Goal: Task Accomplishment & Management: Manage account settings

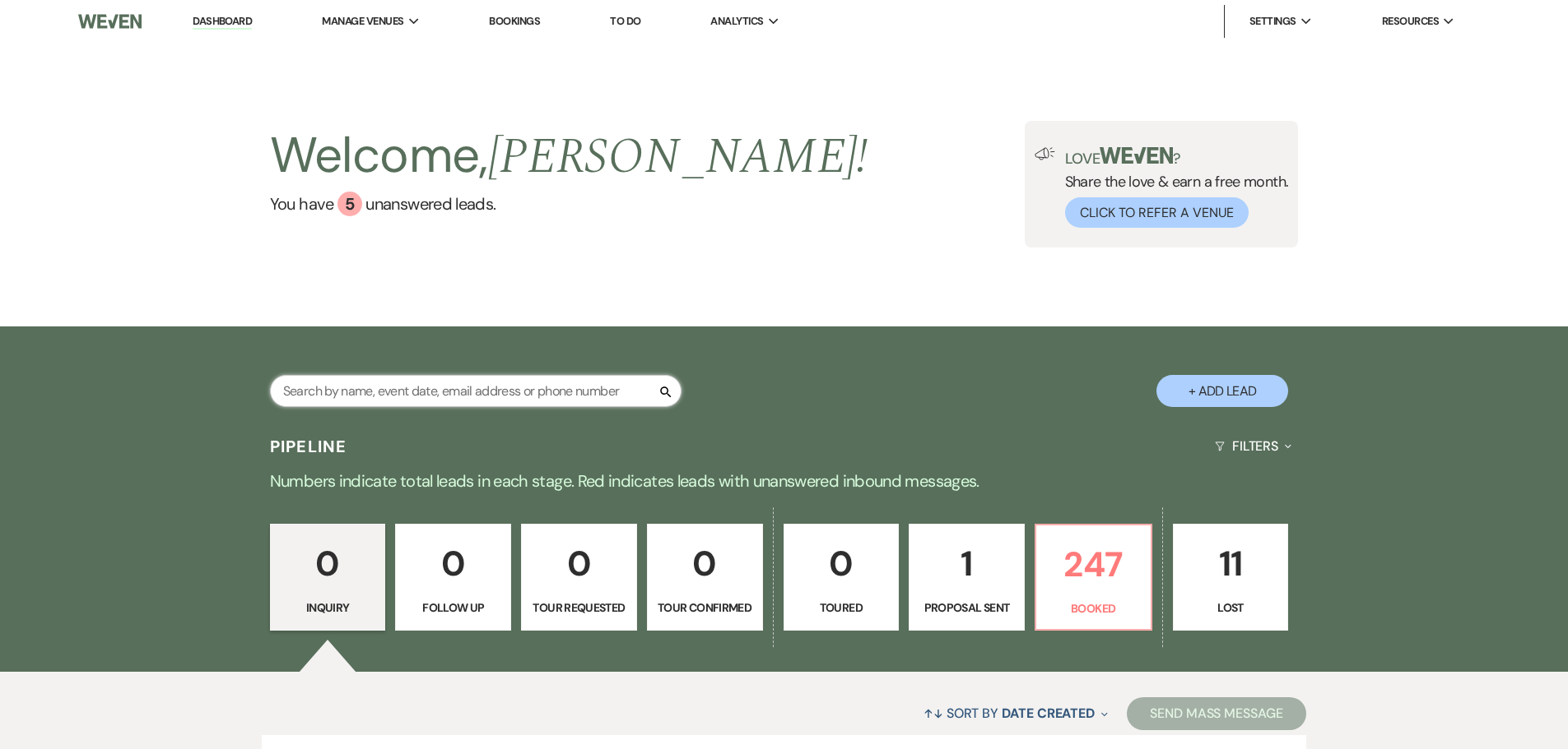
drag, startPoint x: 0, startPoint y: 0, endPoint x: 524, endPoint y: 386, distance: 650.8
click at [524, 386] on input "text" at bounding box center [476, 390] width 412 height 32
type input "caproni"
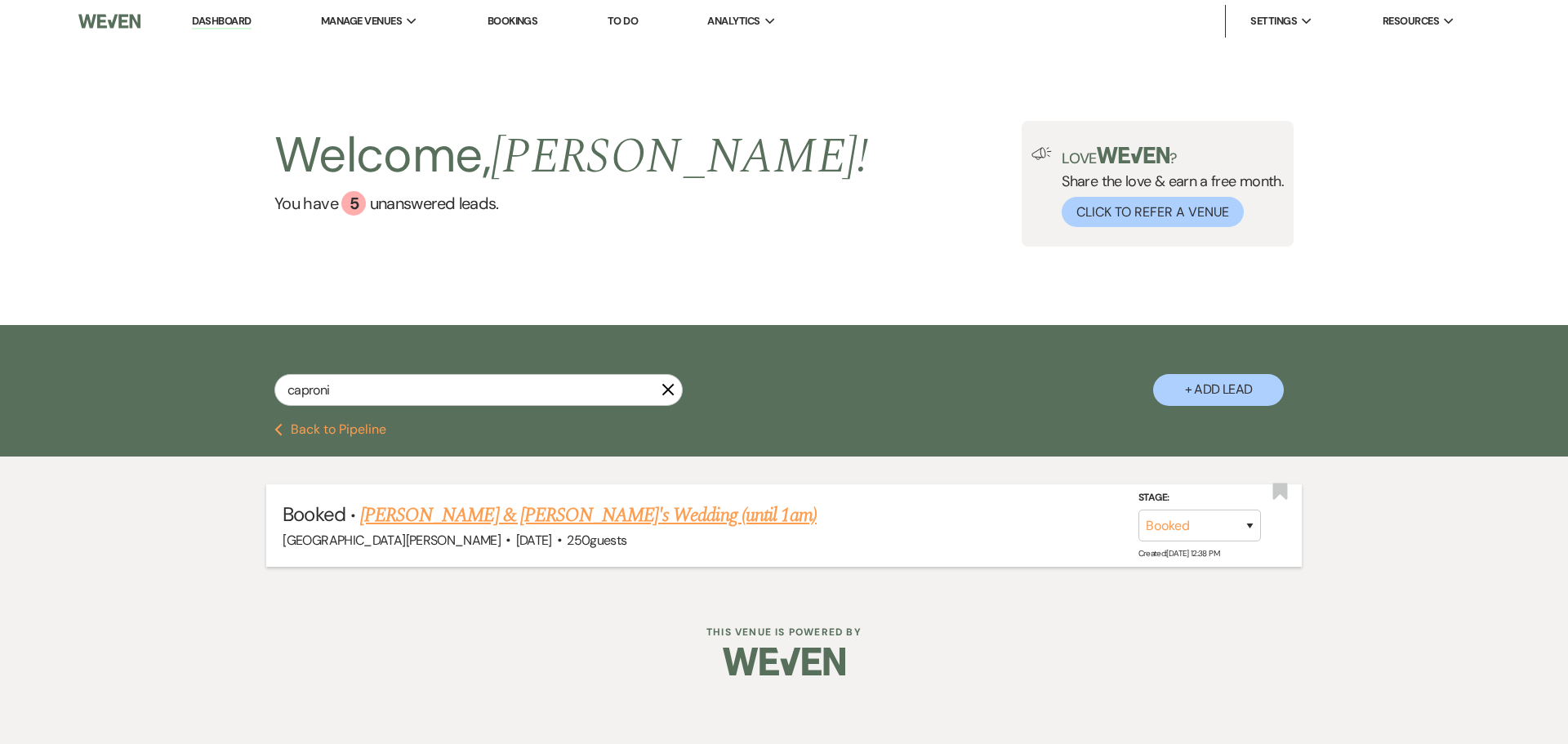
click at [589, 515] on link "[PERSON_NAME] & [PERSON_NAME]'s Wedding (until 1am)" at bounding box center [589, 516] width 457 height 29
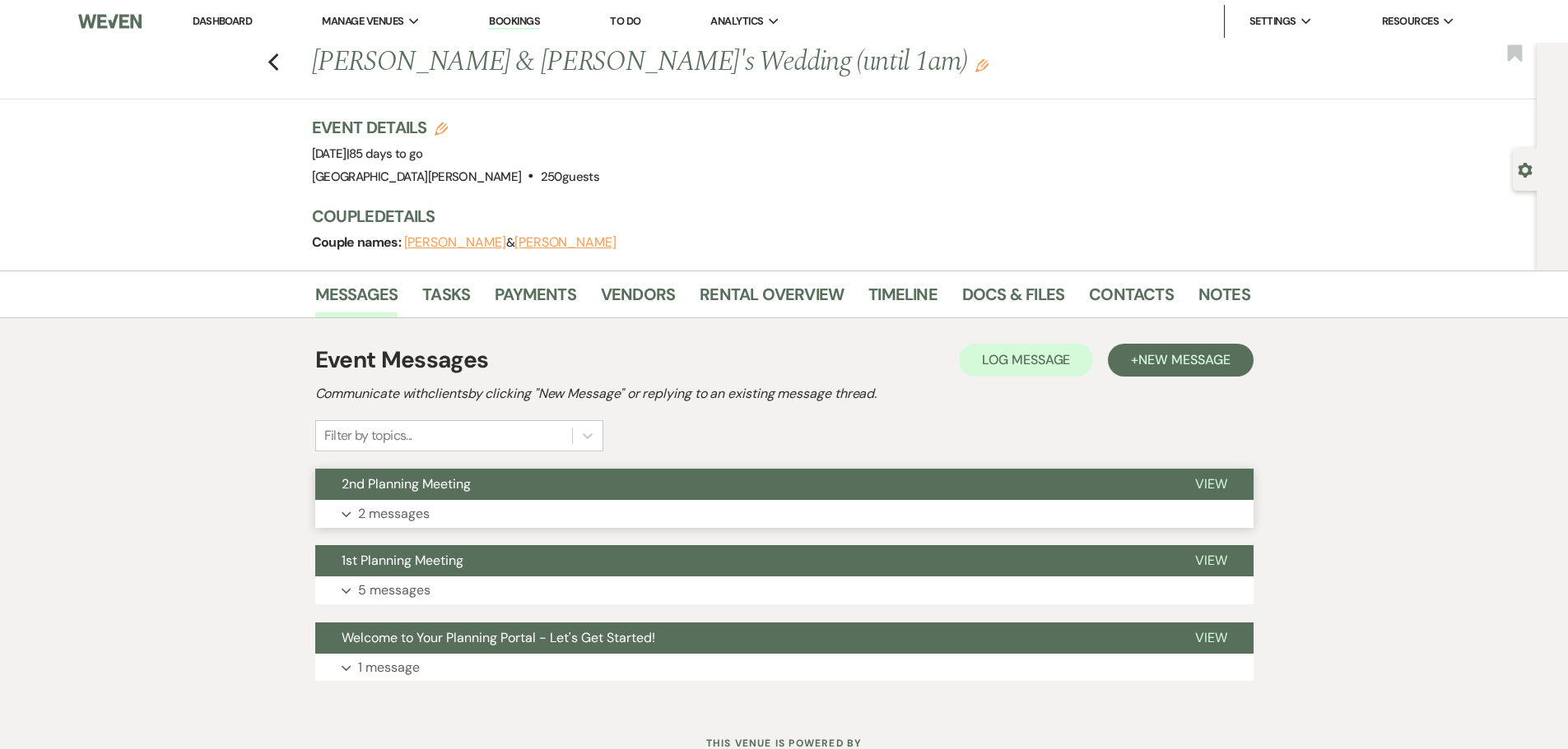
click at [919, 484] on button "2nd Planning Meeting" at bounding box center [741, 484] width 853 height 31
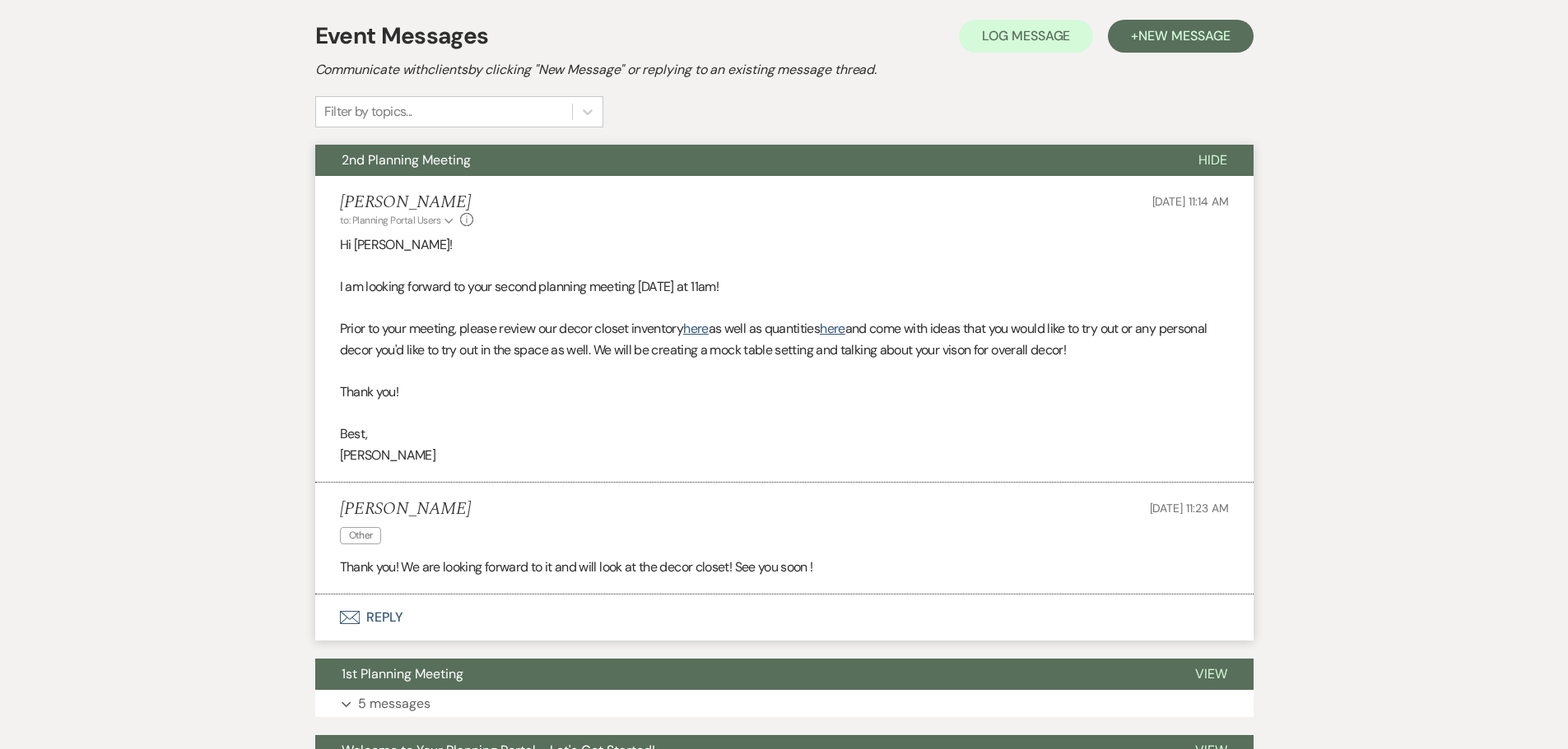
scroll to position [329, 0]
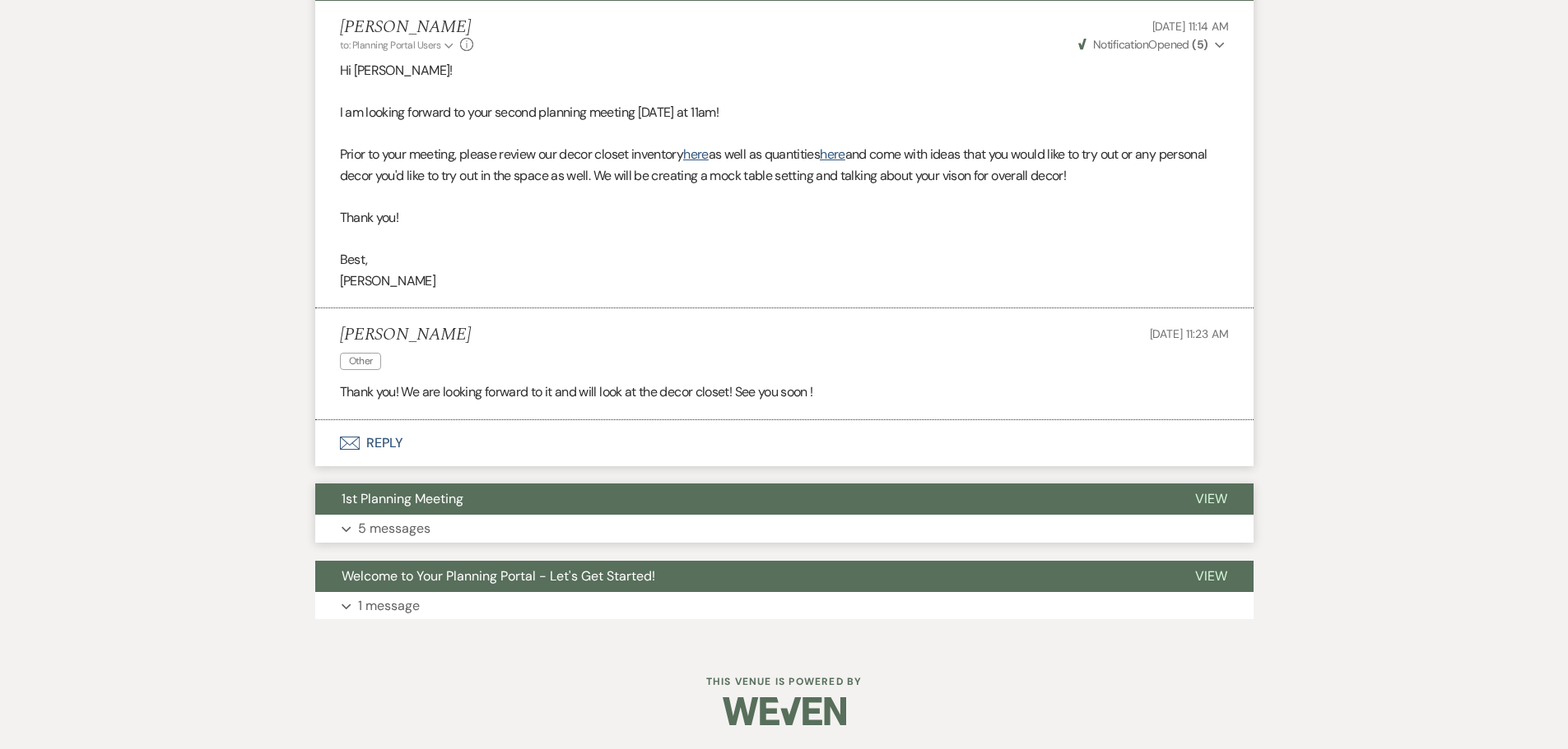
click at [615, 500] on button "1st Planning Meeting" at bounding box center [741, 499] width 853 height 31
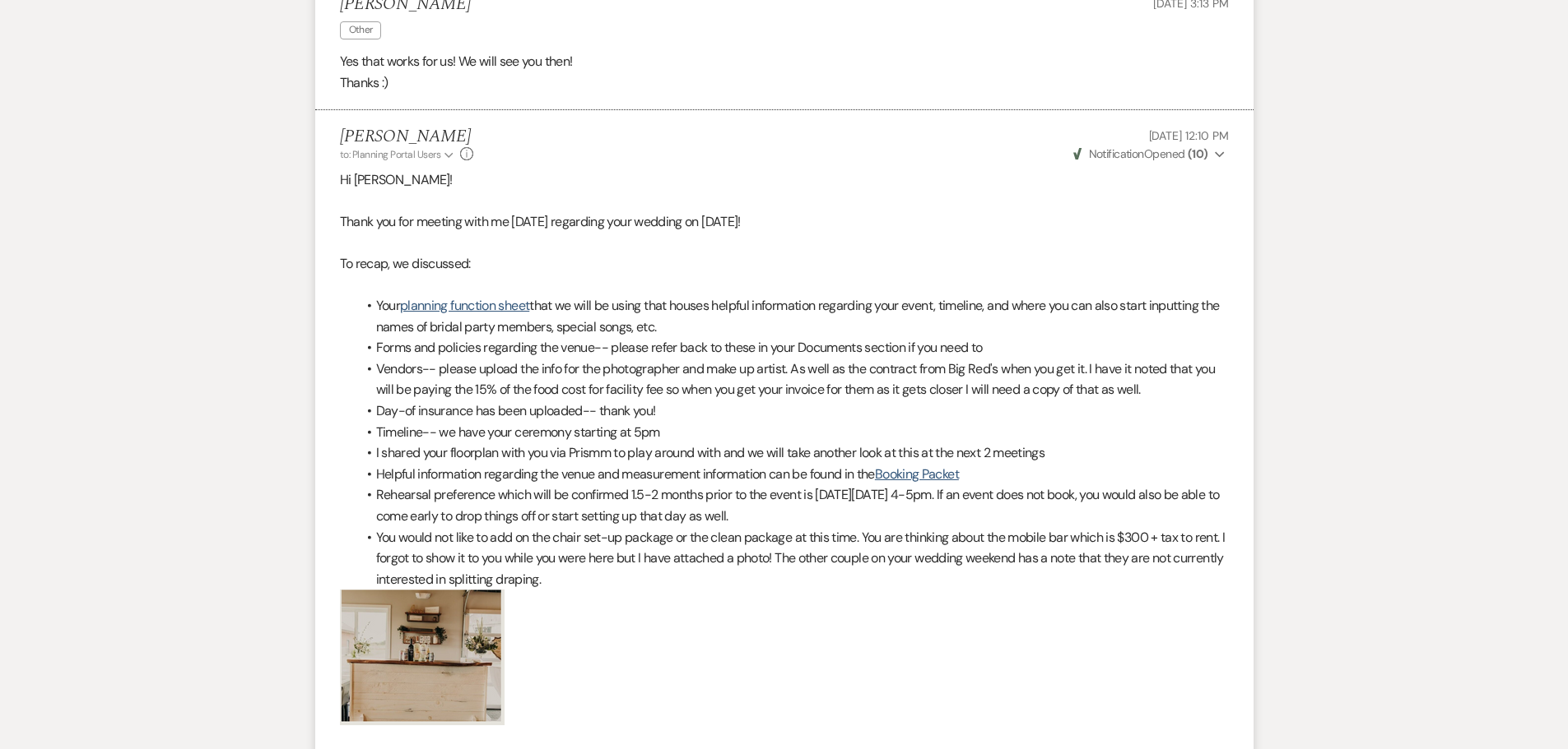
scroll to position [1734, 0]
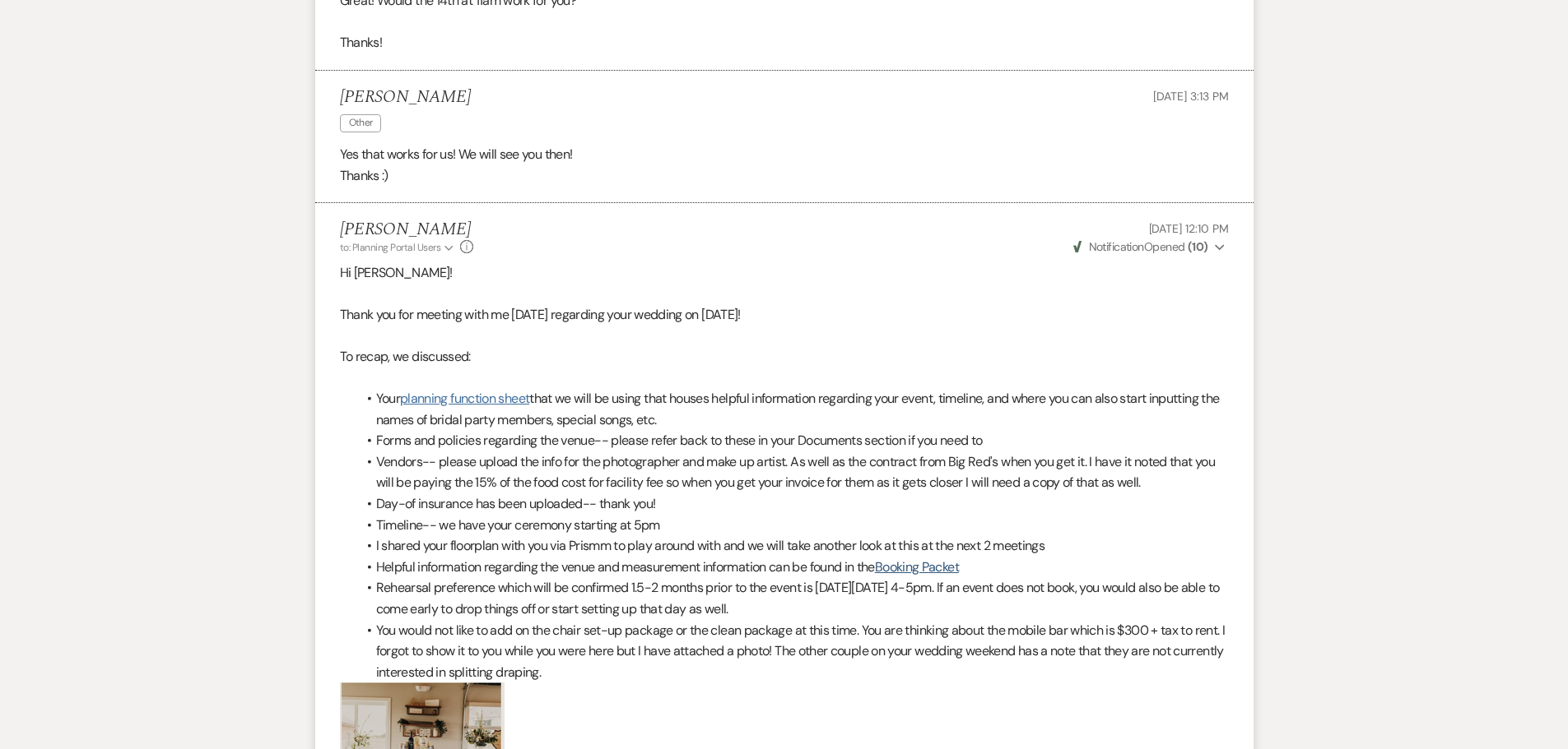
click at [496, 390] on link "planning function sheet" at bounding box center [465, 398] width 130 height 17
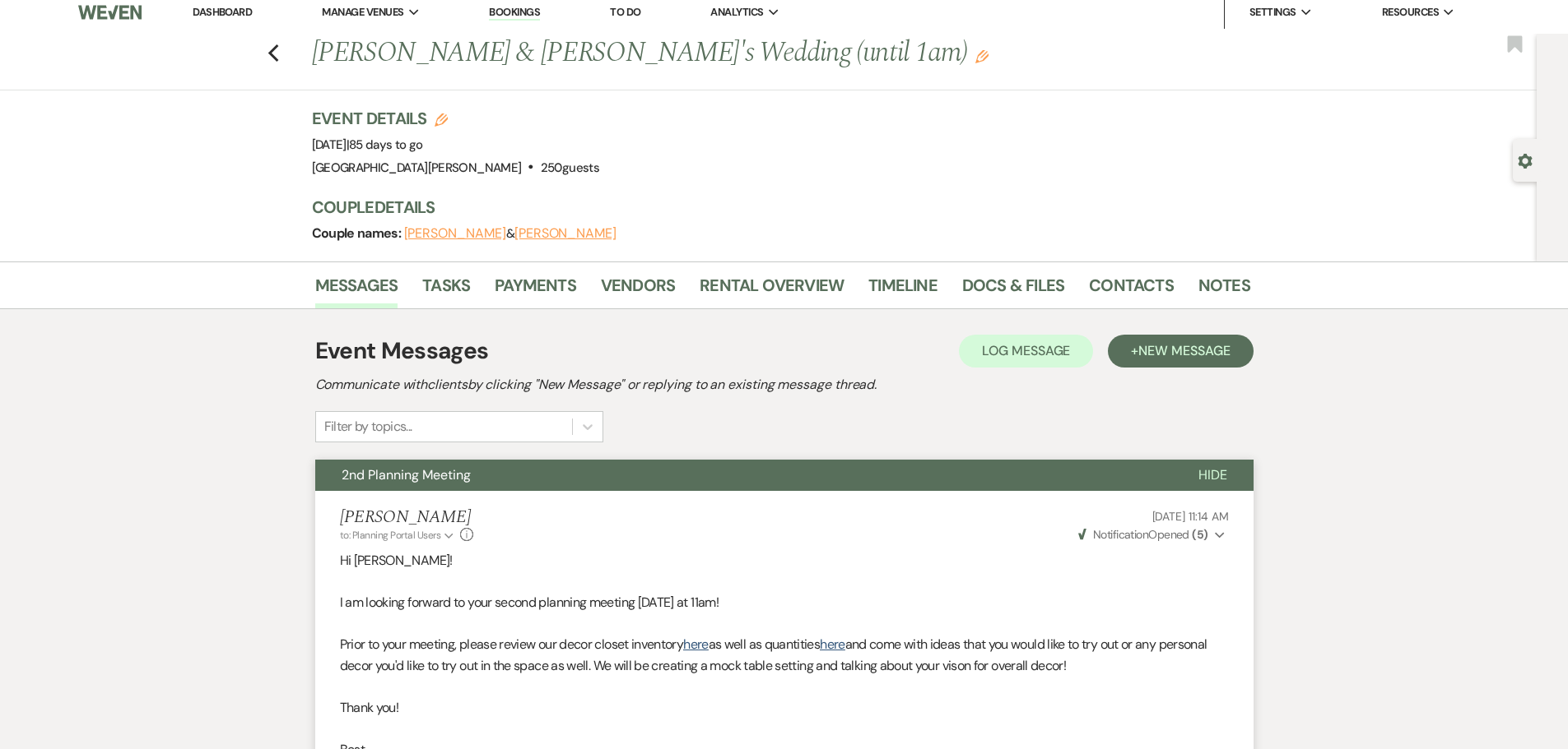
scroll to position [6, 0]
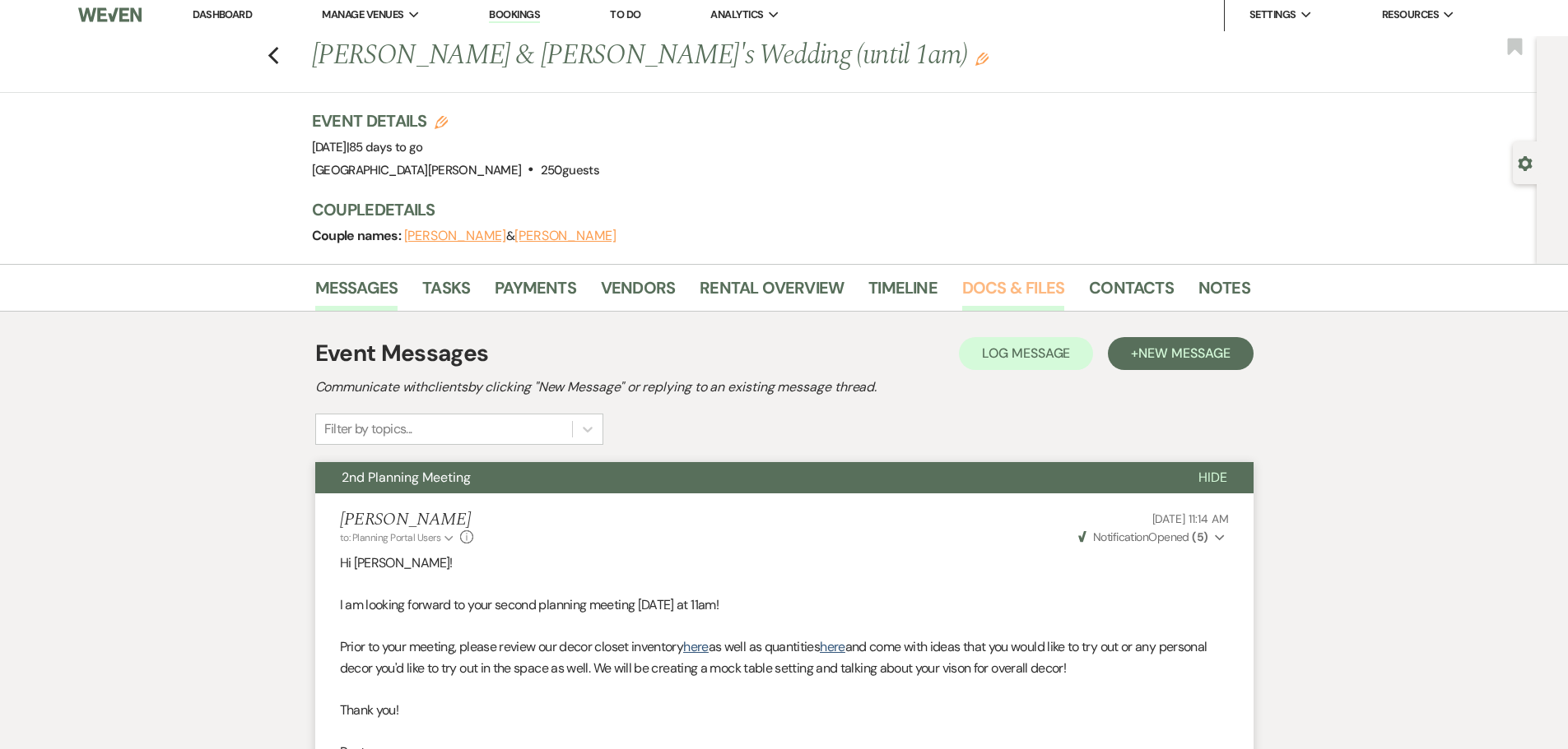
click at [1035, 277] on link "Docs & Files" at bounding box center [1013, 293] width 102 height 36
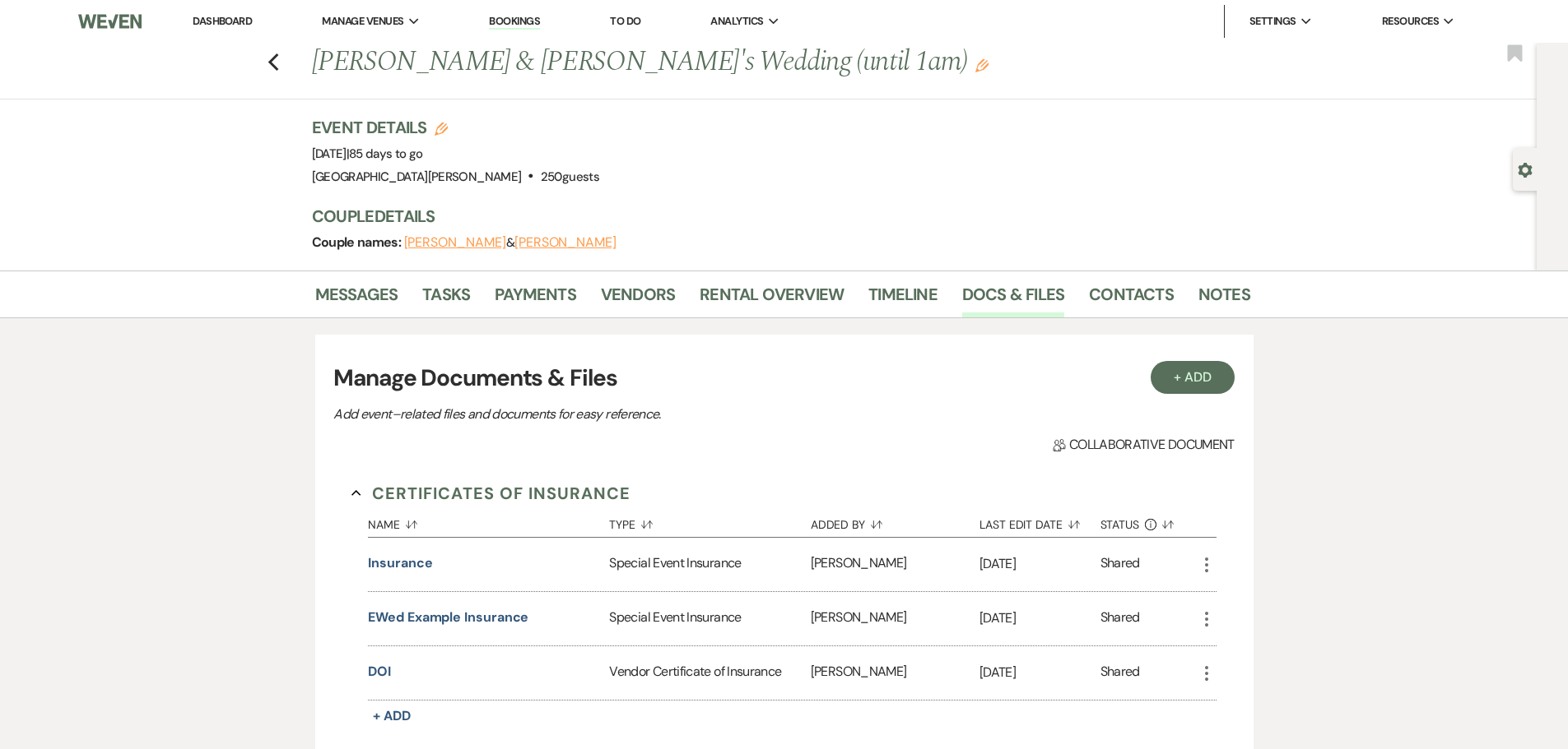
click at [597, 287] on li "Payments" at bounding box center [548, 297] width 106 height 39
click at [613, 303] on link "Vendors" at bounding box center [637, 299] width 74 height 36
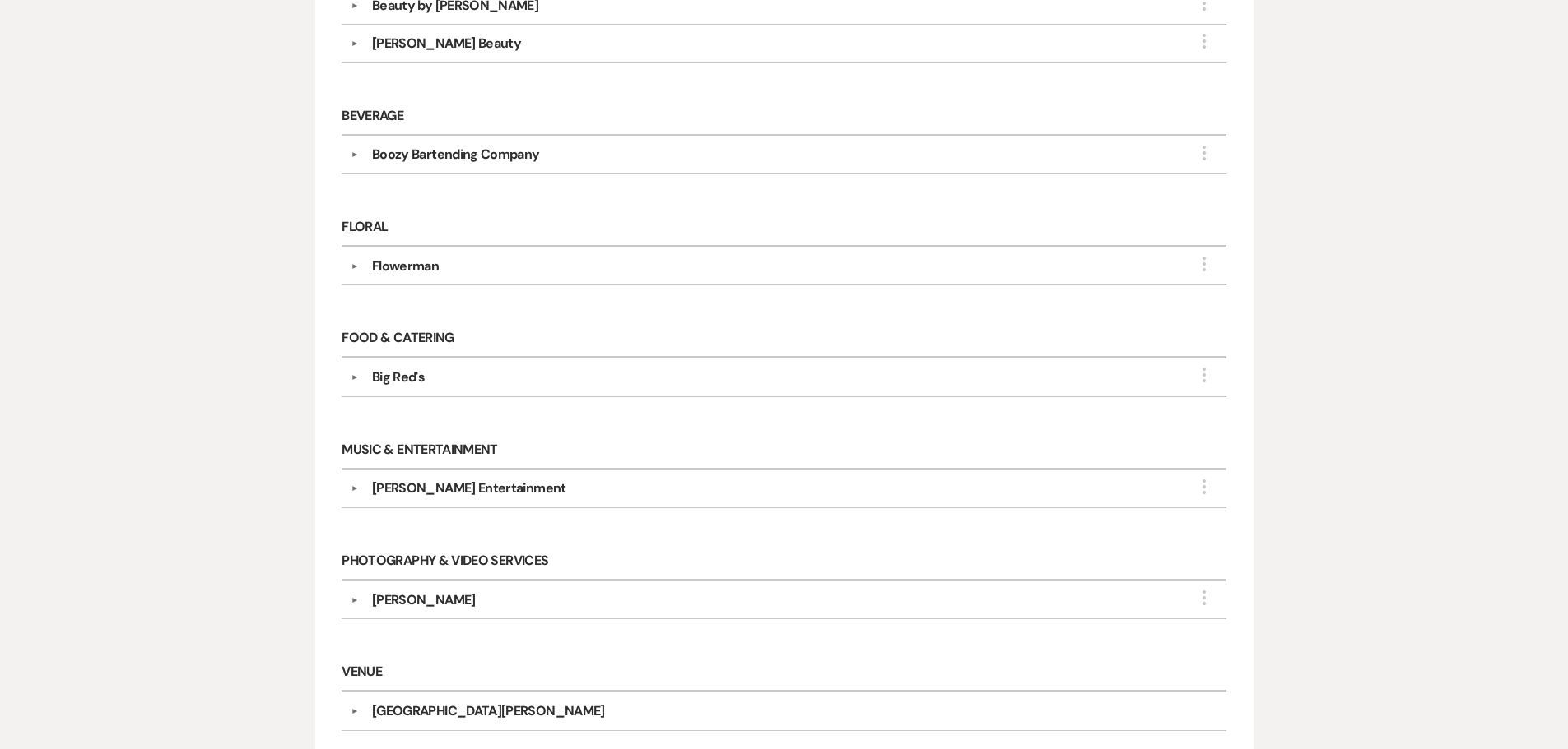
scroll to position [329, 0]
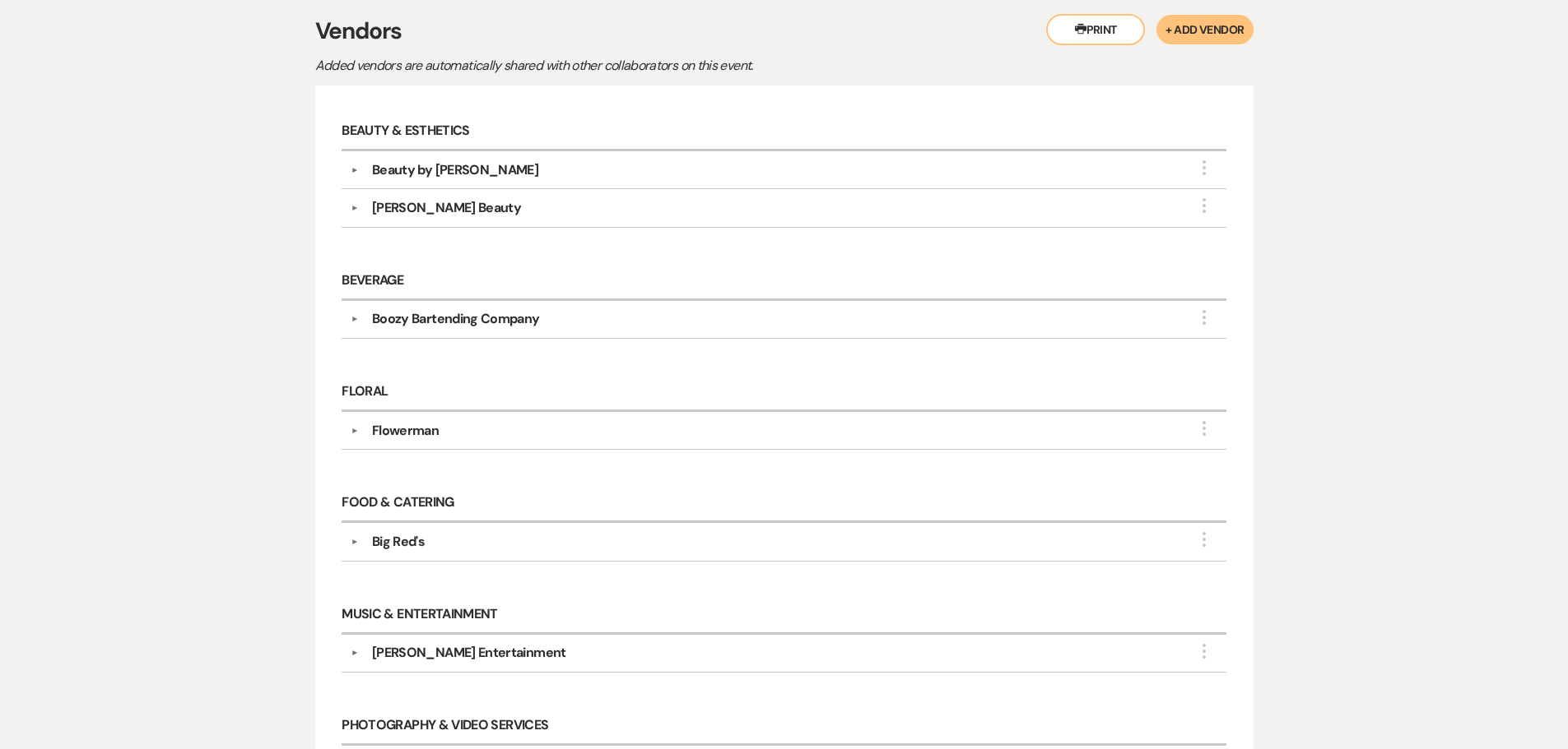
click at [474, 213] on div "[PERSON_NAME] Beauty" at bounding box center [788, 208] width 858 height 20
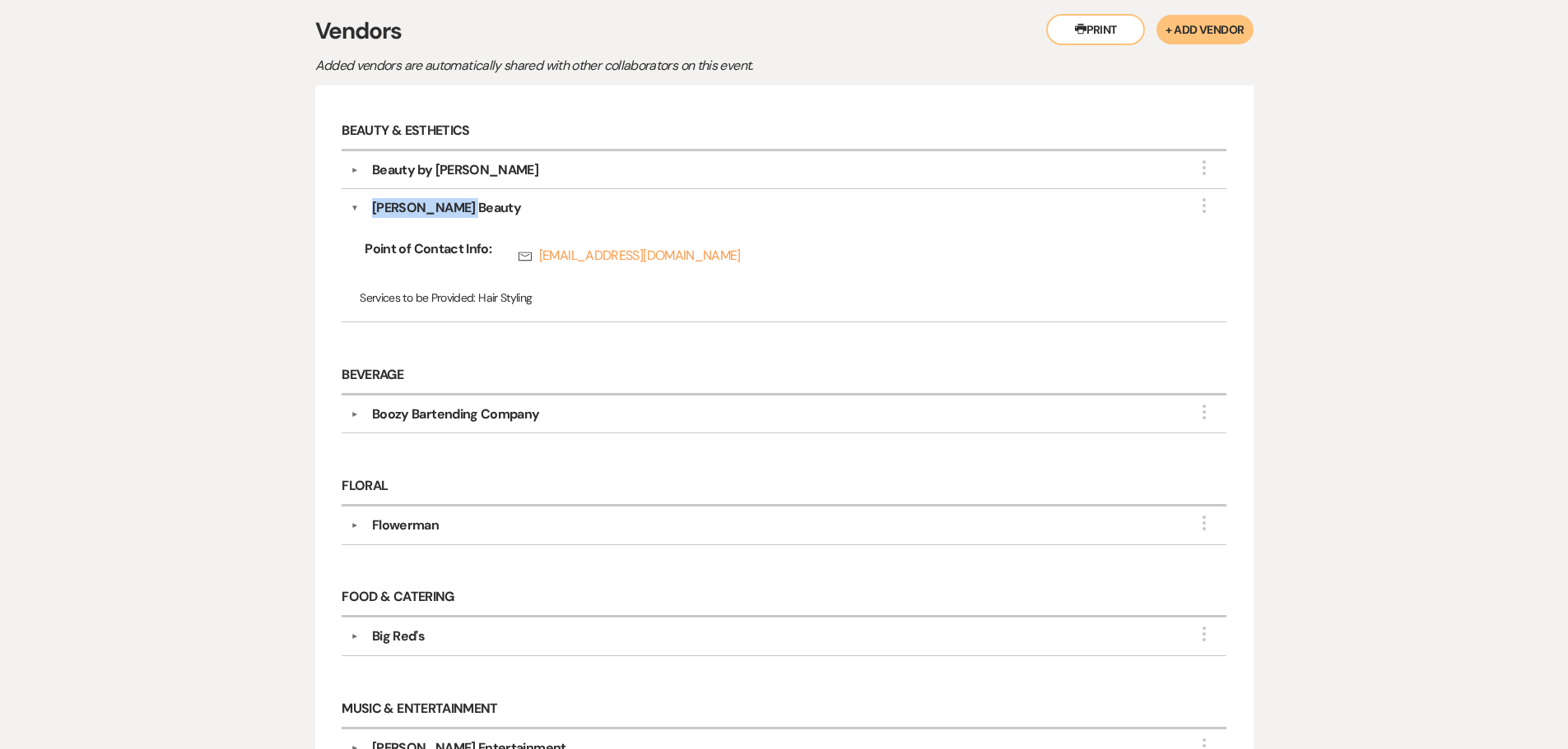
drag, startPoint x: 474, startPoint y: 211, endPoint x: 372, endPoint y: 213, distance: 102.0
click at [372, 213] on div "[PERSON_NAME] Beauty" at bounding box center [788, 208] width 858 height 20
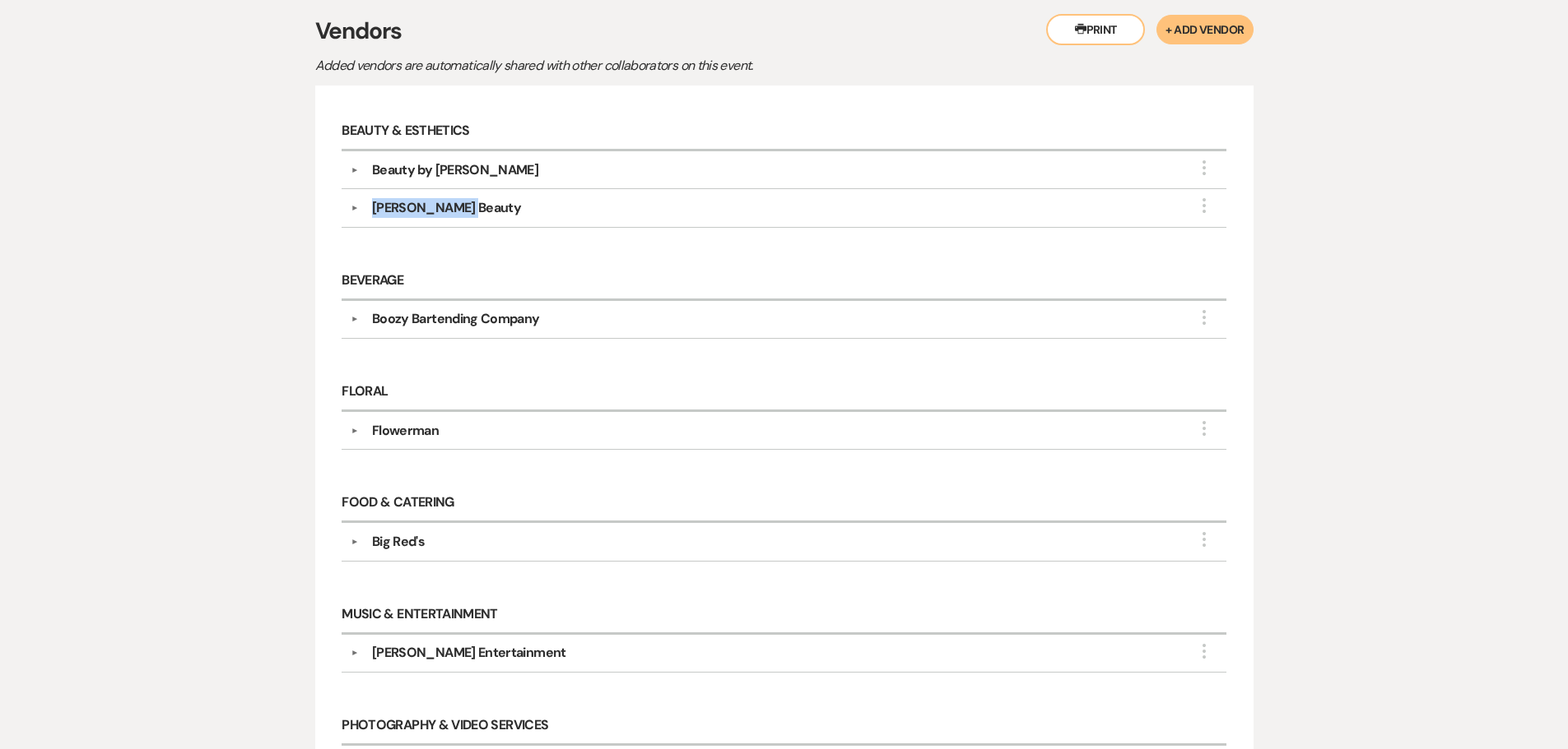
copy div "[PERSON_NAME] Beauty"
drag, startPoint x: 487, startPoint y: 171, endPoint x: 373, endPoint y: 172, distance: 114.0
click at [373, 172] on div "Beauty by [PERSON_NAME]" at bounding box center [788, 171] width 858 height 20
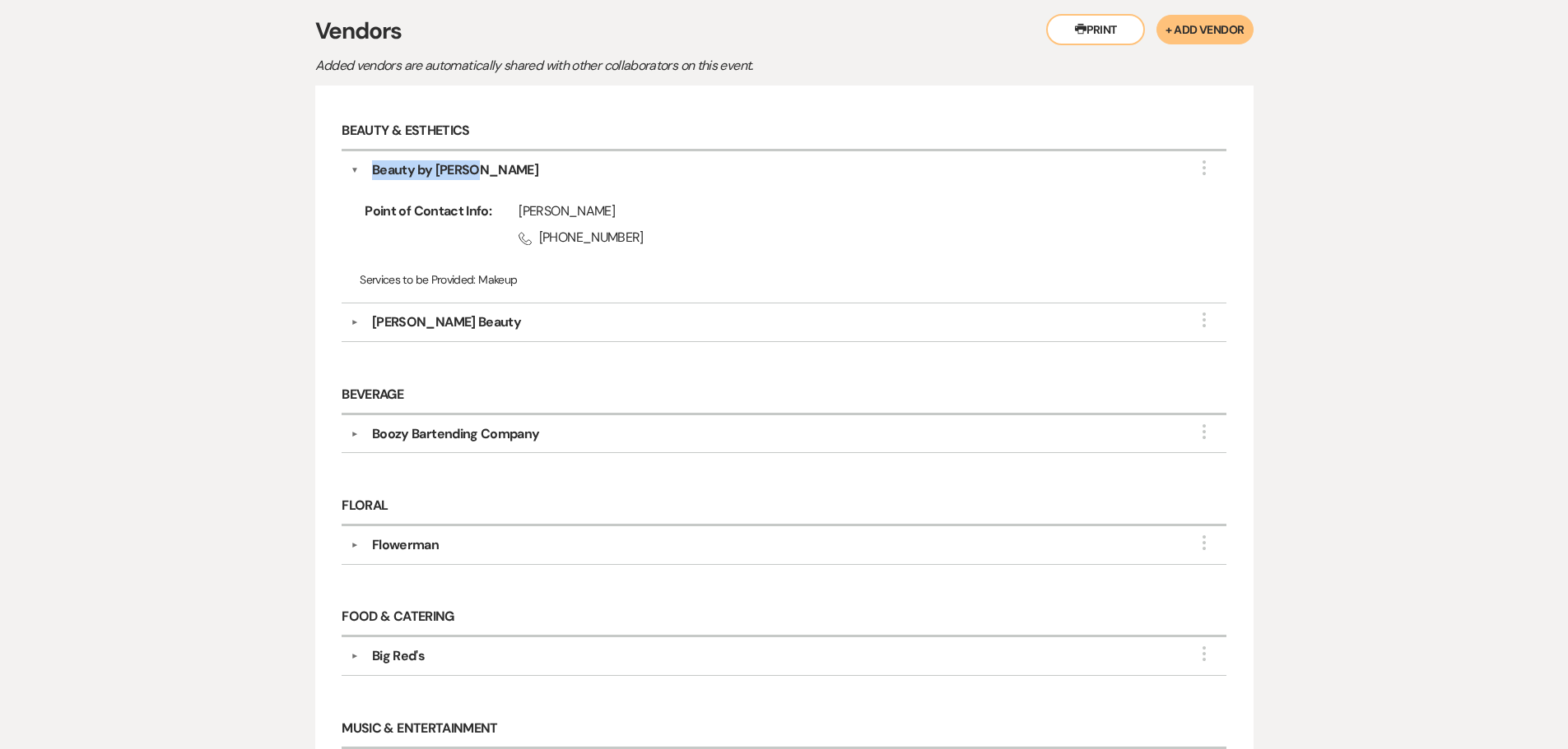
copy div "Beauty by [PERSON_NAME]"
click at [492, 322] on div "[PERSON_NAME] Beauty" at bounding box center [788, 323] width 858 height 20
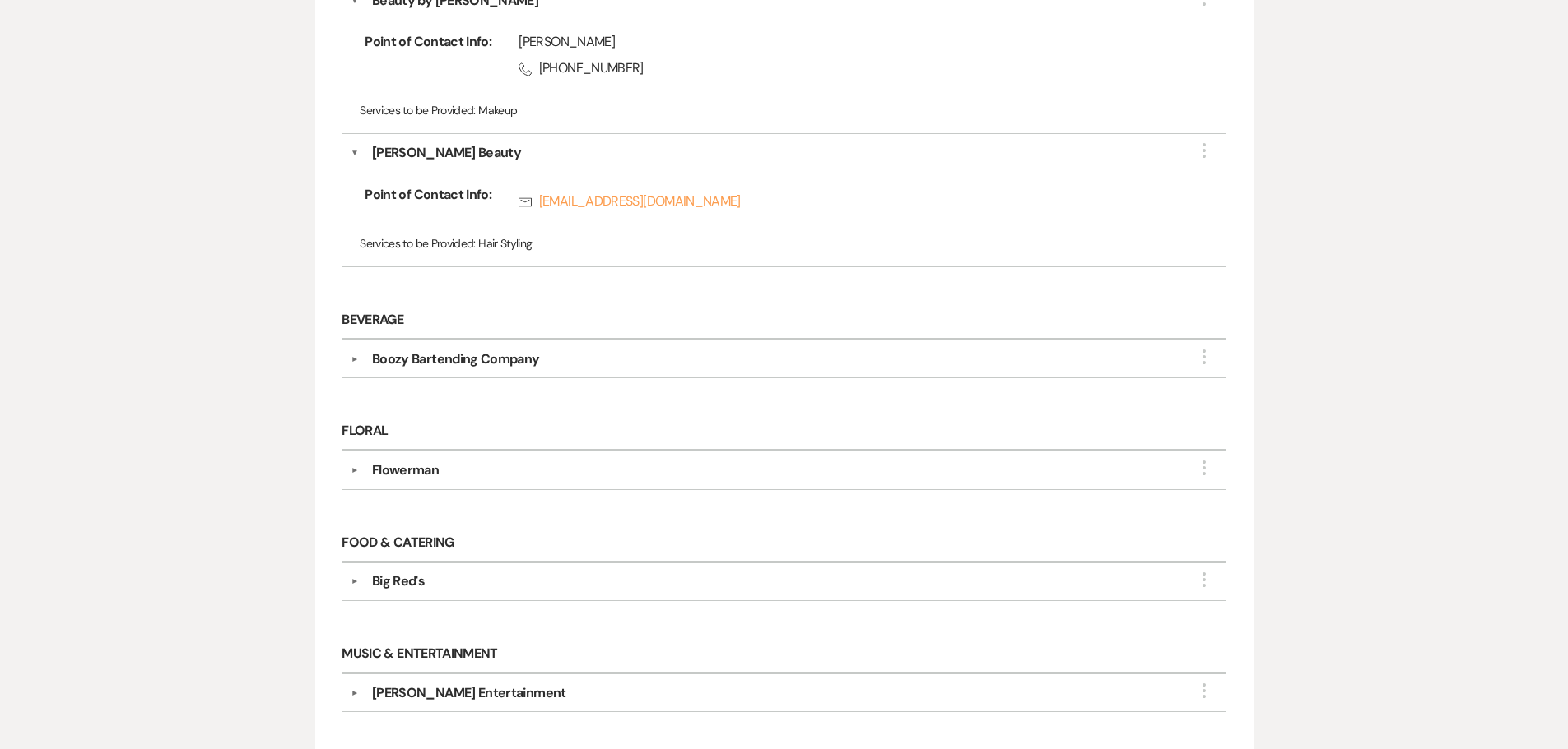
scroll to position [576, 0]
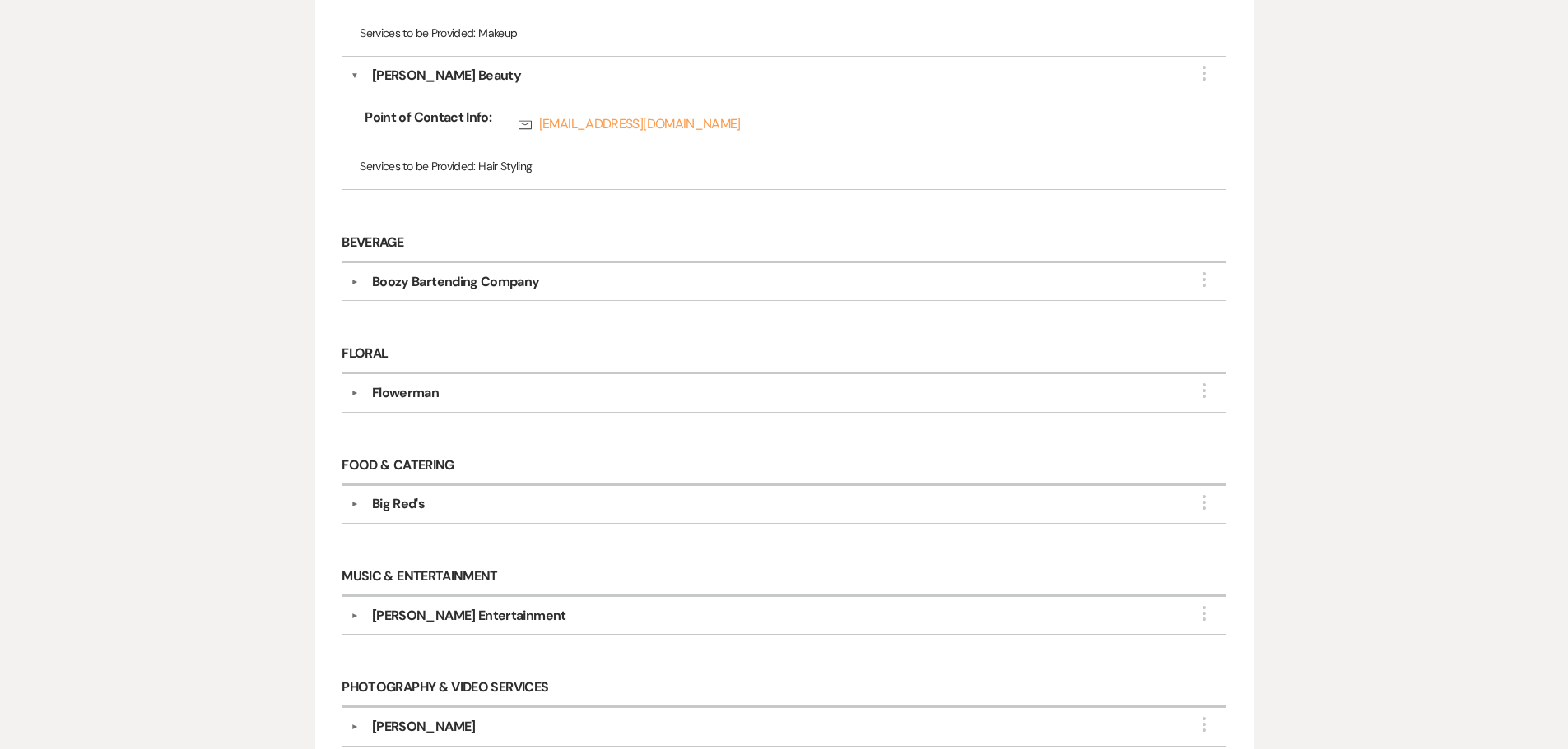
click at [489, 287] on div "Boozy Bartending Company" at bounding box center [456, 282] width 168 height 20
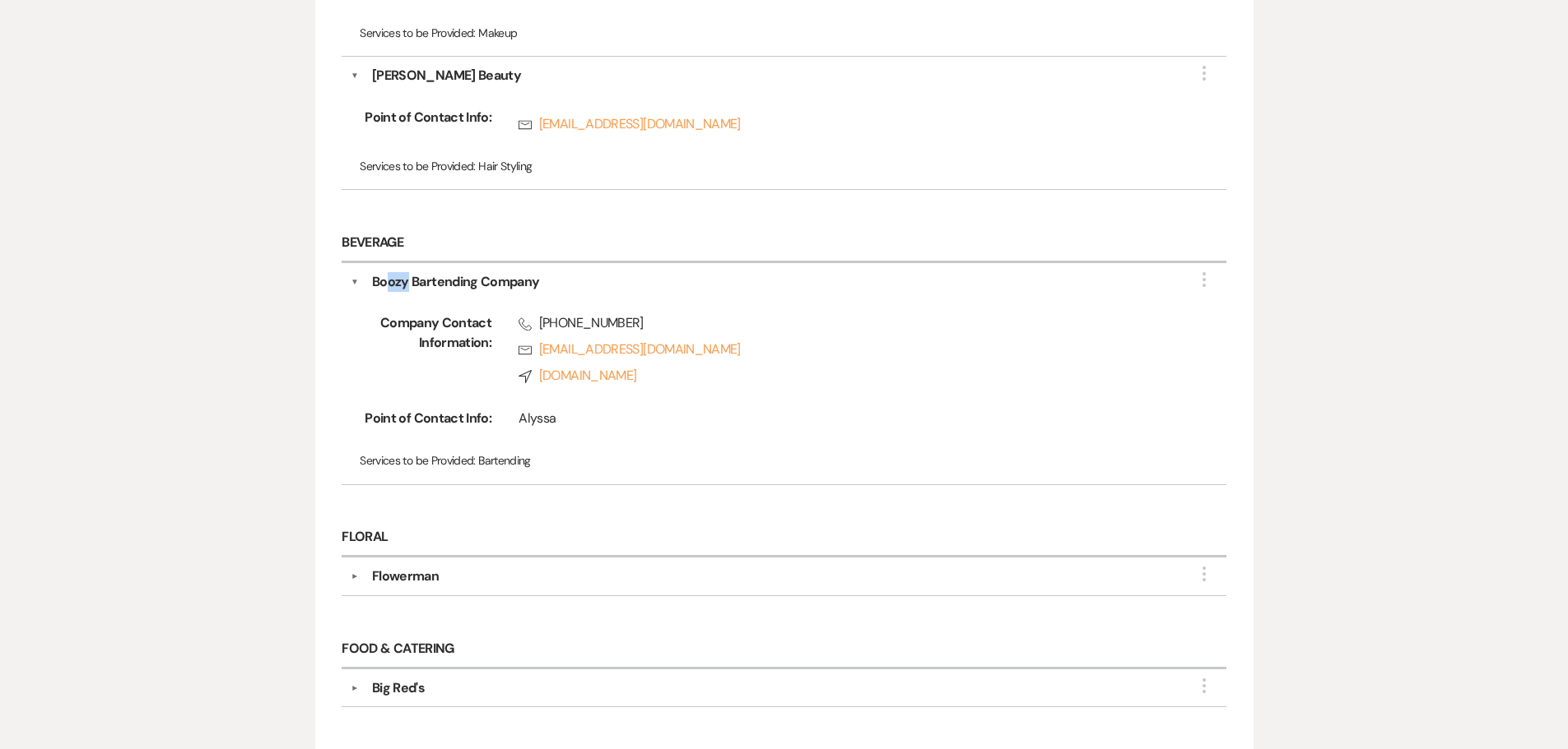
drag, startPoint x: 409, startPoint y: 283, endPoint x: 390, endPoint y: 282, distance: 19.0
click at [385, 282] on div "Boozy Bartending Company" at bounding box center [456, 282] width 168 height 20
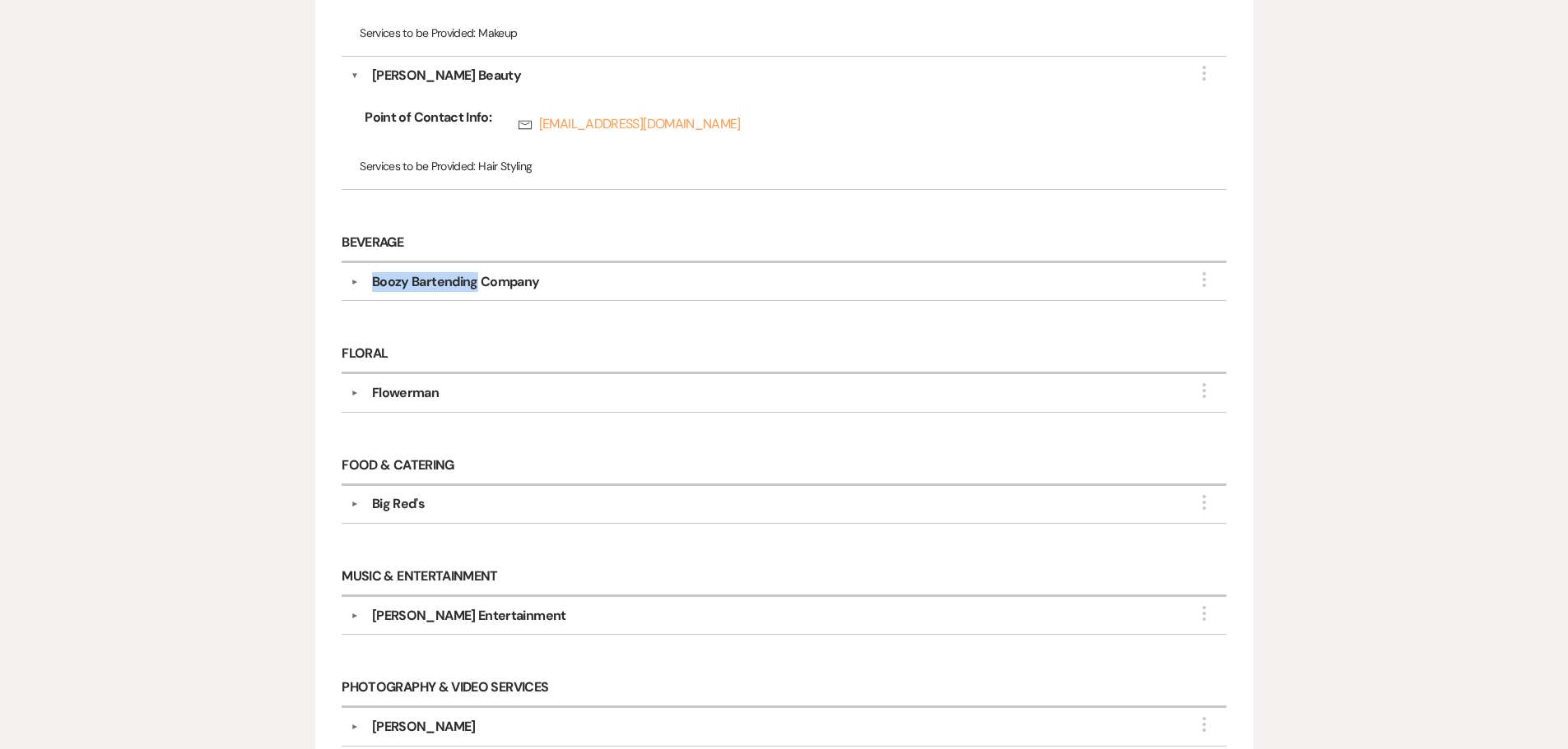
drag, startPoint x: 476, startPoint y: 282, endPoint x: 372, endPoint y: 287, distance: 104.1
click at [372, 287] on div "Boozy Bartending Company" at bounding box center [456, 282] width 168 height 20
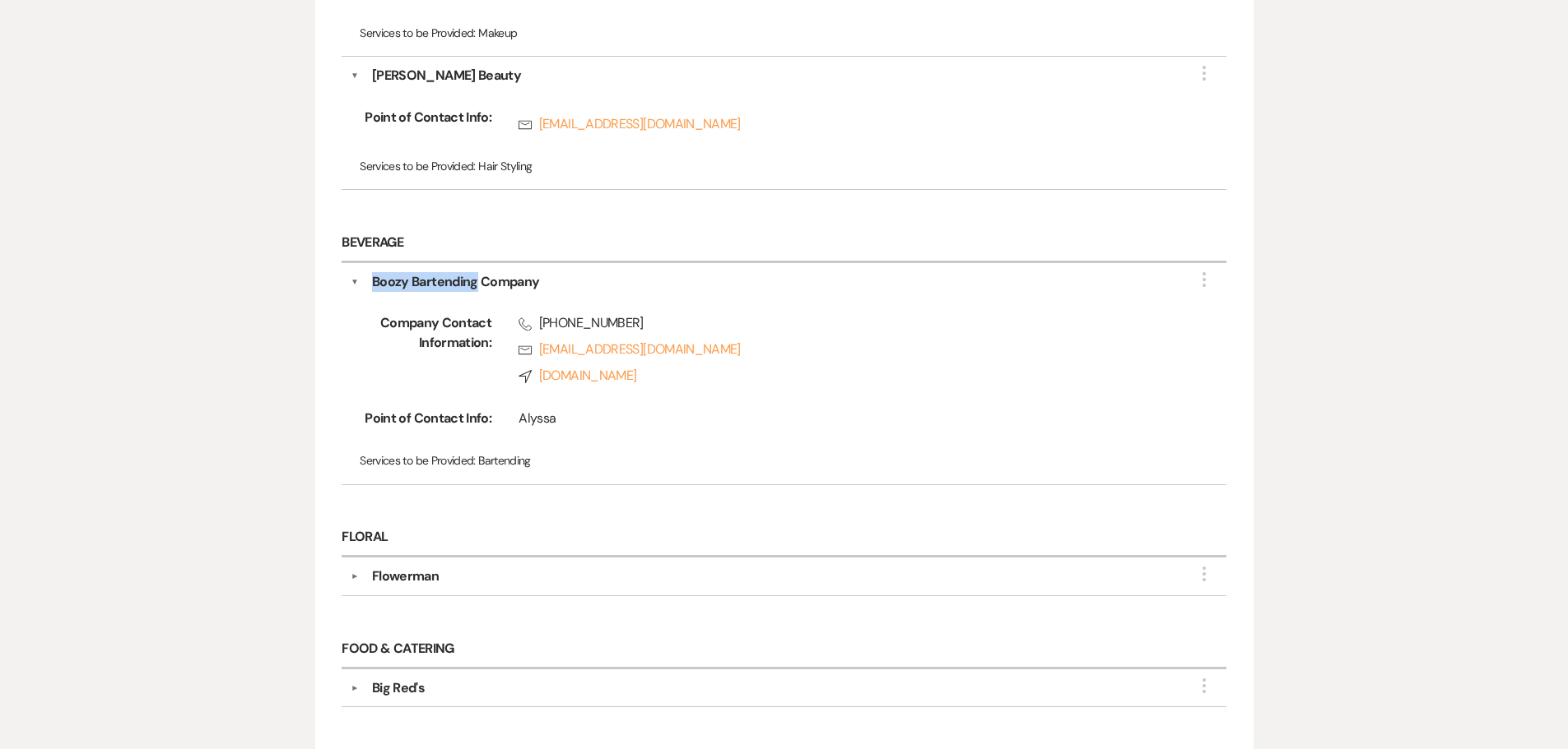
copy div "Boozy Bartending"
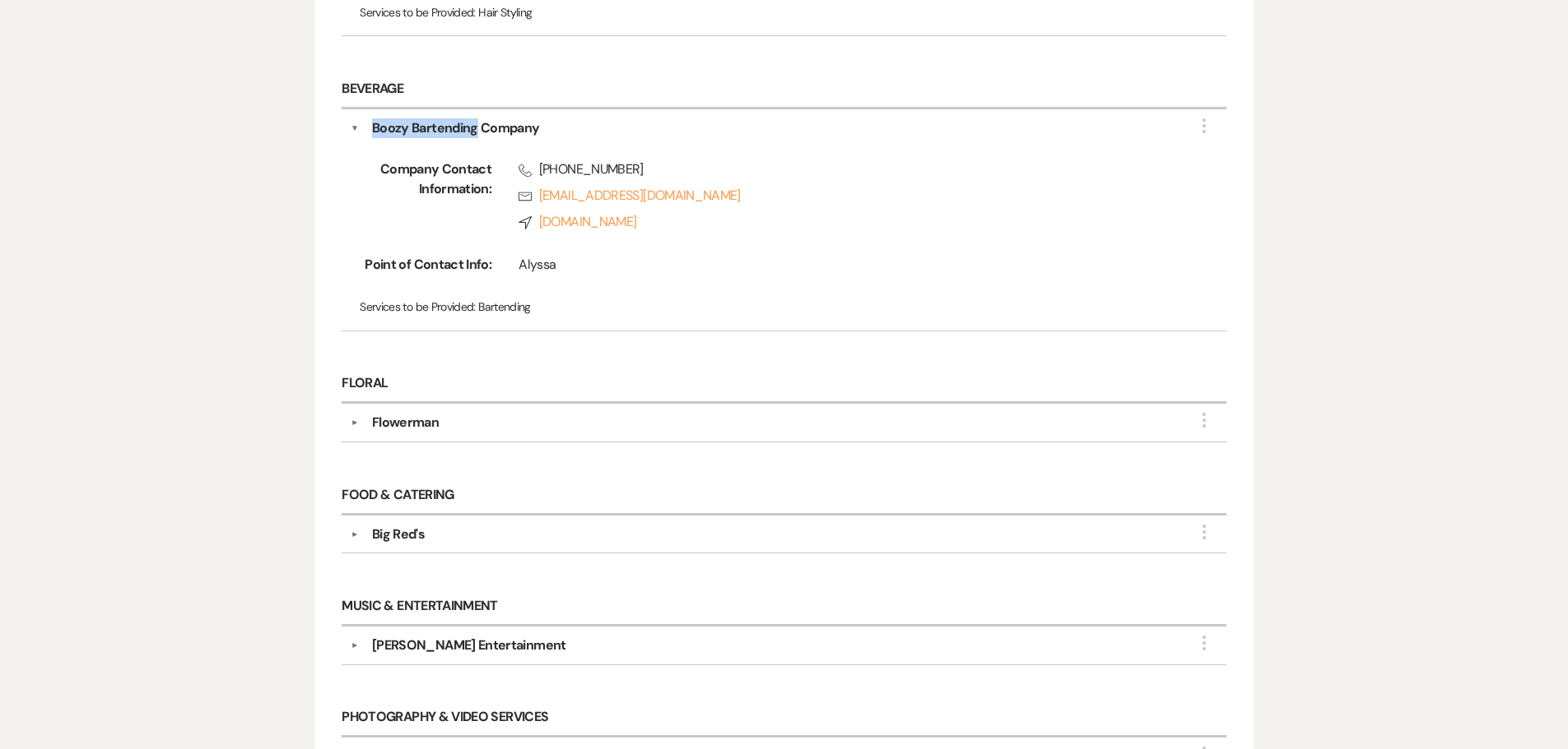
scroll to position [740, 0]
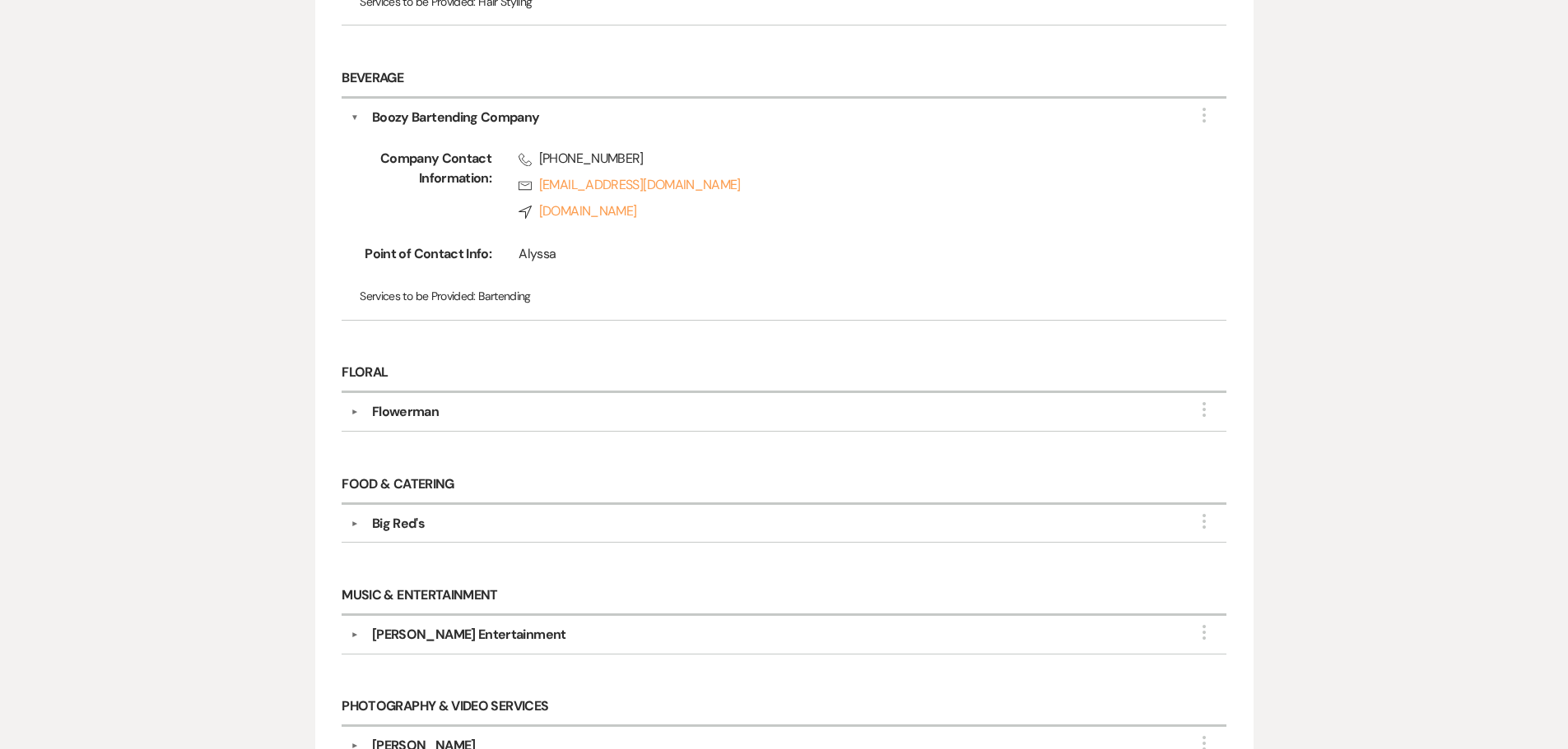
click at [423, 397] on div "▼ Flowerman More Point of Contact Info: [PERSON_NAME] Phone [PHONE_NUMBER] Rsvp…" at bounding box center [783, 411] width 883 height 37
drag, startPoint x: 455, startPoint y: 411, endPoint x: 372, endPoint y: 415, distance: 83.1
click at [372, 415] on div "Flowerman" at bounding box center [788, 412] width 858 height 20
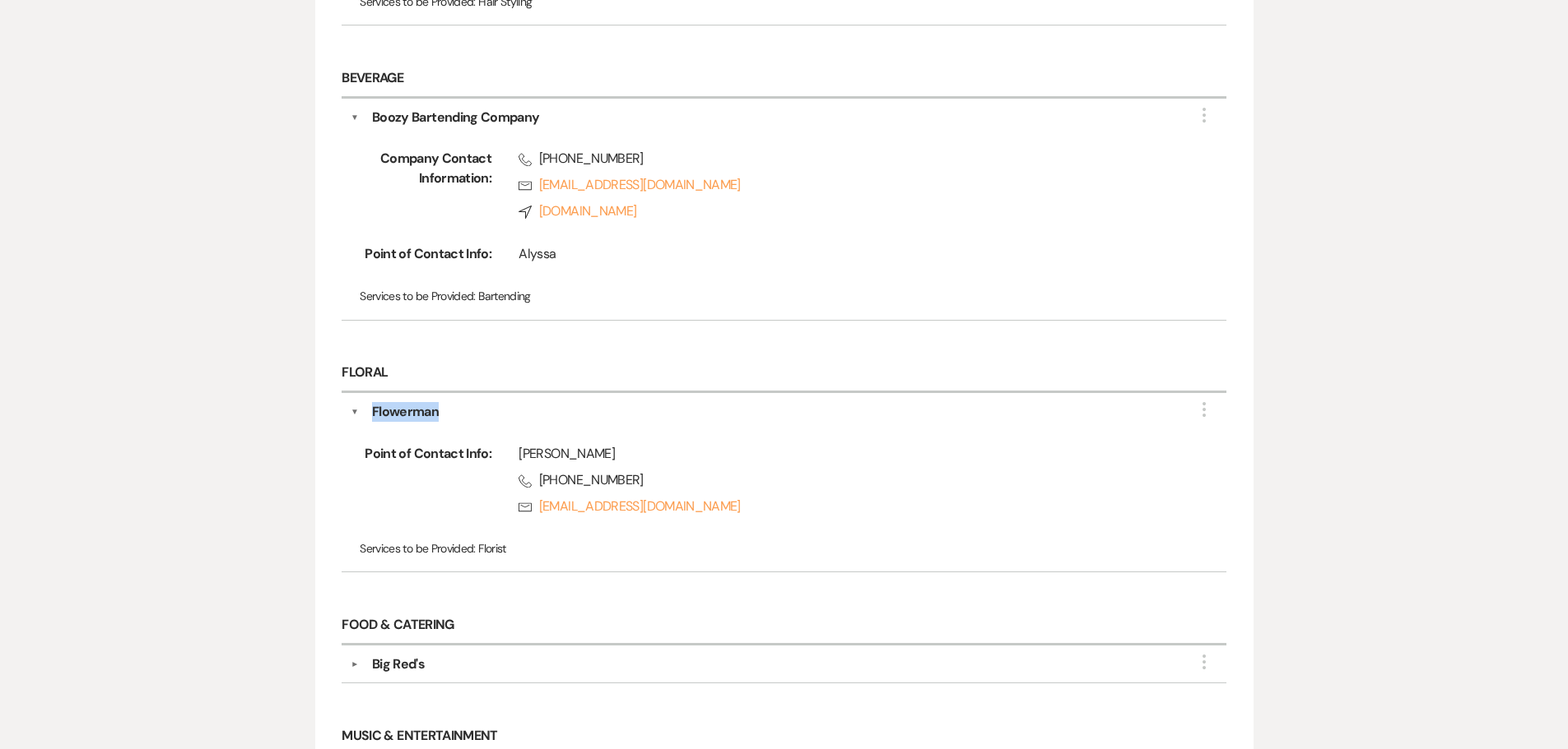
copy div "Flowerman"
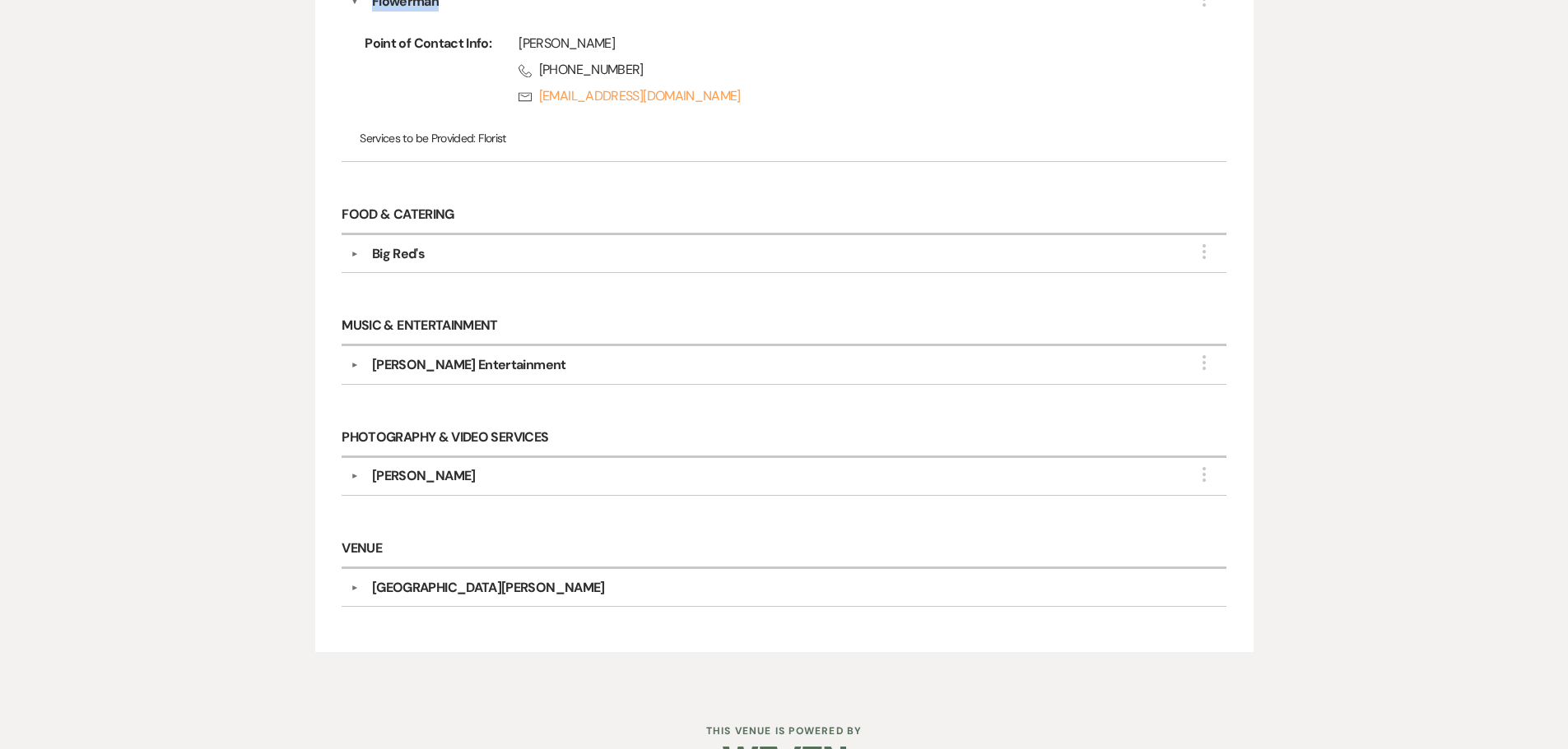
scroll to position [1201, 0]
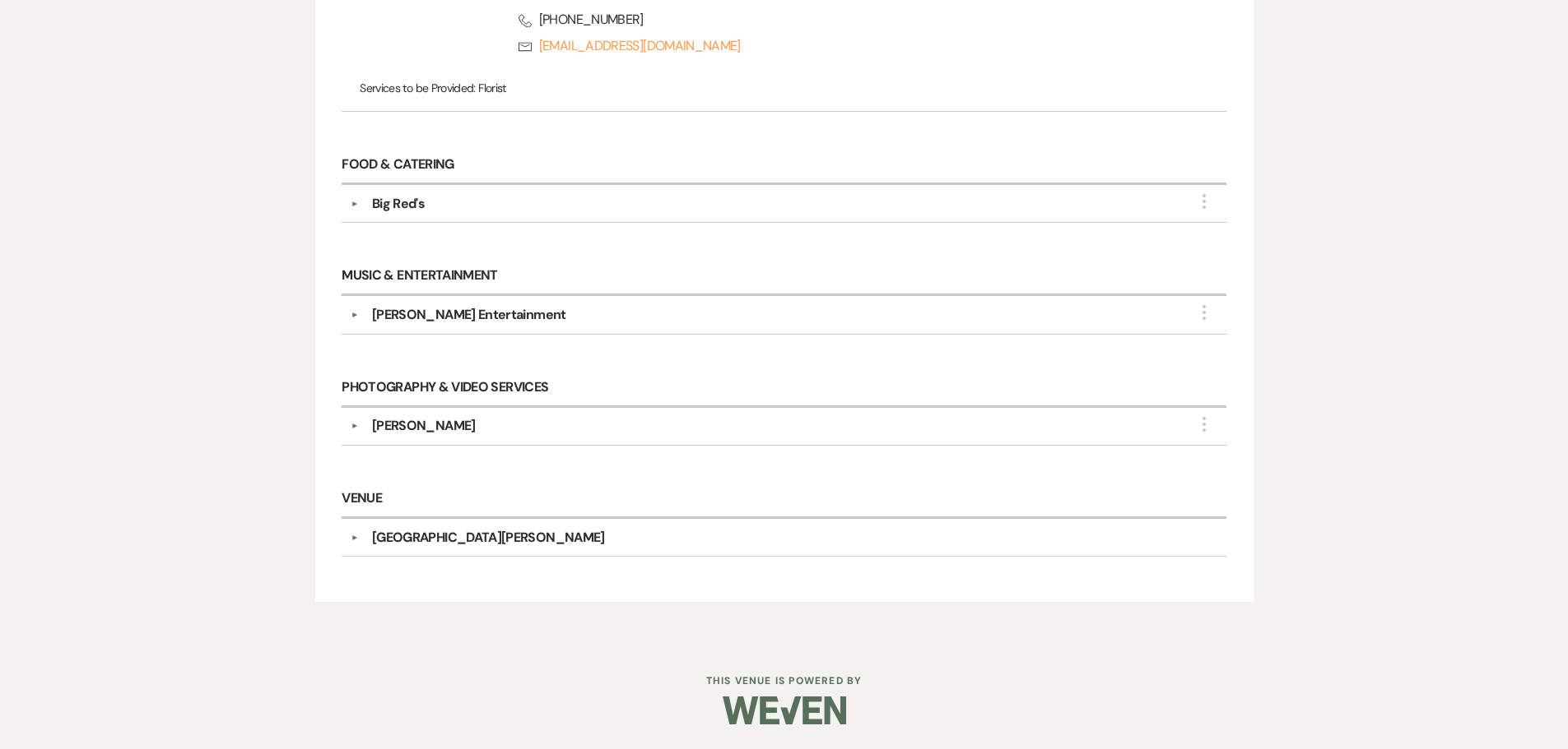
click at [388, 209] on div "Big Red's" at bounding box center [399, 204] width 53 height 20
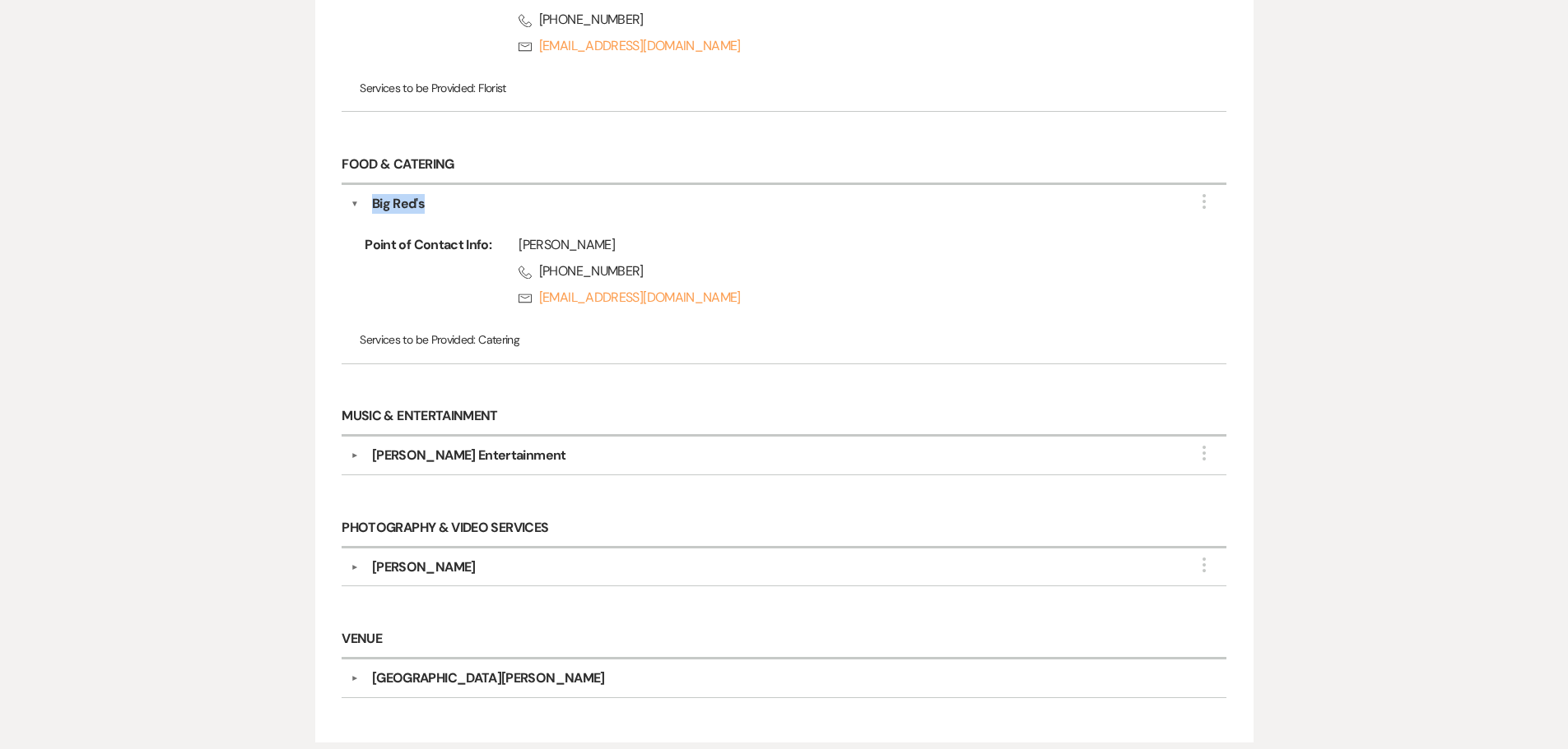
drag, startPoint x: 453, startPoint y: 211, endPoint x: 369, endPoint y: 210, distance: 84.0
click at [369, 210] on div "Big Red's" at bounding box center [788, 204] width 858 height 20
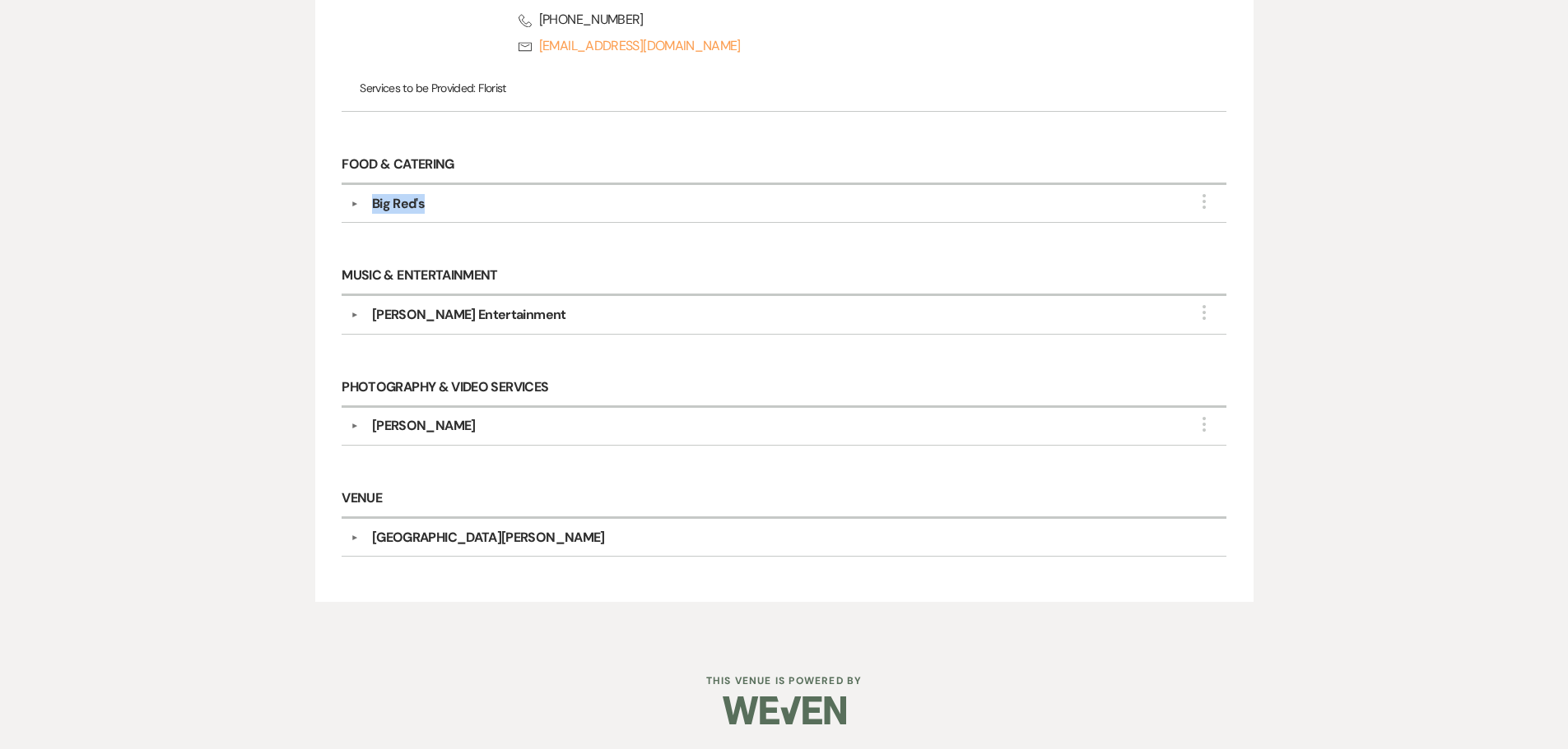
copy div "Big Red's"
click at [499, 314] on div "[PERSON_NAME] Entertainment" at bounding box center [788, 316] width 858 height 20
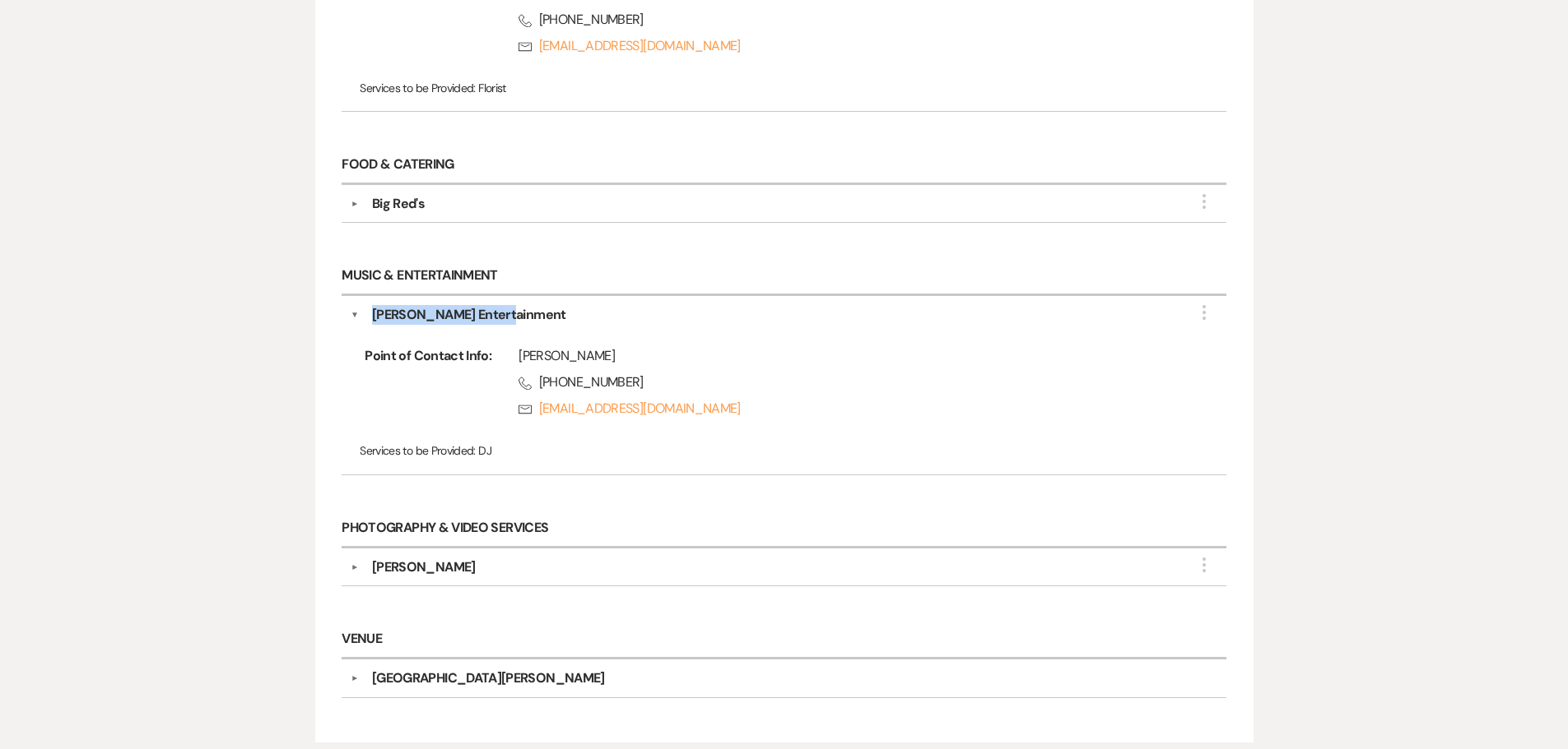
drag, startPoint x: 509, startPoint y: 315, endPoint x: 370, endPoint y: 319, distance: 139.1
click at [368, 319] on div "[PERSON_NAME] Entertainment" at bounding box center [788, 316] width 858 height 20
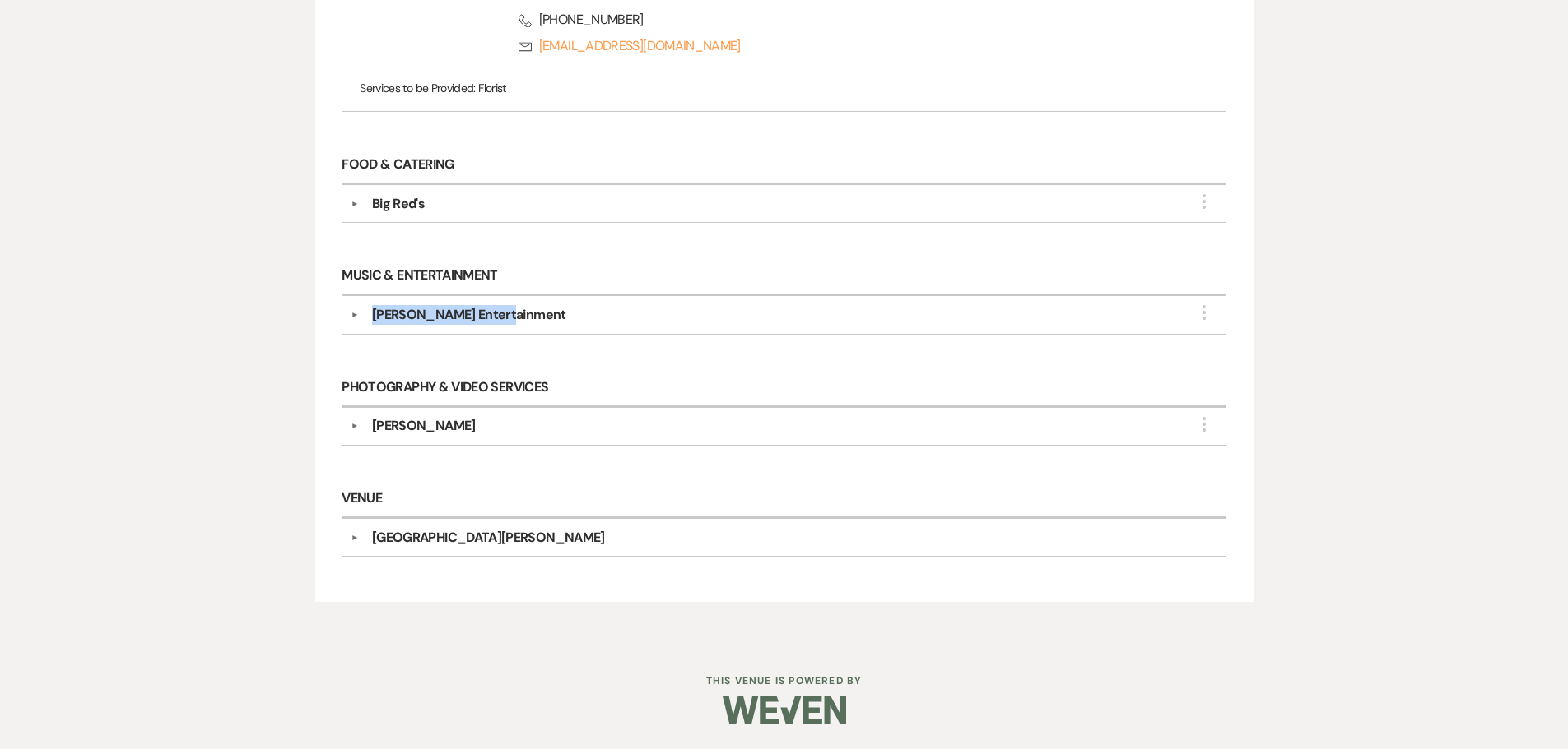
copy div "[PERSON_NAME] Entertainment"
click at [553, 299] on div "▼ [PERSON_NAME] Entertainment More Point of Contact Info: [PERSON_NAME] Phone […" at bounding box center [783, 315] width 883 height 37
click at [553, 313] on div "[PERSON_NAME] Entertainment" at bounding box center [788, 316] width 858 height 20
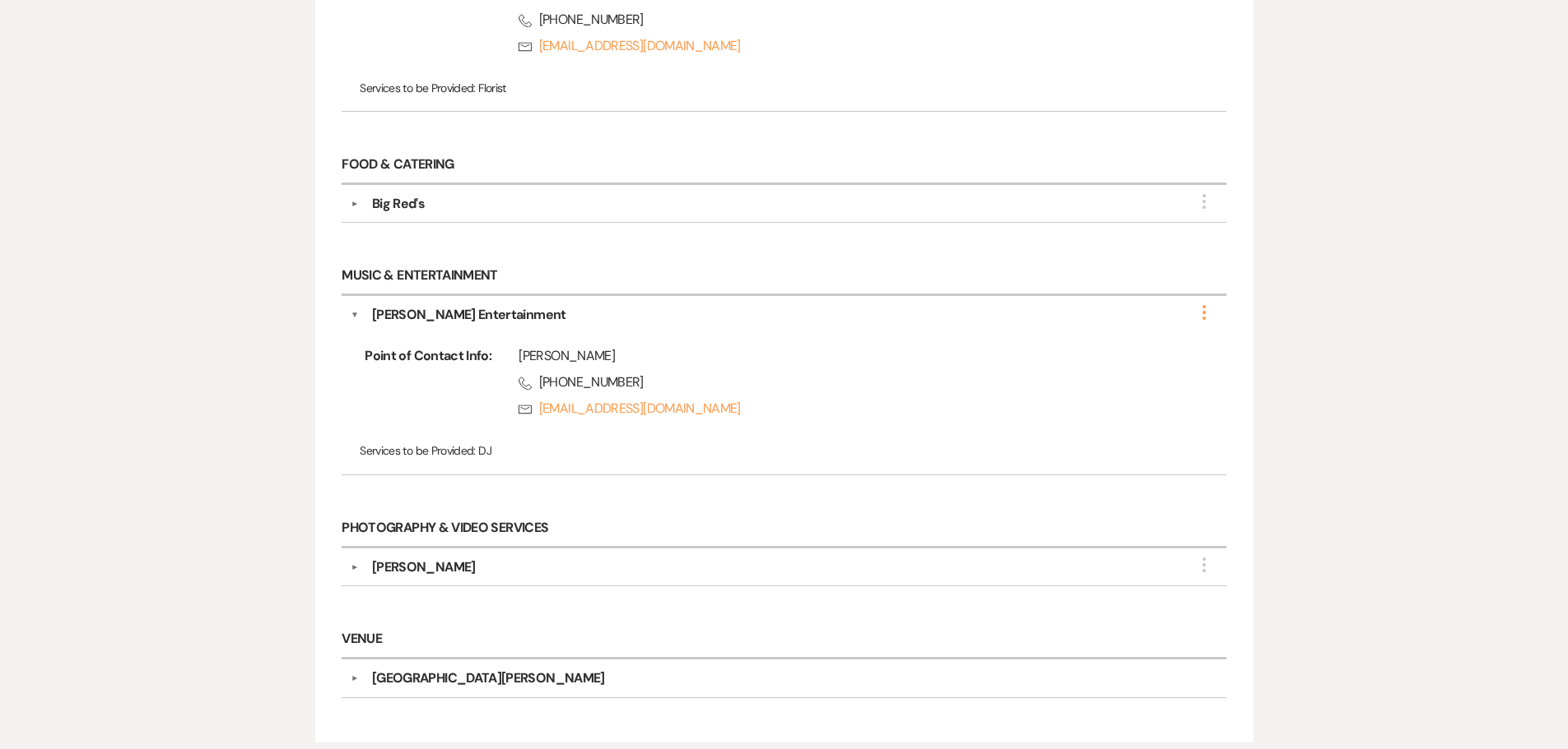
click at [1201, 312] on icon "More" at bounding box center [1204, 313] width 20 height 20
click at [1184, 322] on button "Edit" at bounding box center [1109, 324] width 185 height 26
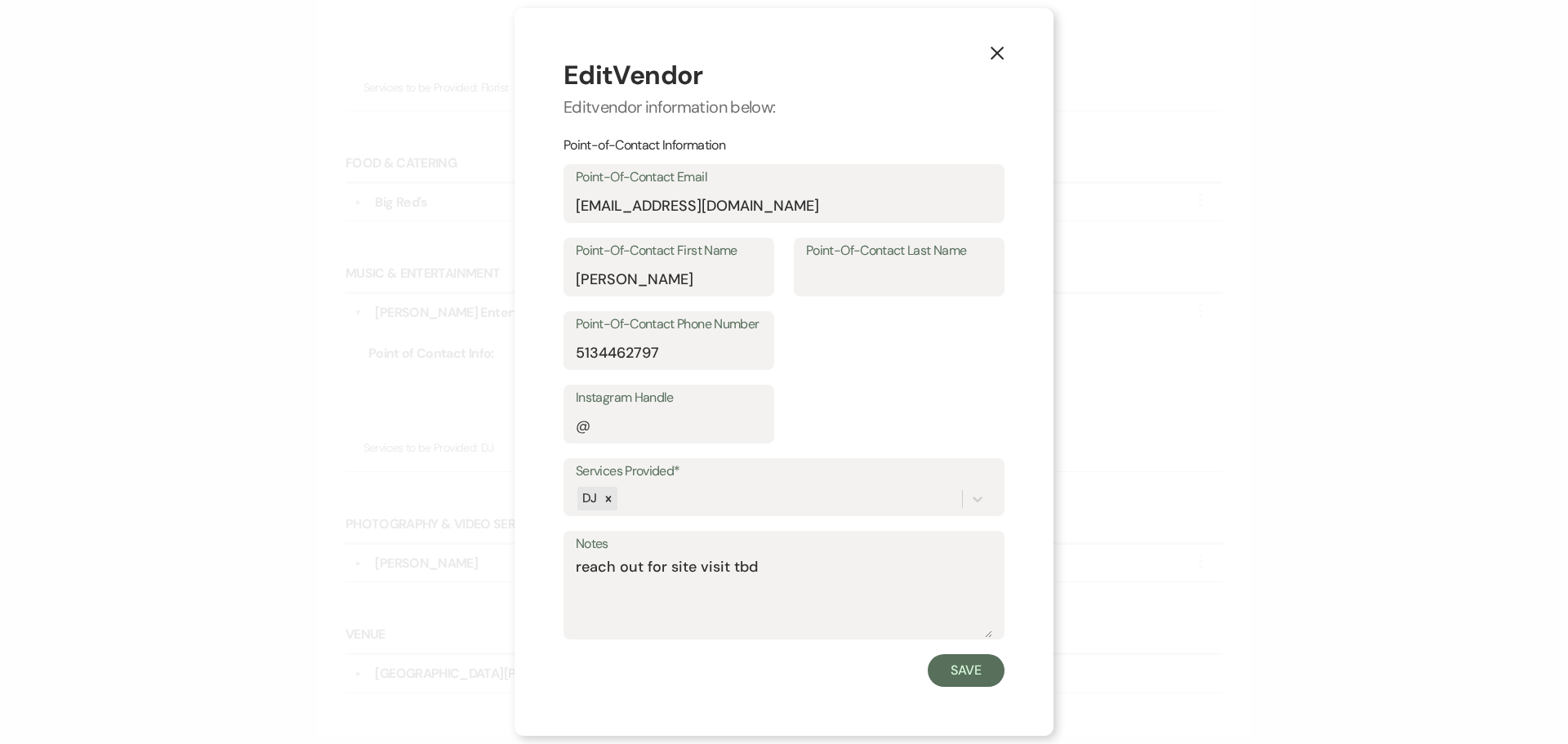
click at [1004, 57] on icon "X" at bounding box center [997, 53] width 14 height 14
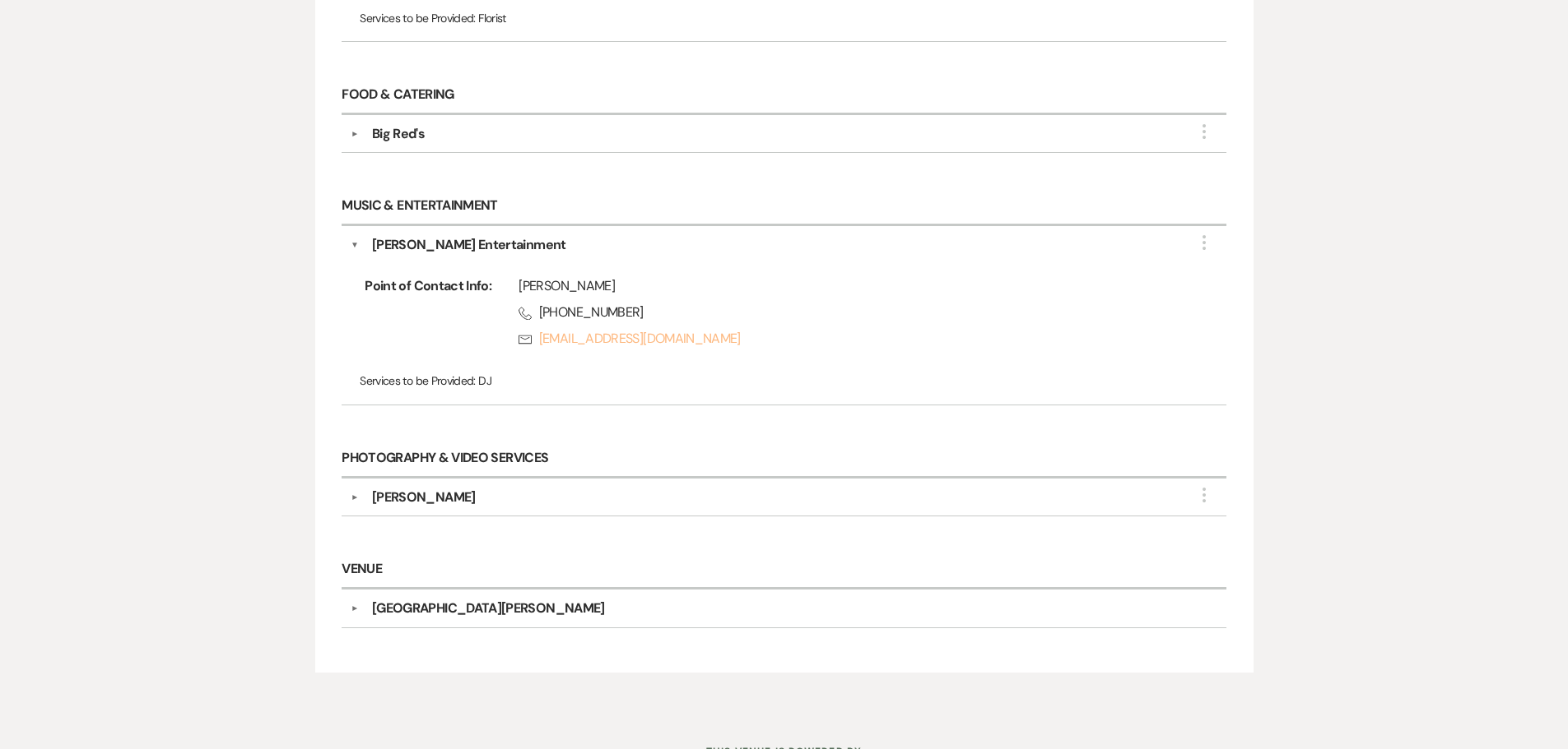
scroll to position [1342, 0]
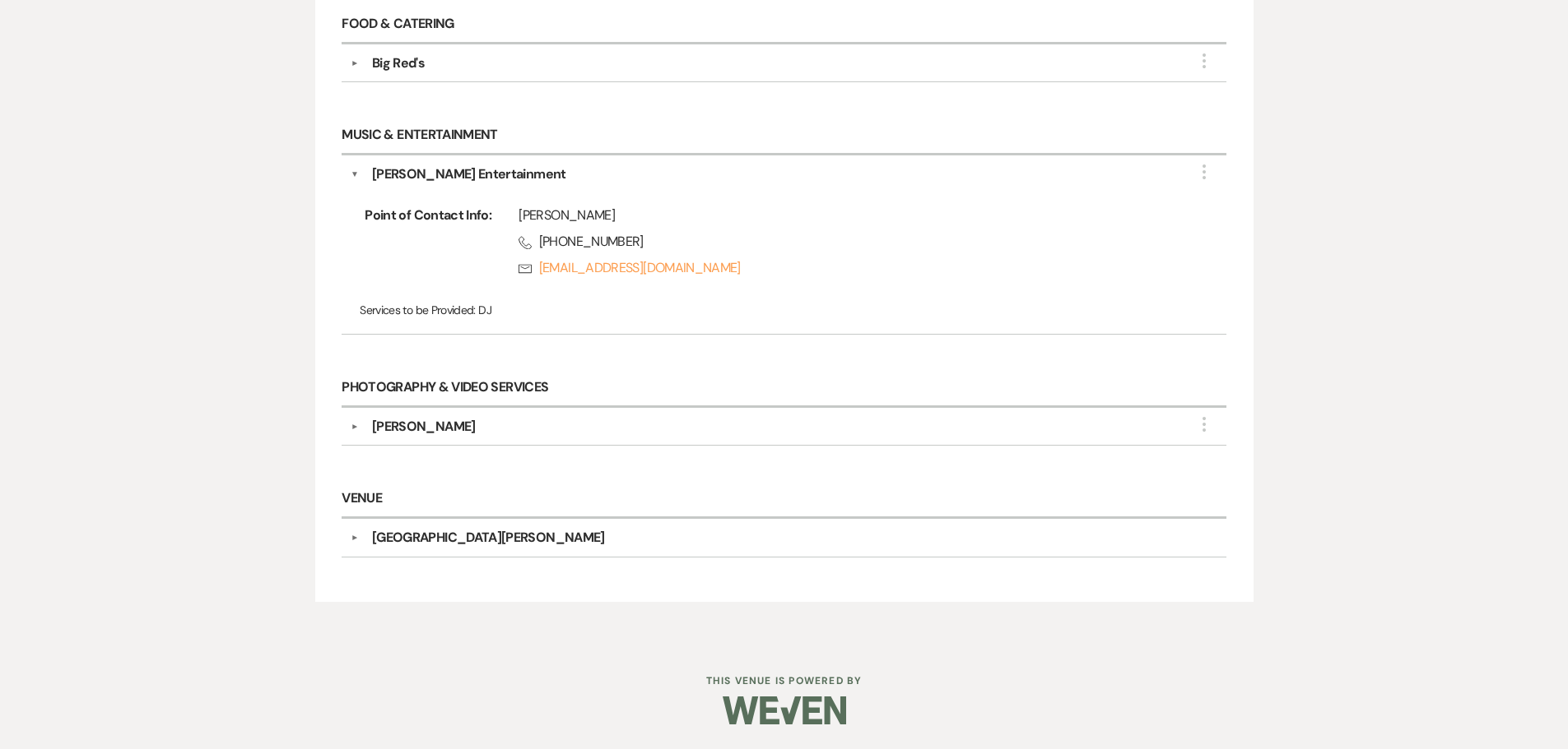
click at [446, 425] on div "[PERSON_NAME]" at bounding box center [424, 427] width 104 height 20
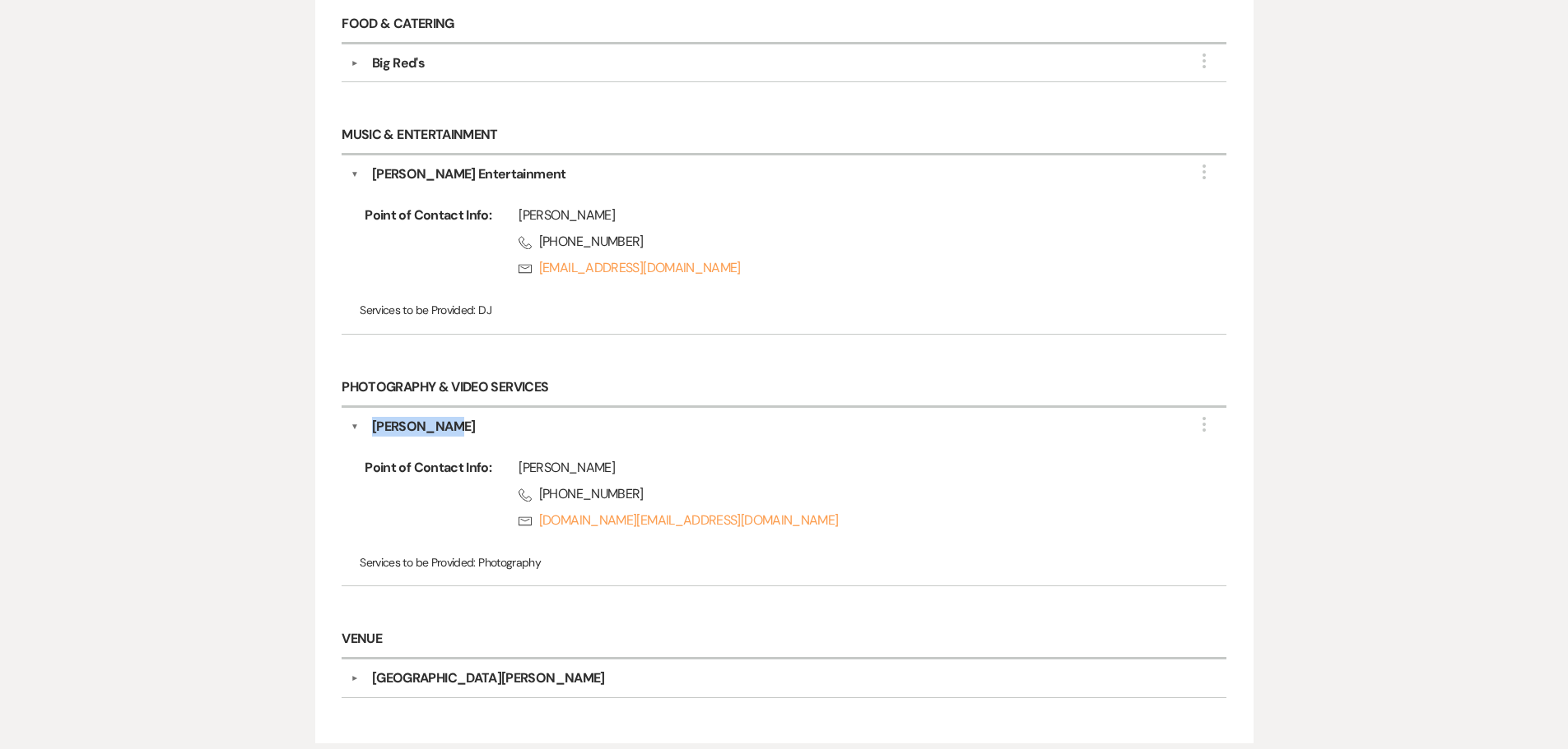
drag, startPoint x: 453, startPoint y: 426, endPoint x: 370, endPoint y: 429, distance: 83.1
click at [370, 429] on div "[PERSON_NAME]" at bounding box center [788, 427] width 858 height 20
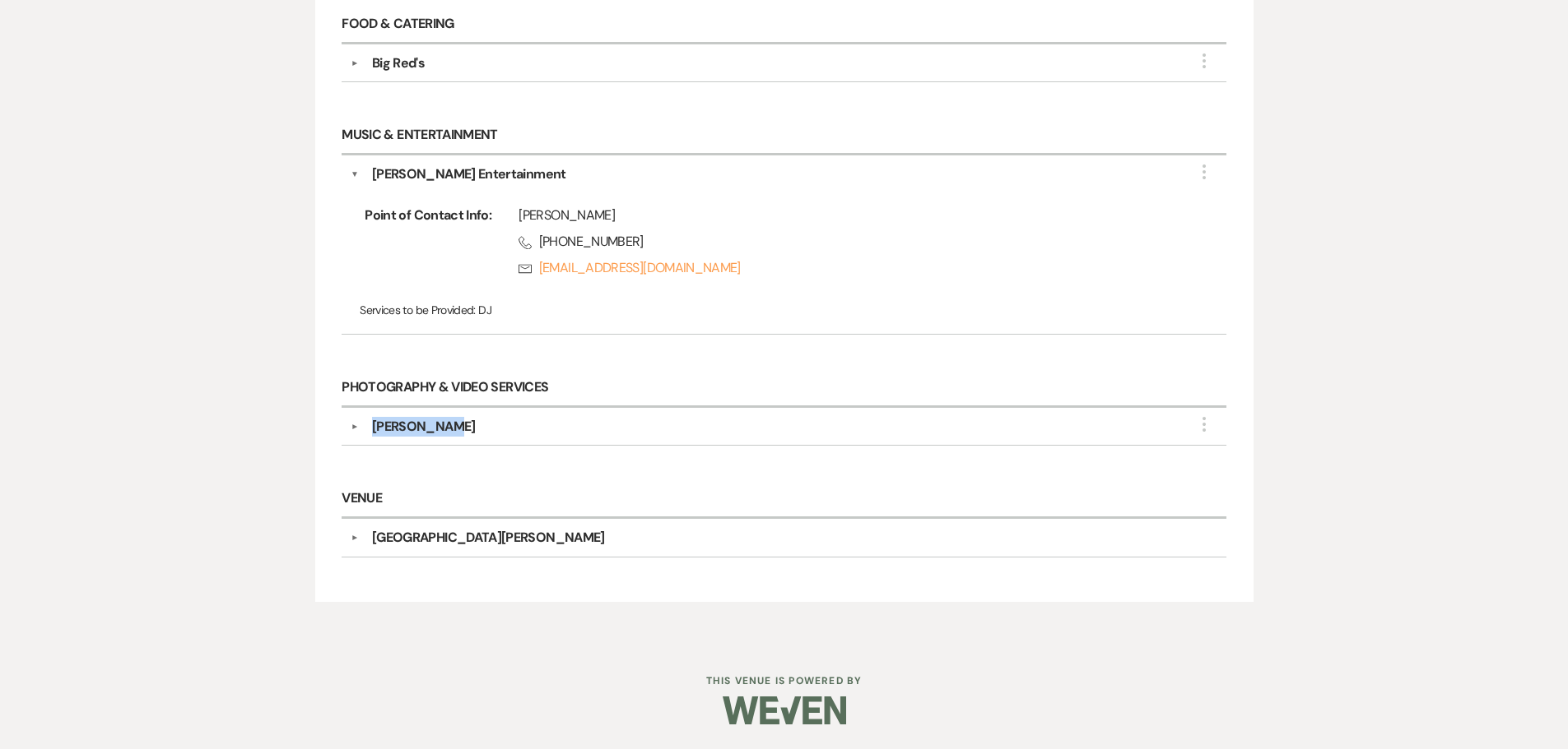
copy div "[PERSON_NAME]"
click at [445, 423] on div "[PERSON_NAME]" at bounding box center [424, 427] width 104 height 20
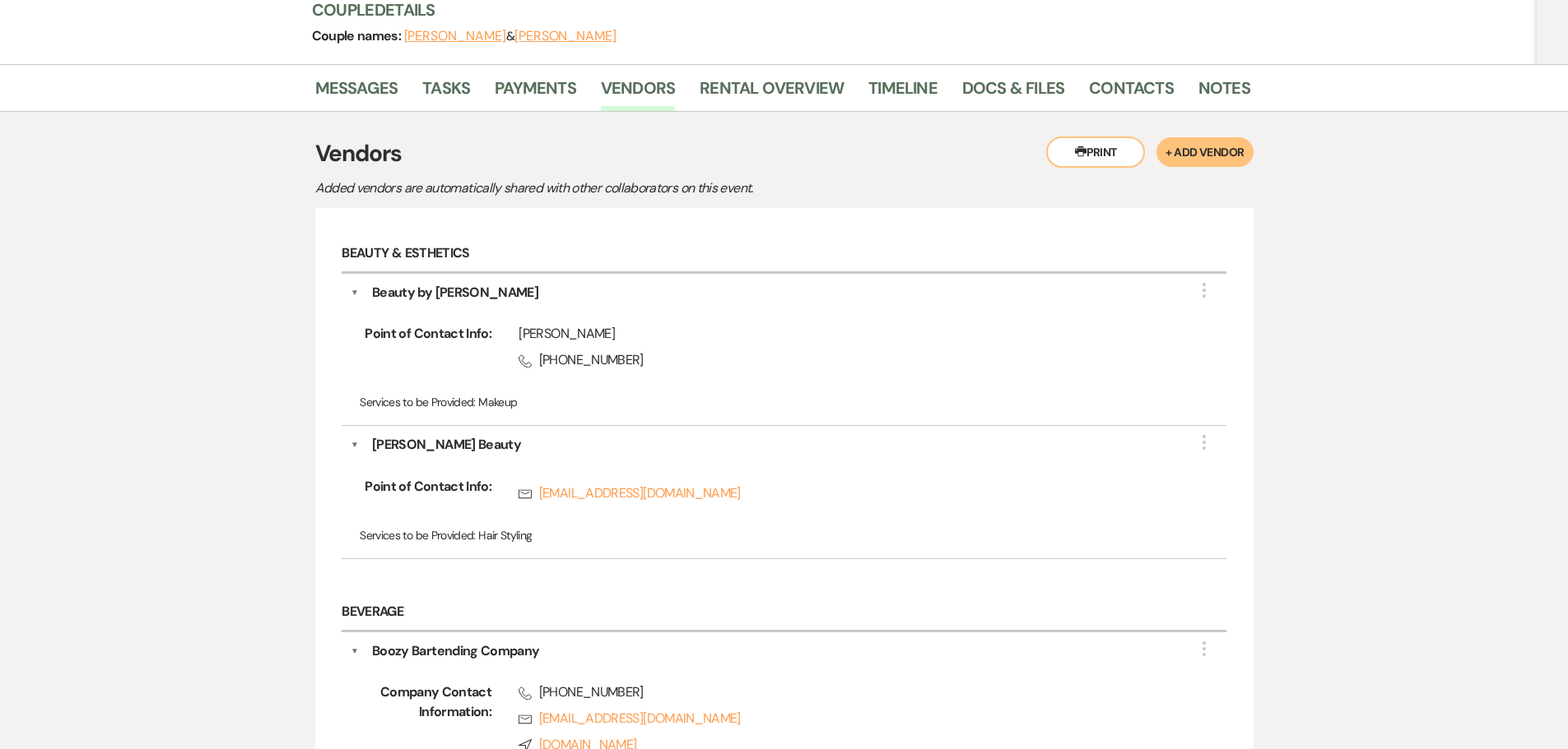
scroll to position [26, 0]
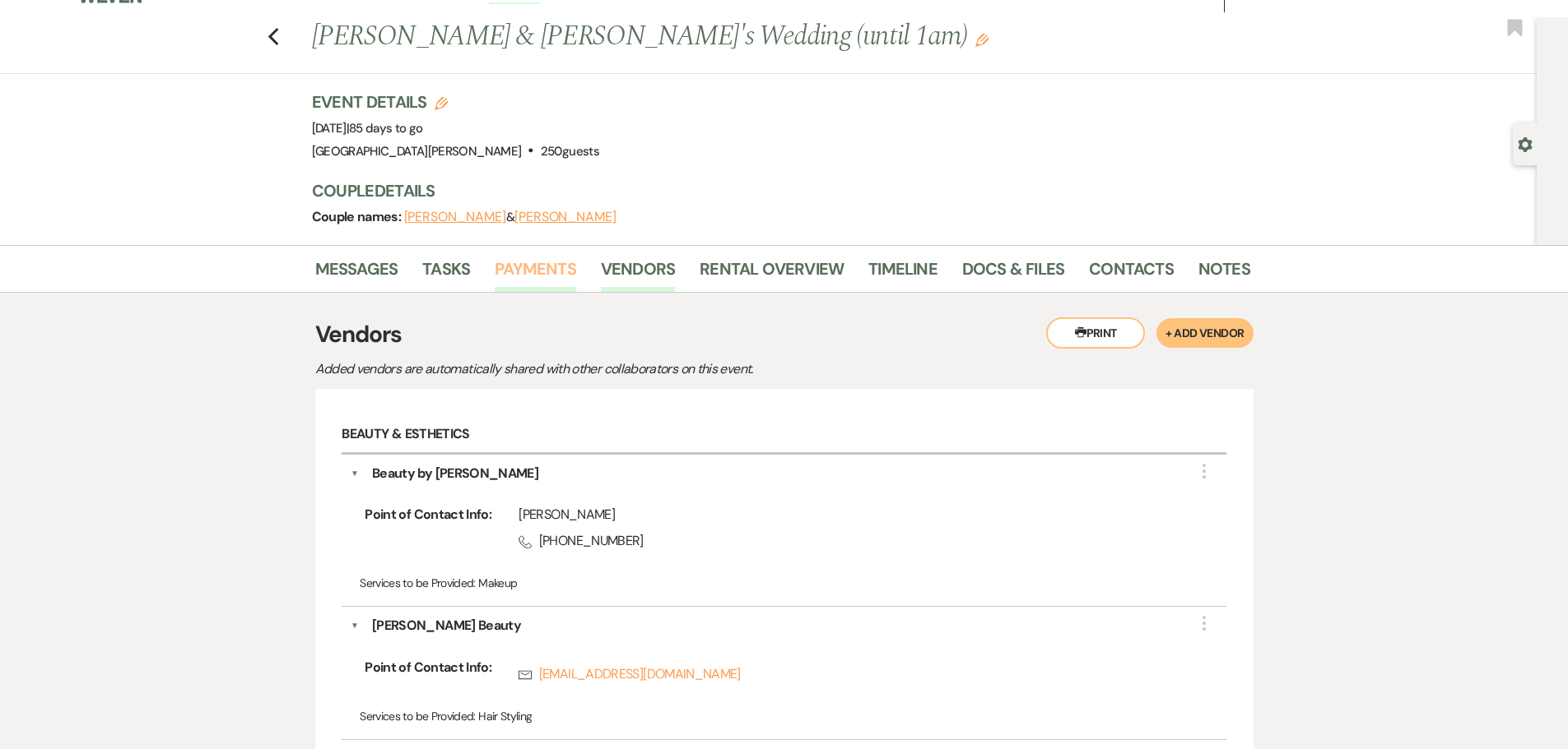
click at [501, 273] on link "Payments" at bounding box center [535, 274] width 81 height 36
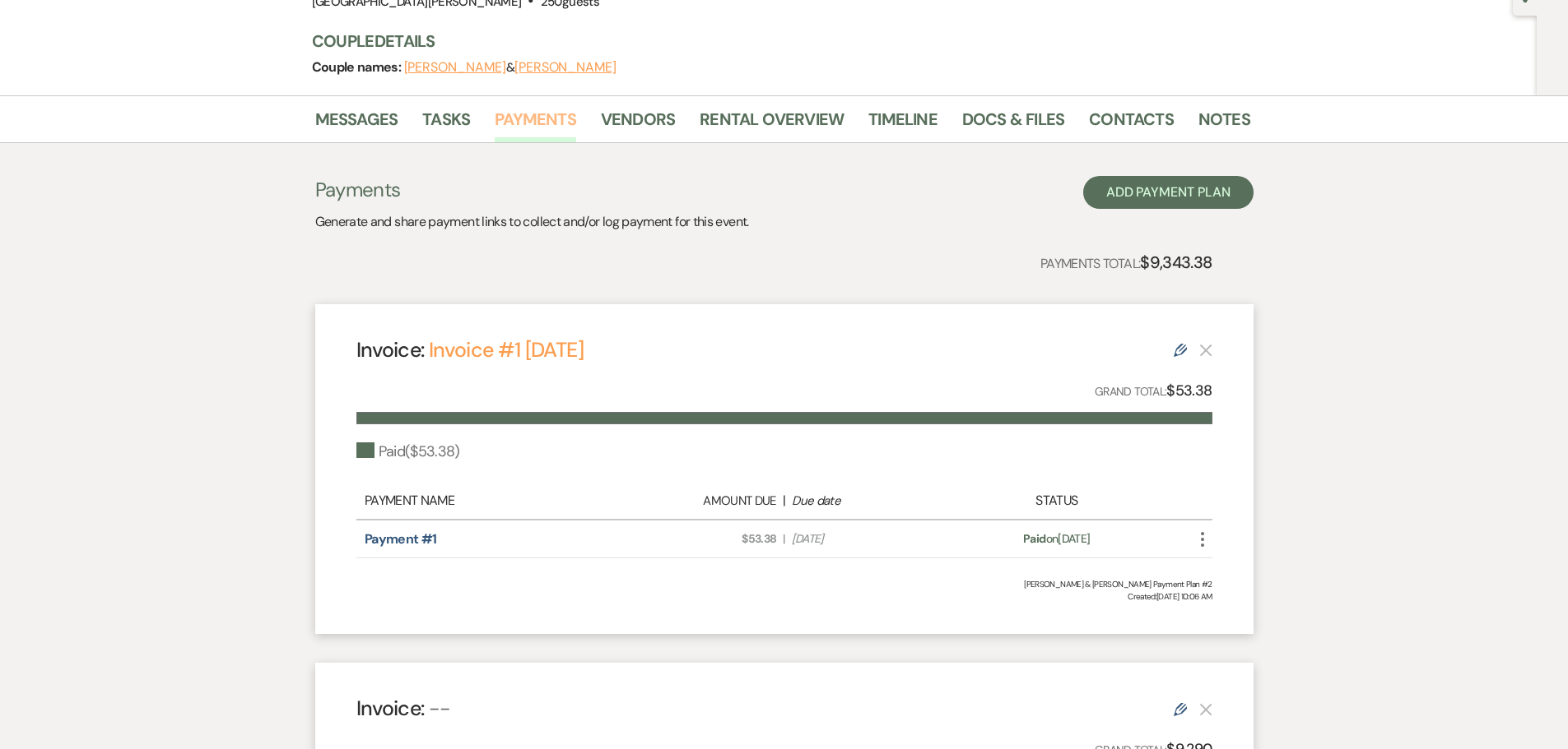
scroll to position [161, 0]
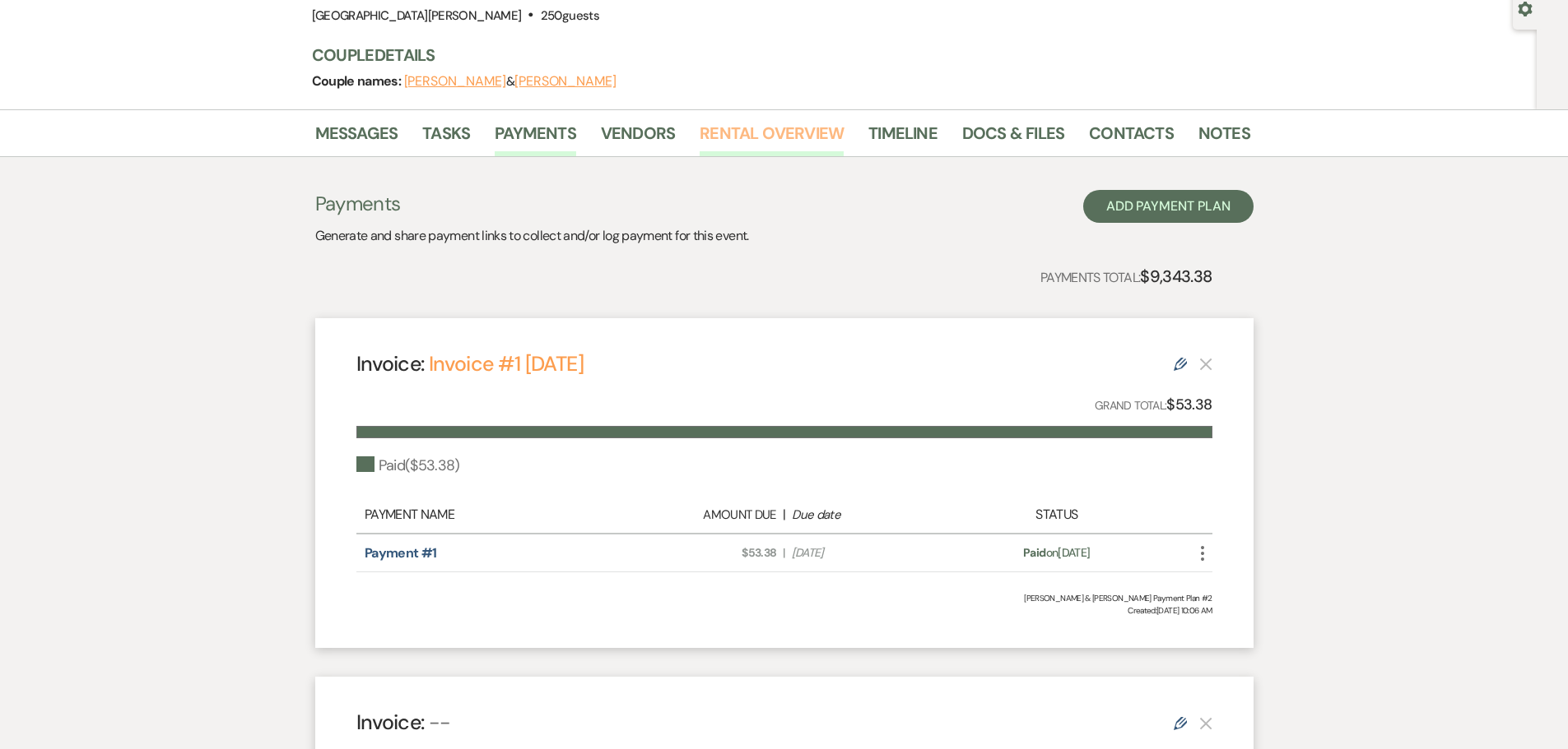
click at [758, 141] on link "Rental Overview" at bounding box center [771, 139] width 144 height 36
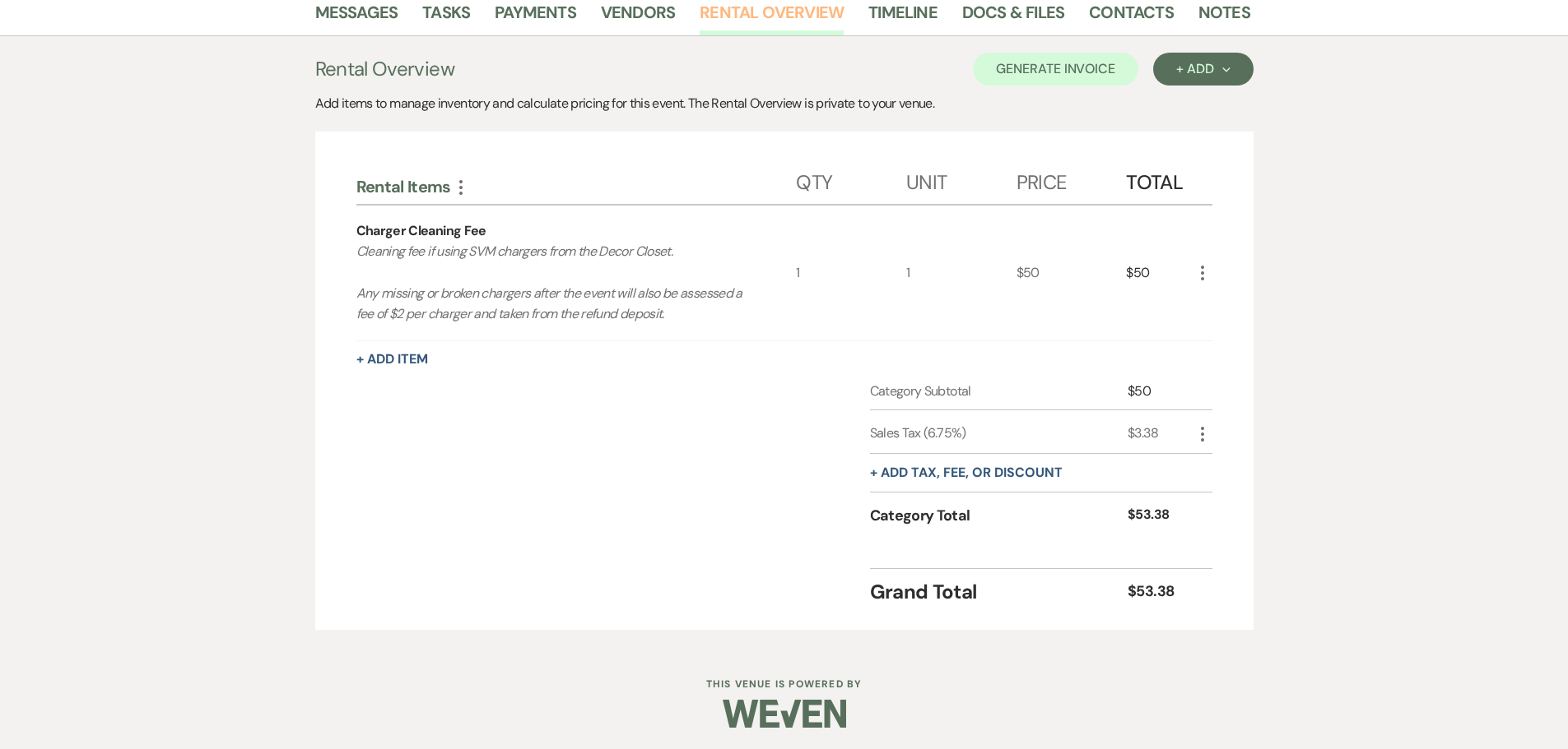
scroll to position [286, 0]
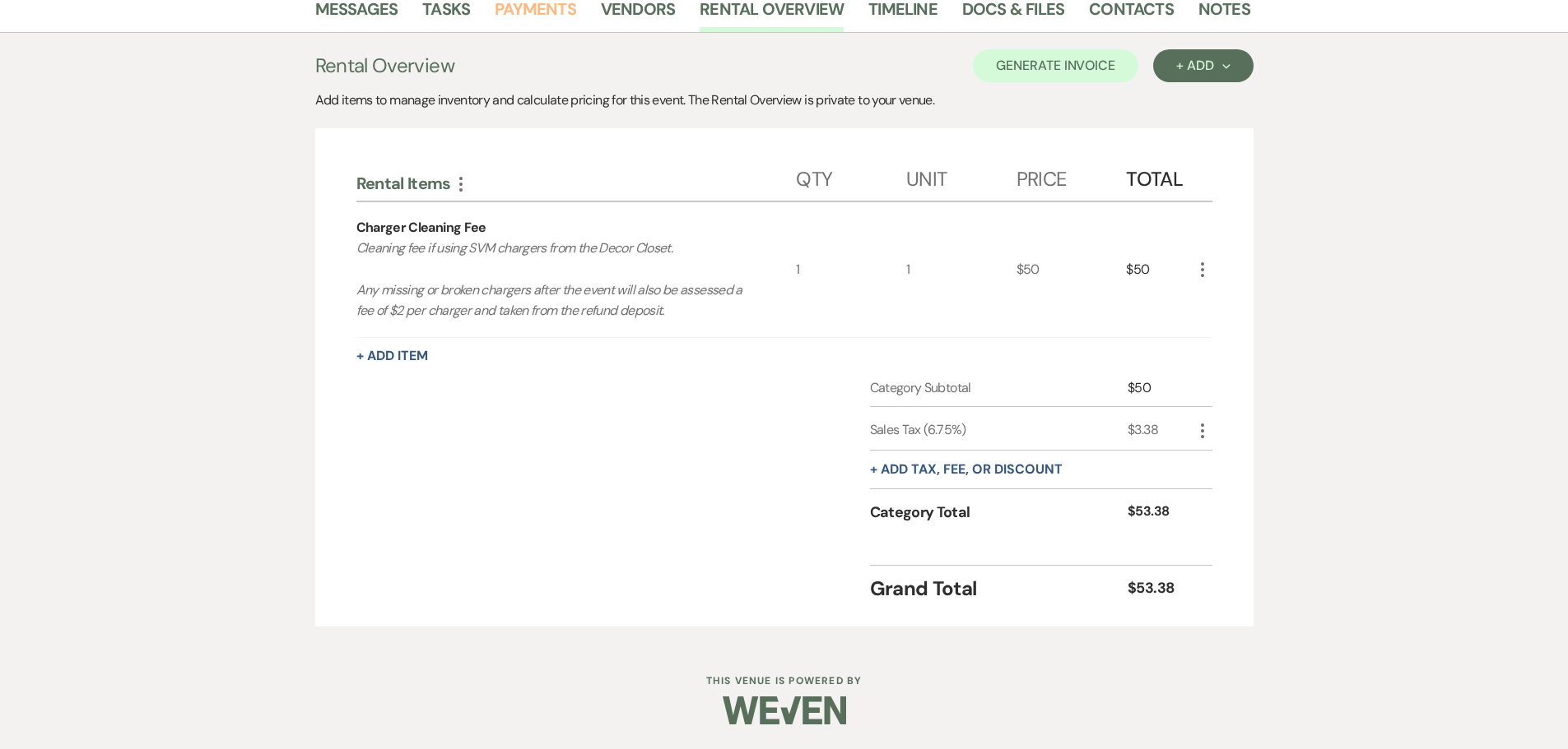
drag, startPoint x: 533, startPoint y: 17, endPoint x: 548, endPoint y: 42, distance: 29.2
click at [533, 16] on link "Payments" at bounding box center [535, 14] width 81 height 36
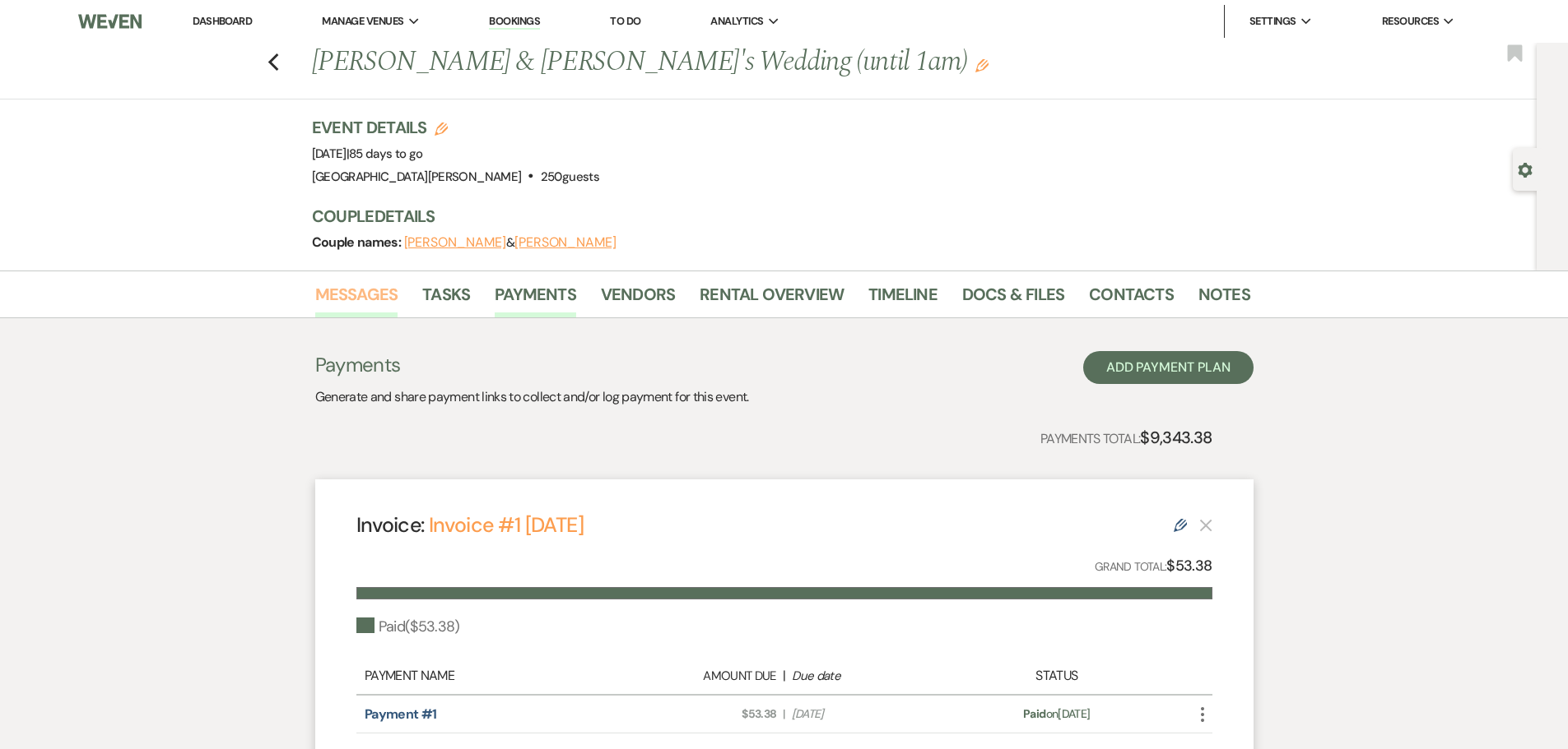
click at [356, 305] on link "Messages" at bounding box center [356, 299] width 83 height 36
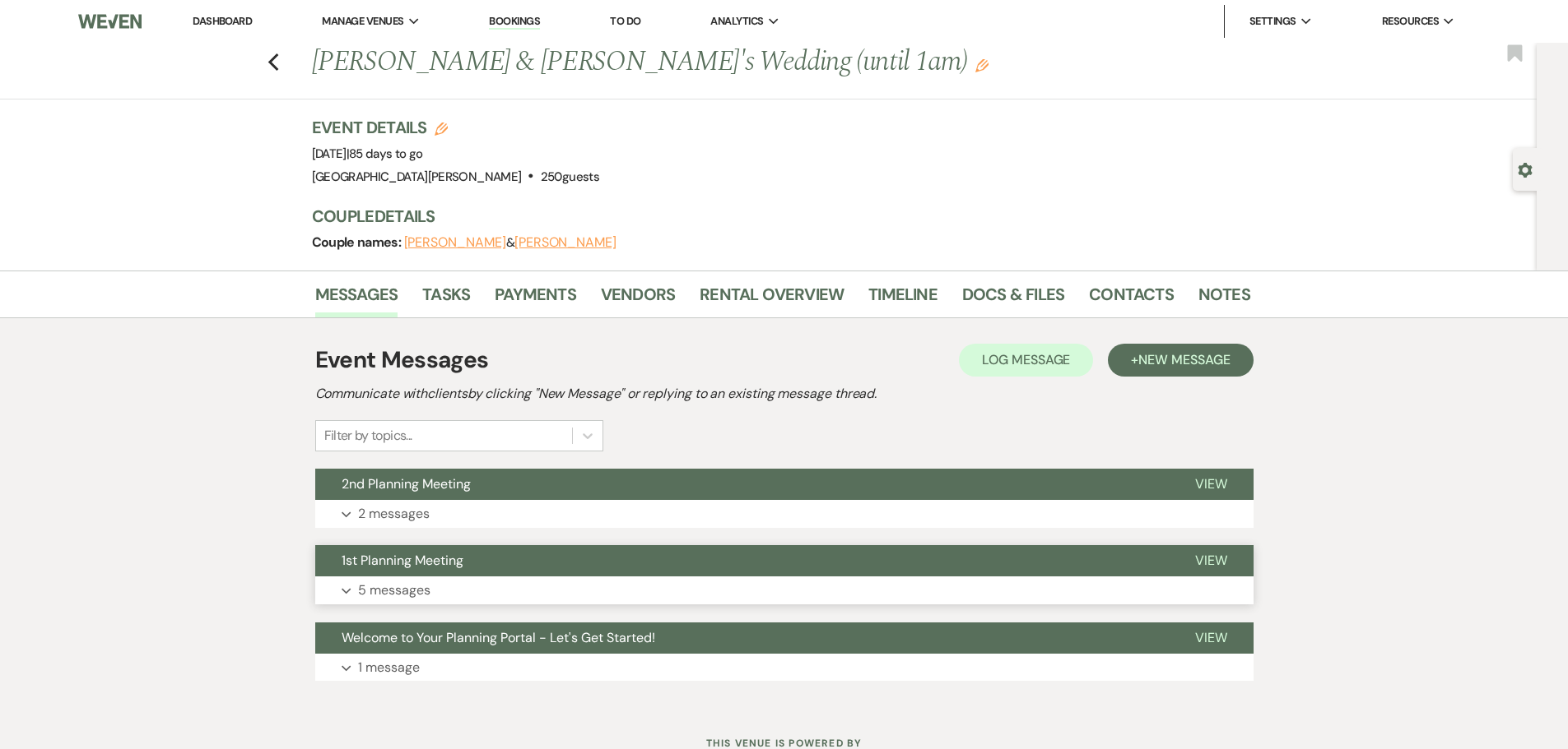
click at [689, 601] on button "Expand 5 messages" at bounding box center [784, 590] width 938 height 28
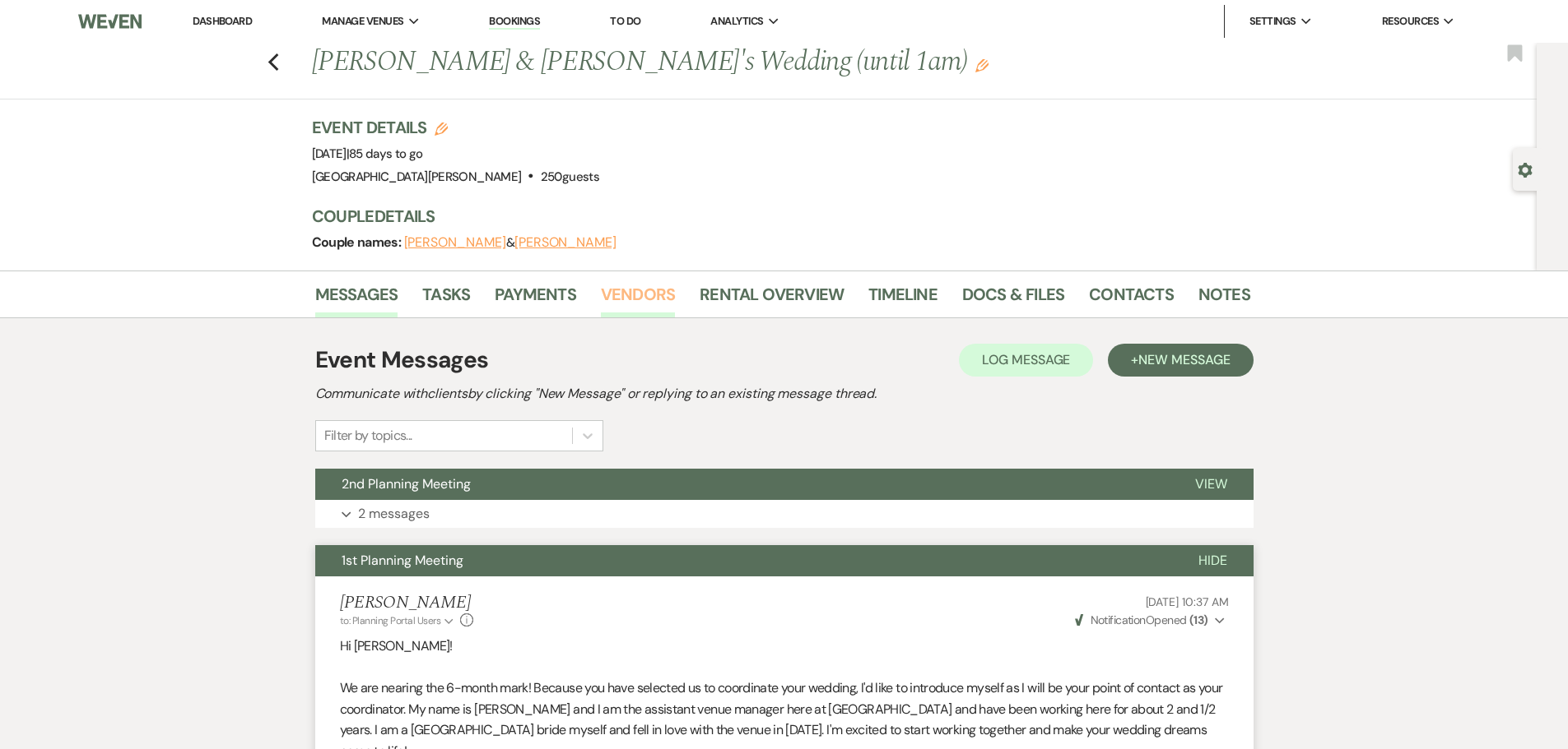
click at [603, 293] on link "Vendors" at bounding box center [637, 299] width 74 height 36
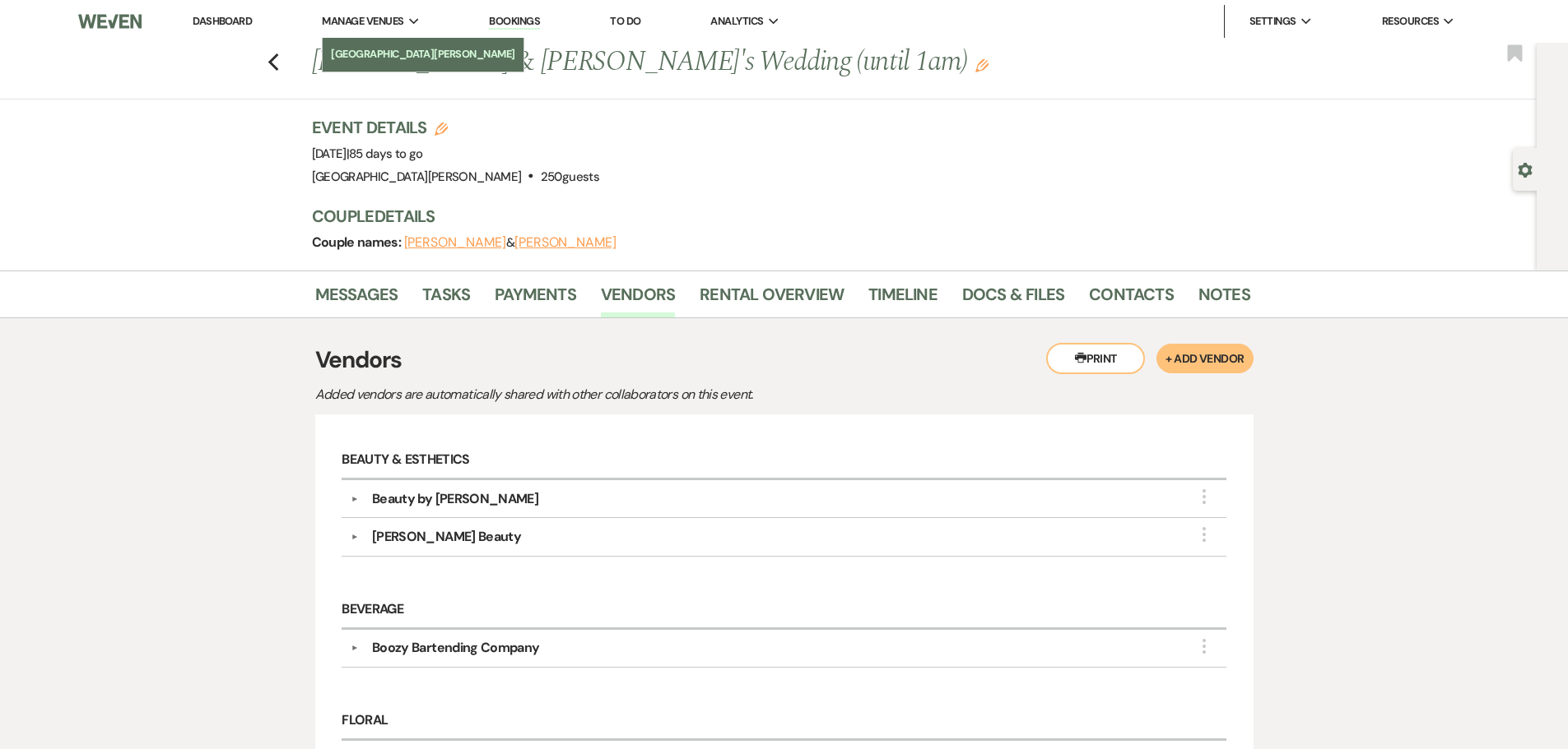
click at [393, 40] on link "[GEOGRAPHIC_DATA][PERSON_NAME]" at bounding box center [423, 54] width 201 height 33
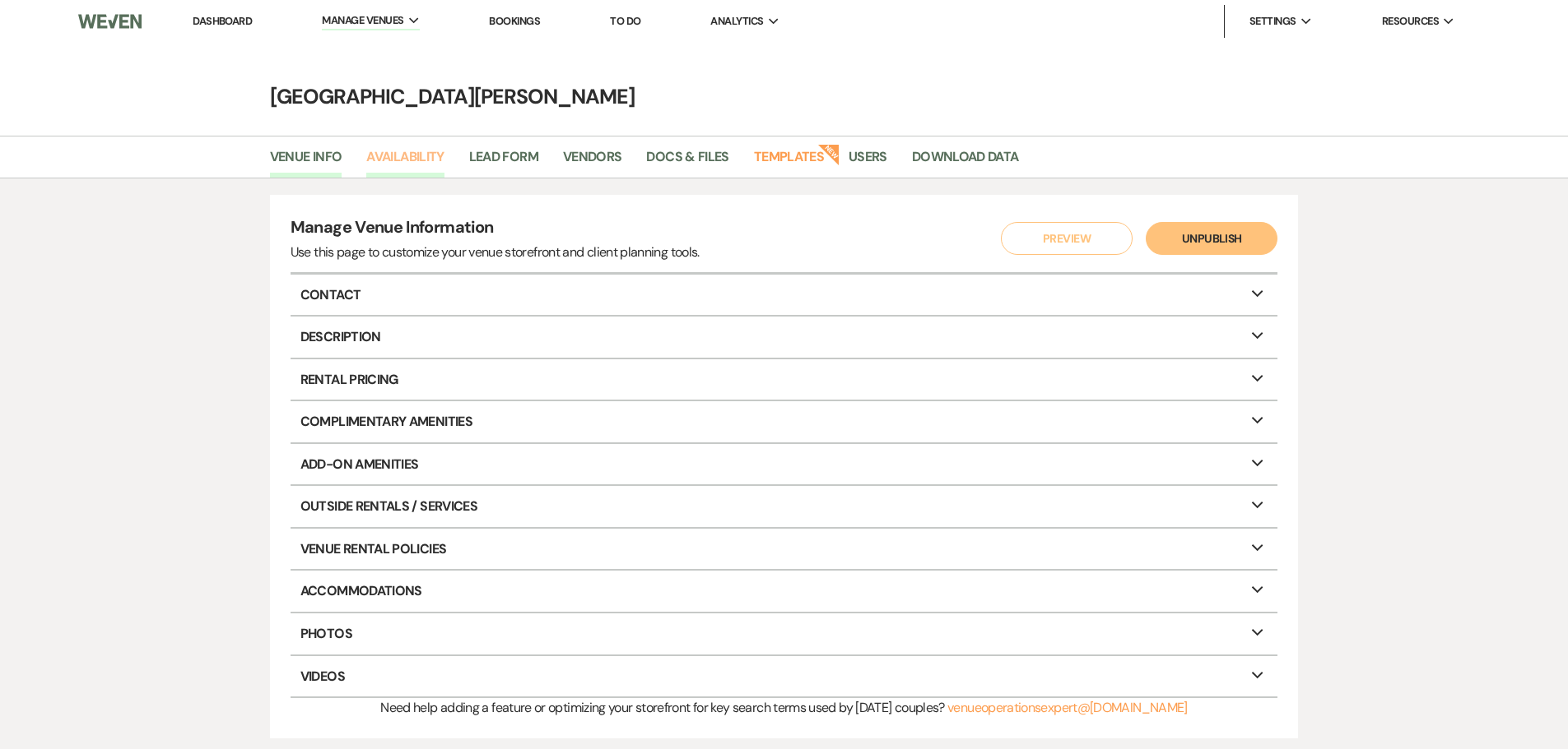
click at [428, 152] on link "Availability" at bounding box center [404, 161] width 78 height 31
select select "3"
select select "2026"
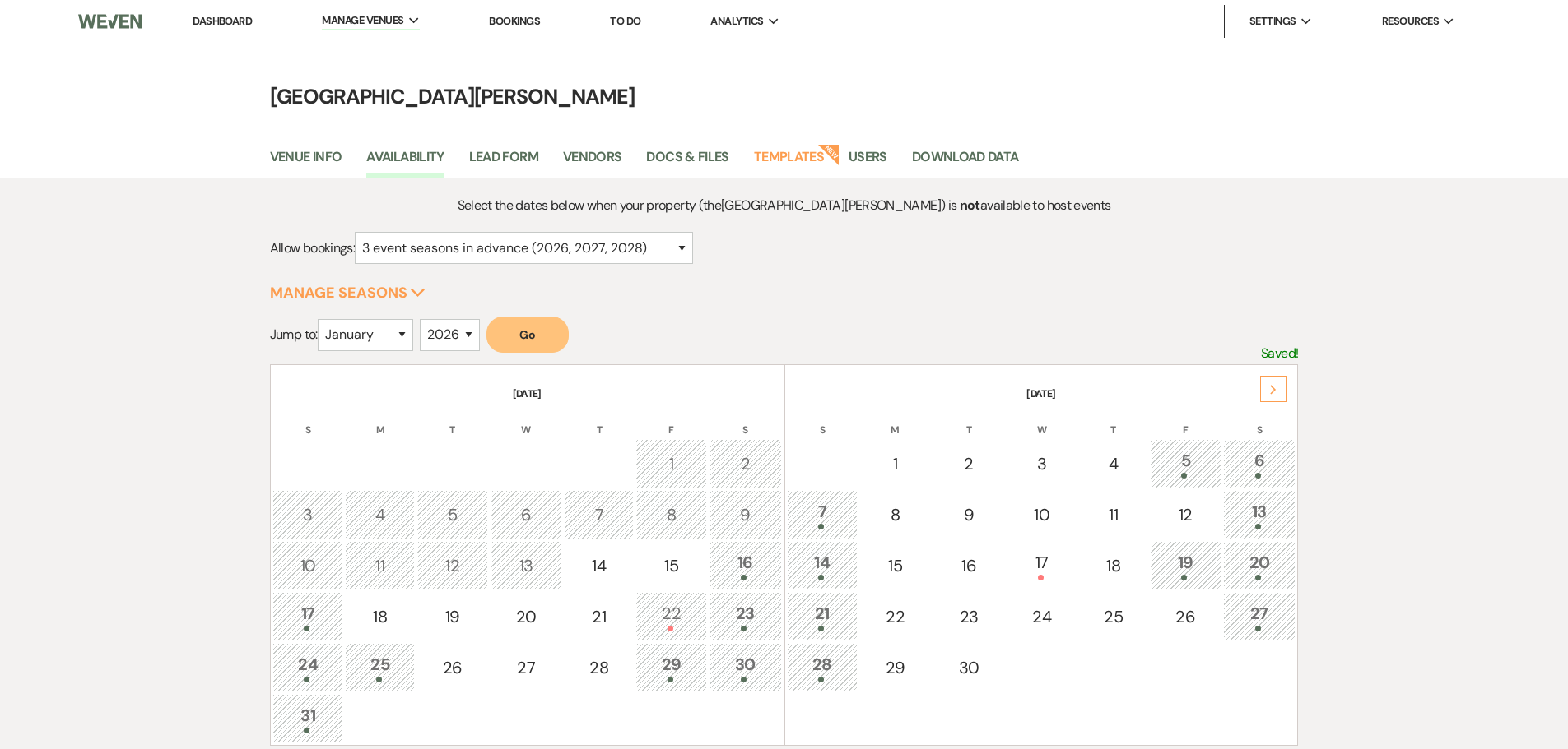
click at [230, 22] on link "Dashboard" at bounding box center [222, 20] width 59 height 14
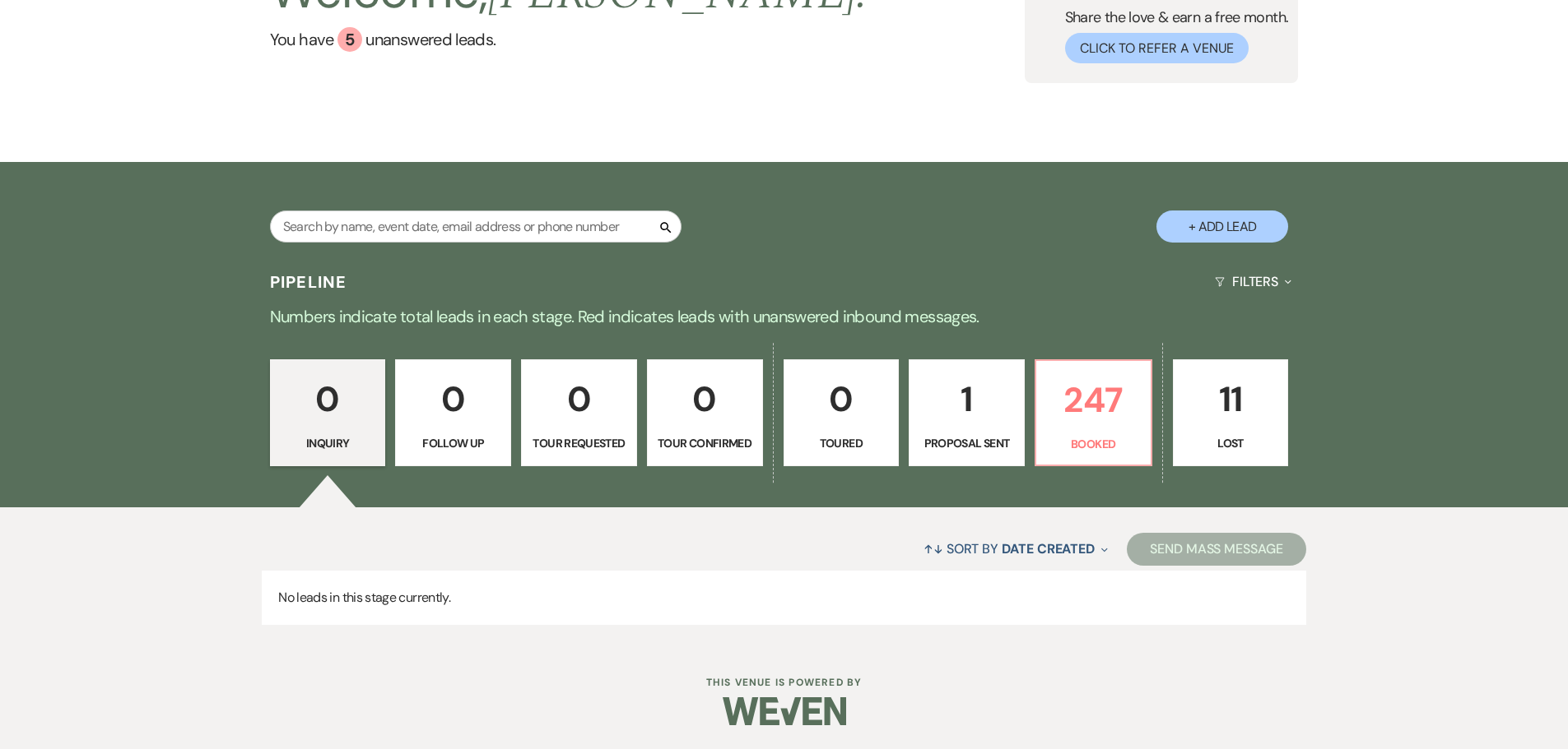
scroll to position [165, 0]
click at [1092, 409] on p "247" at bounding box center [1093, 400] width 95 height 55
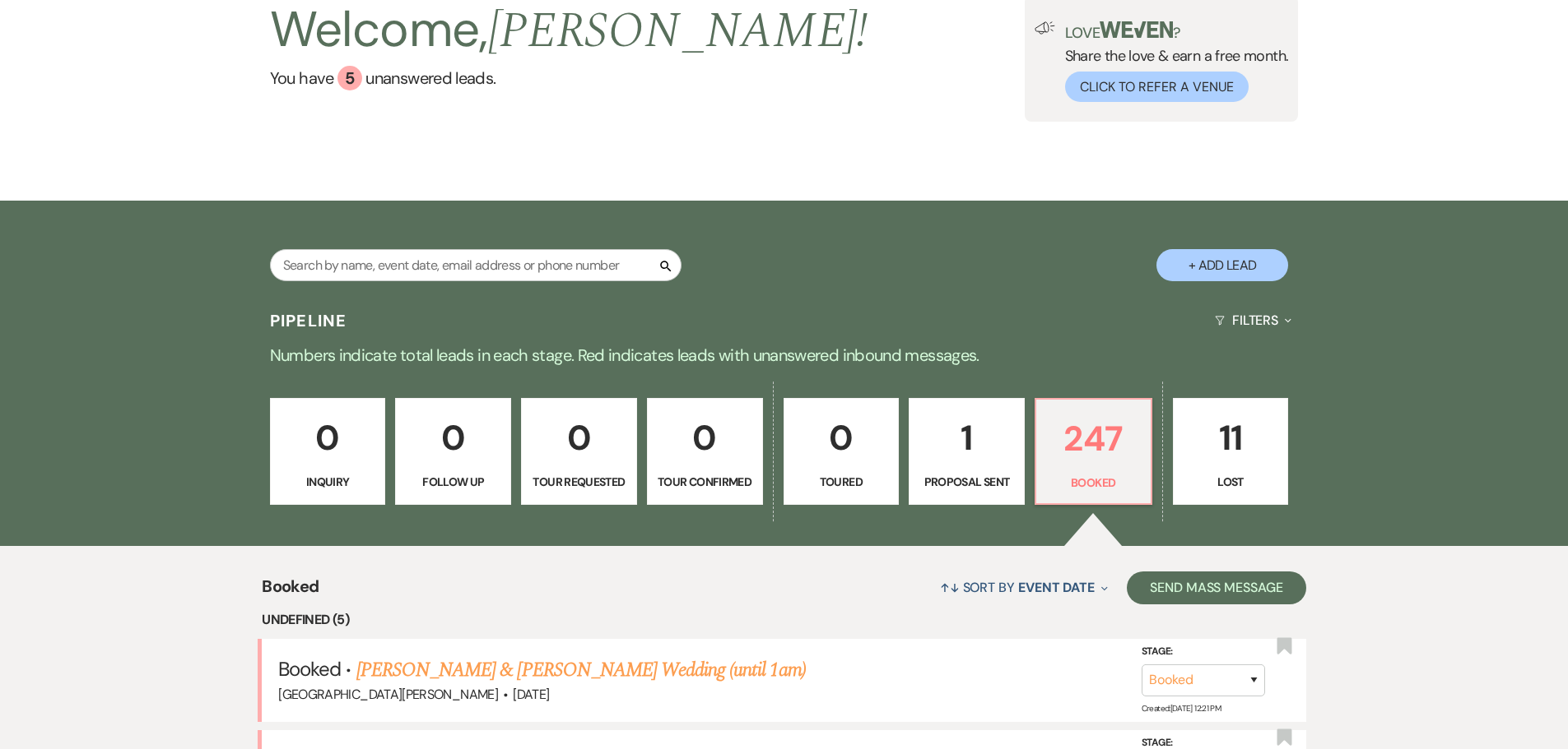
scroll to position [165, 0]
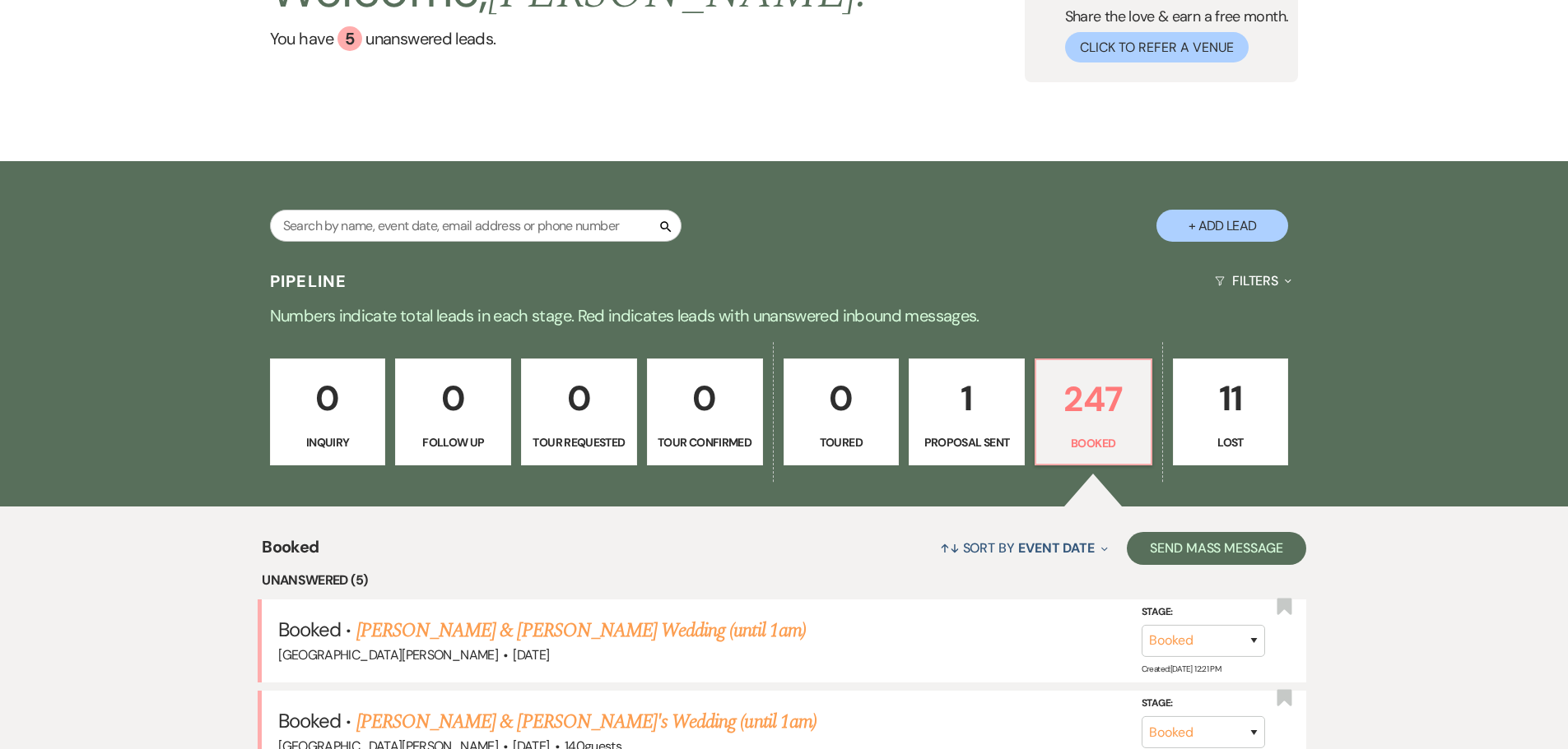
click at [1226, 414] on p "11" at bounding box center [1231, 399] width 95 height 55
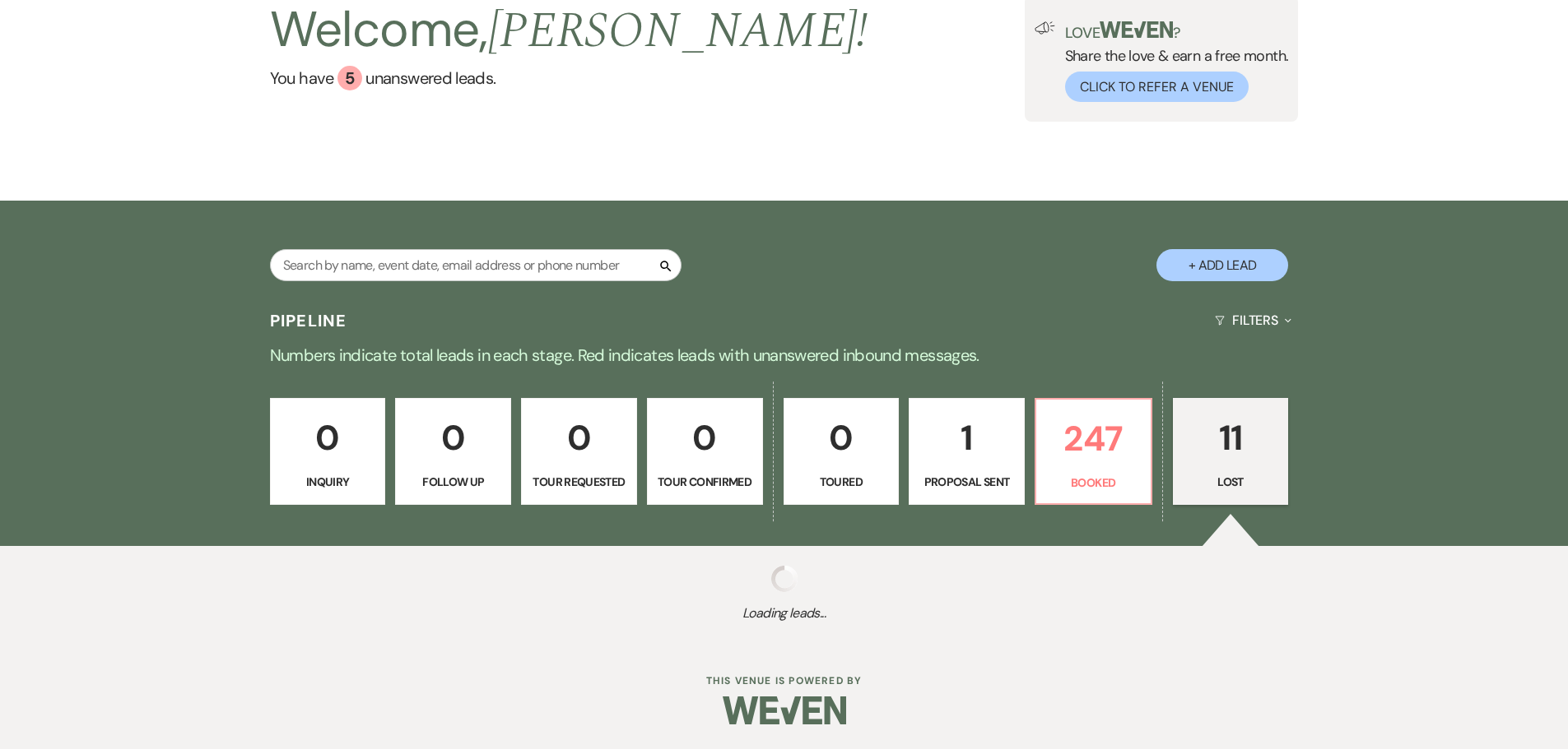
select select "8"
select select "7"
select select "8"
select select "6"
select select "8"
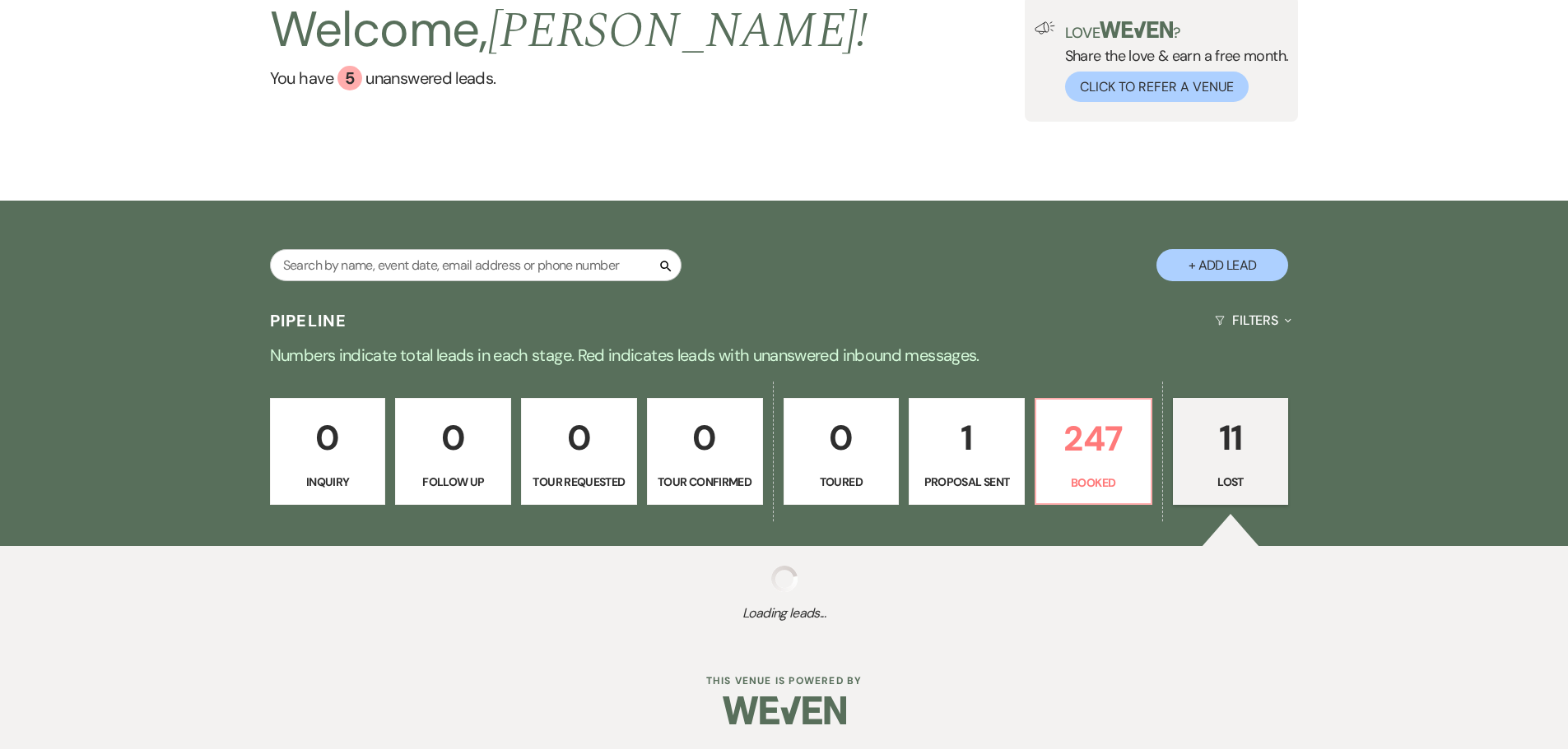
select select "11"
select select "8"
select select "1"
select select "8"
select select "5"
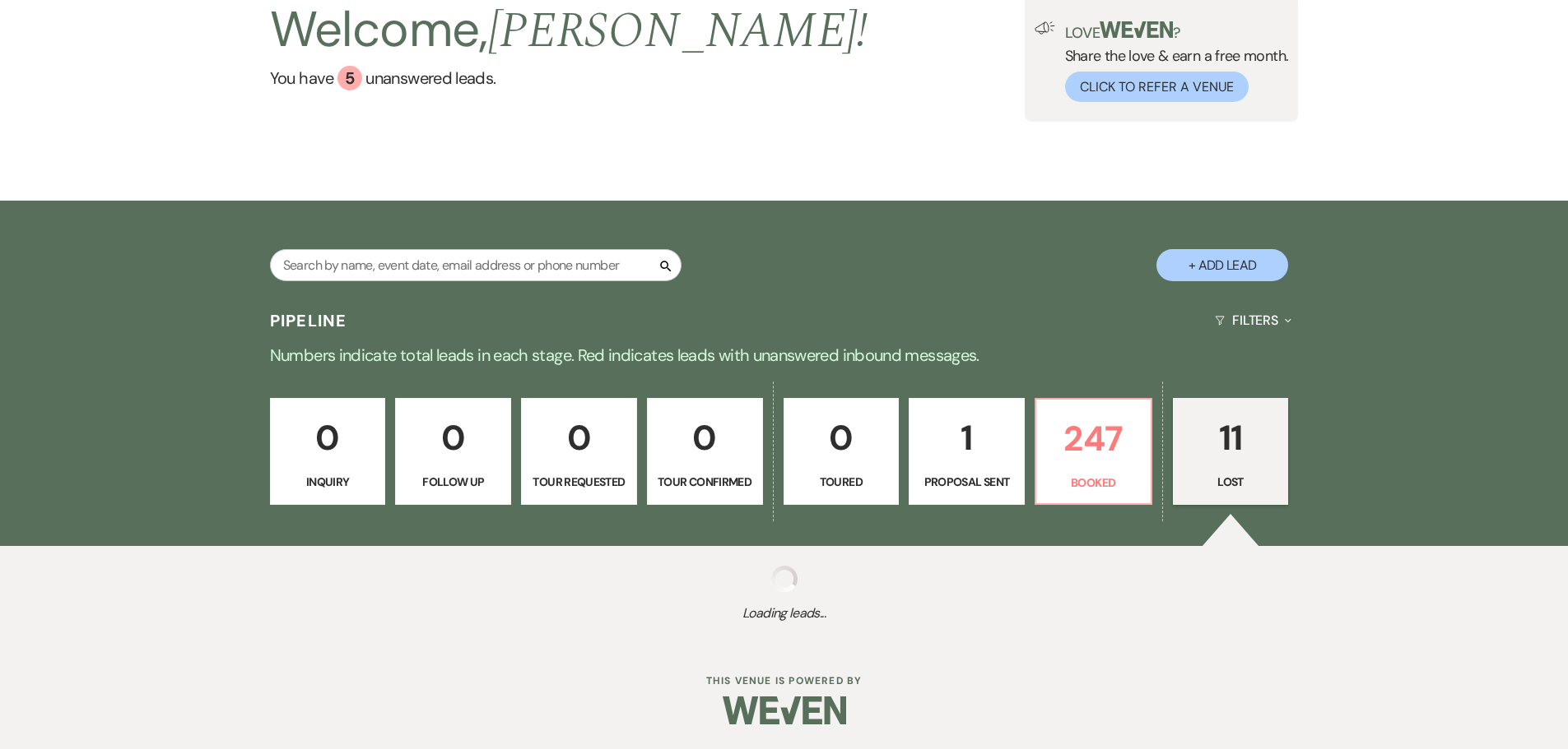
select select "8"
select select "5"
select select "8"
select select "5"
select select "8"
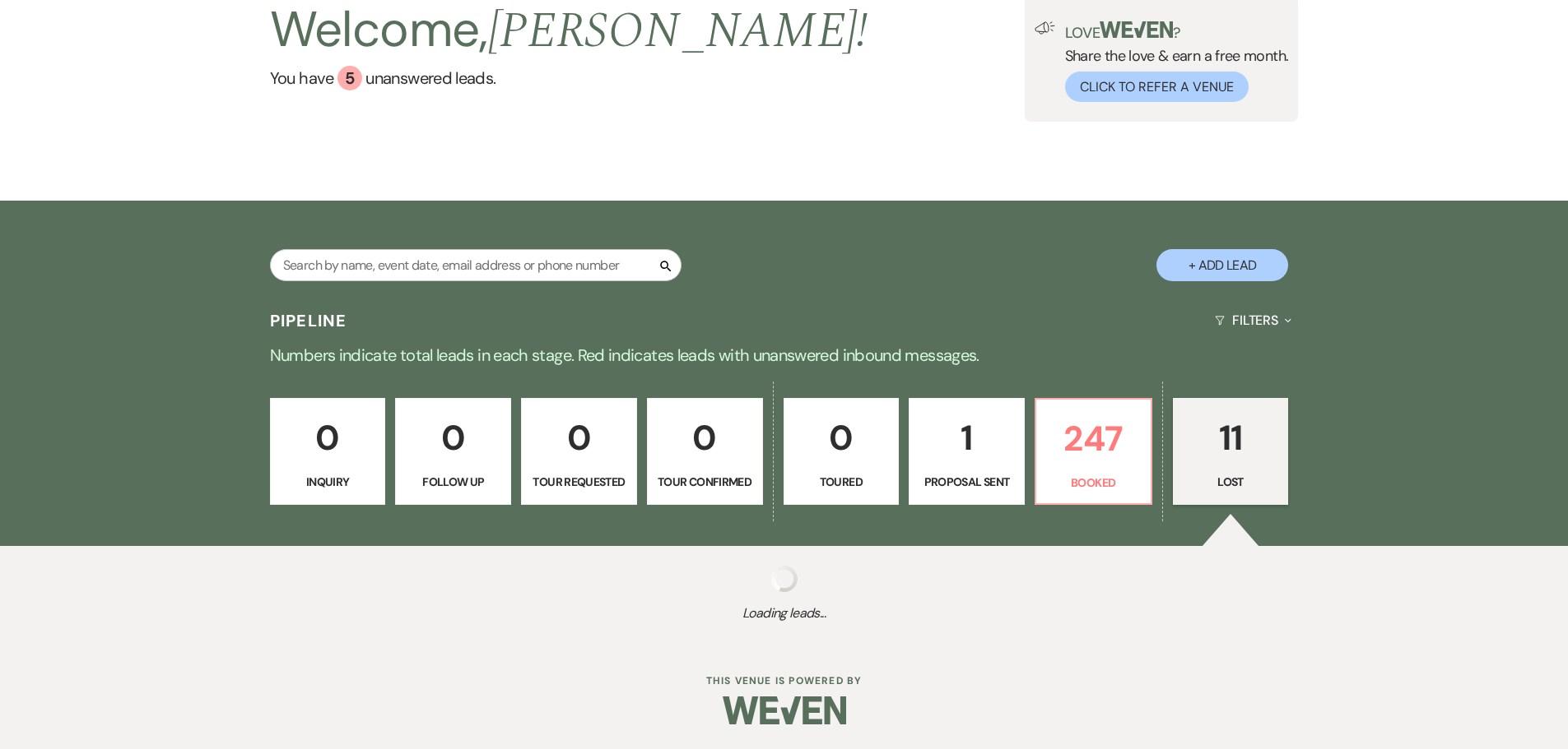
select select "11"
select select "8"
select select "11"
select select "8"
select select "11"
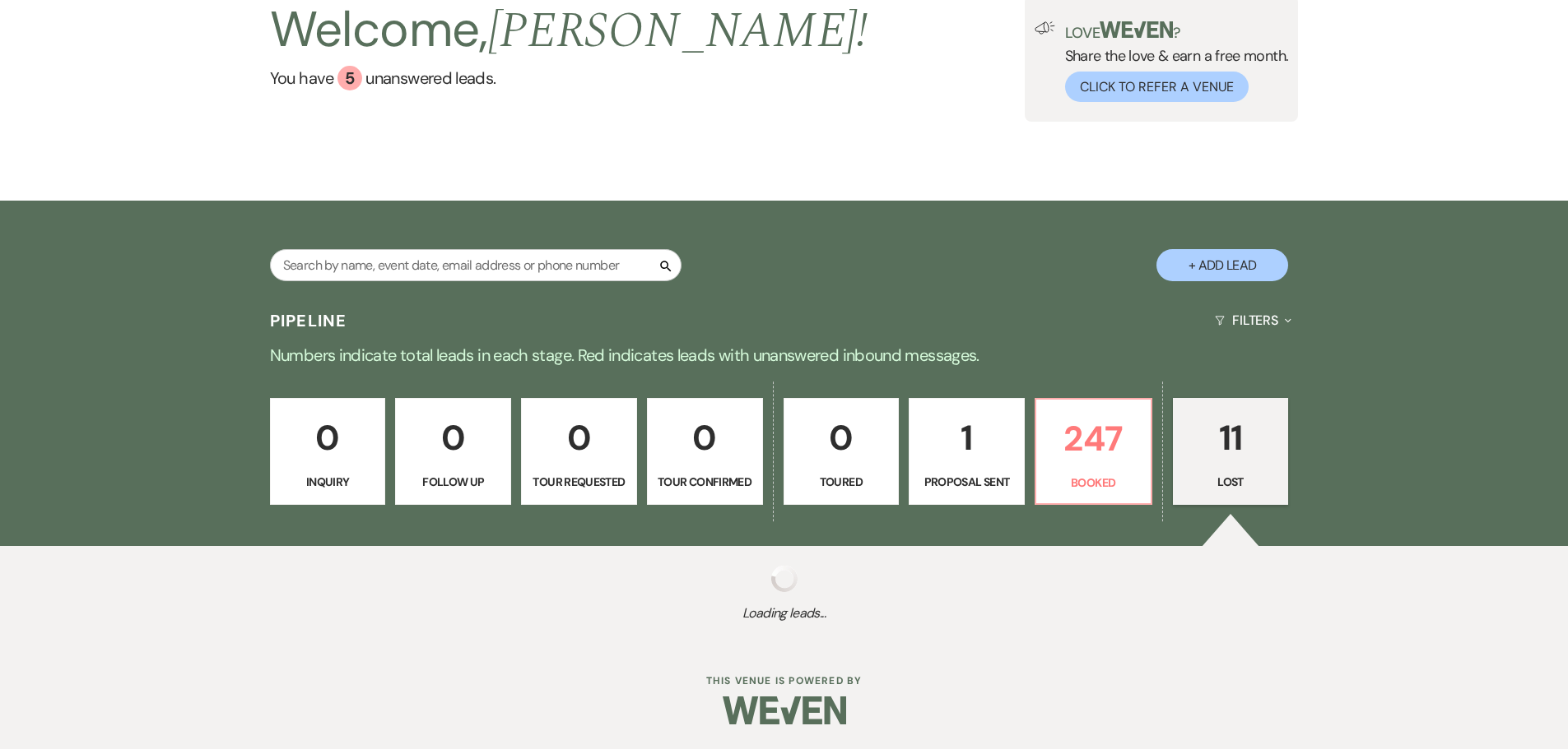
select select "8"
select select "11"
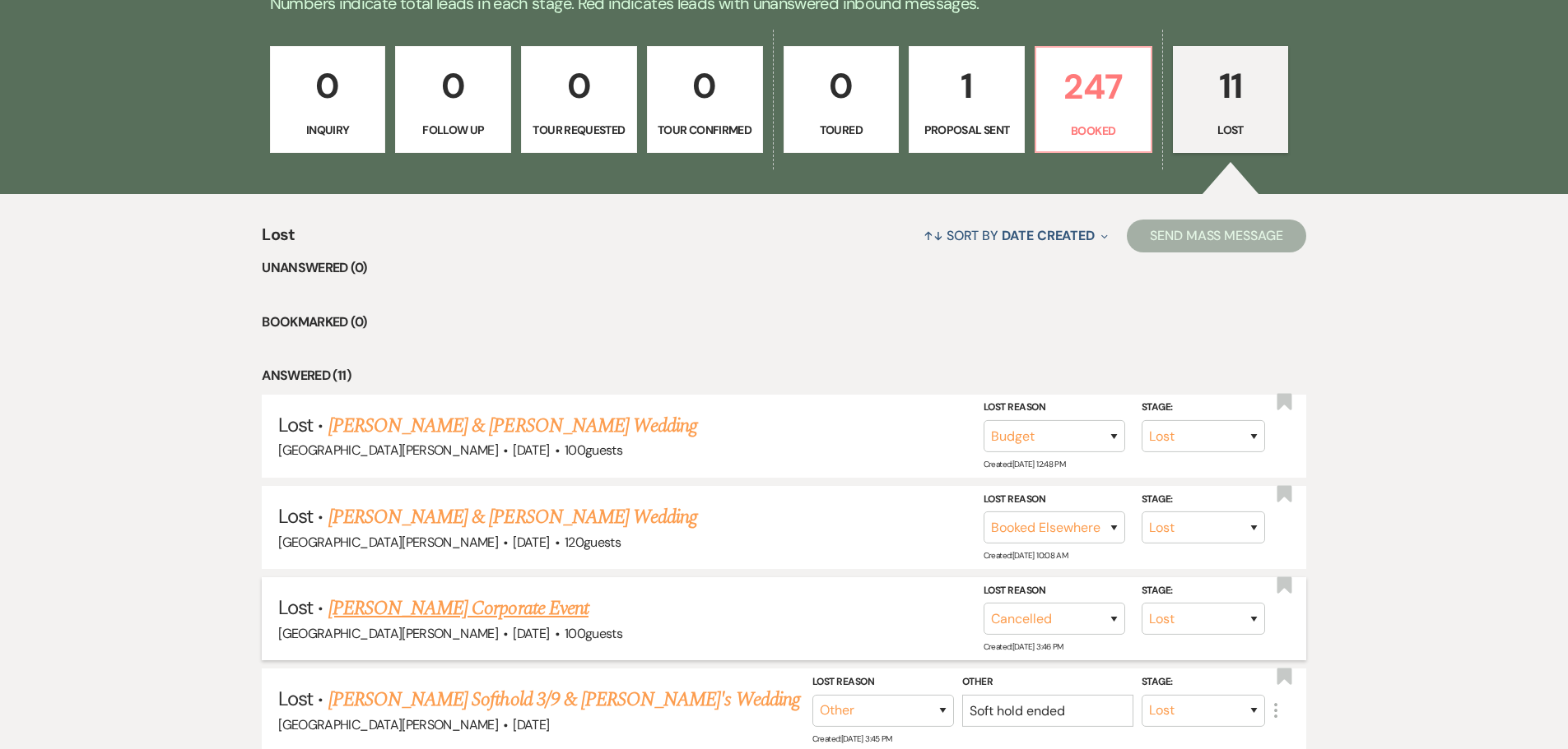
scroll to position [577, 0]
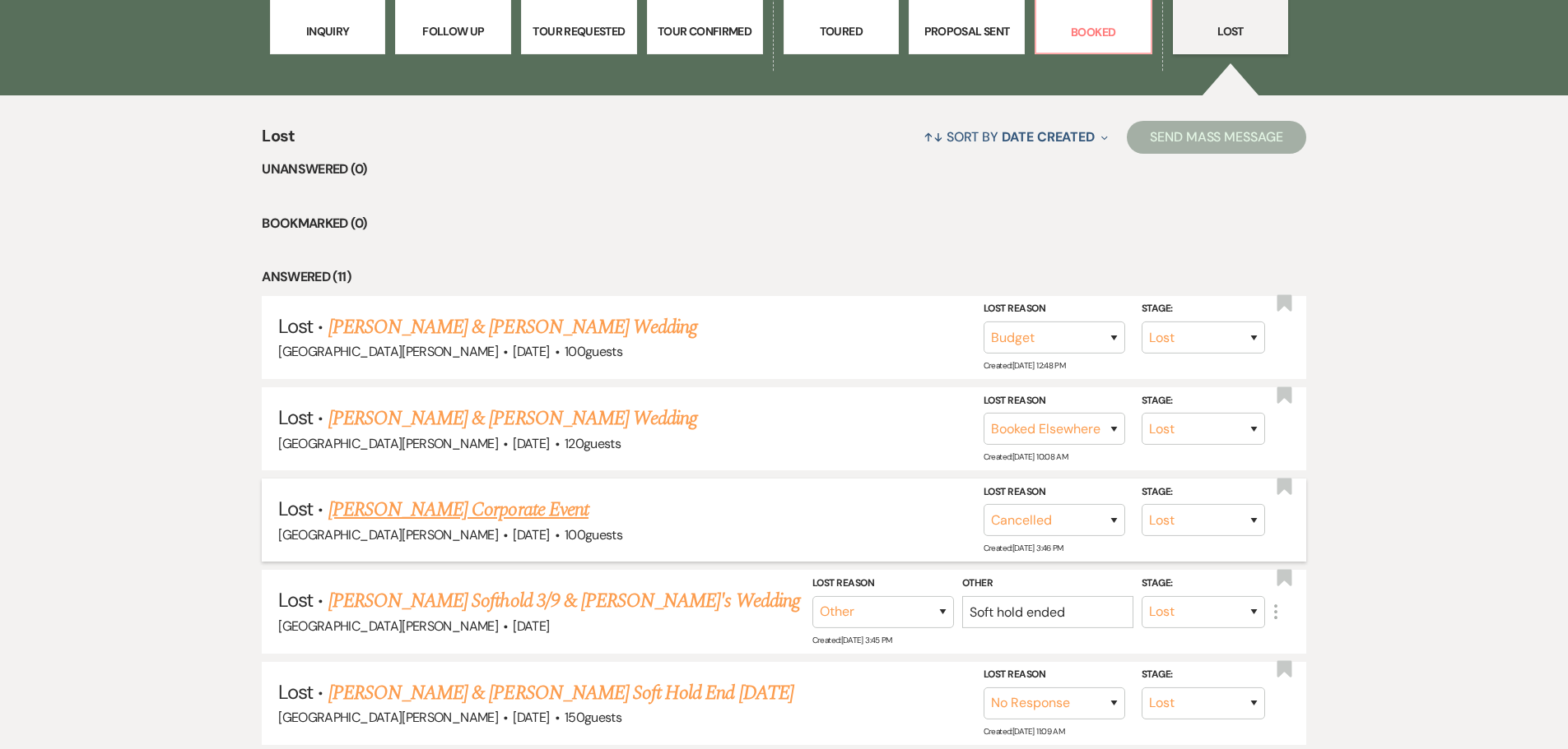
click at [484, 515] on link "[PERSON_NAME] Corporate Event" at bounding box center [458, 510] width 260 height 29
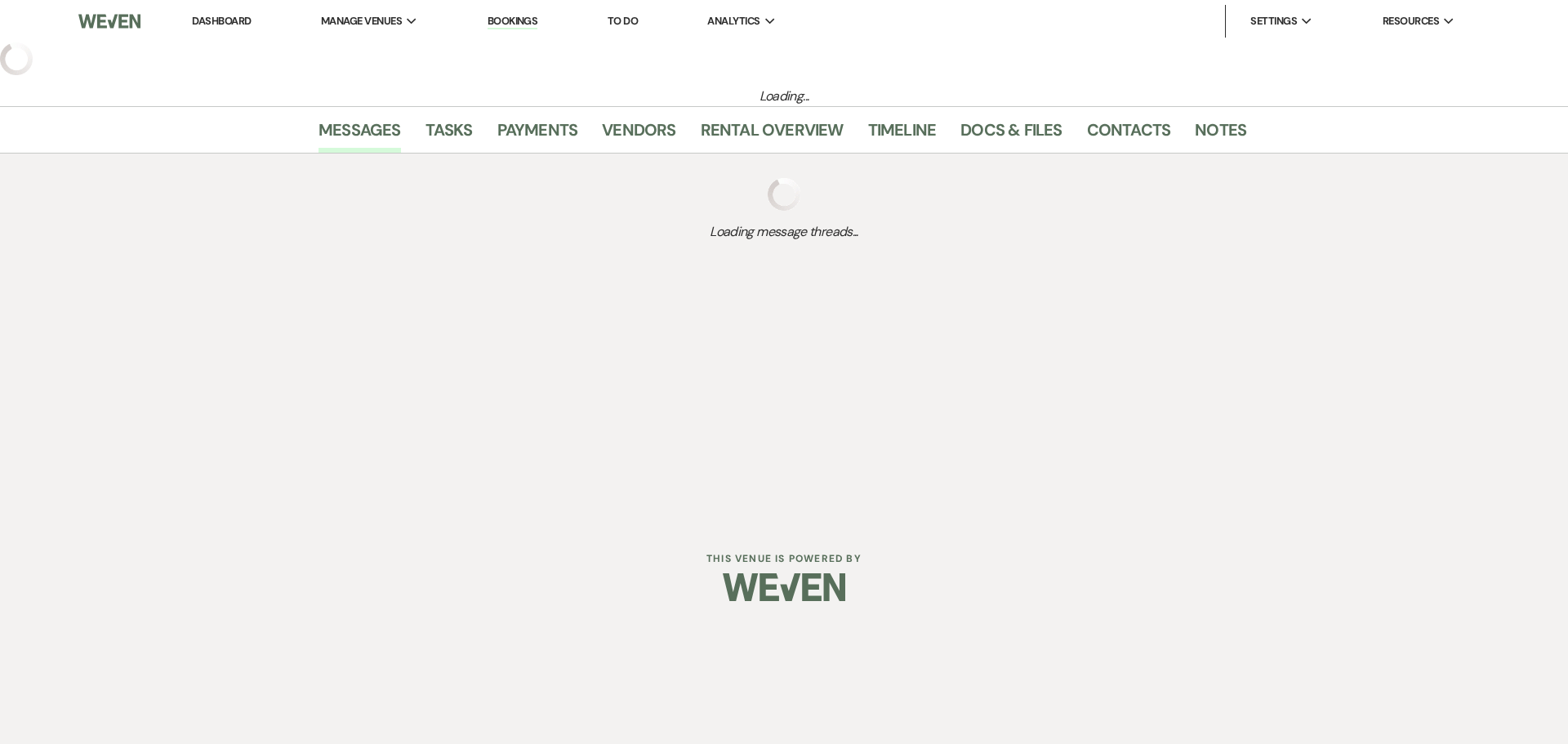
select select "8"
select select "11"
select select "12"
select select "9"
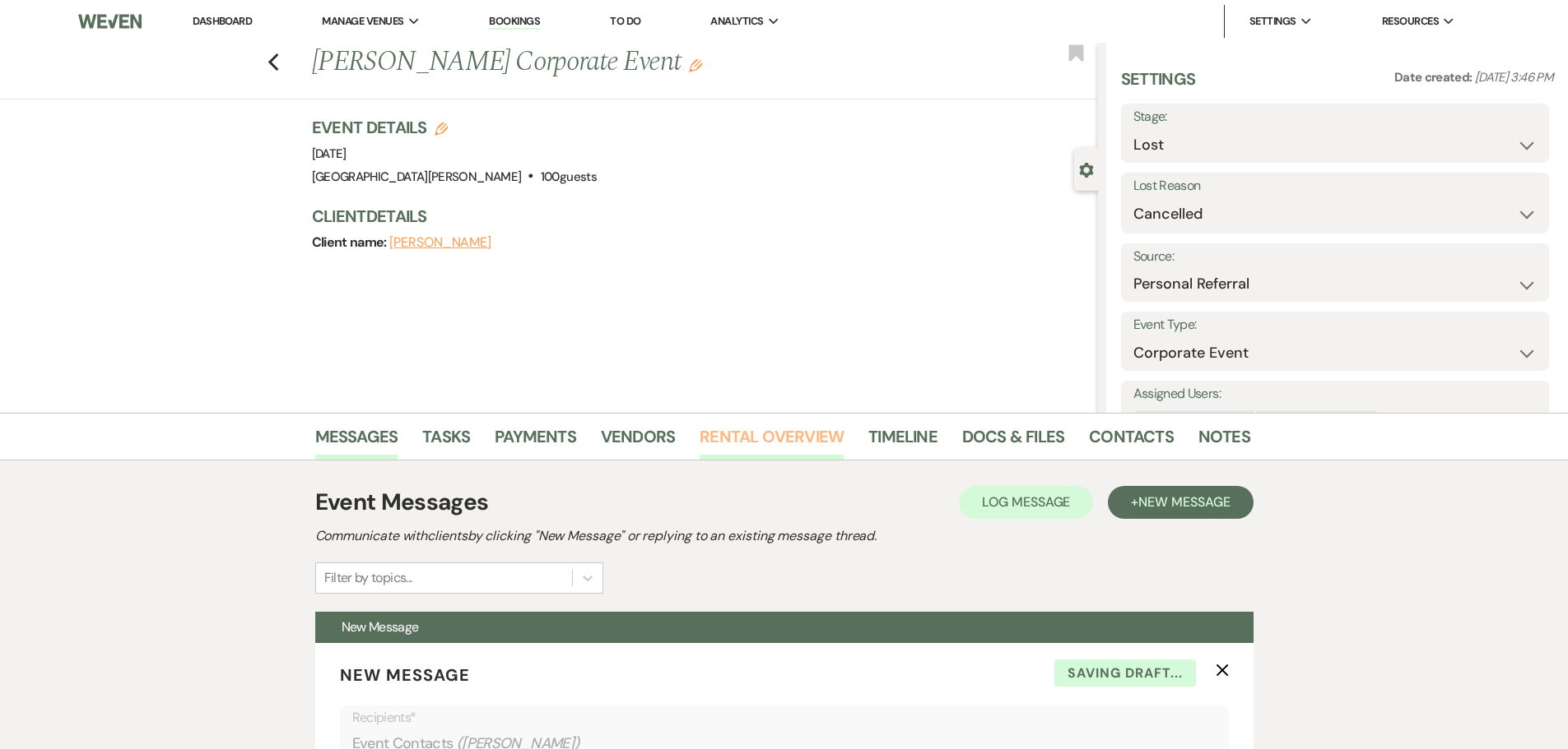
click at [764, 432] on link "Rental Overview" at bounding box center [771, 442] width 144 height 36
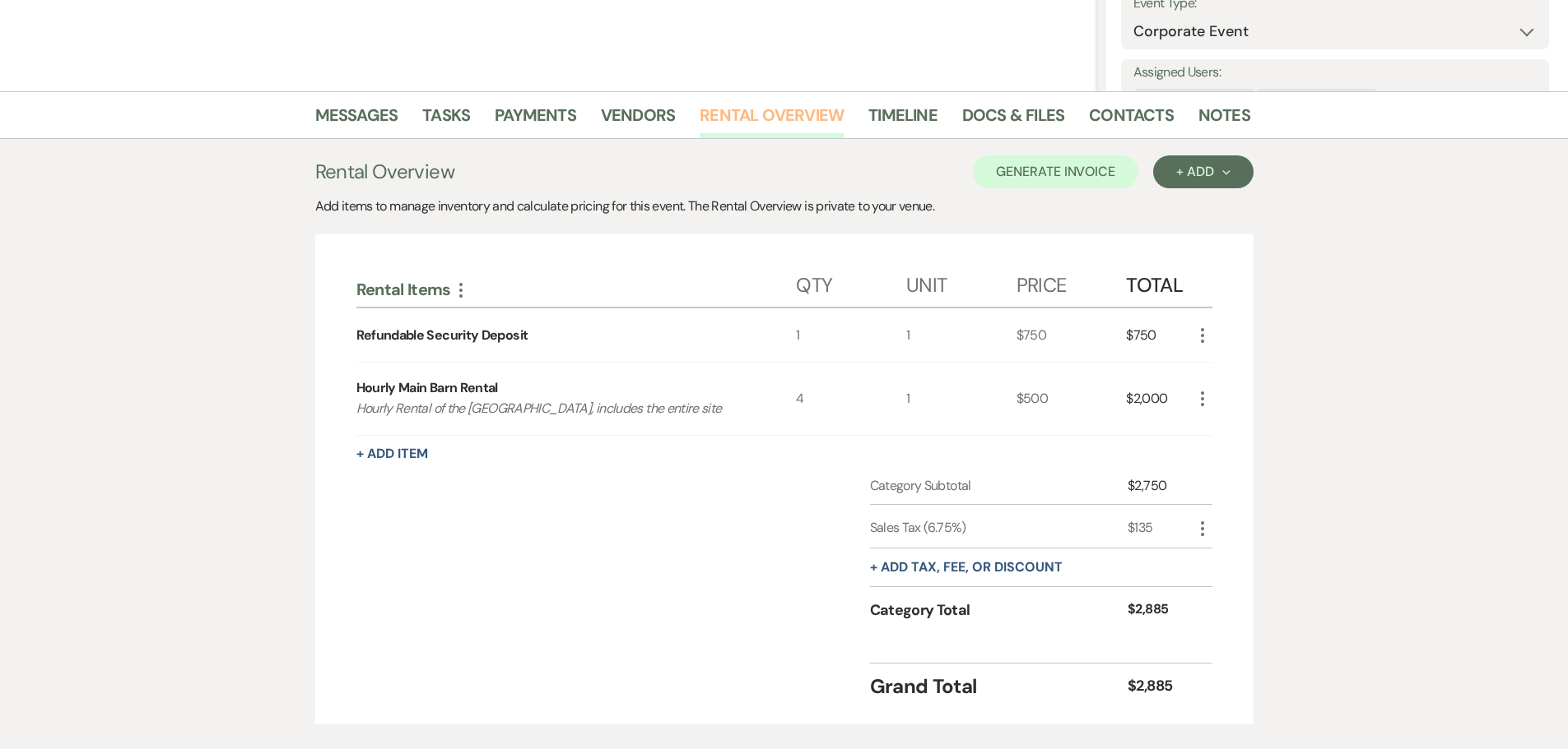
scroll to position [329, 0]
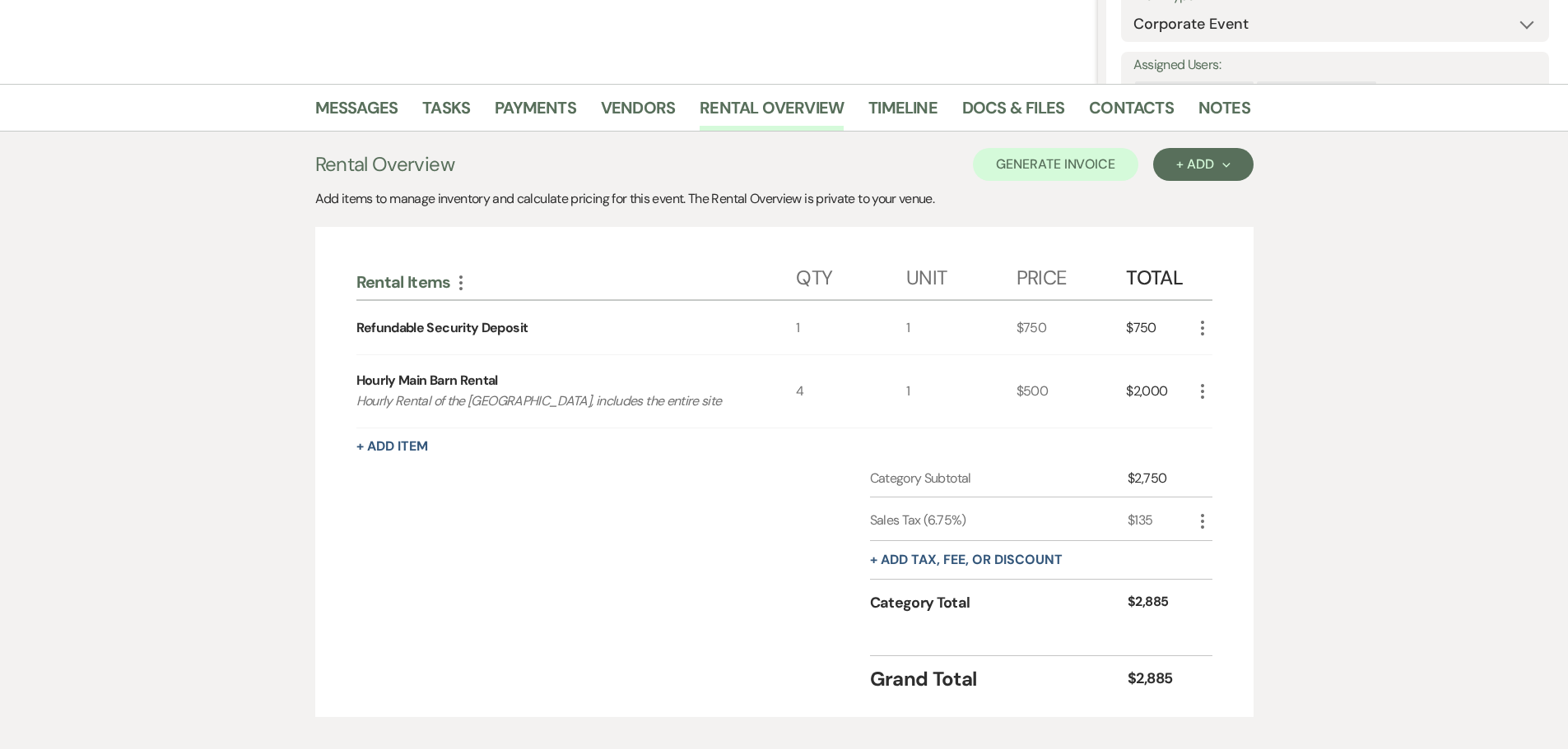
click at [1207, 393] on icon "More" at bounding box center [1202, 391] width 20 height 20
click at [1220, 414] on button "Pencil Edit" at bounding box center [1235, 423] width 86 height 26
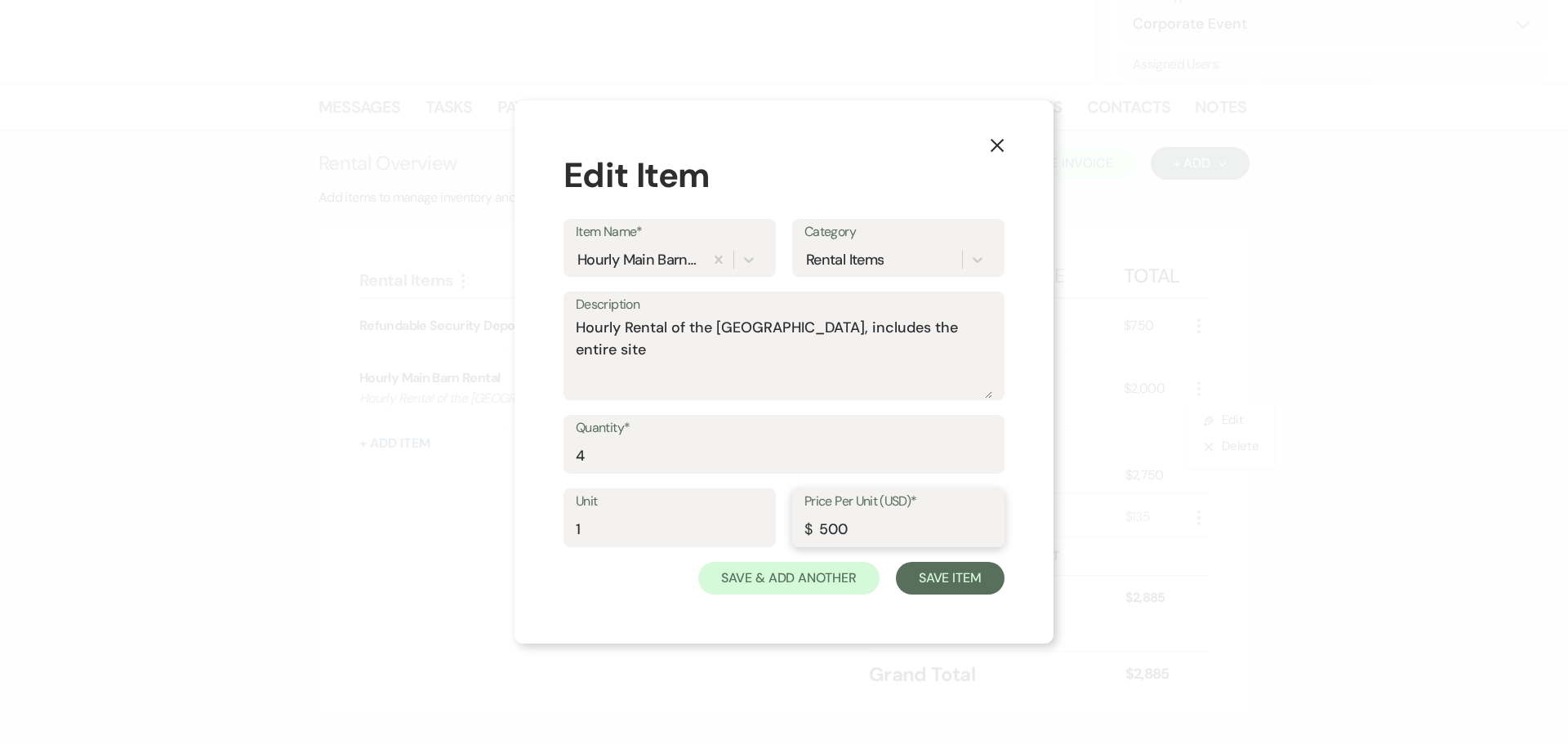
drag, startPoint x: 851, startPoint y: 530, endPoint x: 820, endPoint y: 530, distance: 31.0
click at [820, 530] on input "500" at bounding box center [898, 529] width 188 height 32
type input "350"
click at [941, 580] on button "Save Item" at bounding box center [950, 578] width 109 height 33
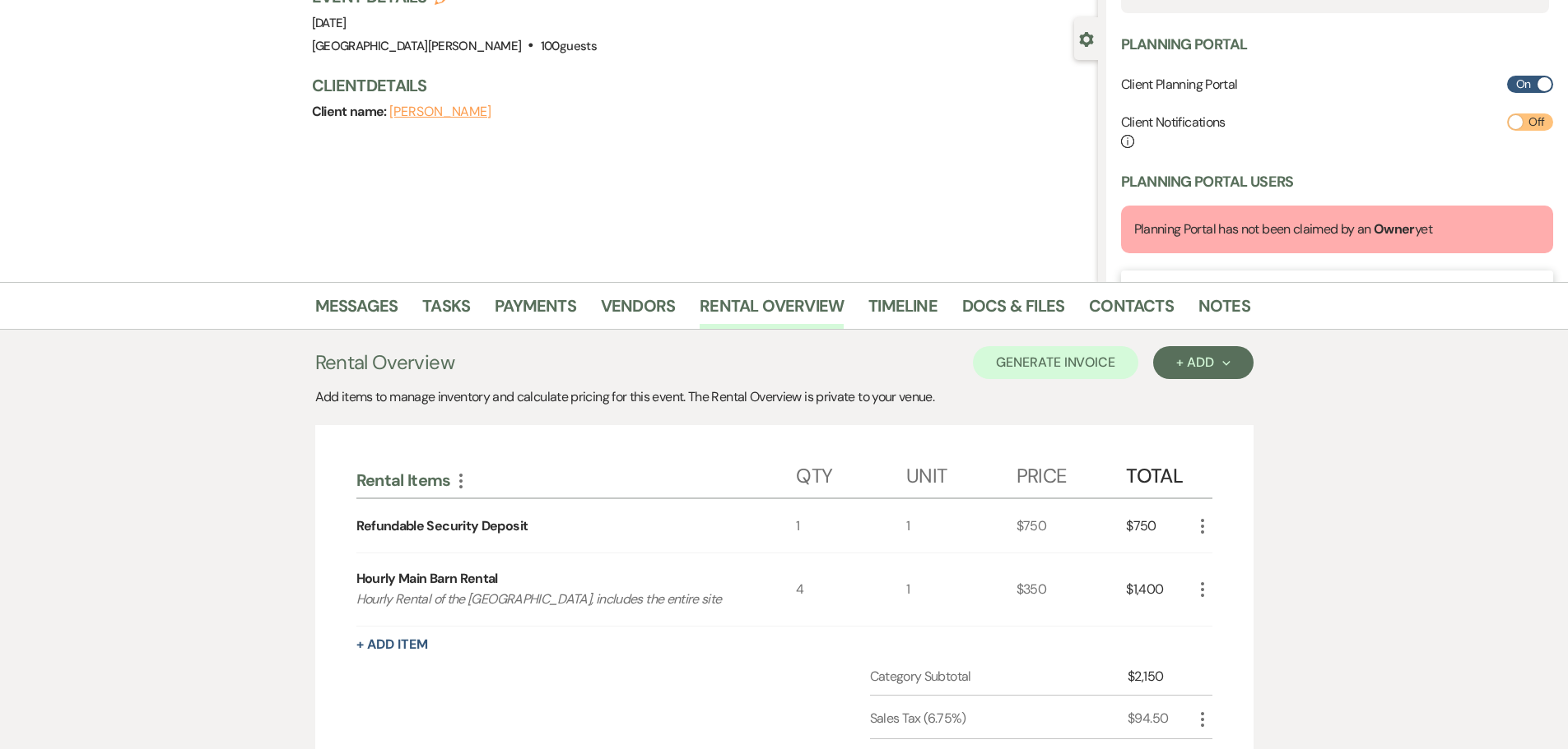
scroll to position [411, 0]
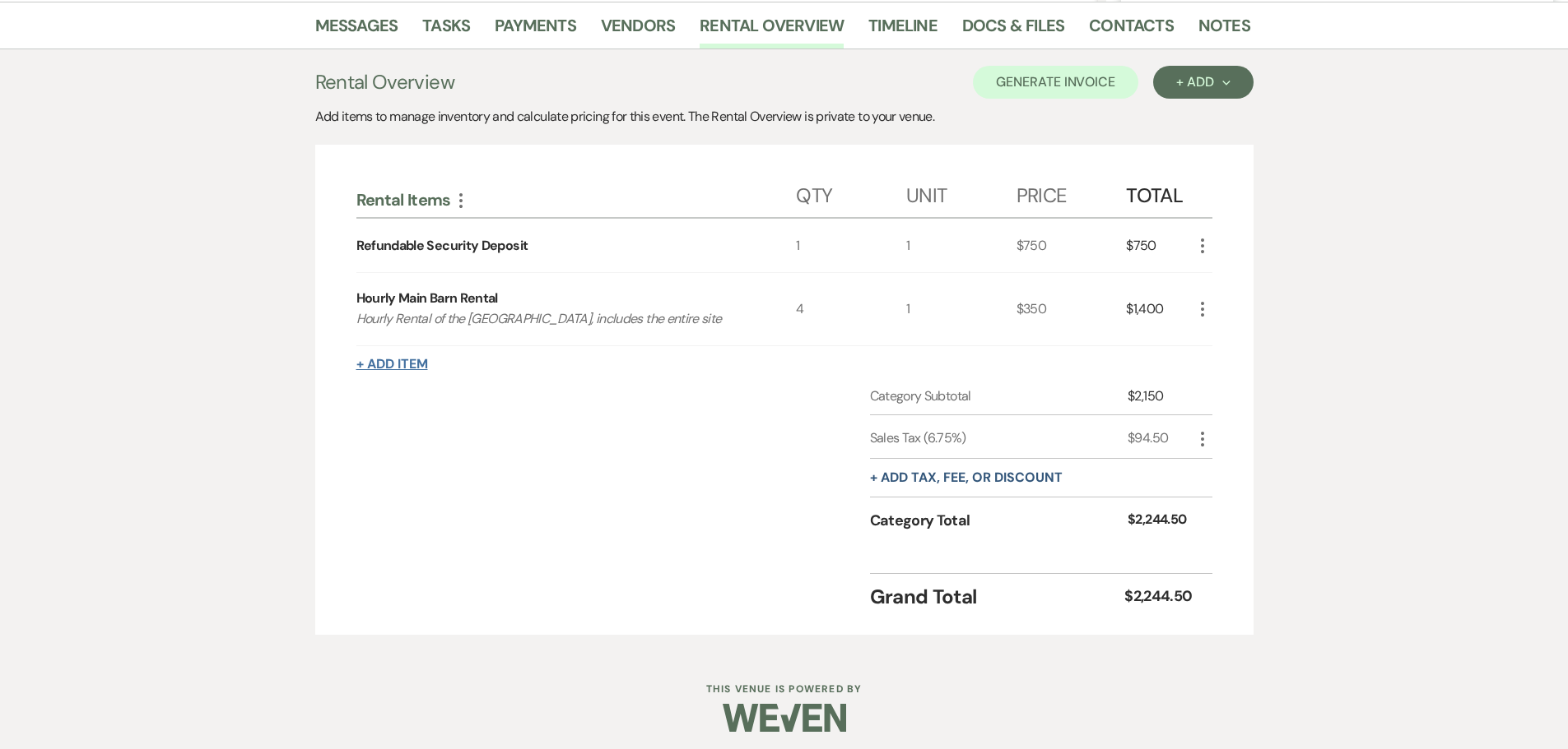
click at [413, 367] on button "+ Add Item" at bounding box center [392, 364] width 71 height 13
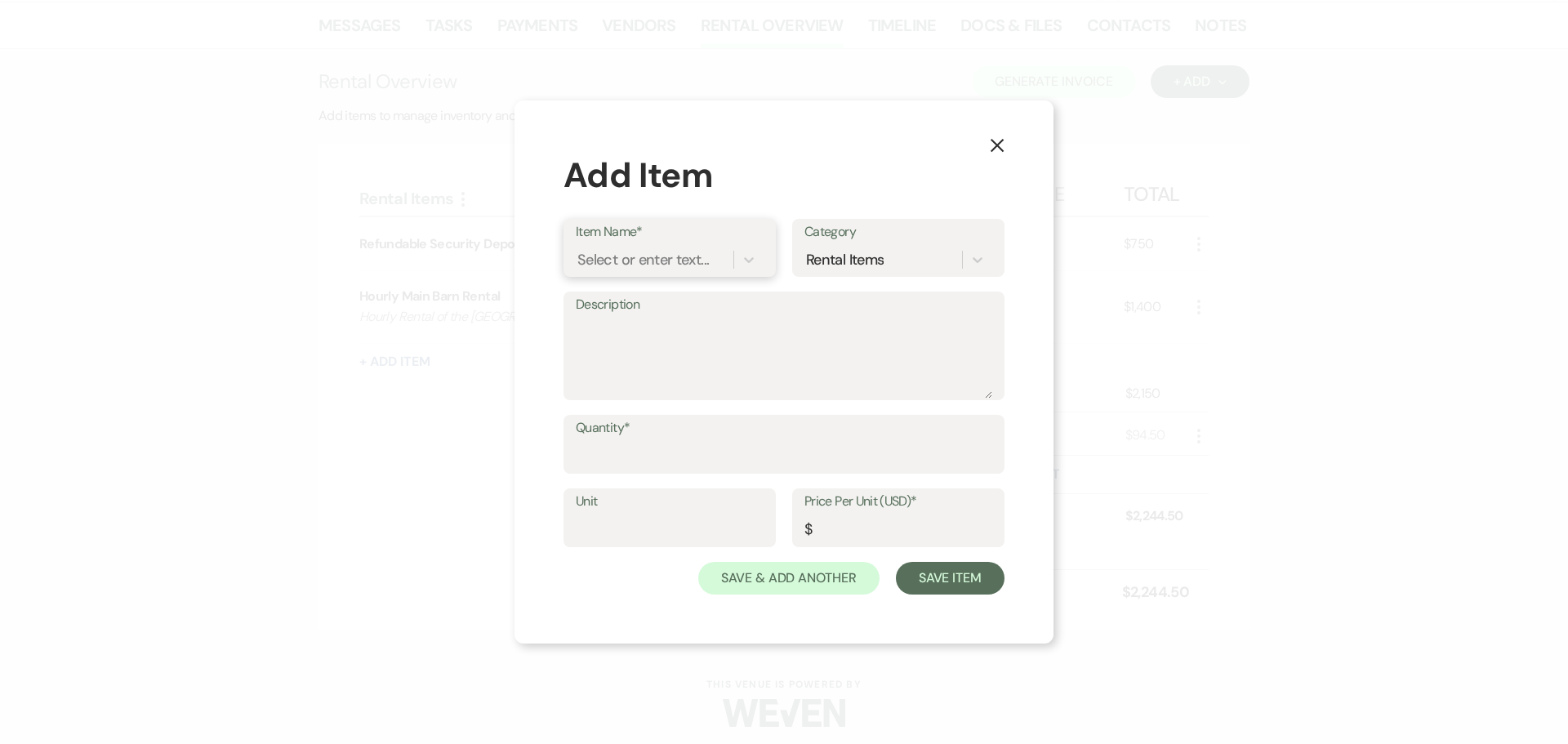
click at [627, 268] on div "Select or enter text..." at bounding box center [642, 260] width 131 height 22
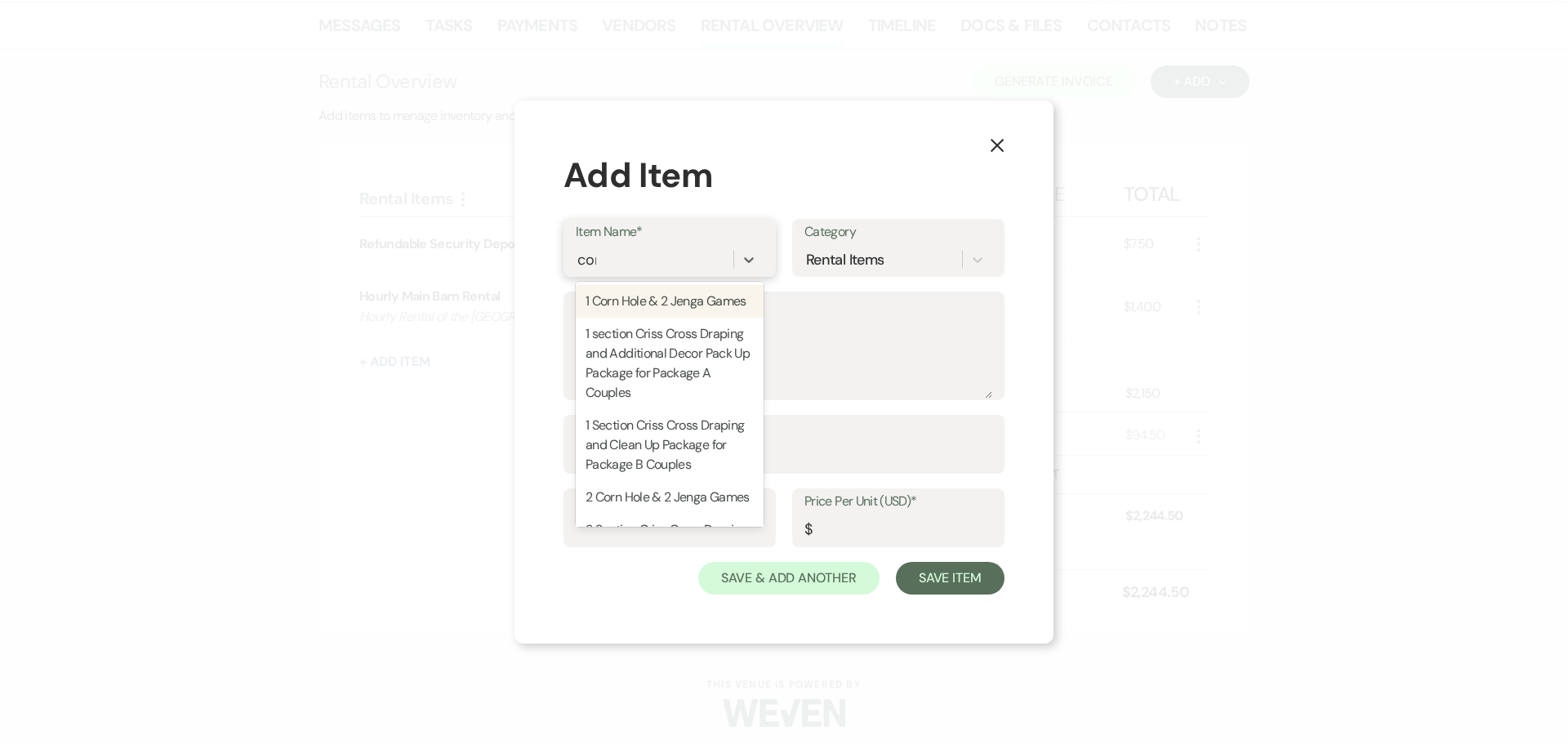
type input "corn"
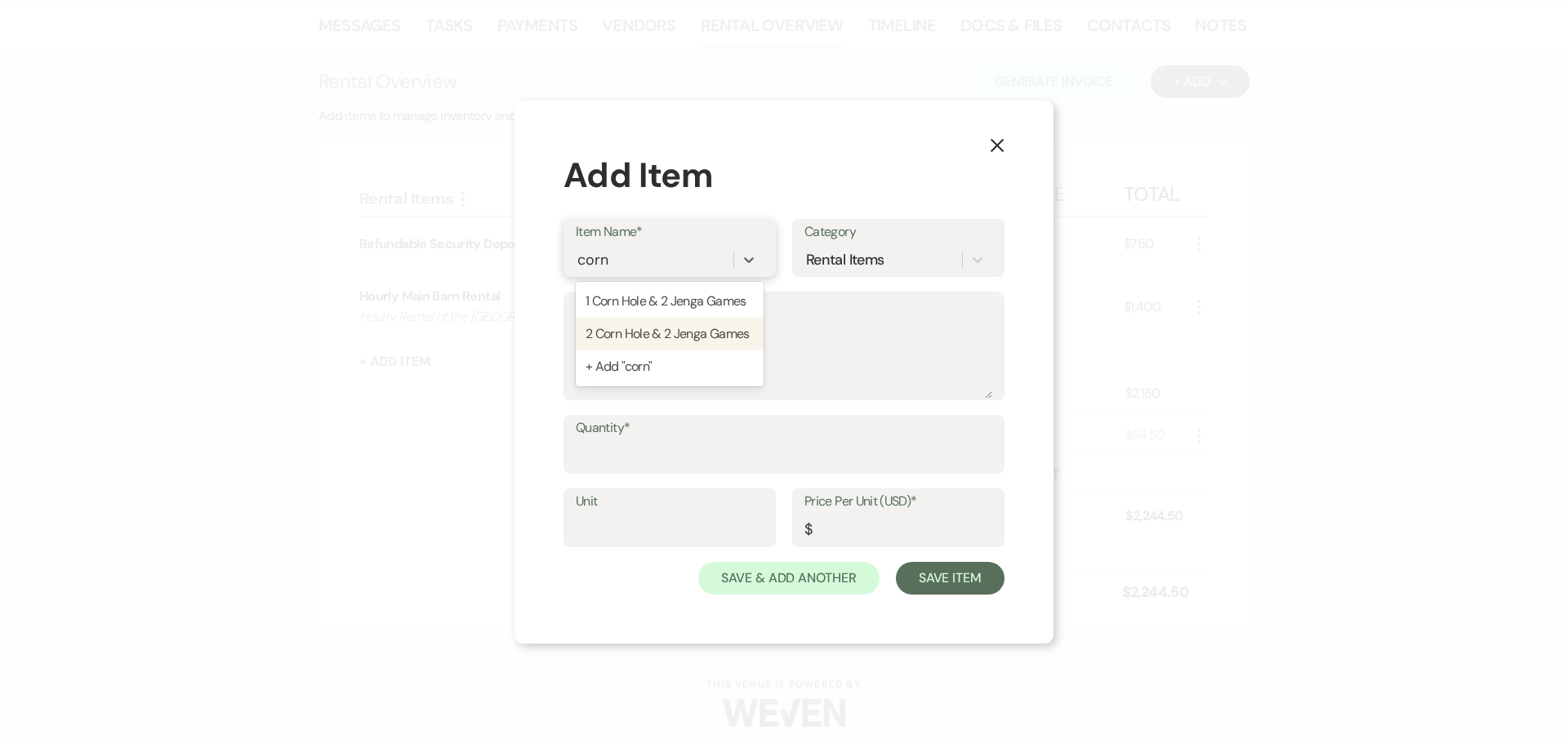
click at [664, 328] on div "2 Corn Hole & 2 Jenga Games" at bounding box center [669, 334] width 188 height 33
type input "1"
type input "125"
click at [680, 449] on input "Quantity*" at bounding box center [784, 456] width 417 height 32
type input "1"
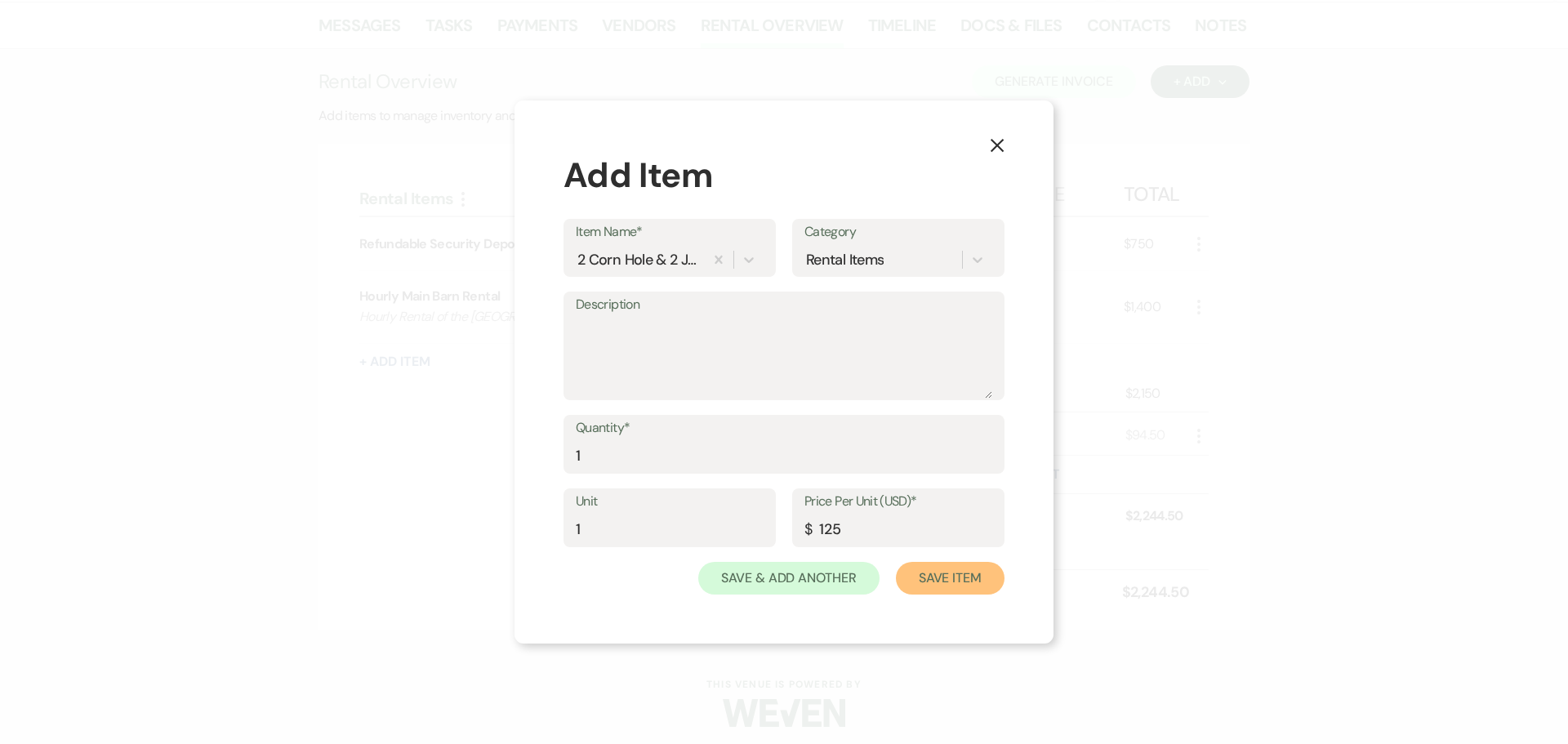
click at [916, 583] on button "Save Item" at bounding box center [950, 578] width 109 height 33
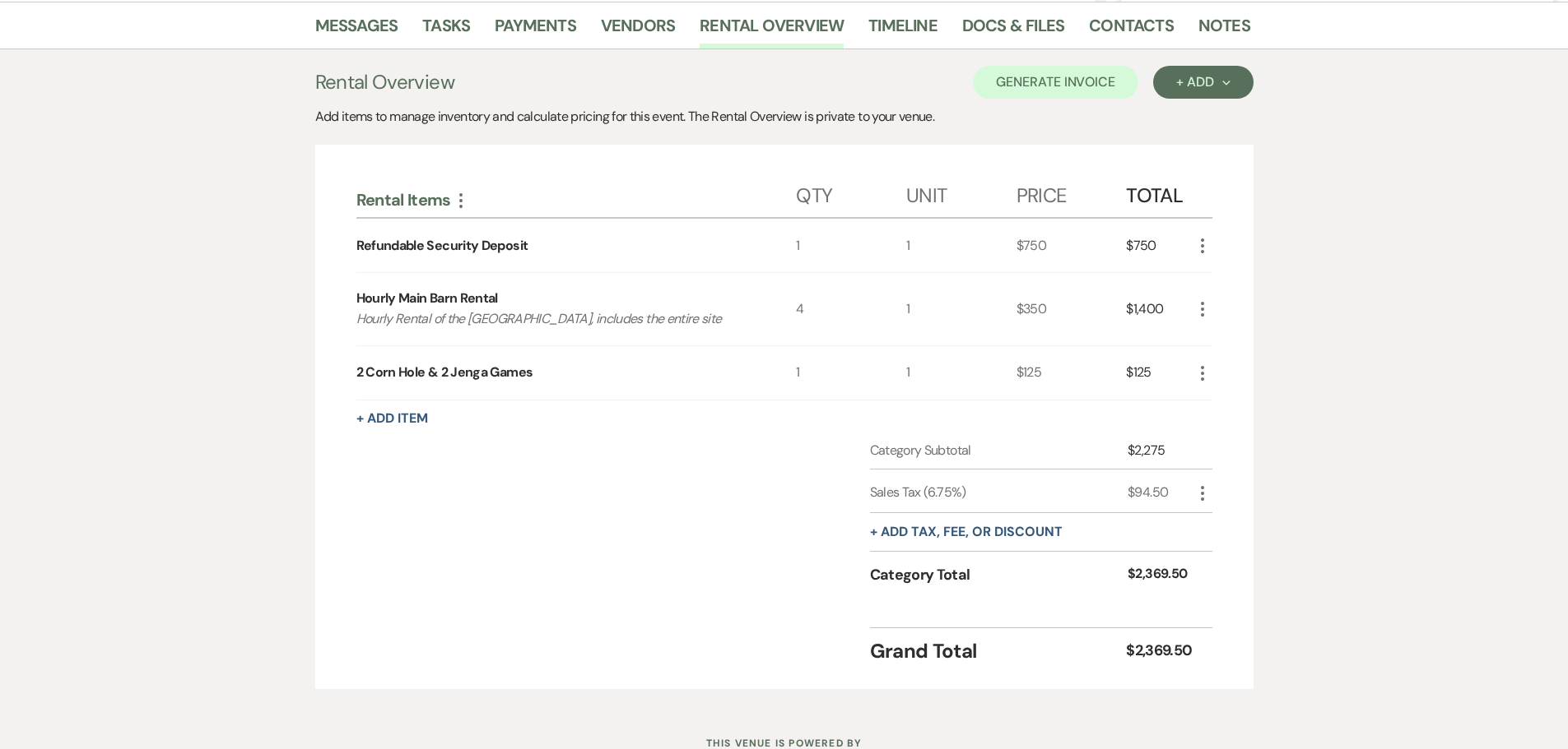
click at [1201, 492] on use "button" at bounding box center [1203, 494] width 4 height 15
click at [1212, 517] on button "Pencil Edit" at bounding box center [1235, 525] width 86 height 26
select select "3"
select select "false"
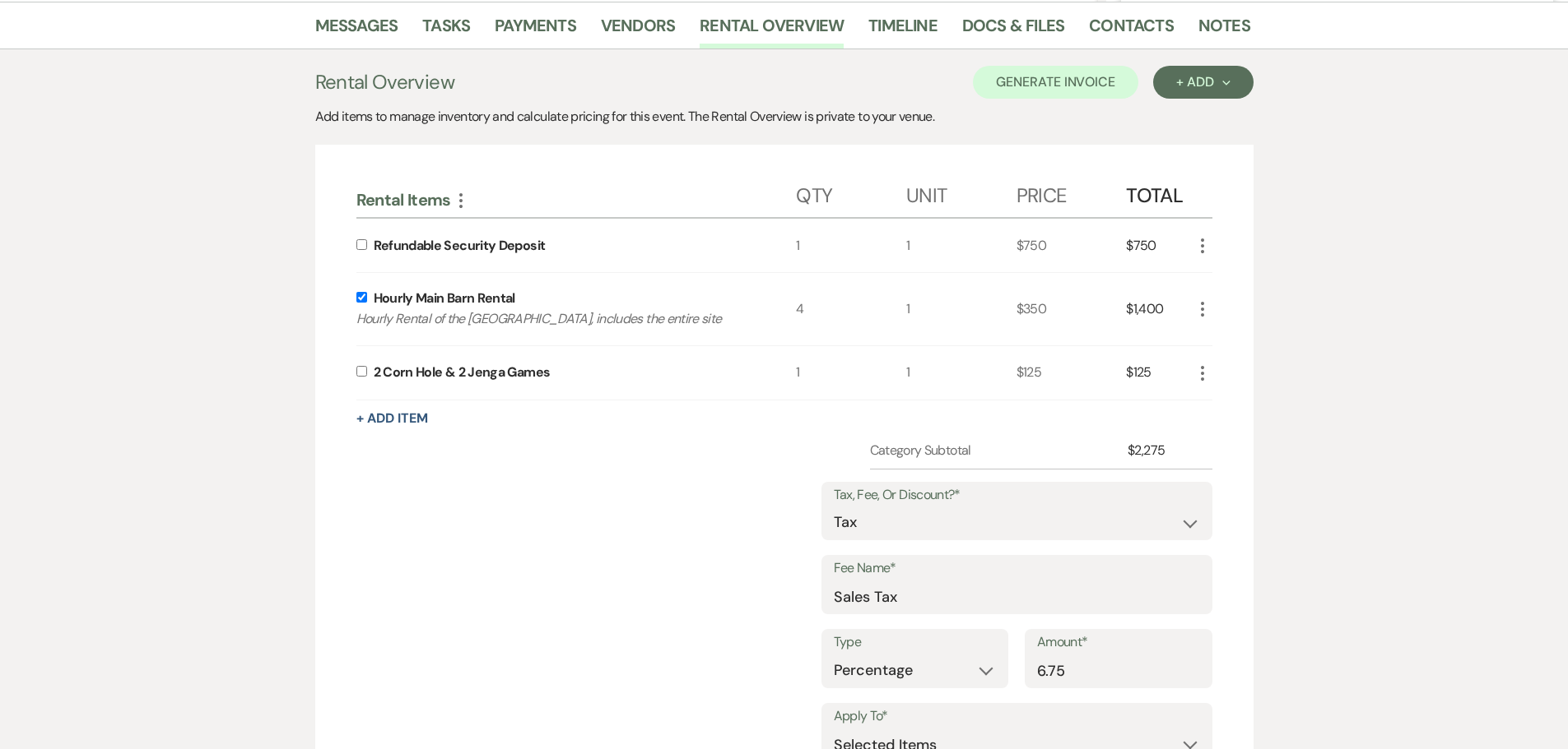
click at [361, 372] on input "checkbox" at bounding box center [361, 371] width 11 height 11
checkbox input "true"
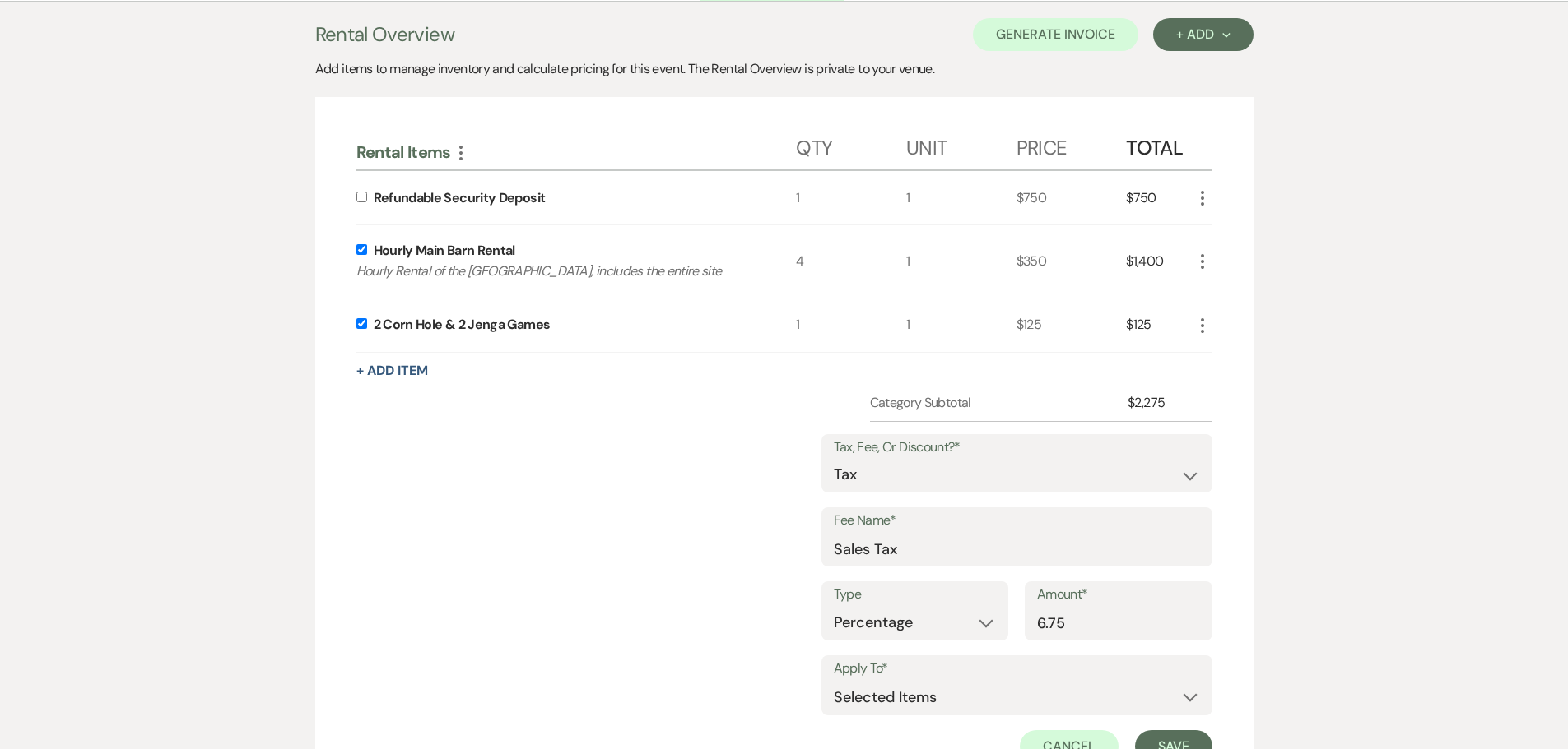
scroll to position [576, 0]
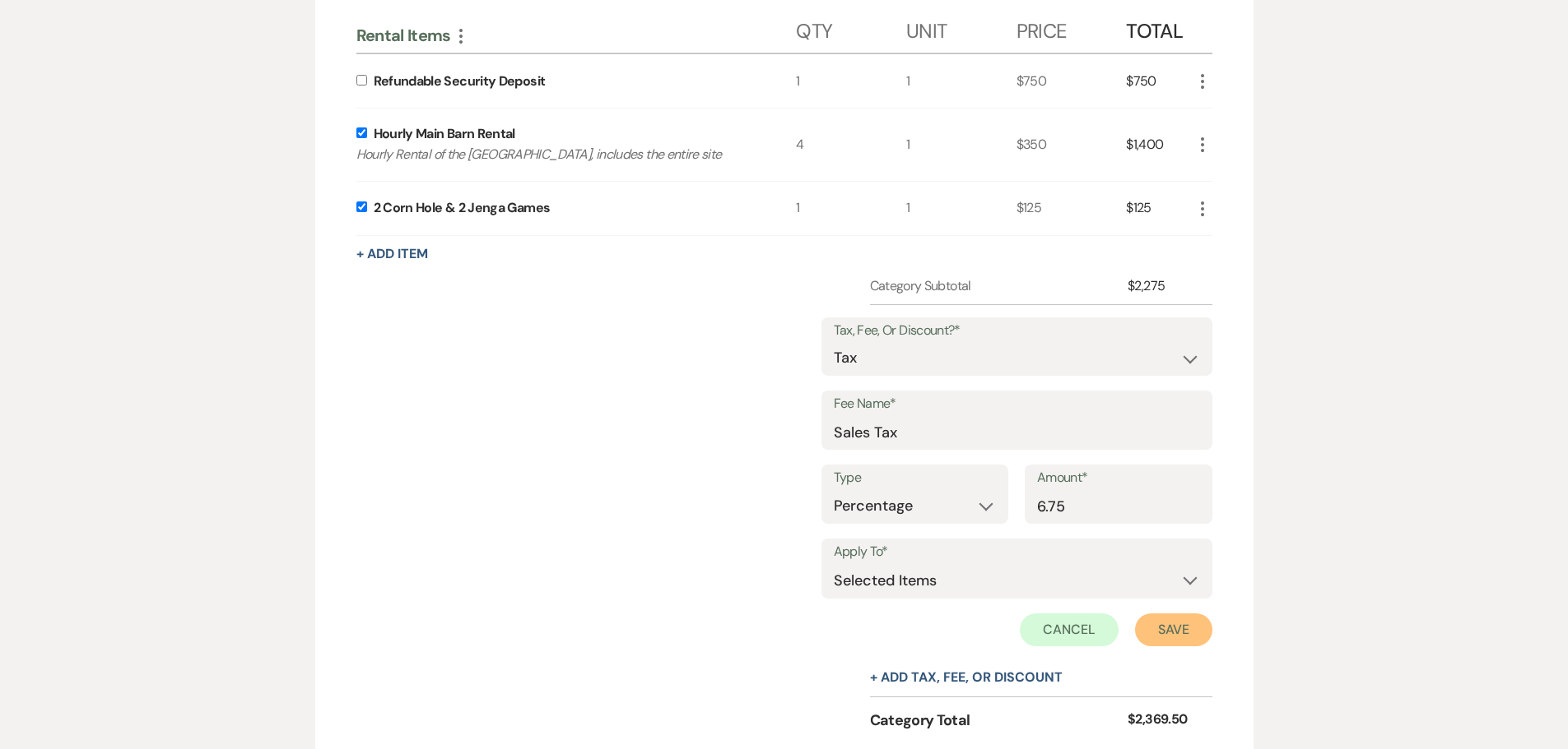
click at [1179, 626] on button "Save" at bounding box center [1173, 630] width 78 height 33
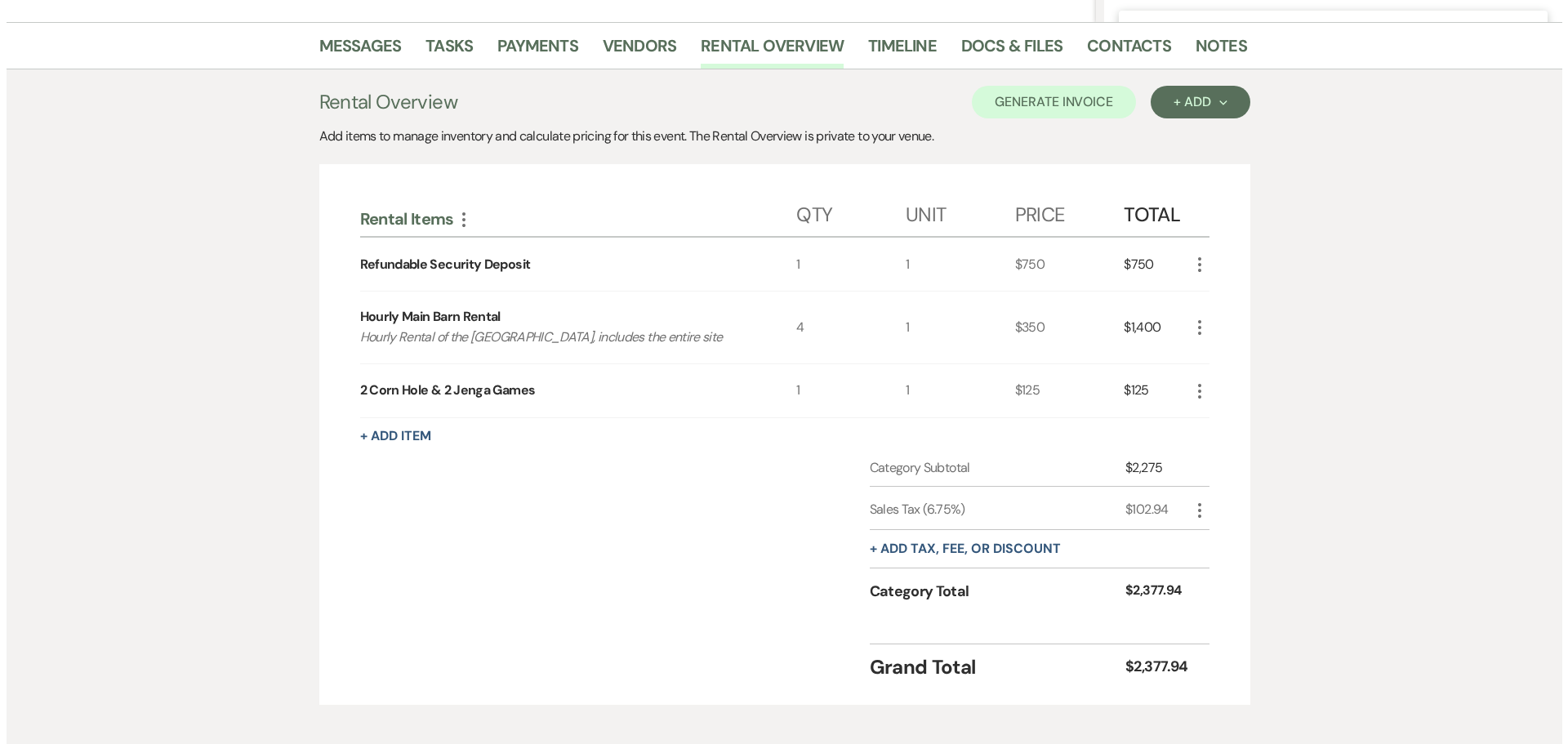
scroll to position [306, 0]
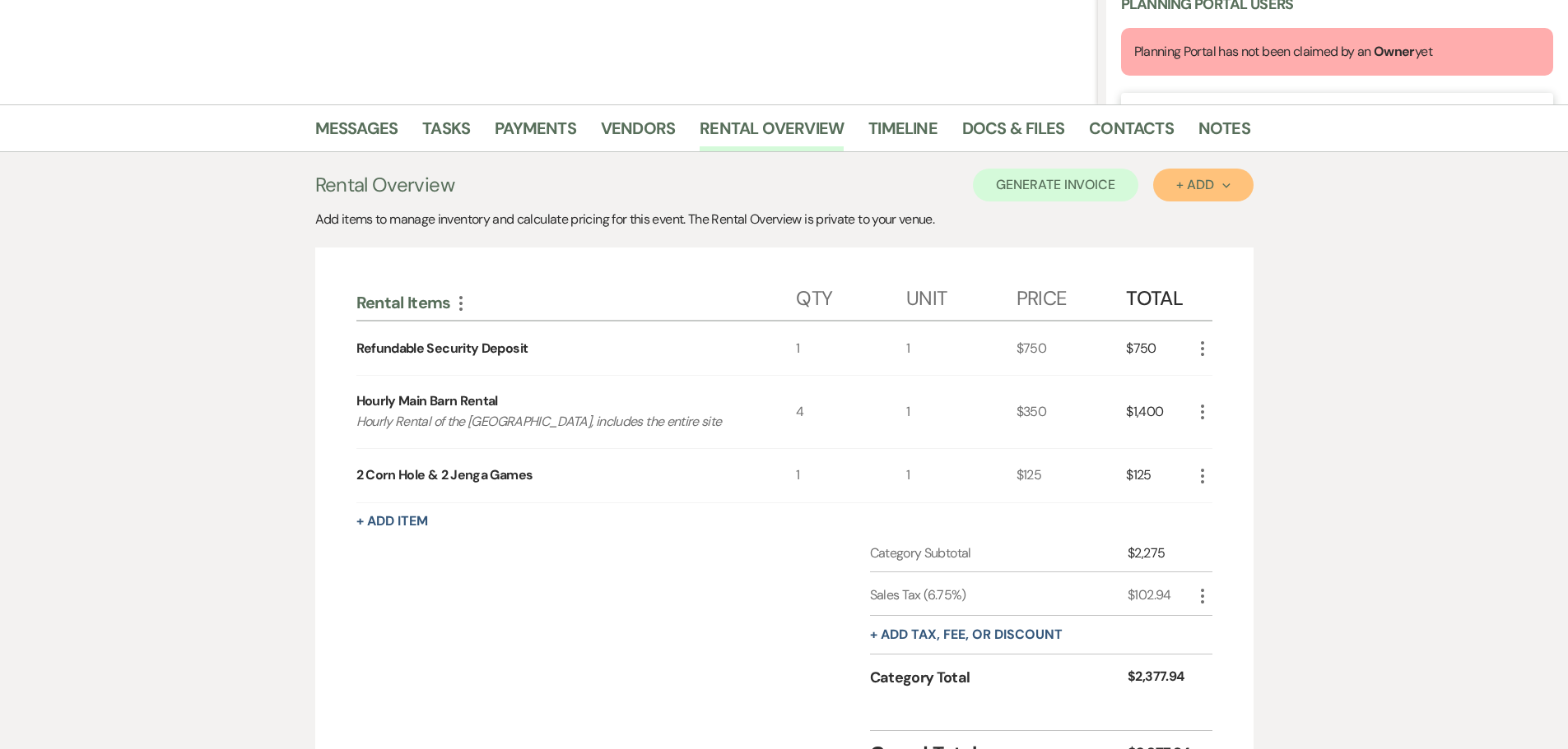
click at [1189, 179] on div "+ Add Next" at bounding box center [1202, 185] width 54 height 13
click at [1193, 217] on button "Item" at bounding box center [1194, 223] width 83 height 26
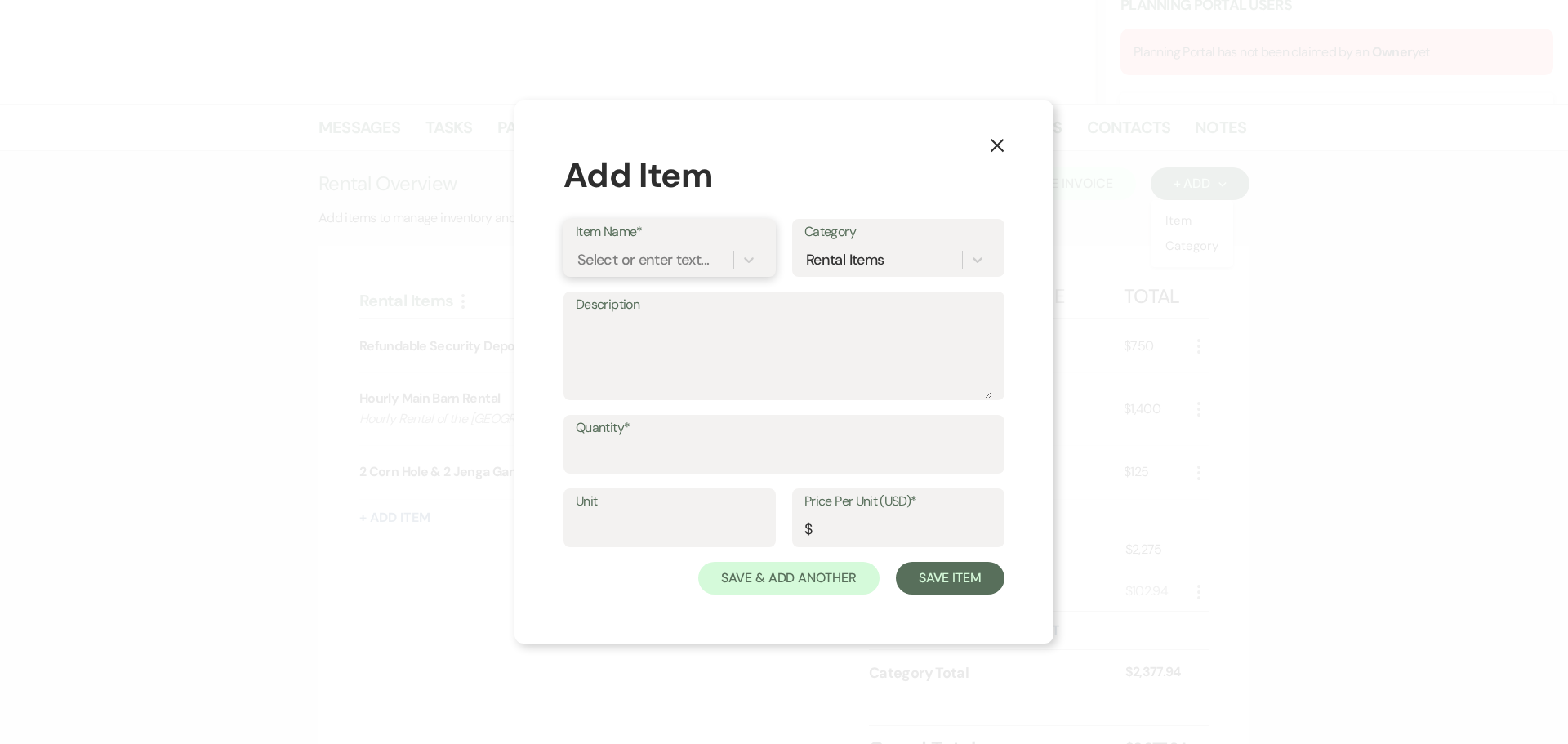
click at [677, 265] on div "Select or enter text..." at bounding box center [642, 260] width 131 height 22
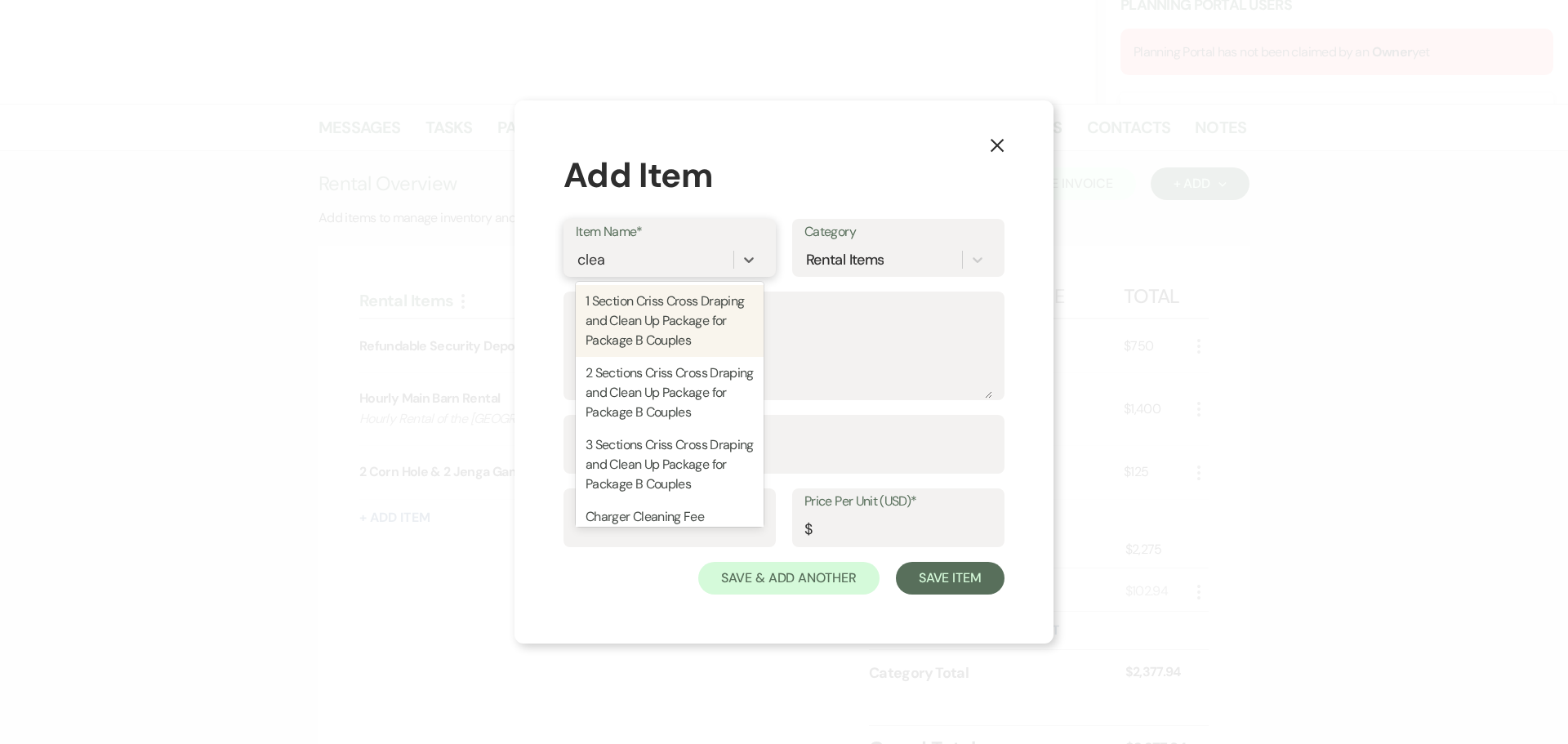
type input "clean"
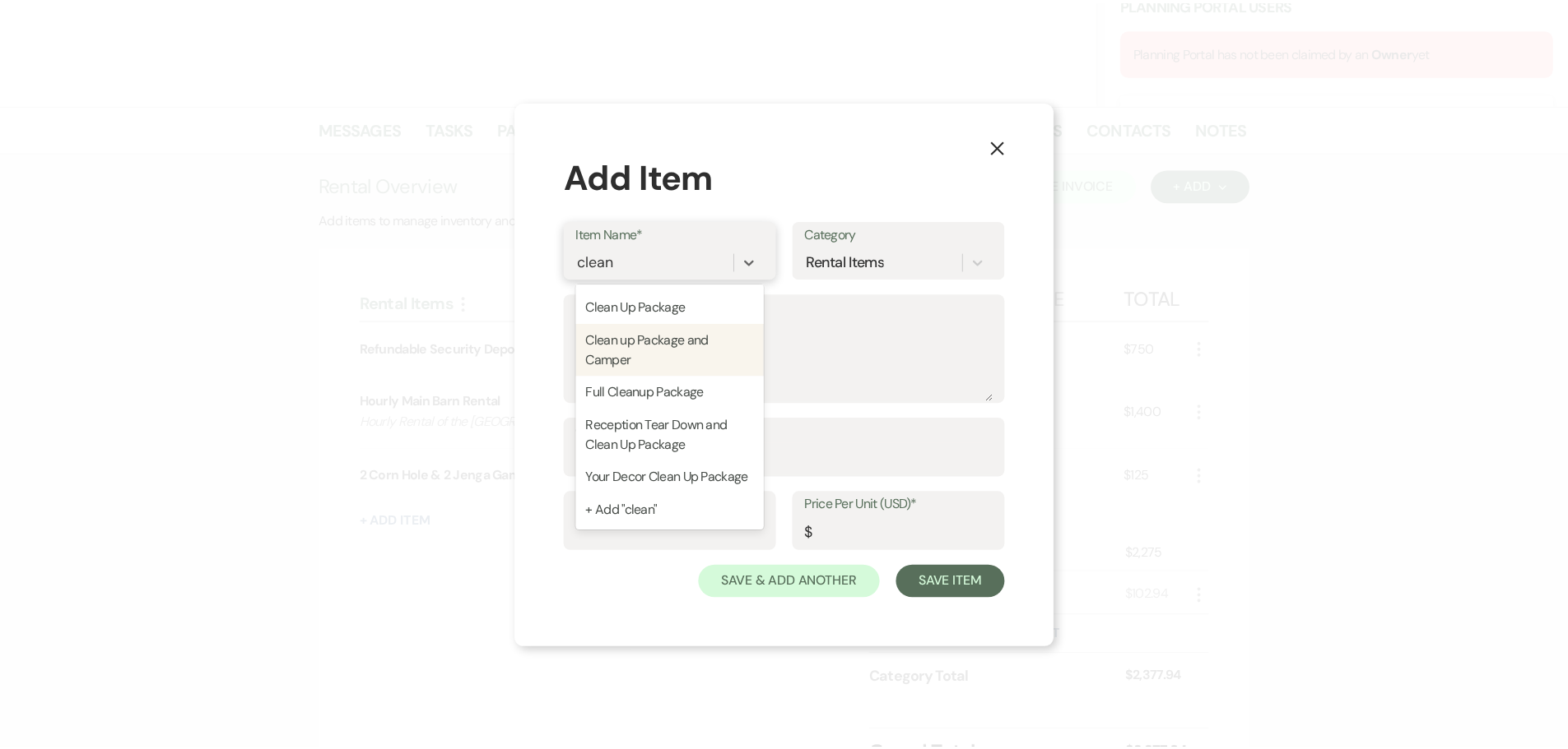
scroll to position [326, 0]
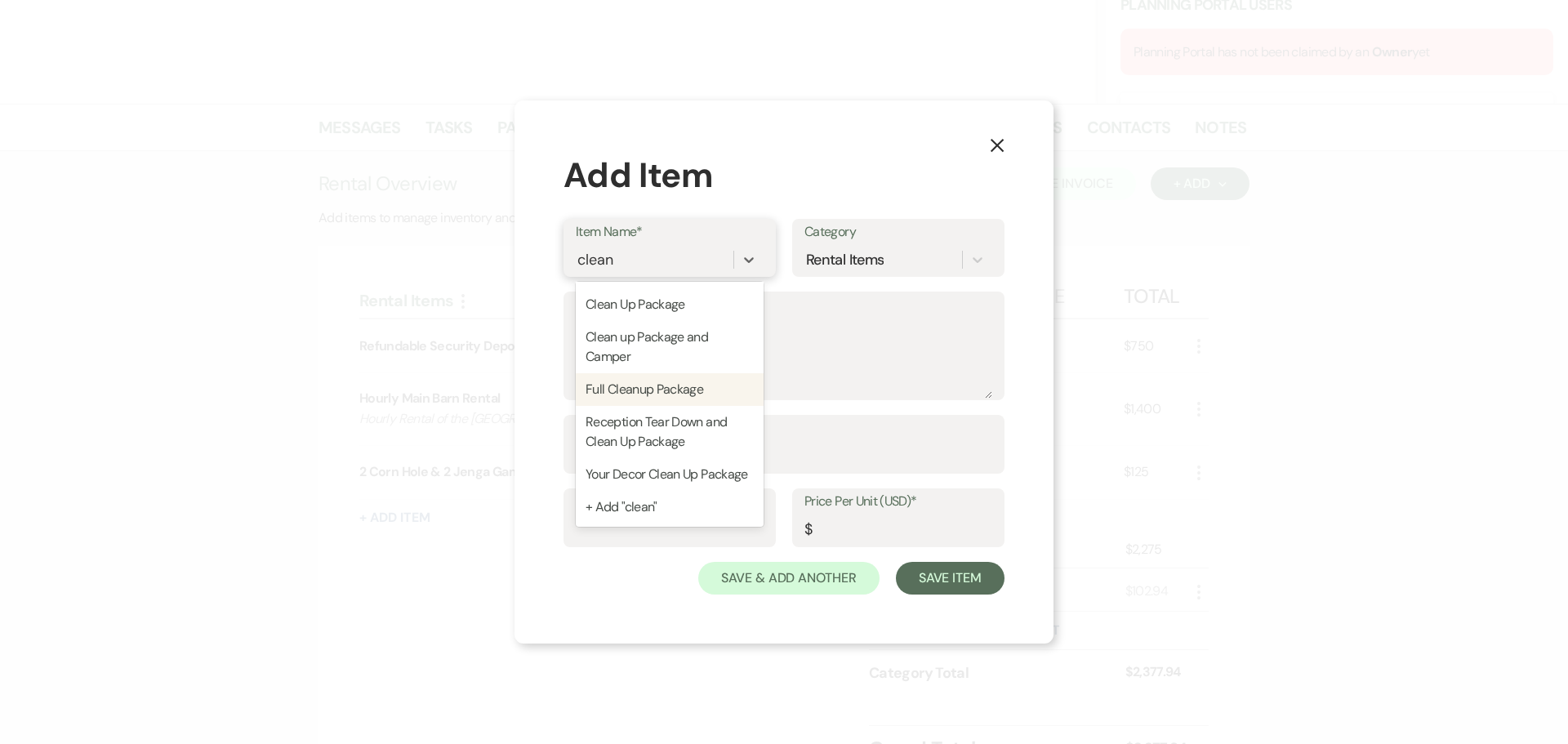
click at [697, 379] on div "Full Cleanup Package" at bounding box center [669, 390] width 188 height 33
type textarea "Only for those couples with the Package B Wedding Rental. -We will collect your…"
type input "1"
type input "750"
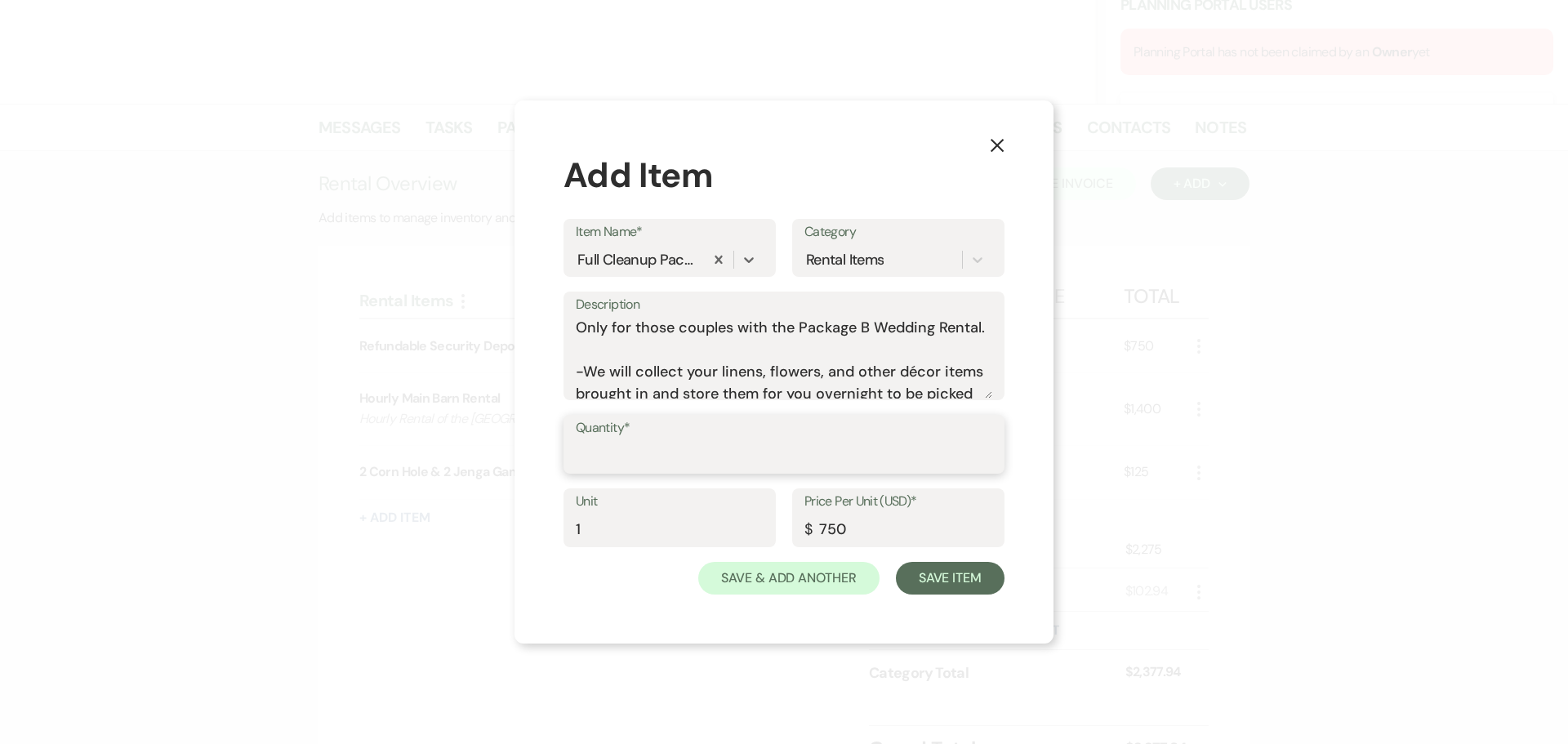
click at [701, 458] on input "Quantity*" at bounding box center [784, 456] width 417 height 32
type input "1"
click at [802, 580] on button "Save & Add Another" at bounding box center [789, 578] width 181 height 33
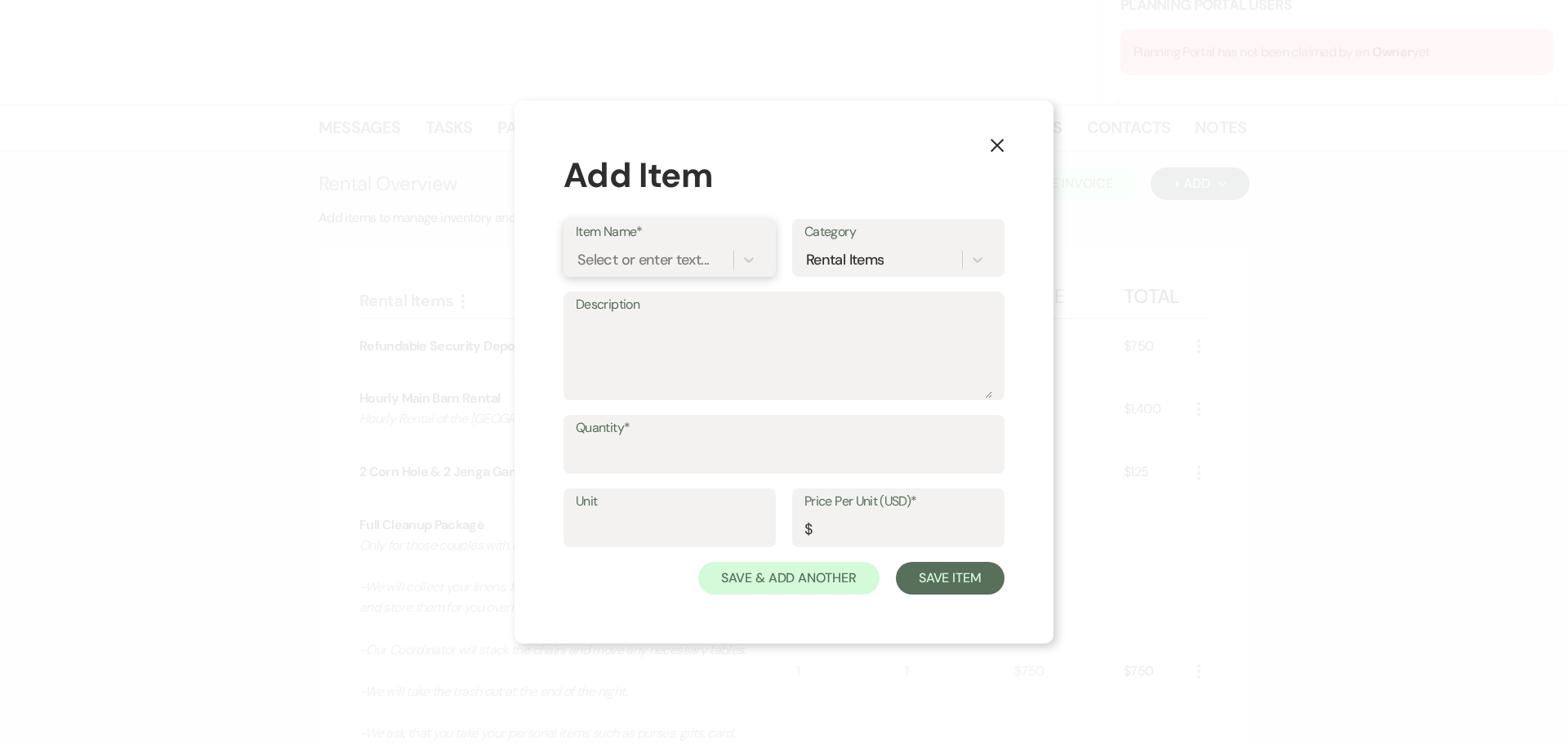
click at [620, 270] on div "Select or enter text..." at bounding box center [642, 260] width 131 height 22
type input "green"
click at [650, 307] on div "Greenery Wall" at bounding box center [669, 302] width 188 height 33
type textarea "Faux greenery wall to add an elegant backdrop to your event"
type input "1"
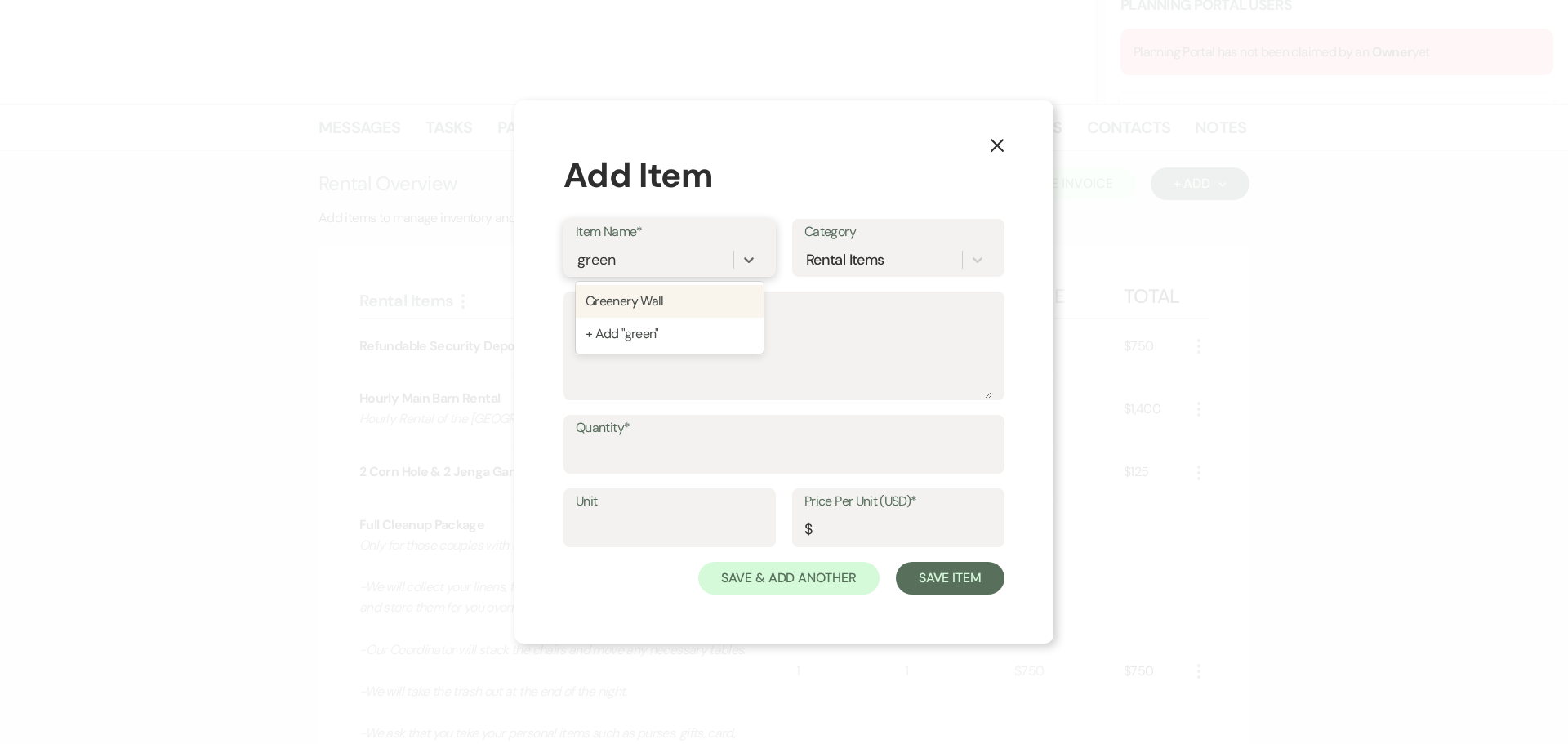
type input "250"
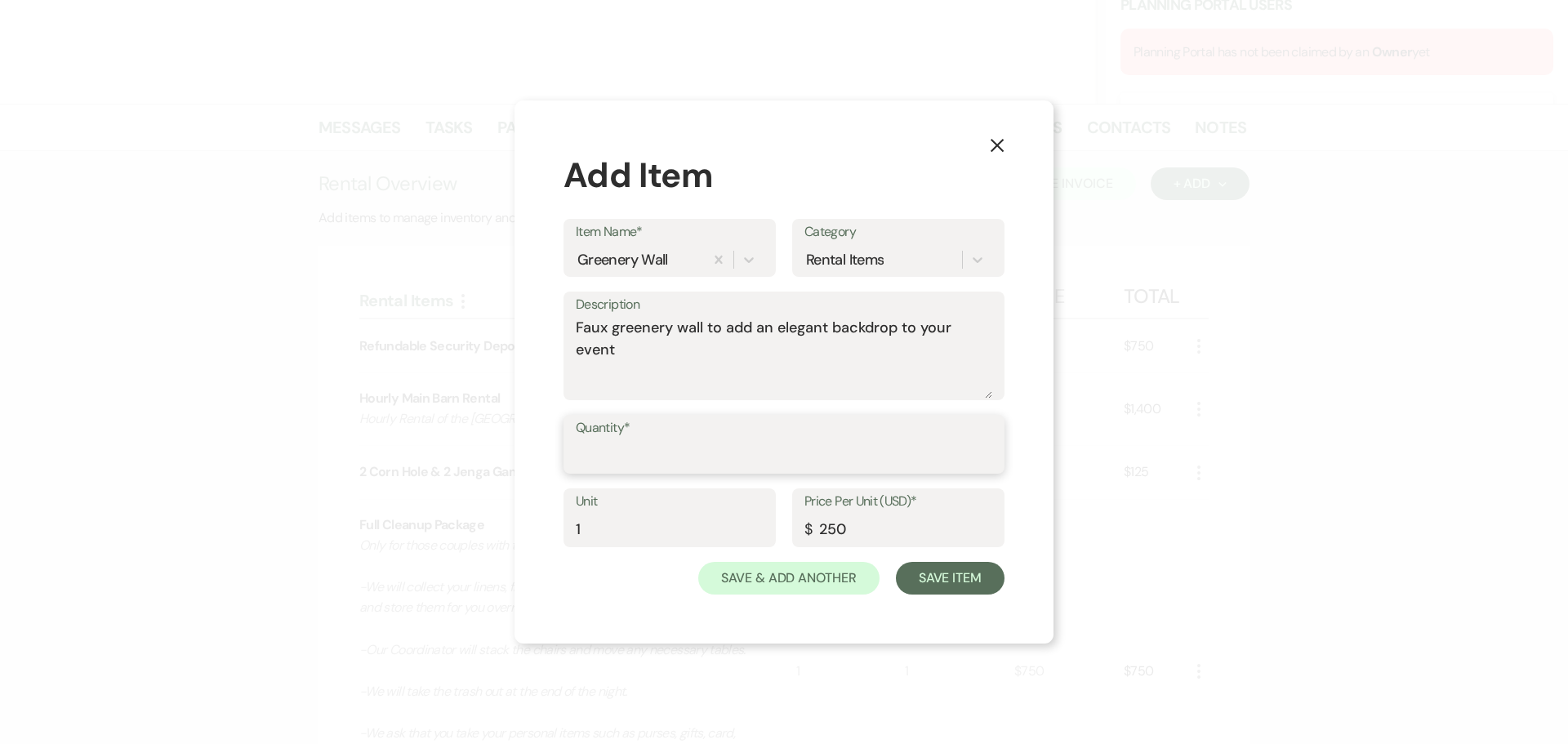
click at [659, 453] on input "Quantity*" at bounding box center [784, 456] width 417 height 32
type input "1"
click at [807, 577] on button "Save & Add Another" at bounding box center [789, 578] width 181 height 33
click at [628, 265] on div "Select or enter text..." at bounding box center [642, 260] width 131 height 22
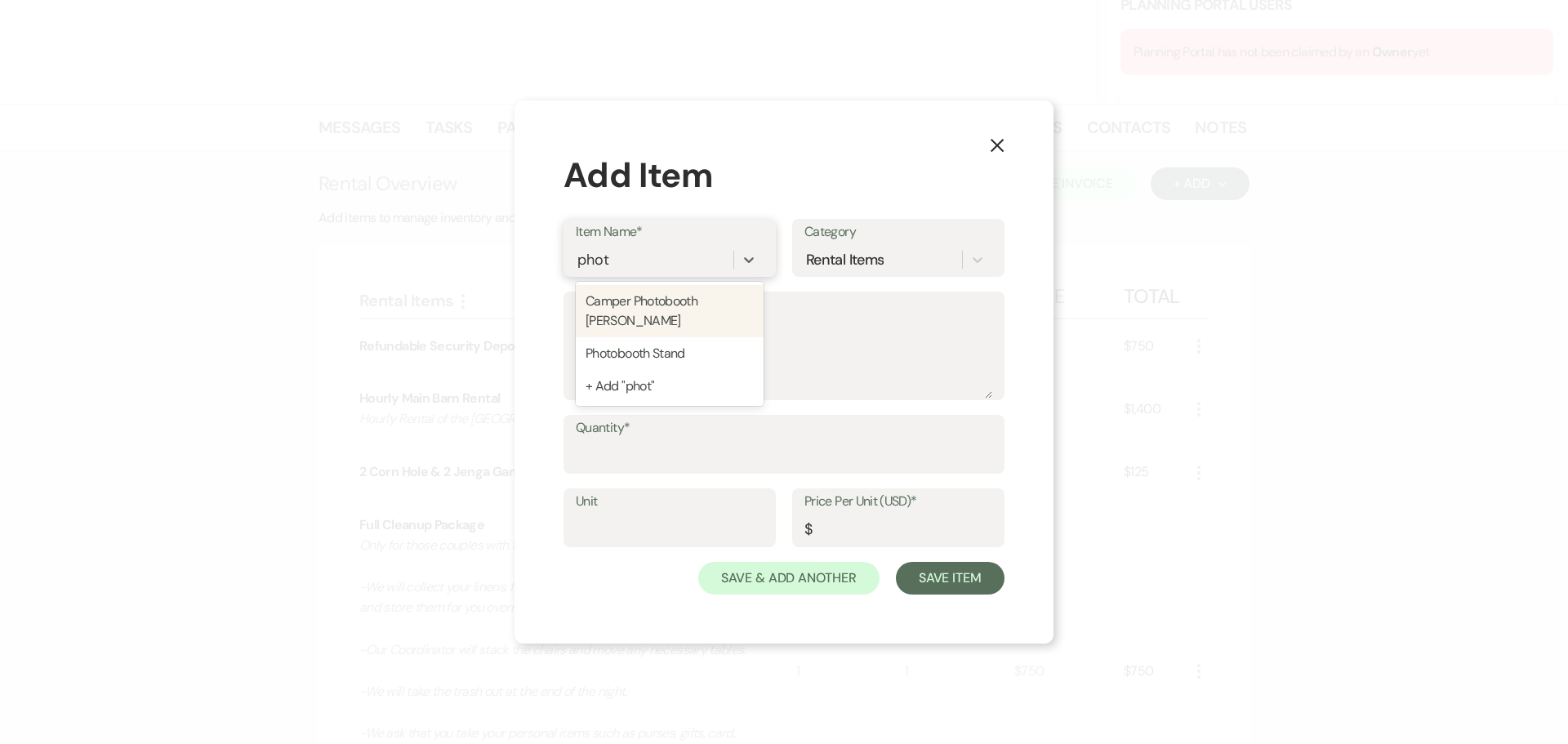
type input "photo"
click at [661, 337] on div "Photobooth Stand" at bounding box center [669, 353] width 188 height 33
type input "1"
type input "400"
click at [664, 449] on input "Quantity*" at bounding box center [784, 456] width 417 height 32
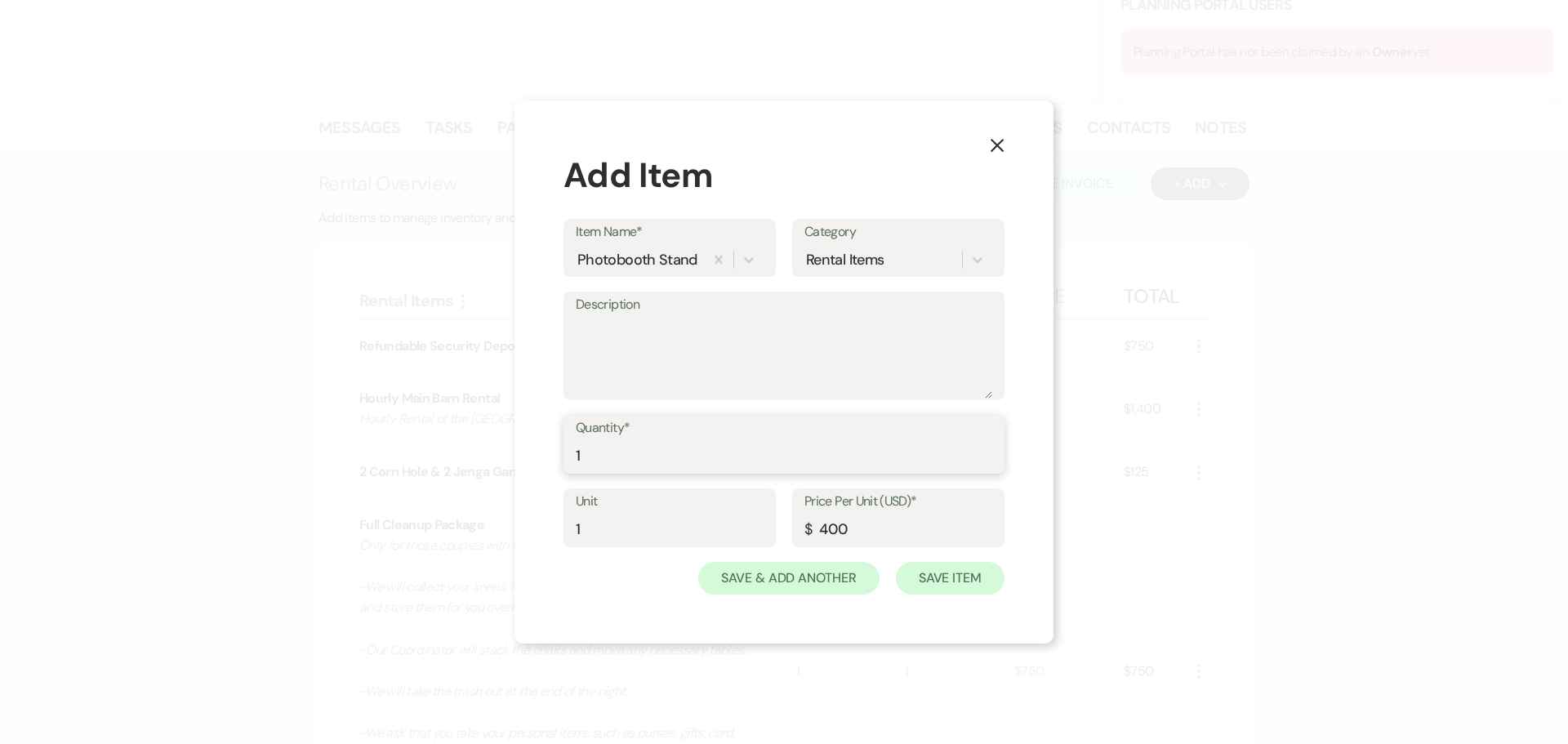
type input "1"
click at [922, 569] on button "Save Item" at bounding box center [950, 578] width 109 height 33
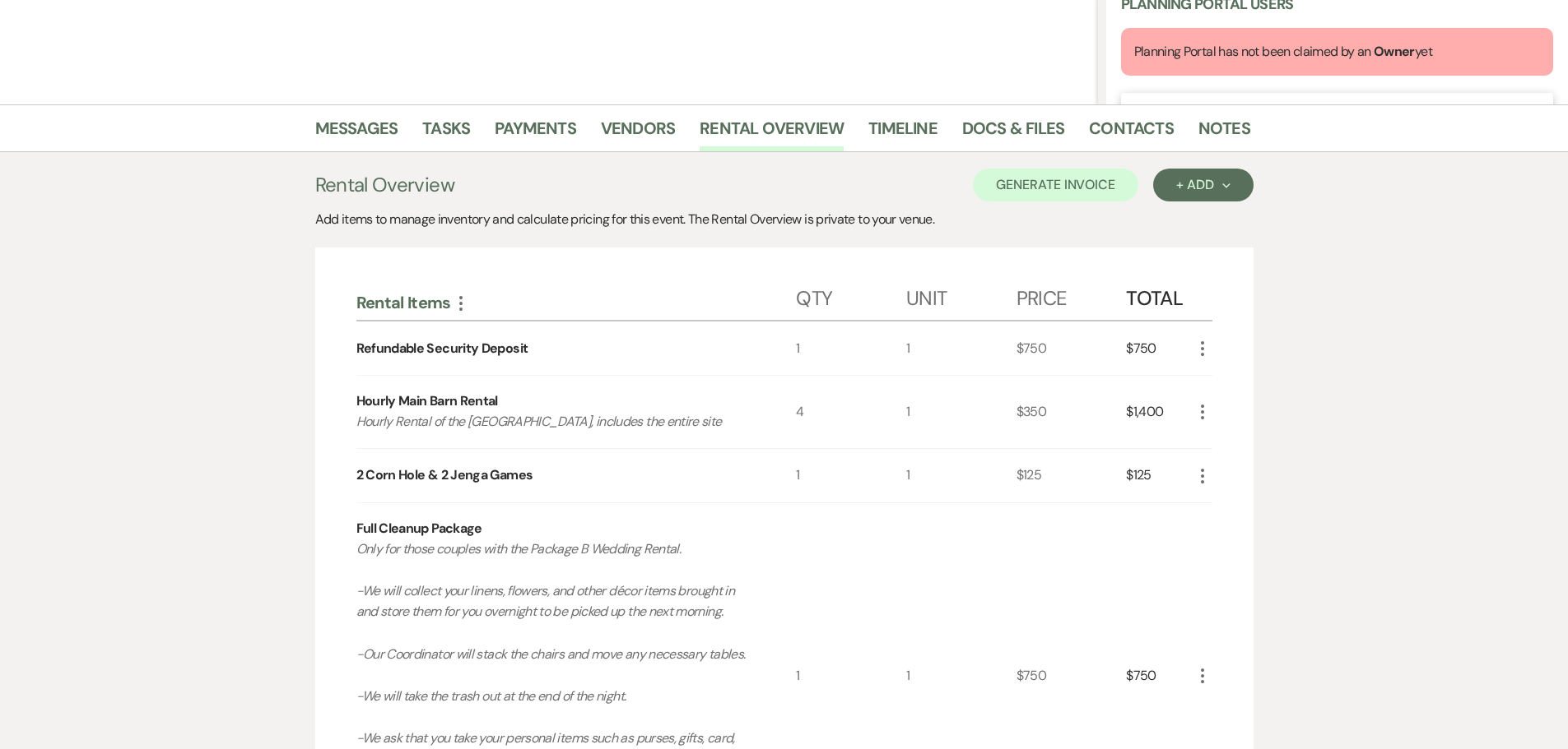
click at [1206, 345] on icon "More" at bounding box center [1202, 348] width 20 height 20
click at [1225, 374] on button "Pencil Edit" at bounding box center [1235, 380] width 86 height 26
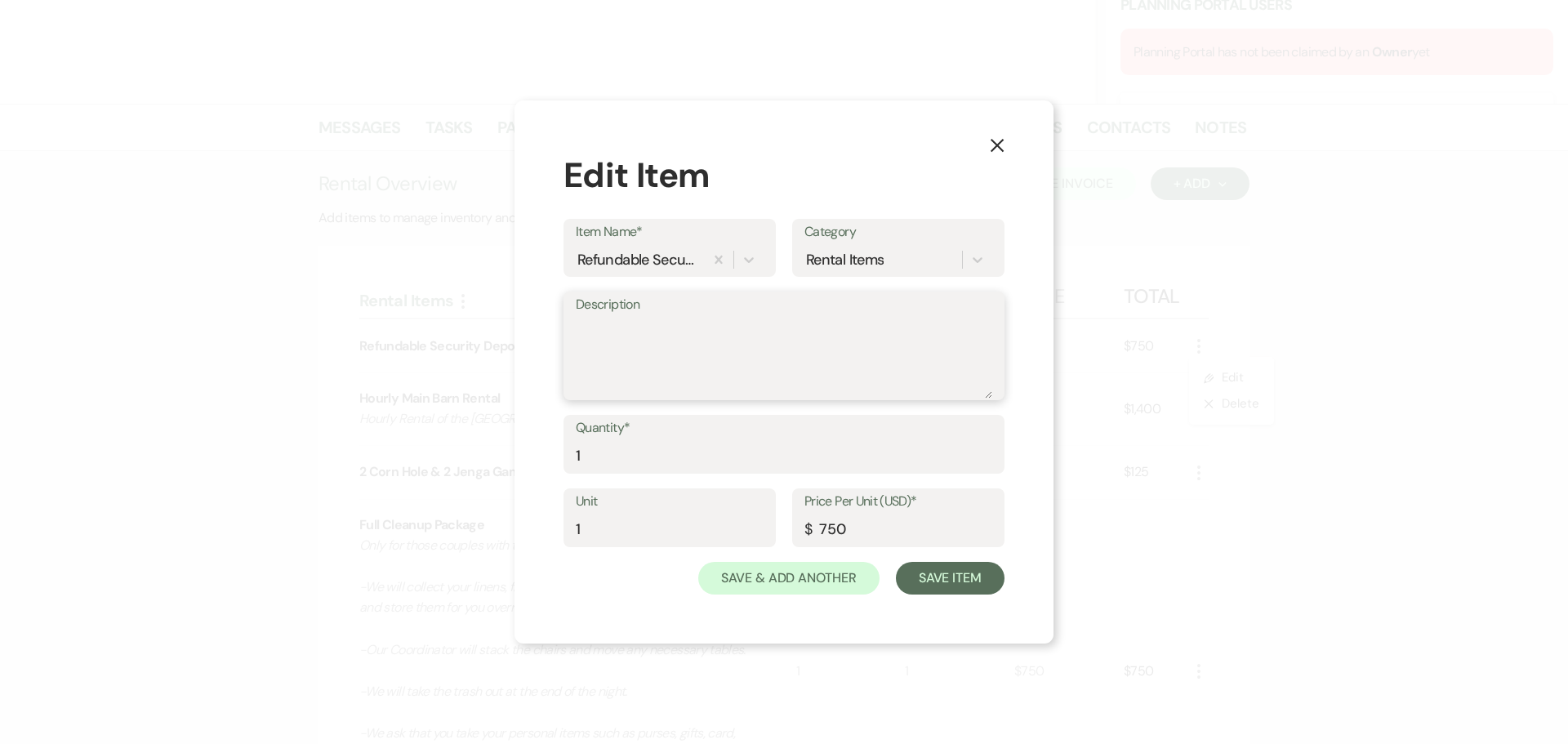
click at [709, 372] on textarea "Description" at bounding box center [784, 358] width 417 height 82
type textarea "We be refunded after event if no damages to the venue"
click at [951, 582] on button "Save Item" at bounding box center [950, 578] width 109 height 33
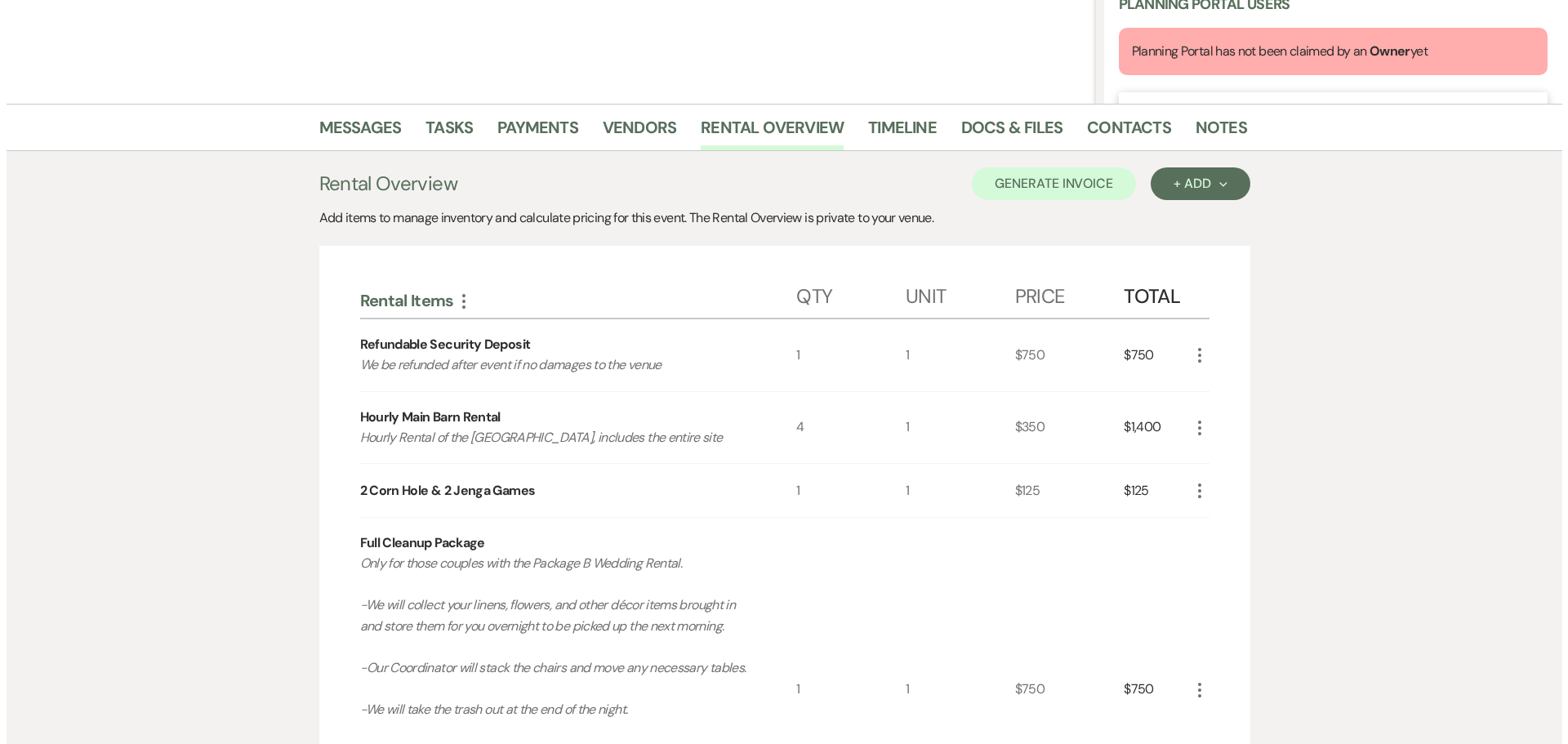
scroll to position [469, 0]
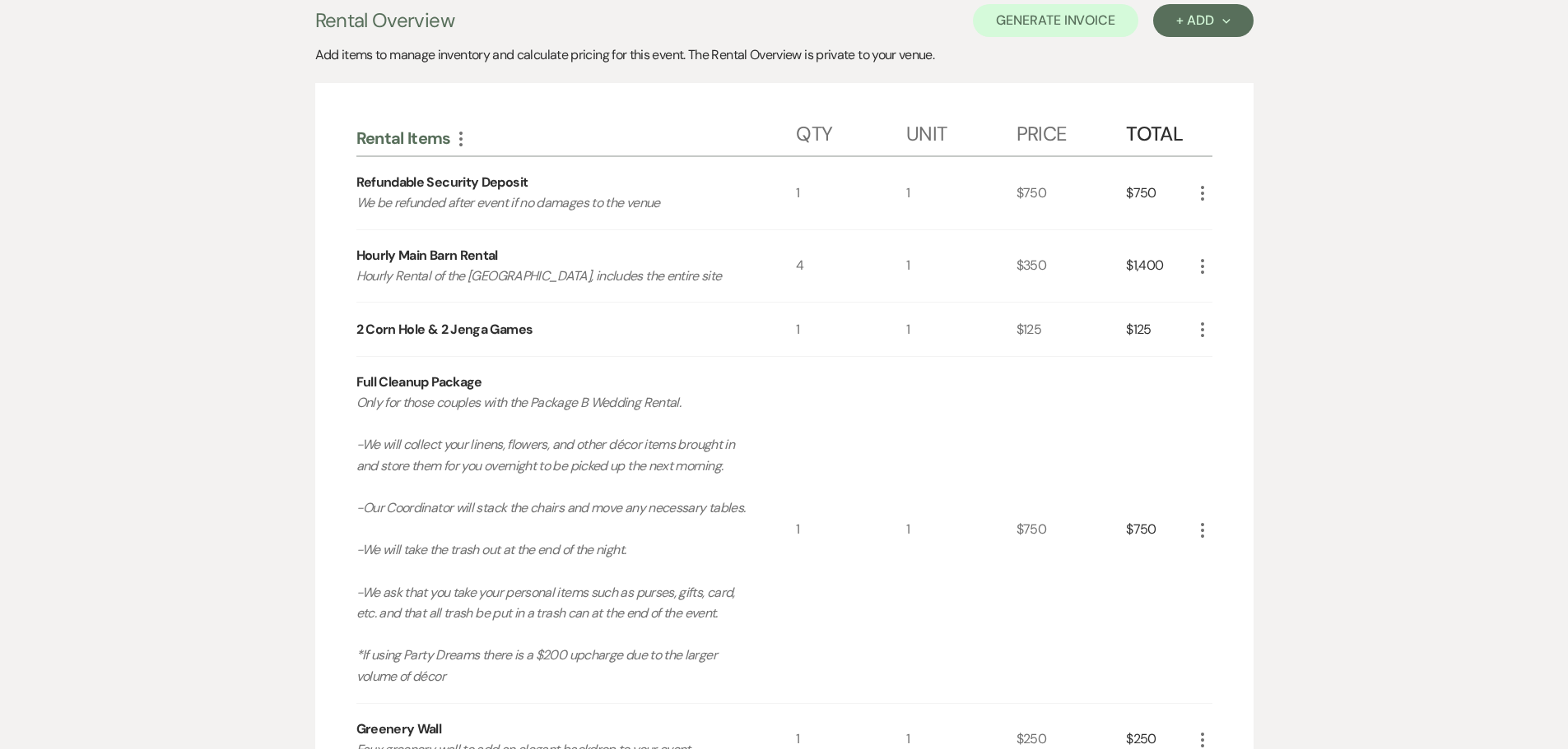
click at [1209, 528] on icon "More" at bounding box center [1202, 531] width 20 height 20
click at [1226, 557] on button "Pencil Edit" at bounding box center [1235, 562] width 86 height 26
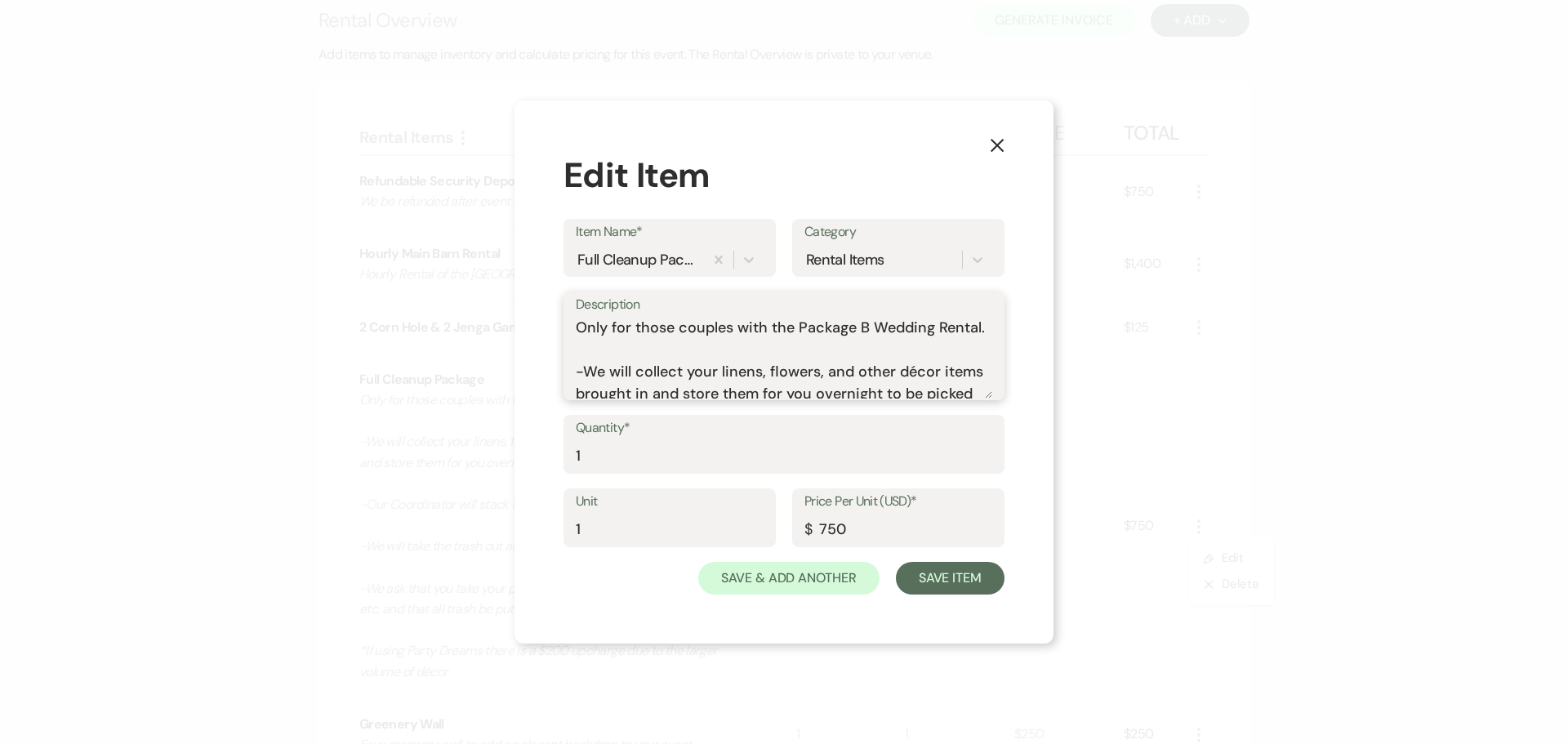
drag, startPoint x: 652, startPoint y: 378, endPoint x: 565, endPoint y: 328, distance: 100.3
click at [565, 328] on div "Description Only for those couples with the Package B Wedding Rental. -We will …" at bounding box center [784, 346] width 441 height 109
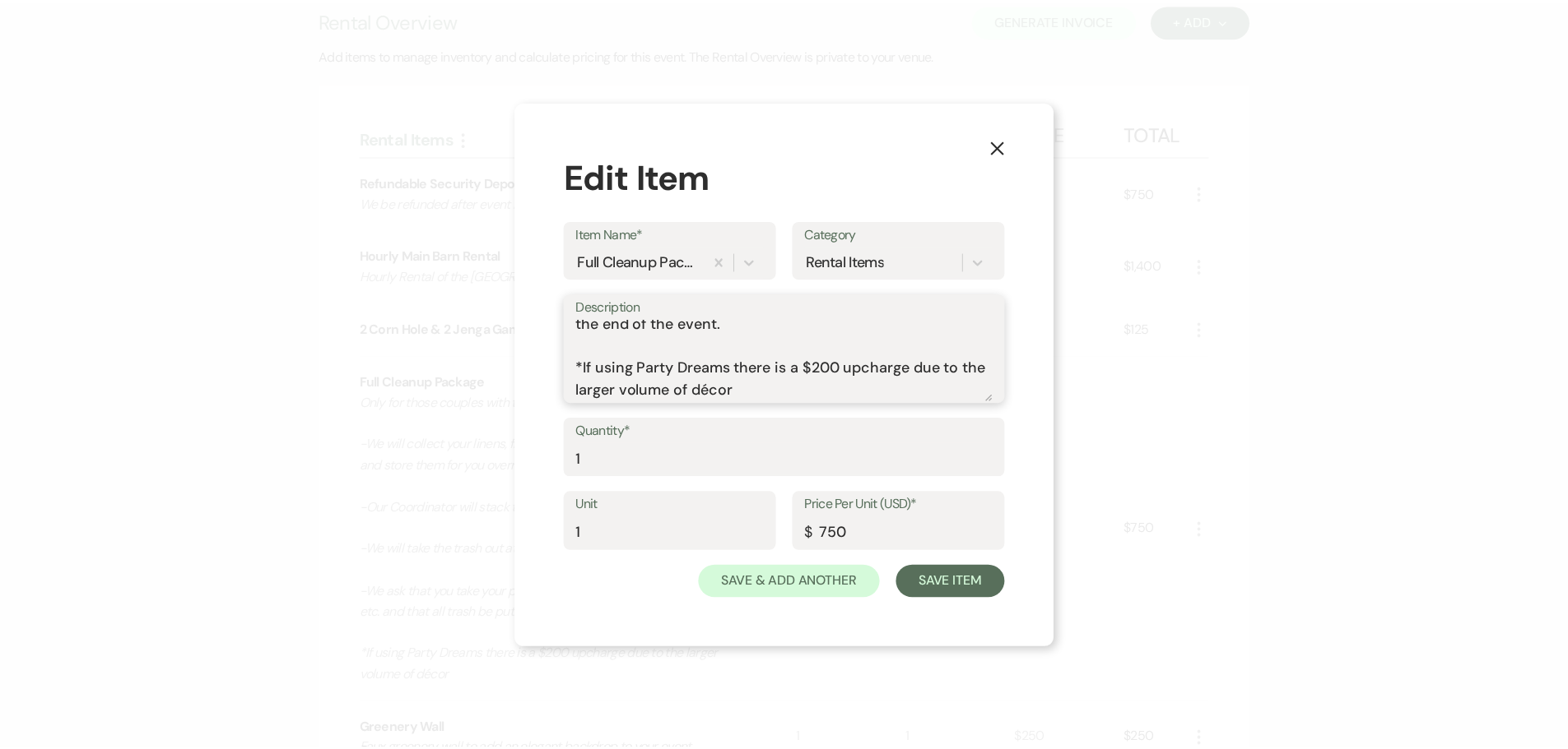
scroll to position [273, 0]
type textarea "-We will collect your linens, flowers, and other décor items brought in and sto…"
click at [984, 575] on button "Save Item" at bounding box center [957, 582] width 110 height 33
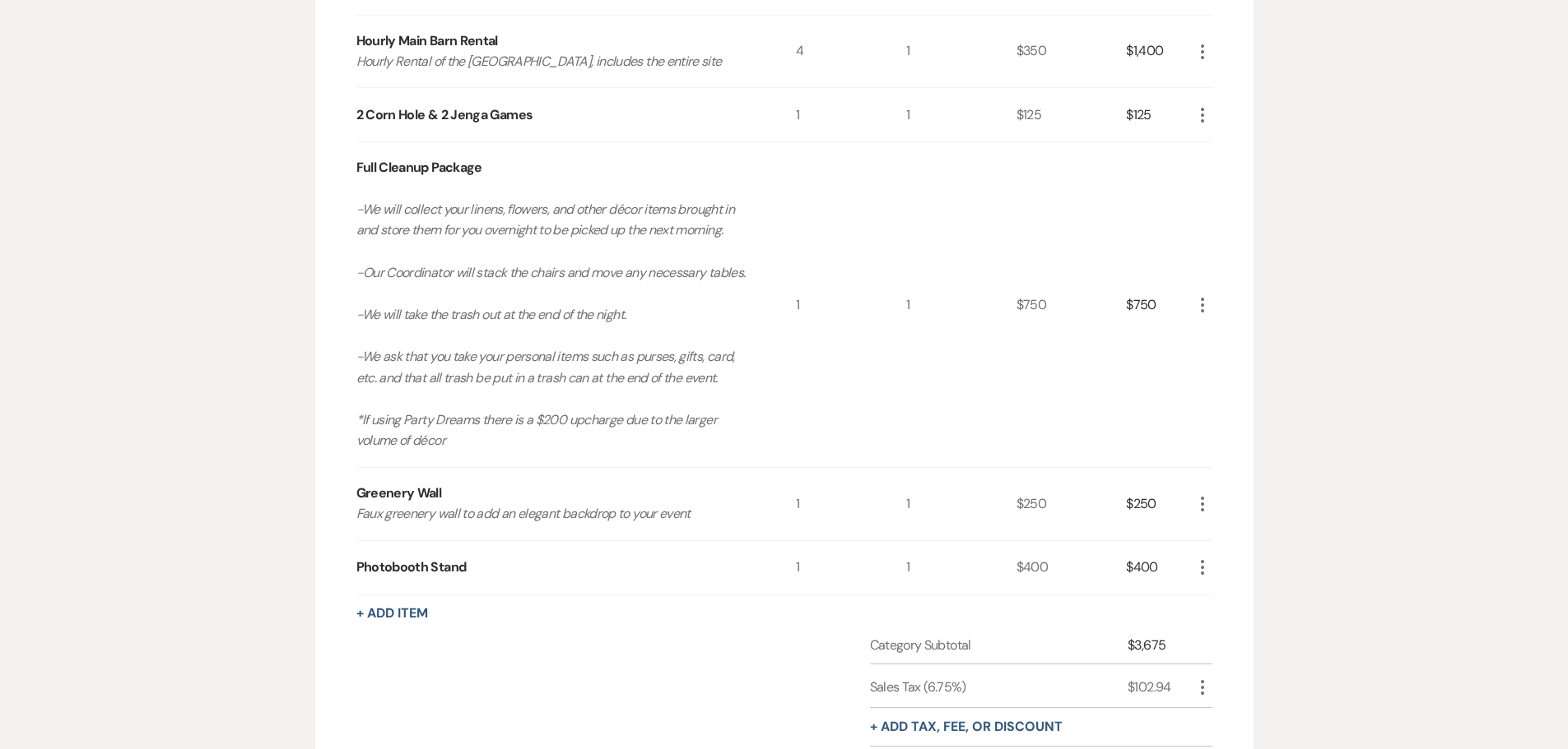
scroll to position [720, 0]
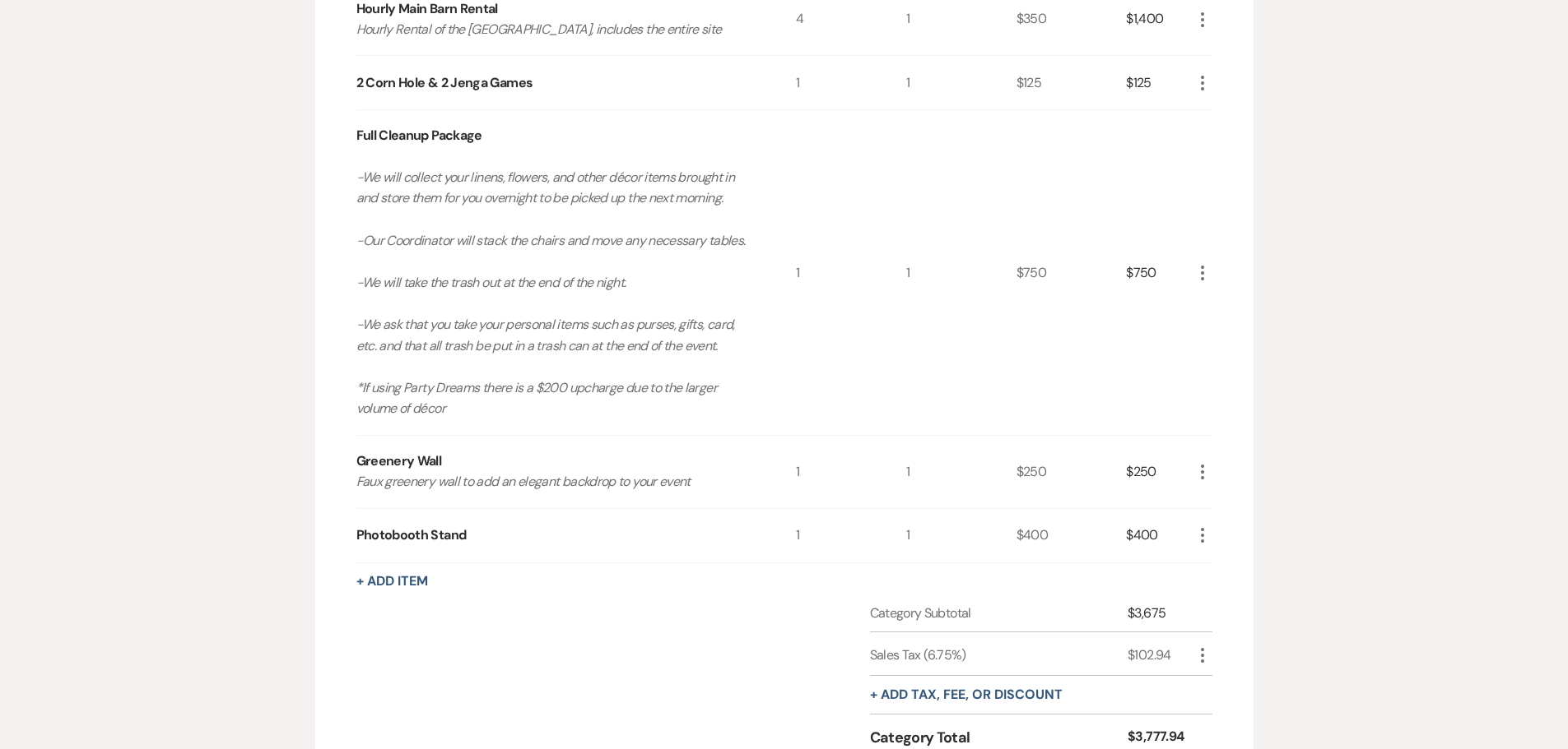
click at [1197, 538] on icon "More" at bounding box center [1202, 536] width 20 height 20
click at [801, 589] on div "+ Add Item" at bounding box center [784, 582] width 856 height 20
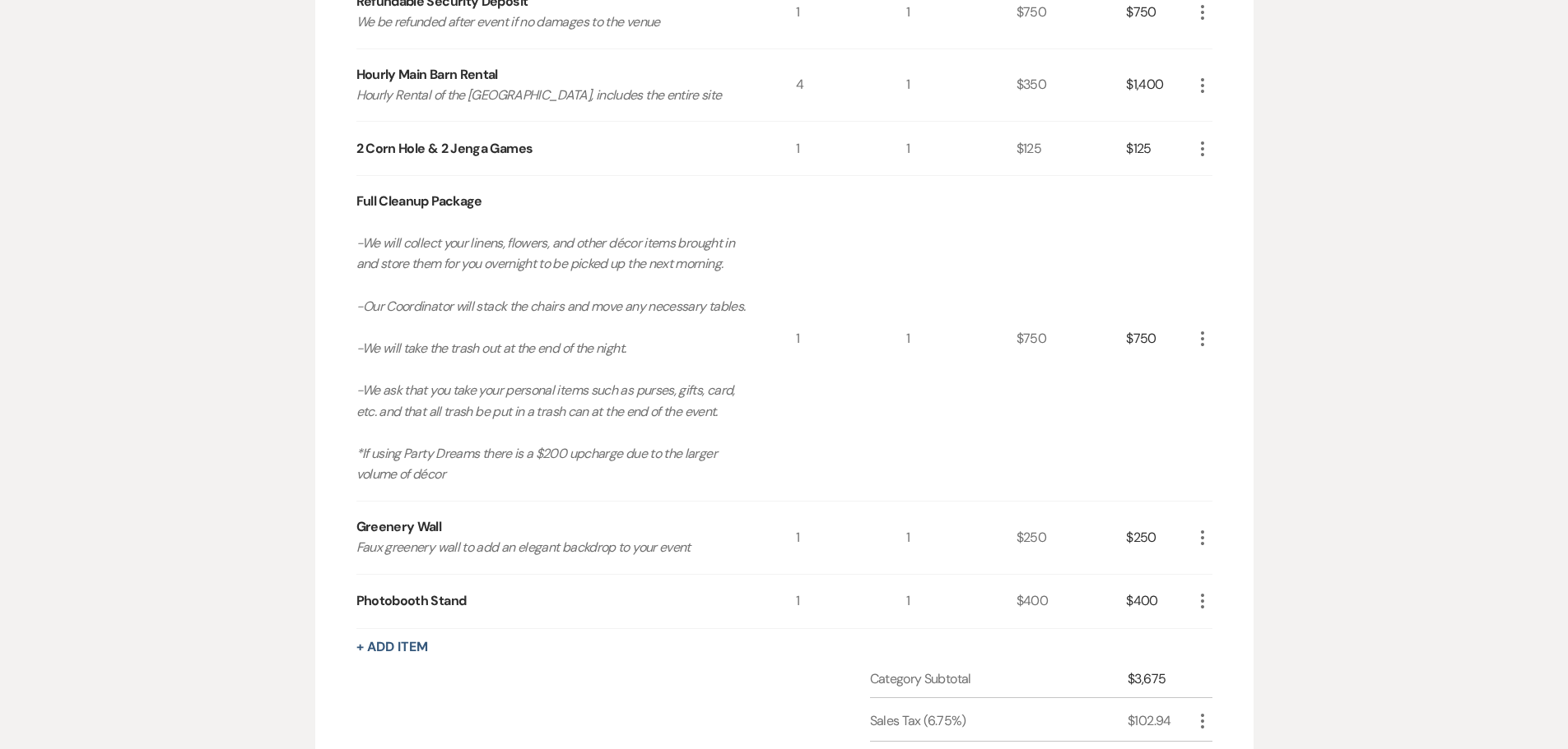
scroll to position [533, 0]
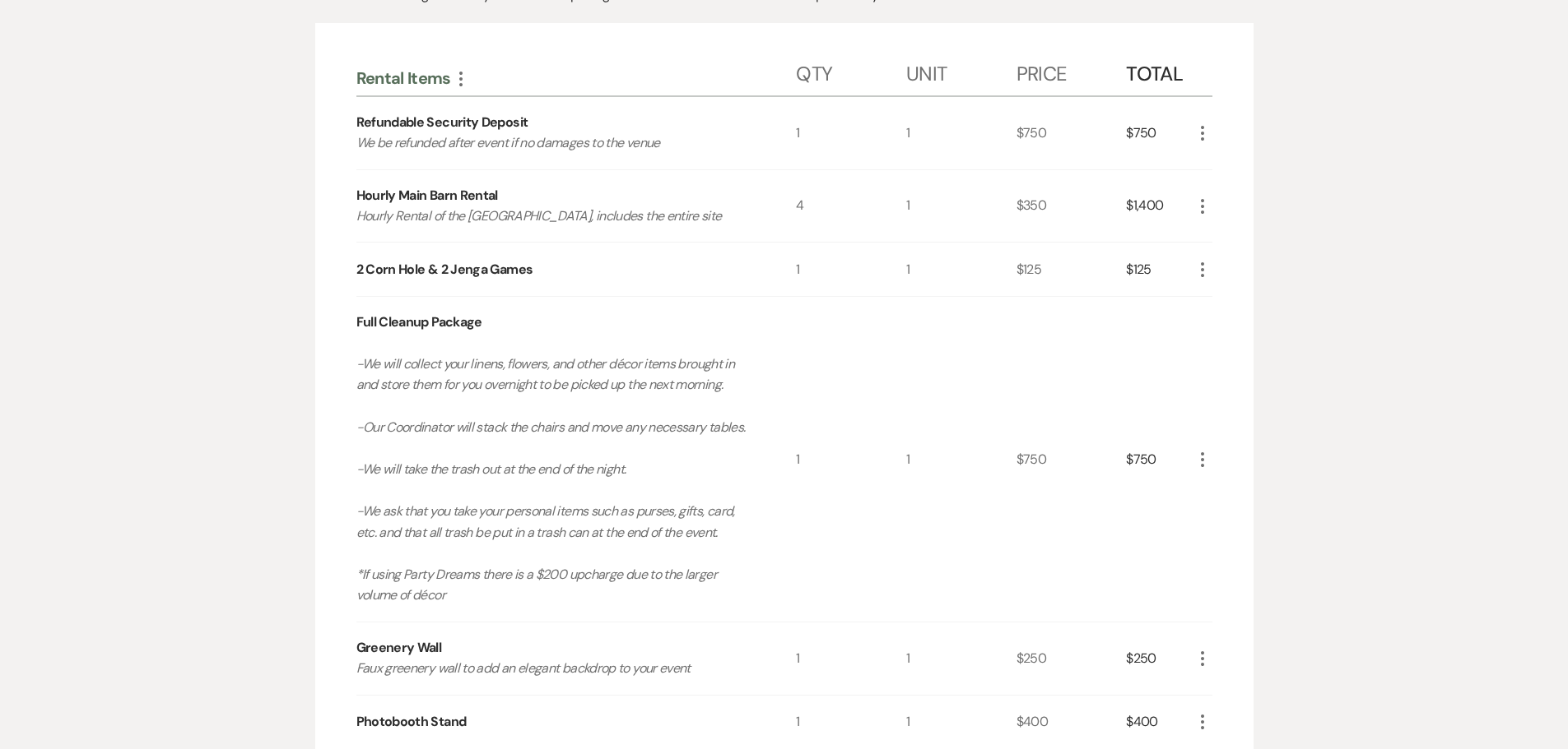
click at [1207, 206] on icon "More" at bounding box center [1202, 206] width 20 height 20
click at [1214, 231] on button "Pencil Edit" at bounding box center [1235, 238] width 86 height 26
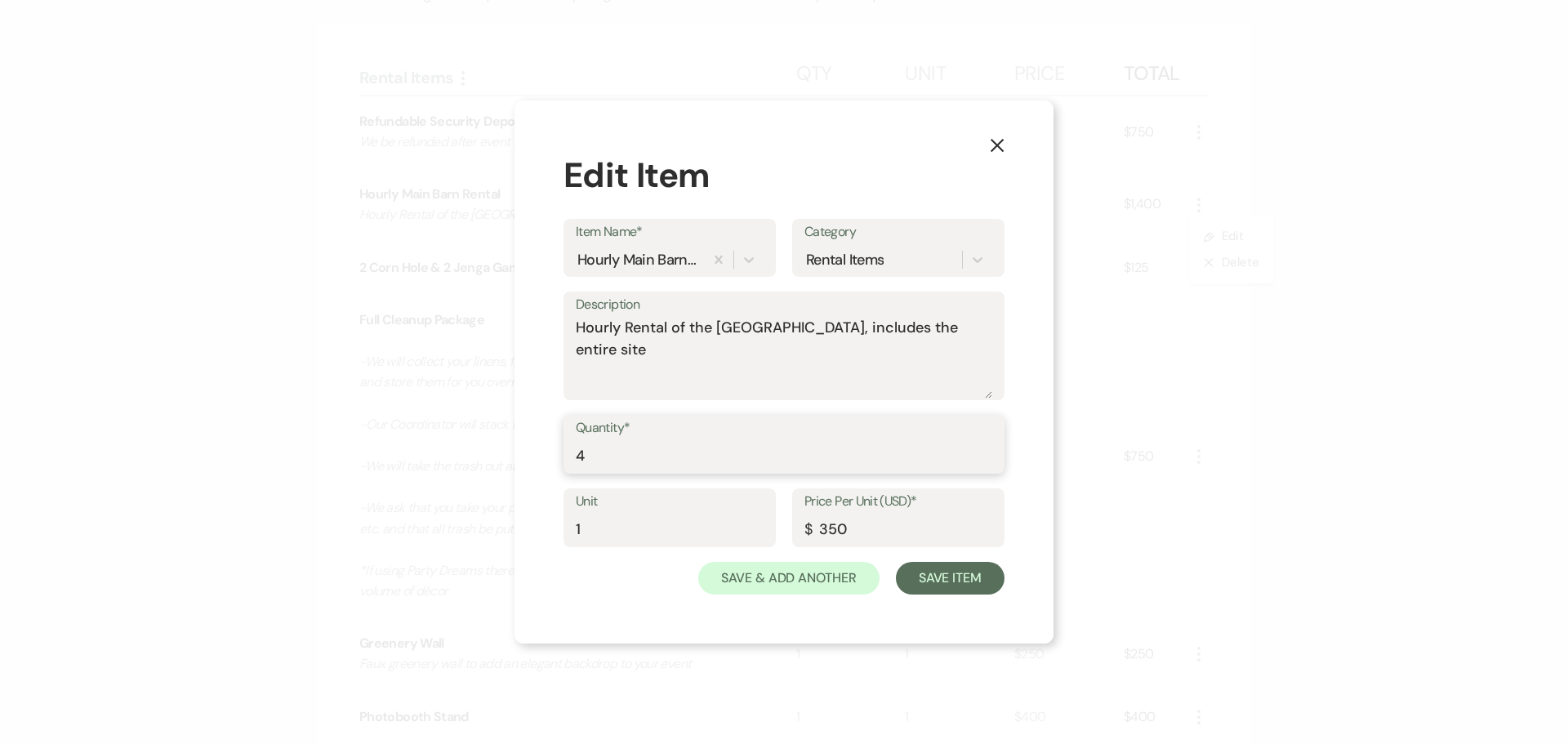
drag, startPoint x: 611, startPoint y: 448, endPoint x: 574, endPoint y: 457, distance: 38.1
click at [574, 457] on div "Quantity* 4" at bounding box center [784, 444] width 441 height 59
type input "5"
click at [930, 573] on button "Save Item" at bounding box center [950, 578] width 109 height 33
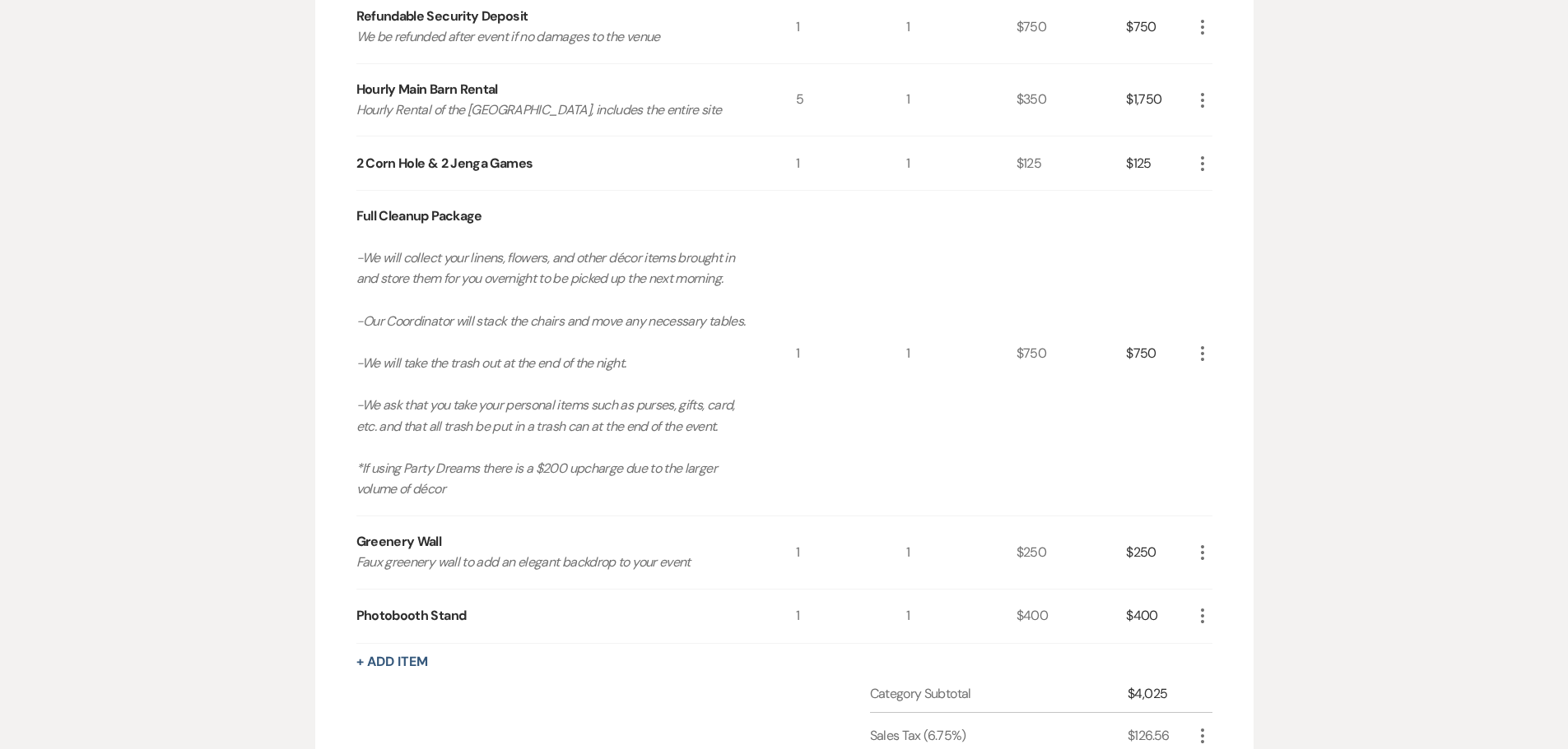
scroll to position [944, 0]
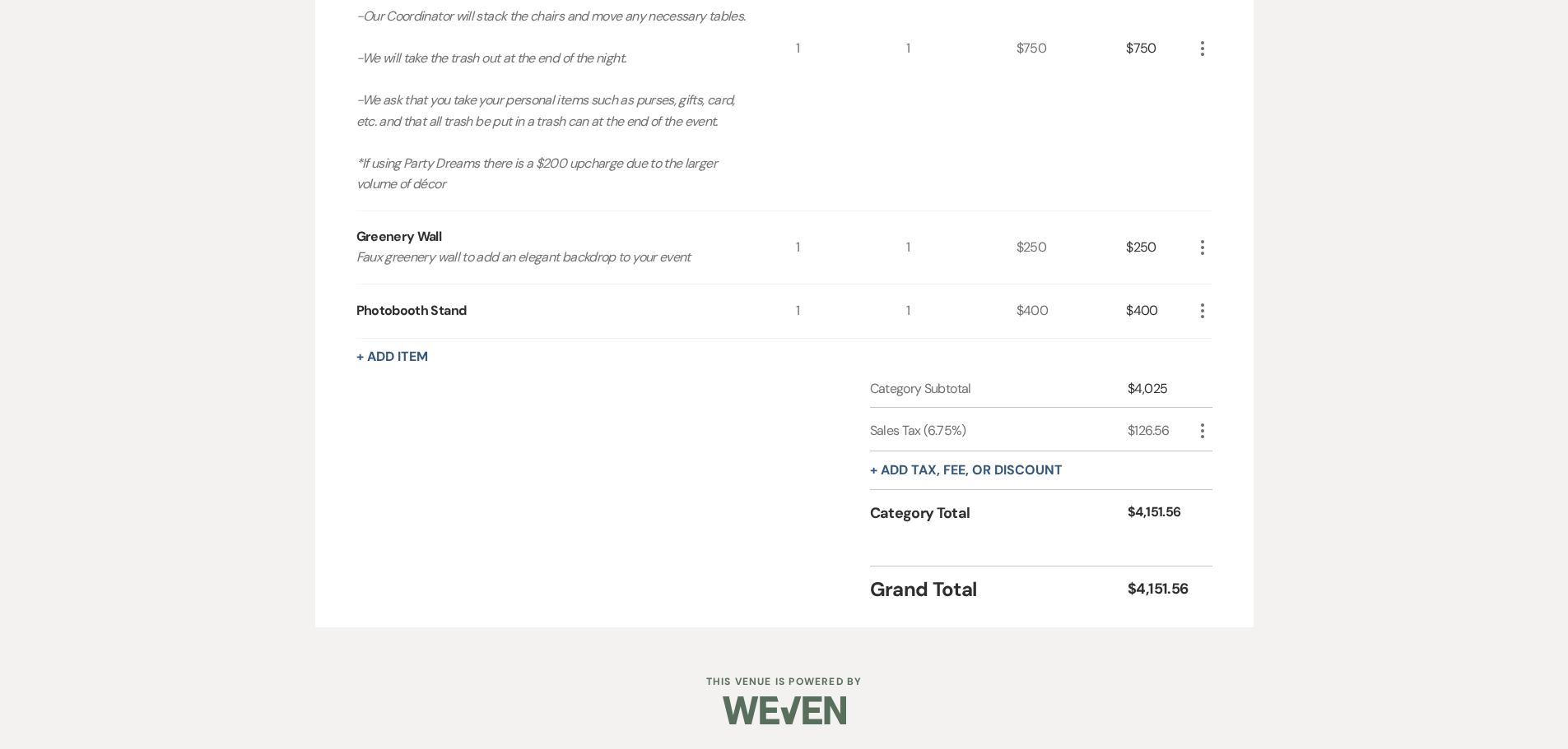
click at [1194, 428] on icon "More" at bounding box center [1202, 432] width 20 height 20
click at [1210, 454] on button "Pencil Edit" at bounding box center [1235, 463] width 86 height 26
select select "3"
select select "false"
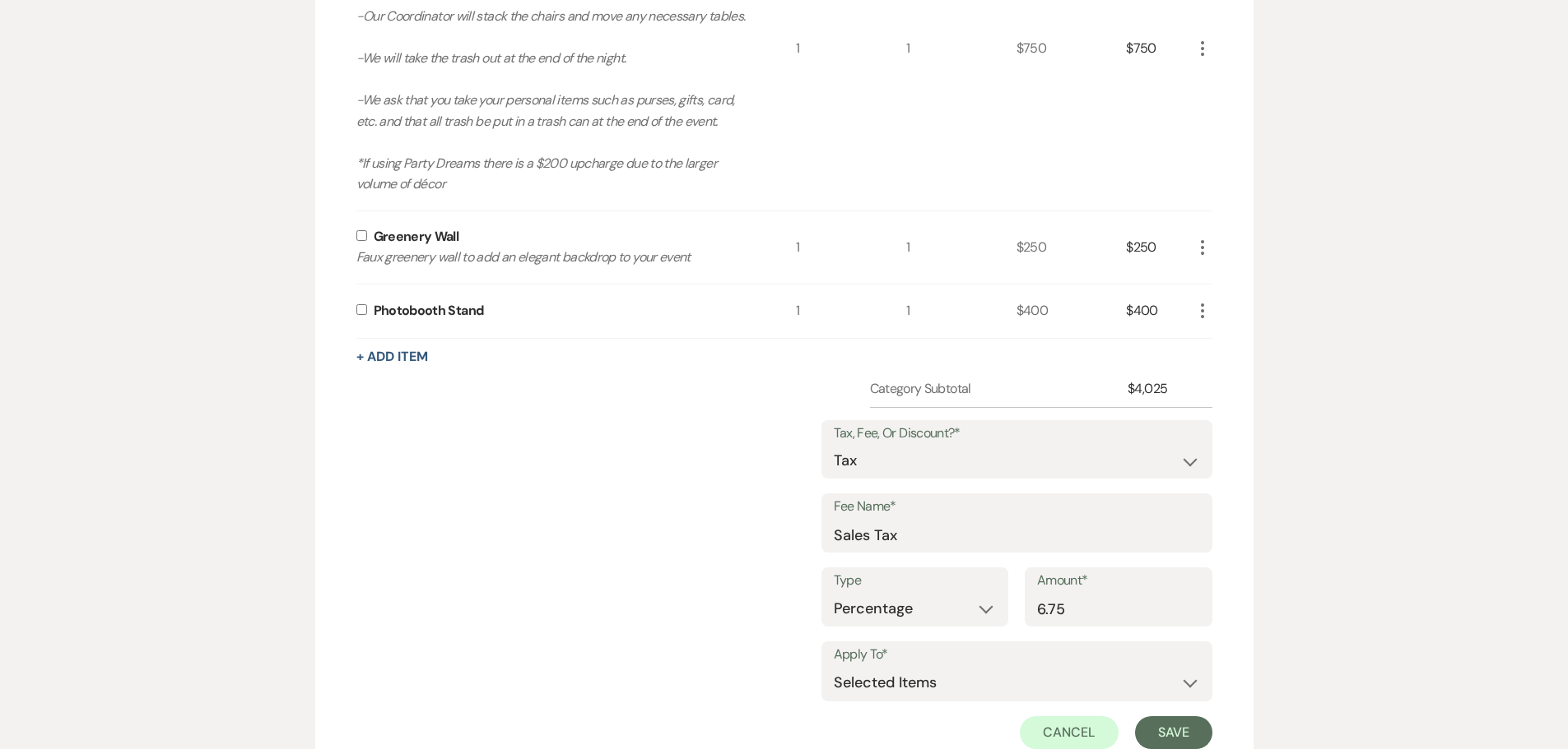
click at [364, 310] on input "checkbox" at bounding box center [361, 310] width 11 height 11
checkbox input "true"
click at [360, 238] on input "checkbox" at bounding box center [361, 235] width 11 height 11
checkbox input "true"
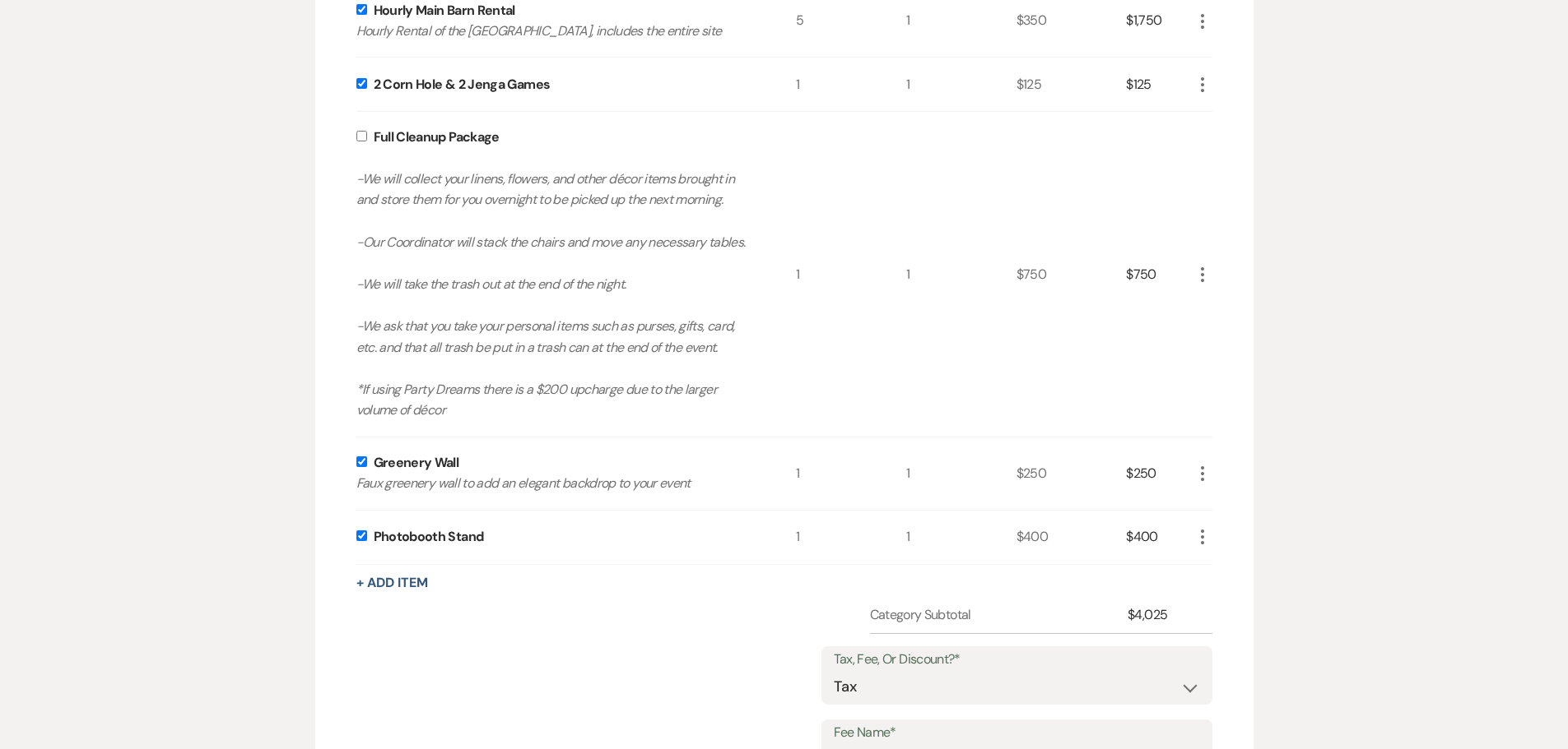
scroll to position [698, 0]
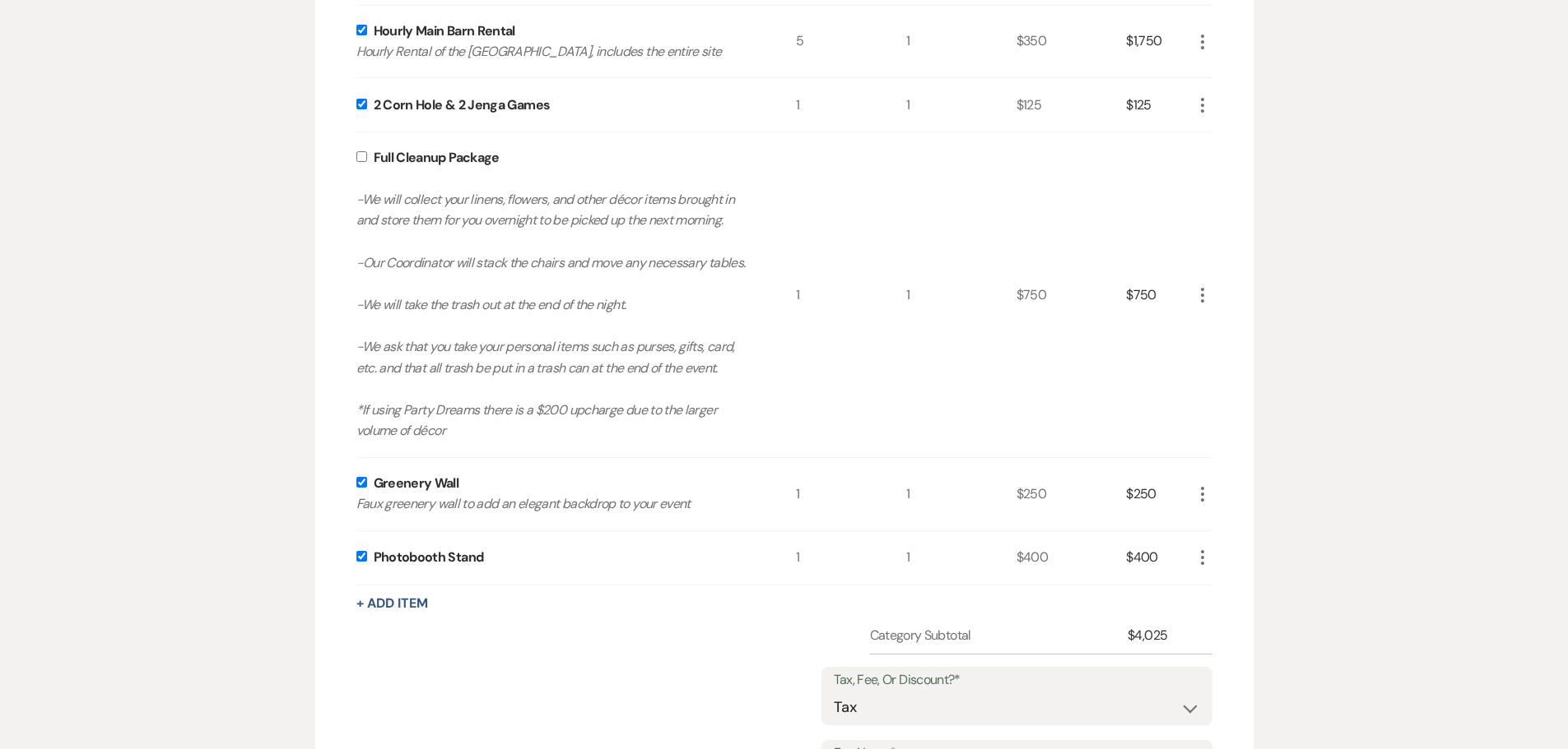
click at [362, 155] on input "checkbox" at bounding box center [361, 157] width 11 height 11
checkbox input "true"
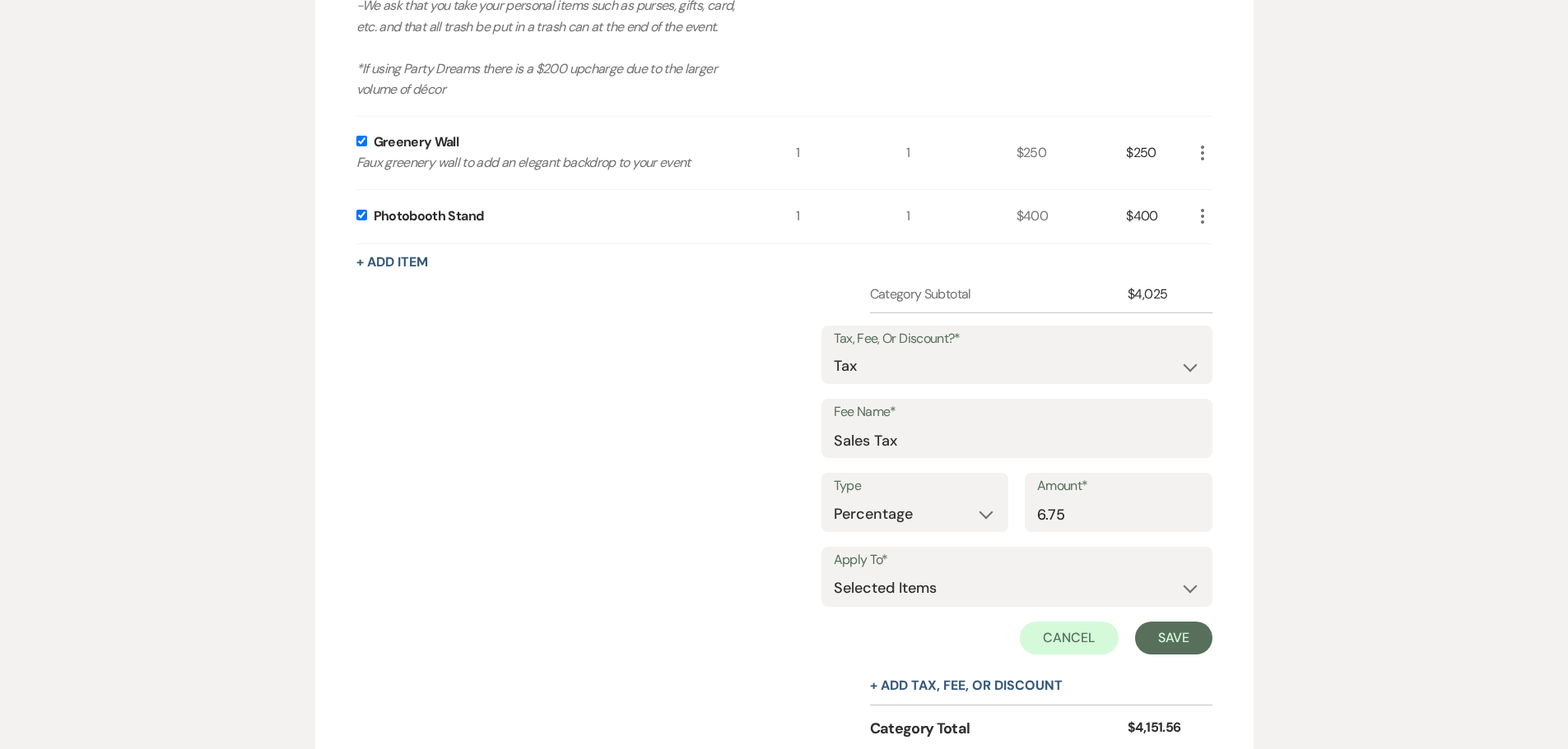
scroll to position [1191, 0]
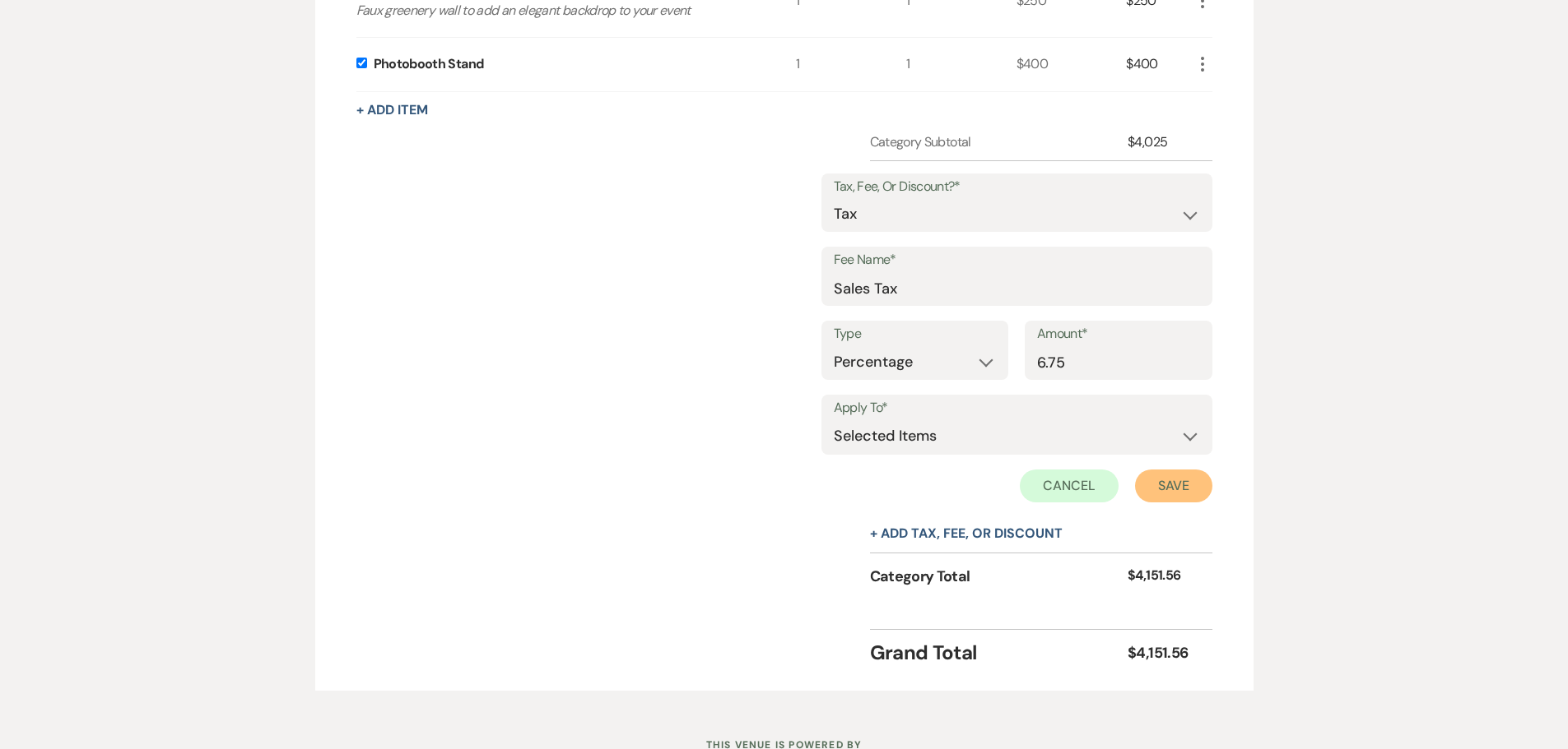
click at [1184, 487] on button "Save" at bounding box center [1173, 486] width 78 height 33
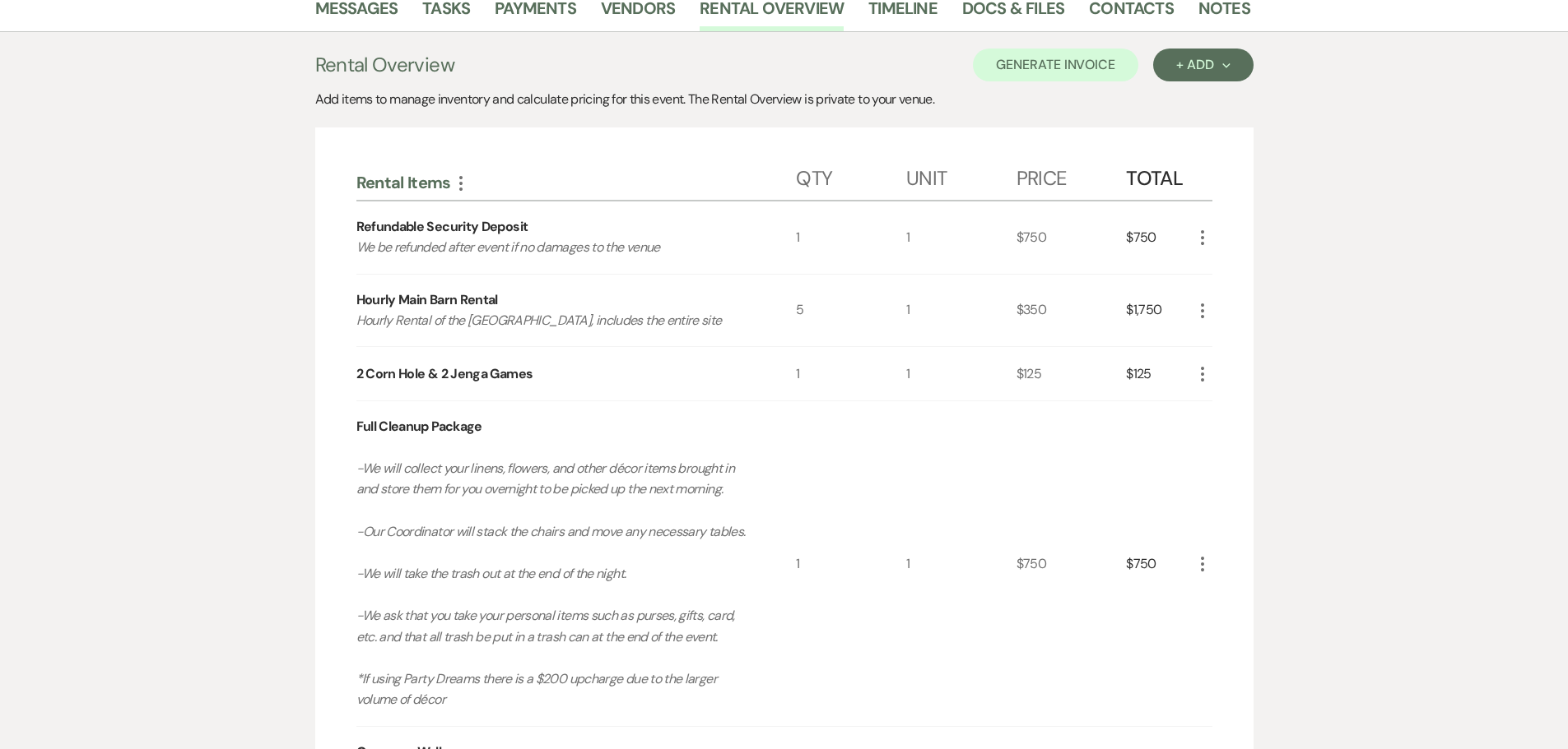
scroll to position [369, 0]
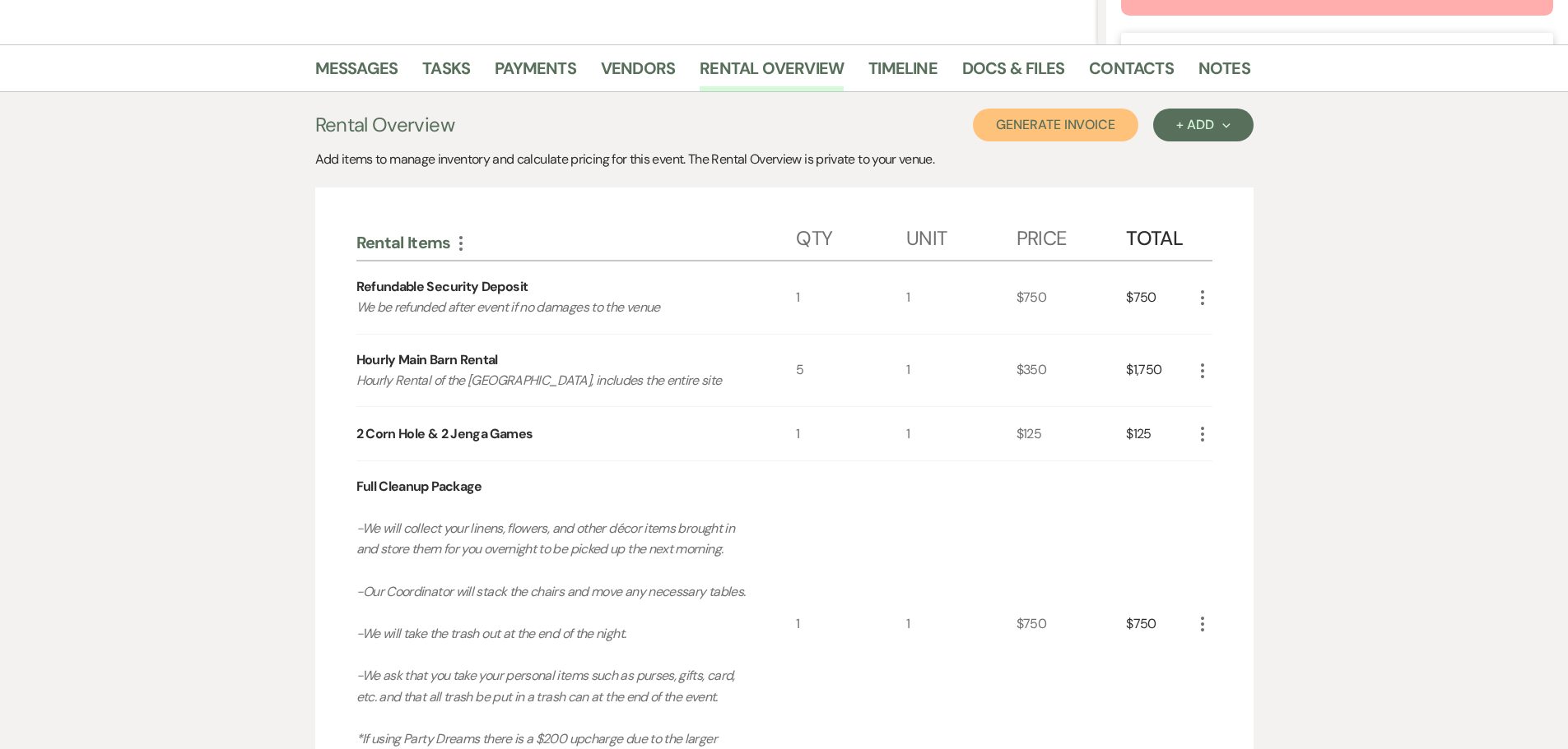
click at [1071, 129] on button "Generate Invoice" at bounding box center [1055, 125] width 165 height 33
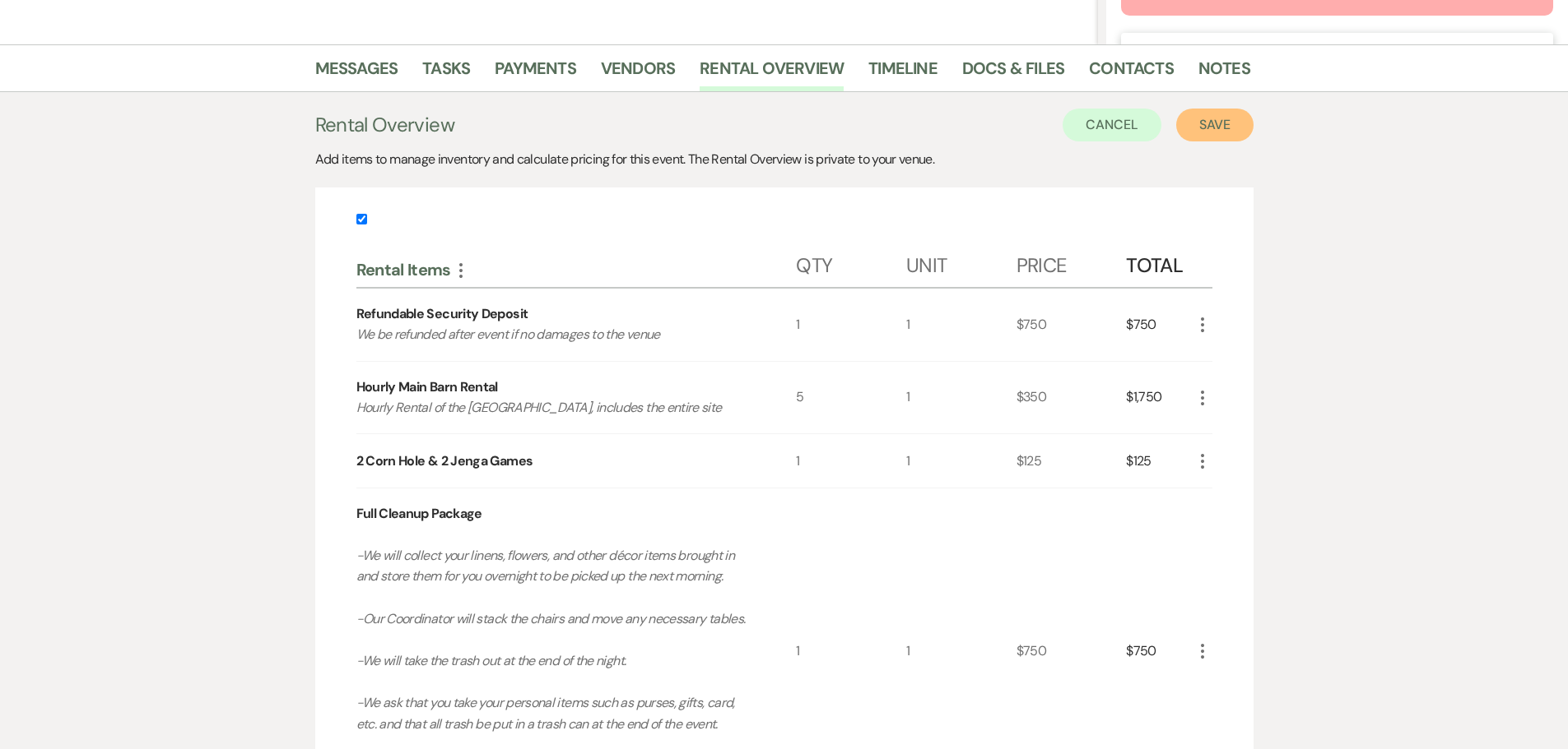
click at [1203, 130] on button "Save" at bounding box center [1214, 125] width 78 height 33
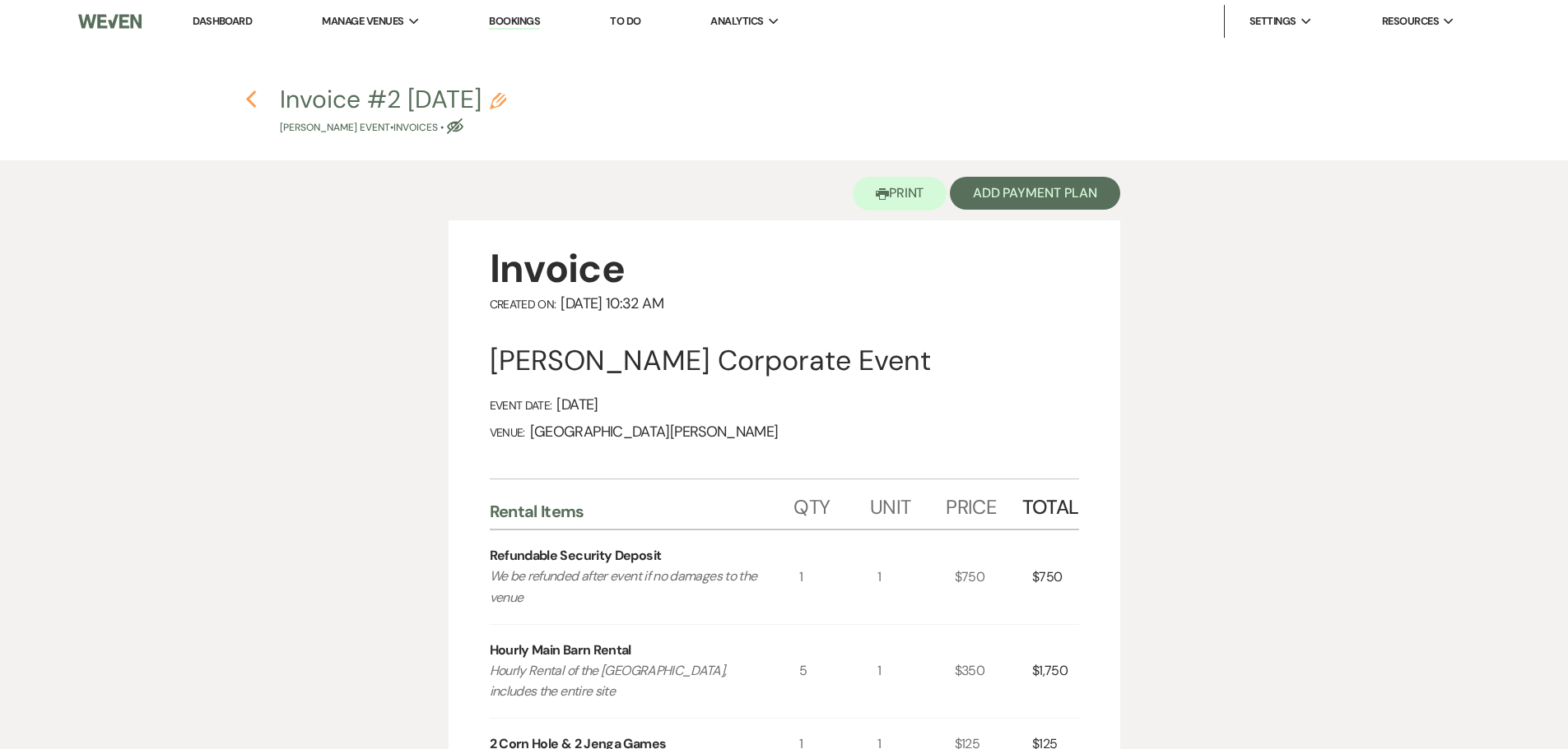
click at [255, 104] on icon "Previous" at bounding box center [252, 99] width 13 height 20
select select "8"
select select "11"
select select "12"
select select "9"
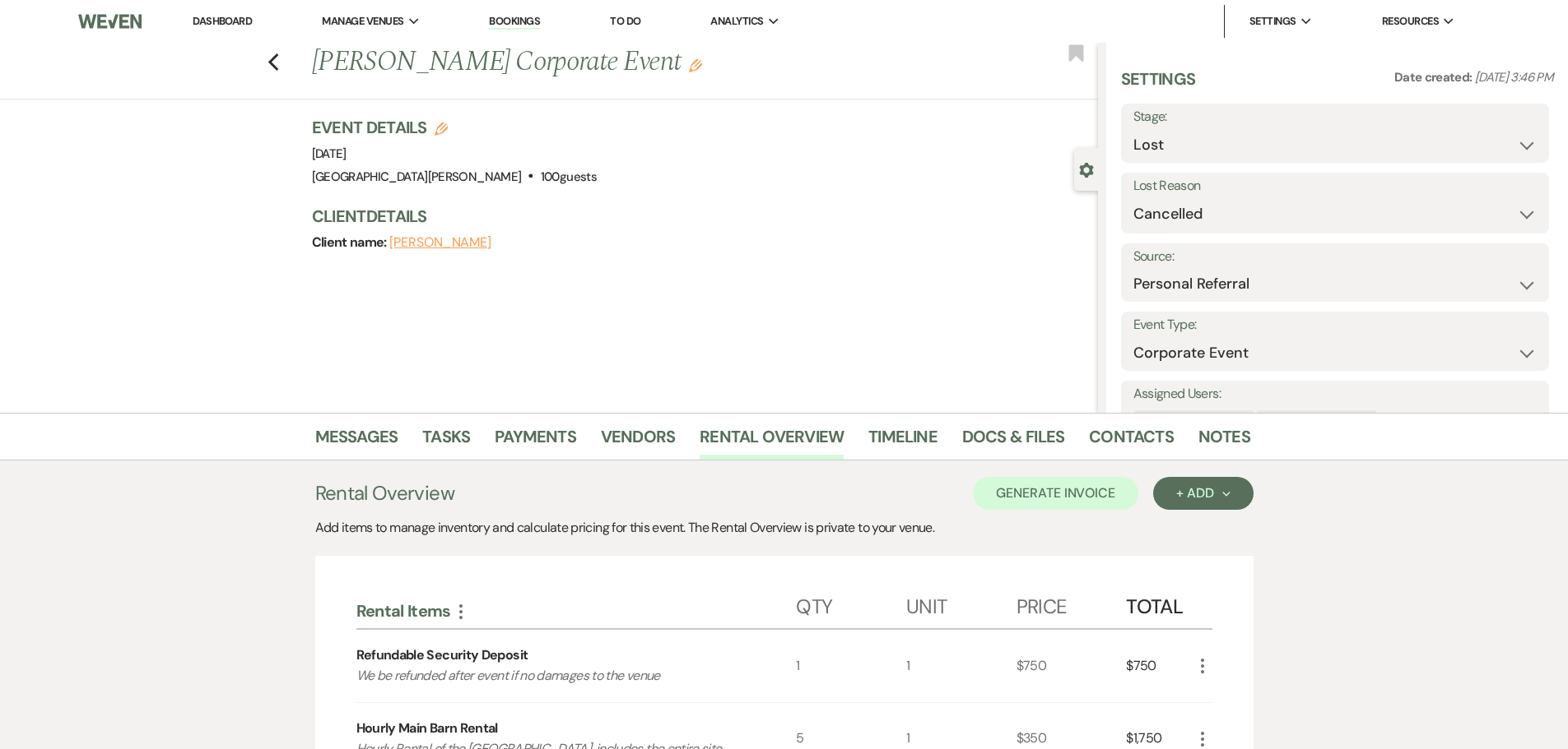
click at [689, 67] on use "button" at bounding box center [695, 66] width 13 height 13
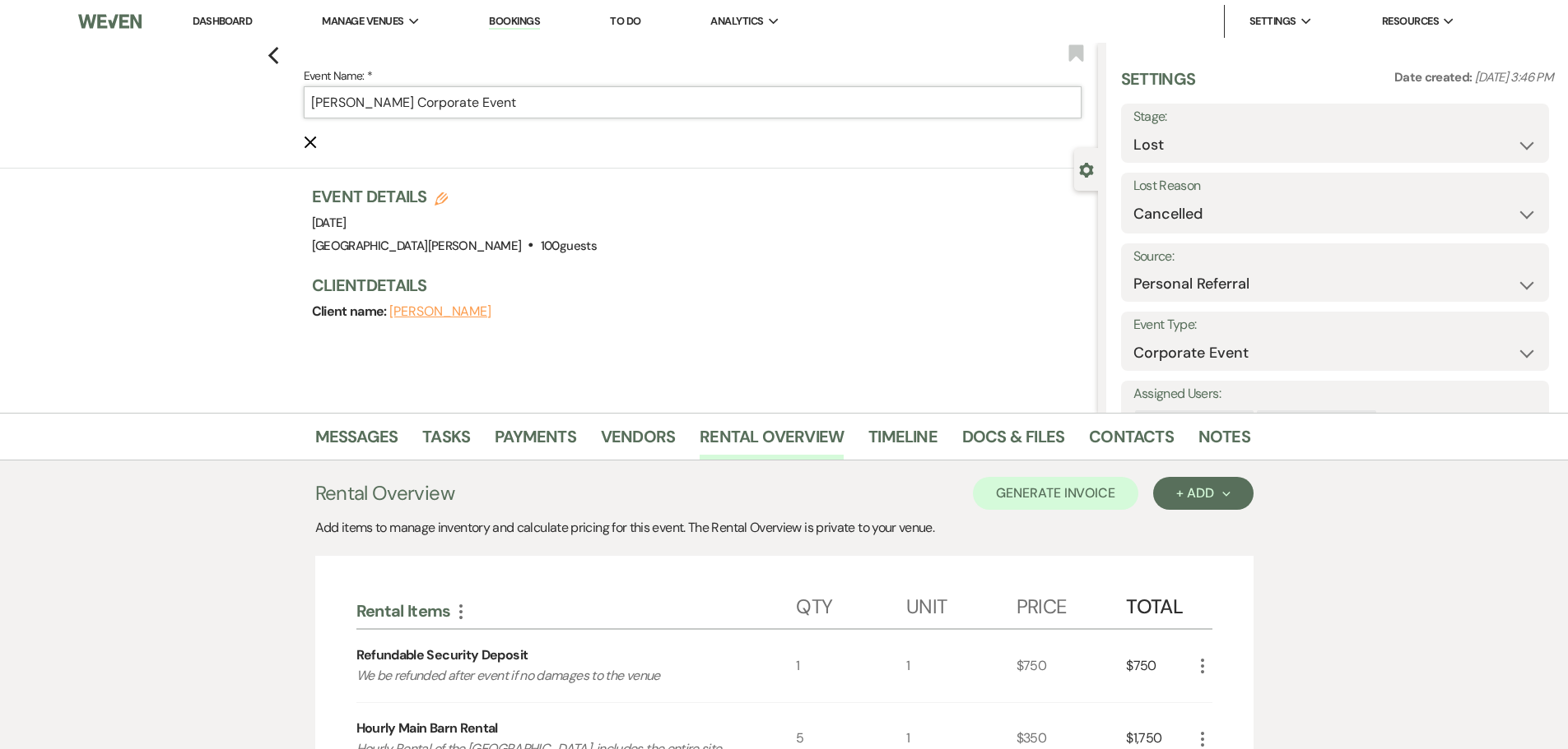
drag, startPoint x: 390, startPoint y: 103, endPoint x: 310, endPoint y: 103, distance: 80.0
click at [310, 103] on input "[PERSON_NAME] Corporate Event" at bounding box center [693, 102] width 778 height 32
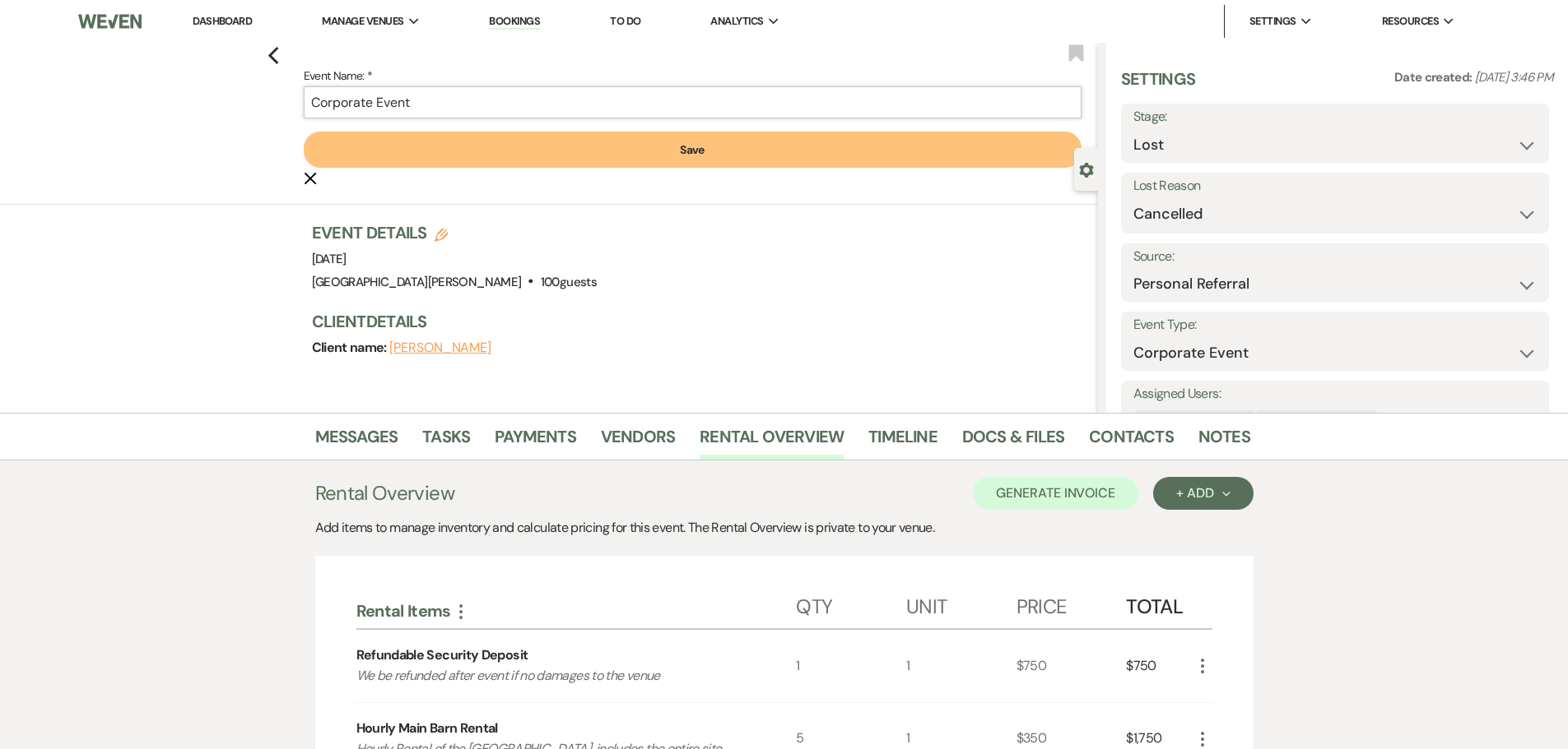
type input "Corporate Event"
click at [531, 157] on button "Save" at bounding box center [693, 150] width 778 height 36
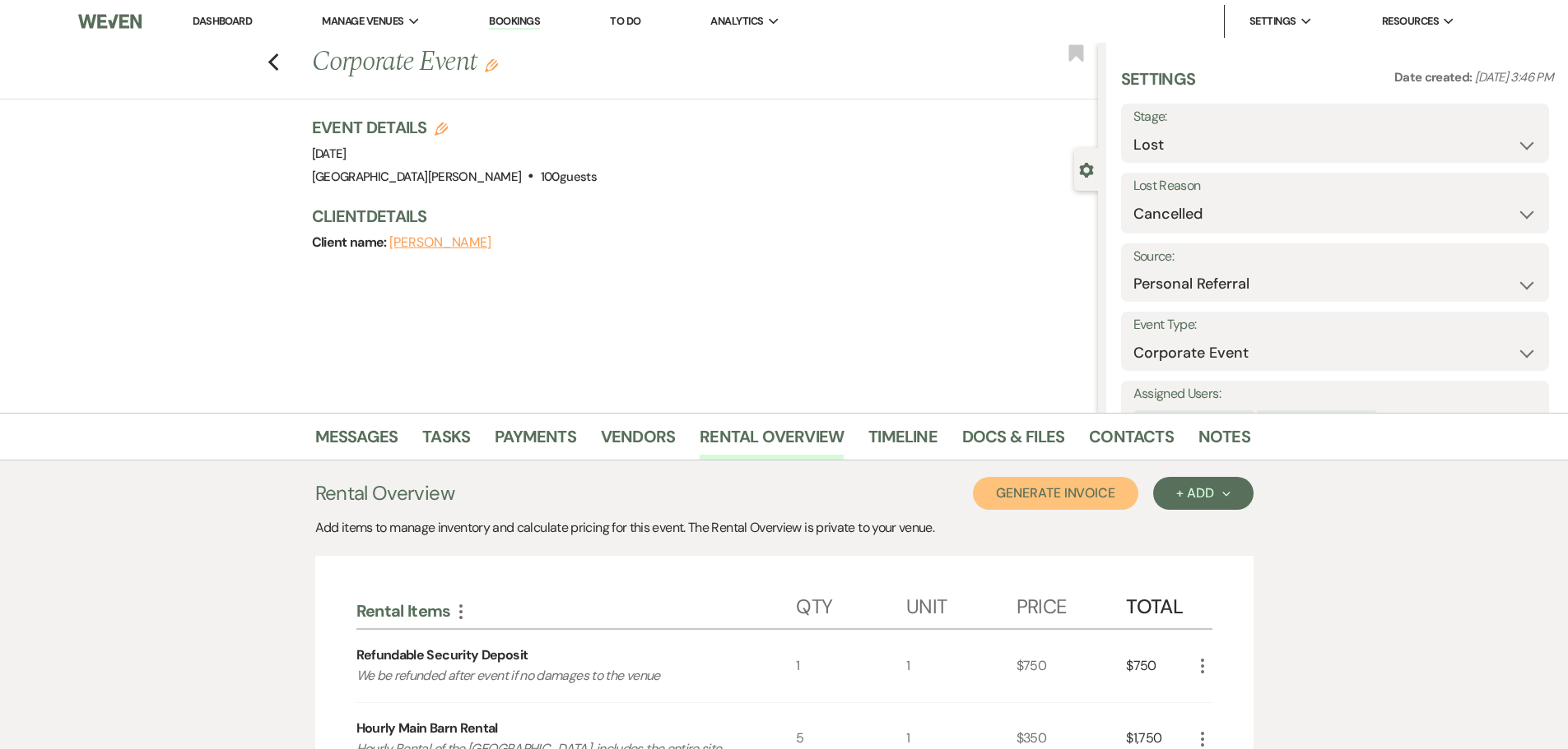
click at [1097, 498] on button "Generate Invoice" at bounding box center [1055, 494] width 165 height 33
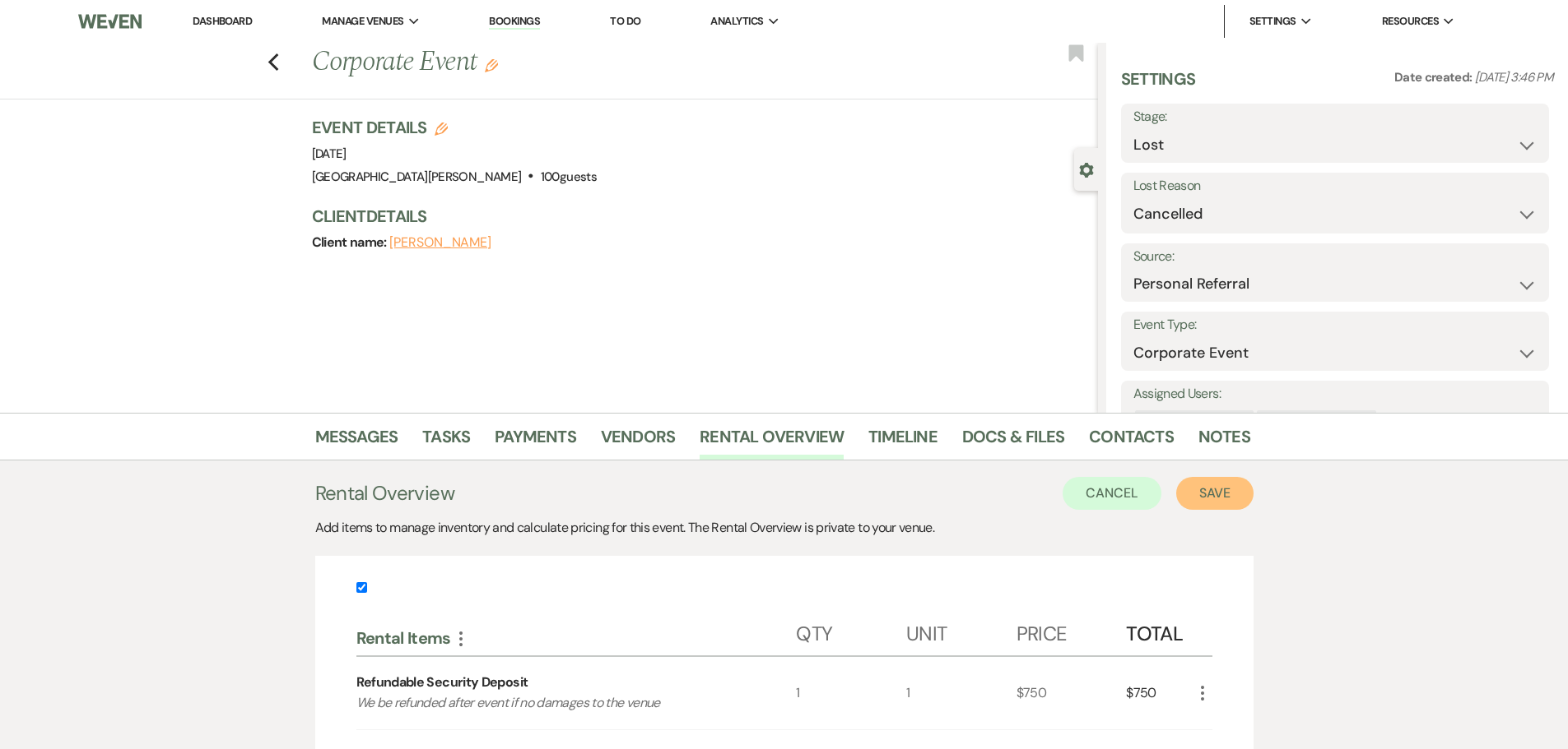
click at [1223, 503] on button "Save" at bounding box center [1214, 494] width 78 height 33
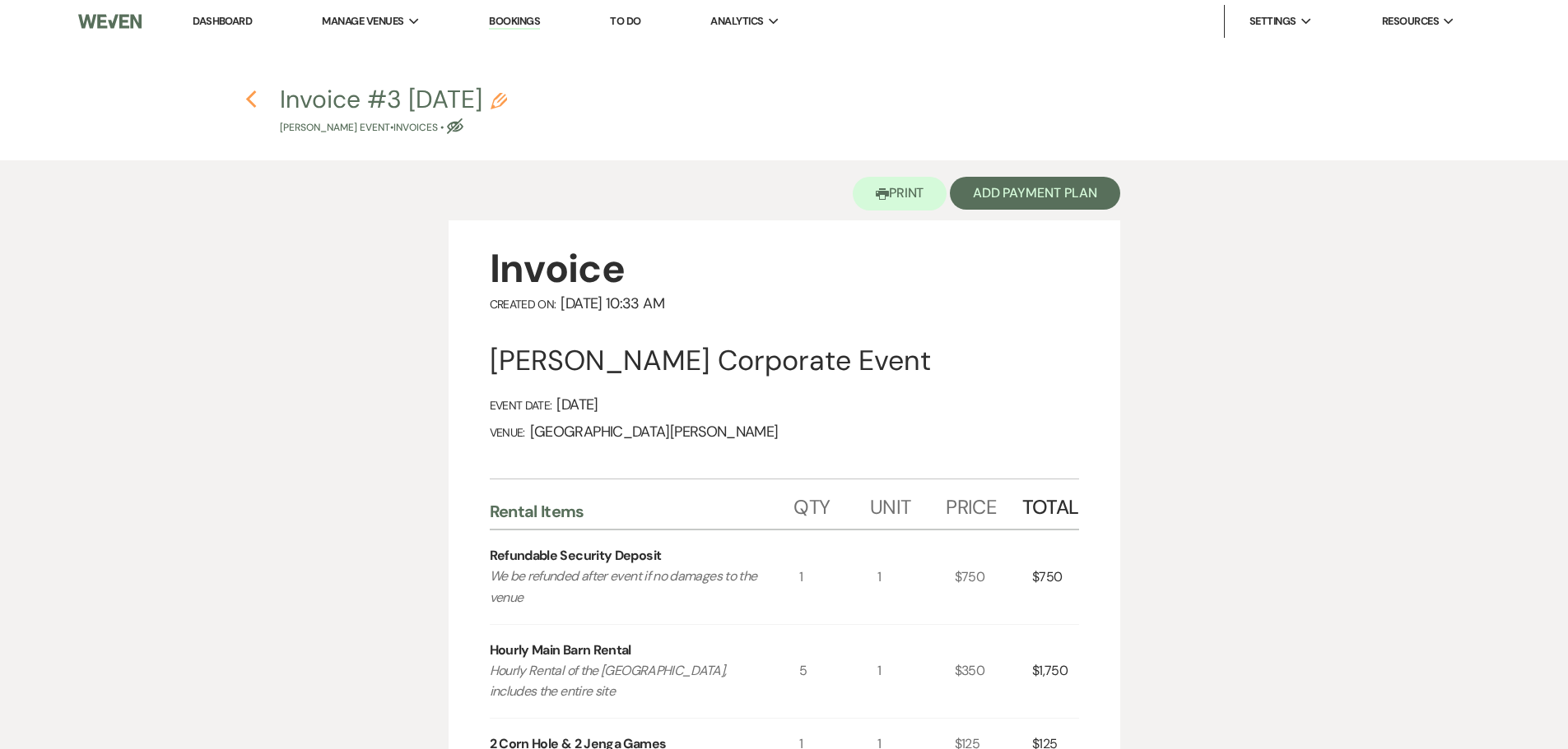
click at [256, 102] on icon "Previous" at bounding box center [252, 99] width 13 height 20
select select "8"
select select "11"
select select "12"
select select "9"
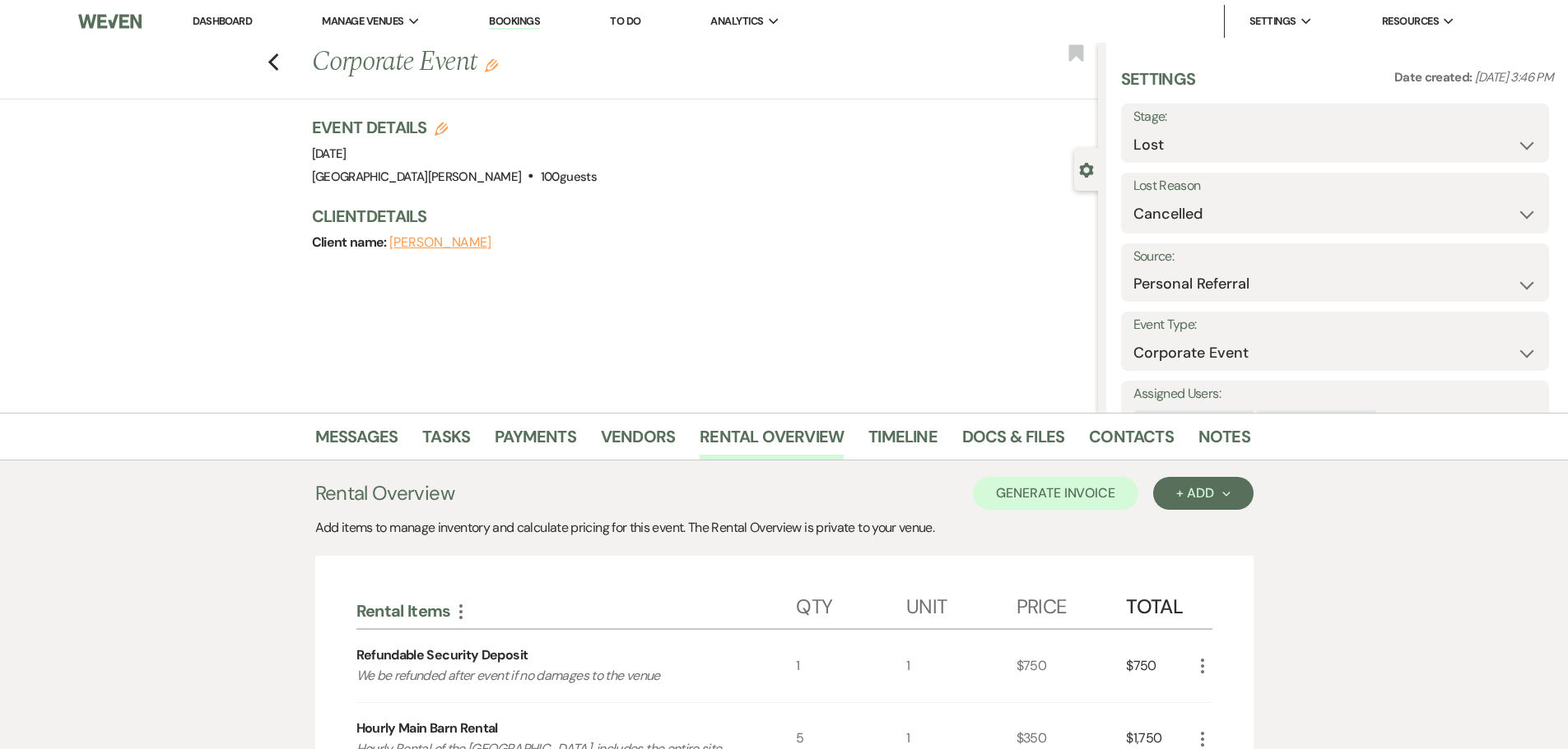
click at [444, 130] on icon "Edit" at bounding box center [441, 129] width 13 height 13
select select "822"
select select "false"
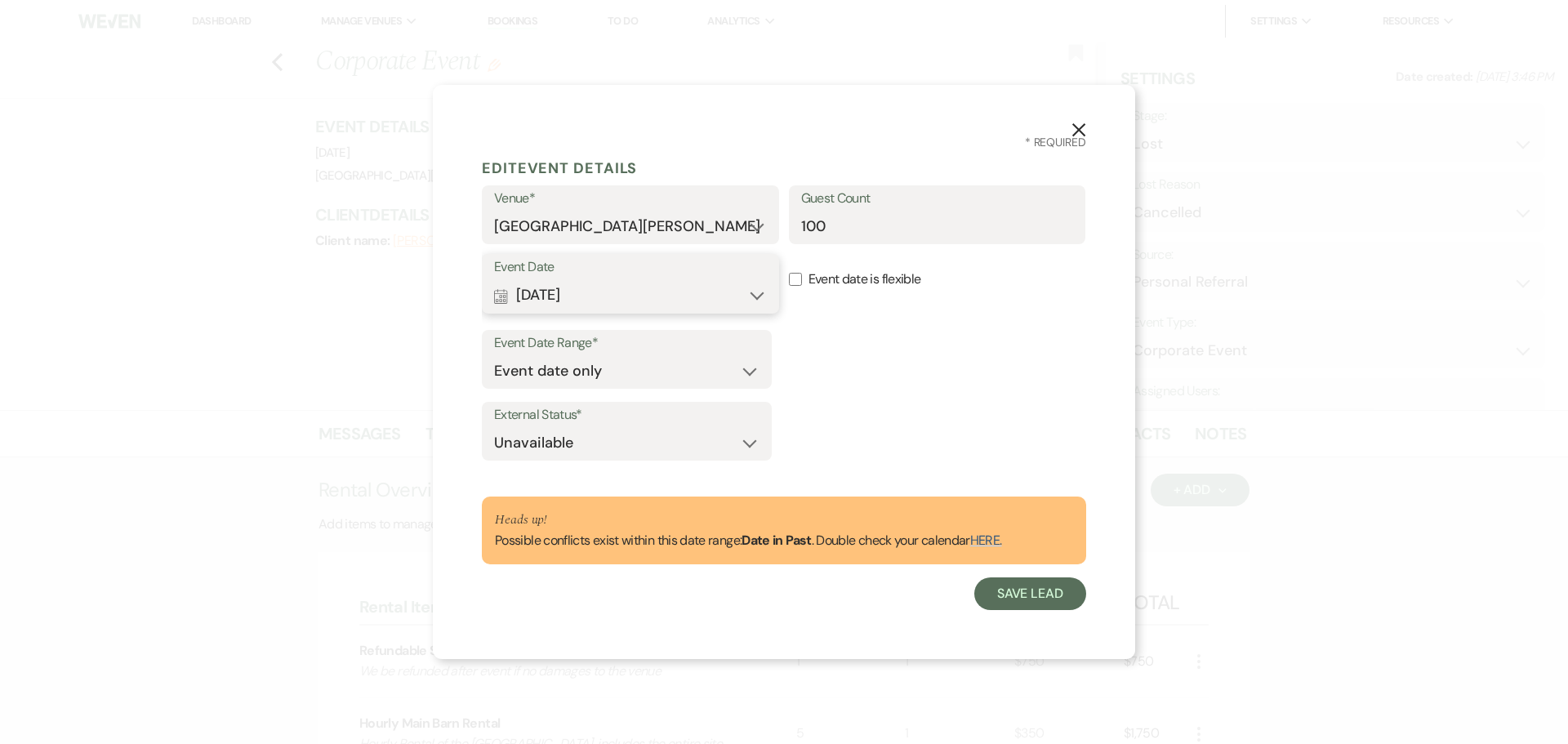
click at [611, 297] on button "Calendar [DATE] Expand" at bounding box center [630, 295] width 273 height 33
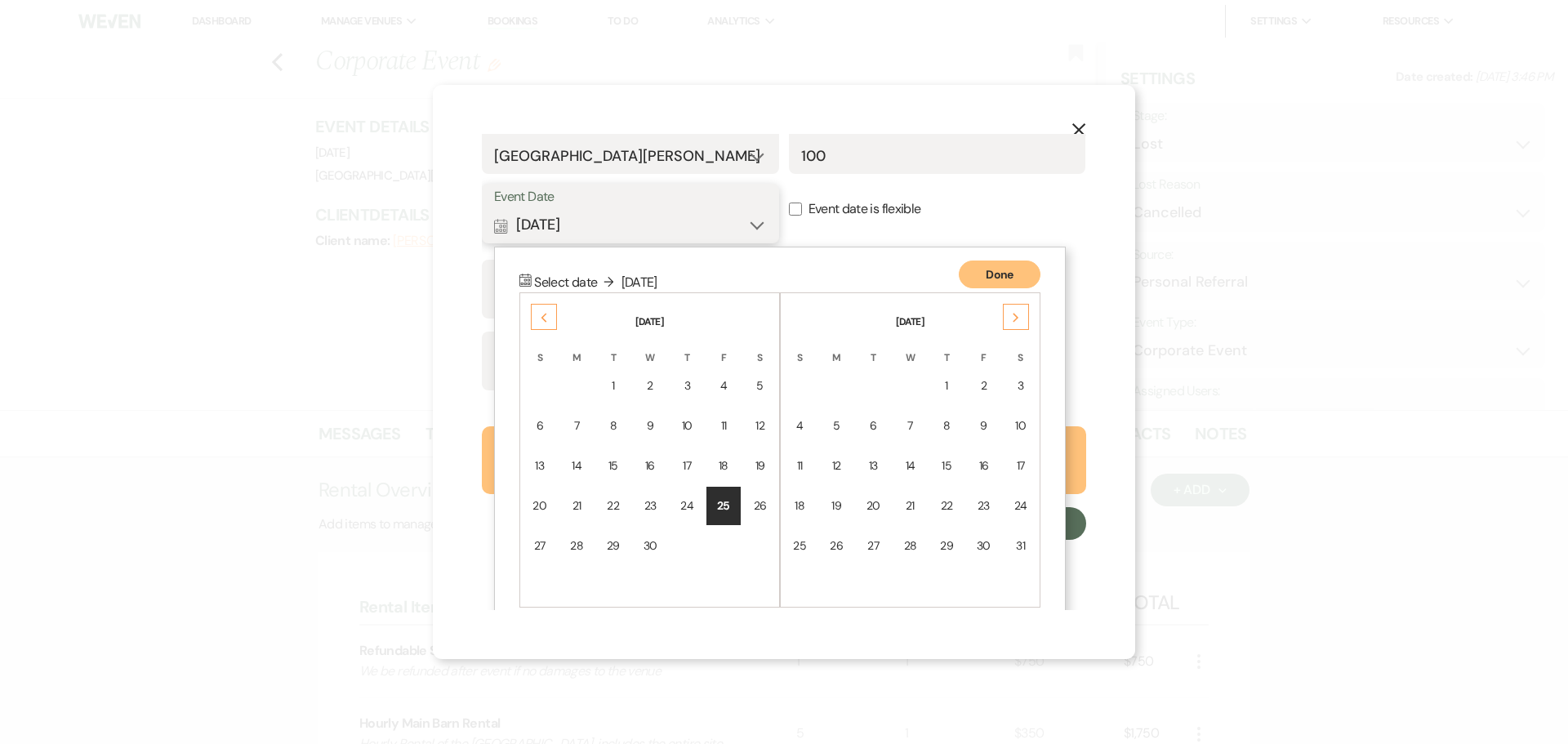
scroll to position [93, 0]
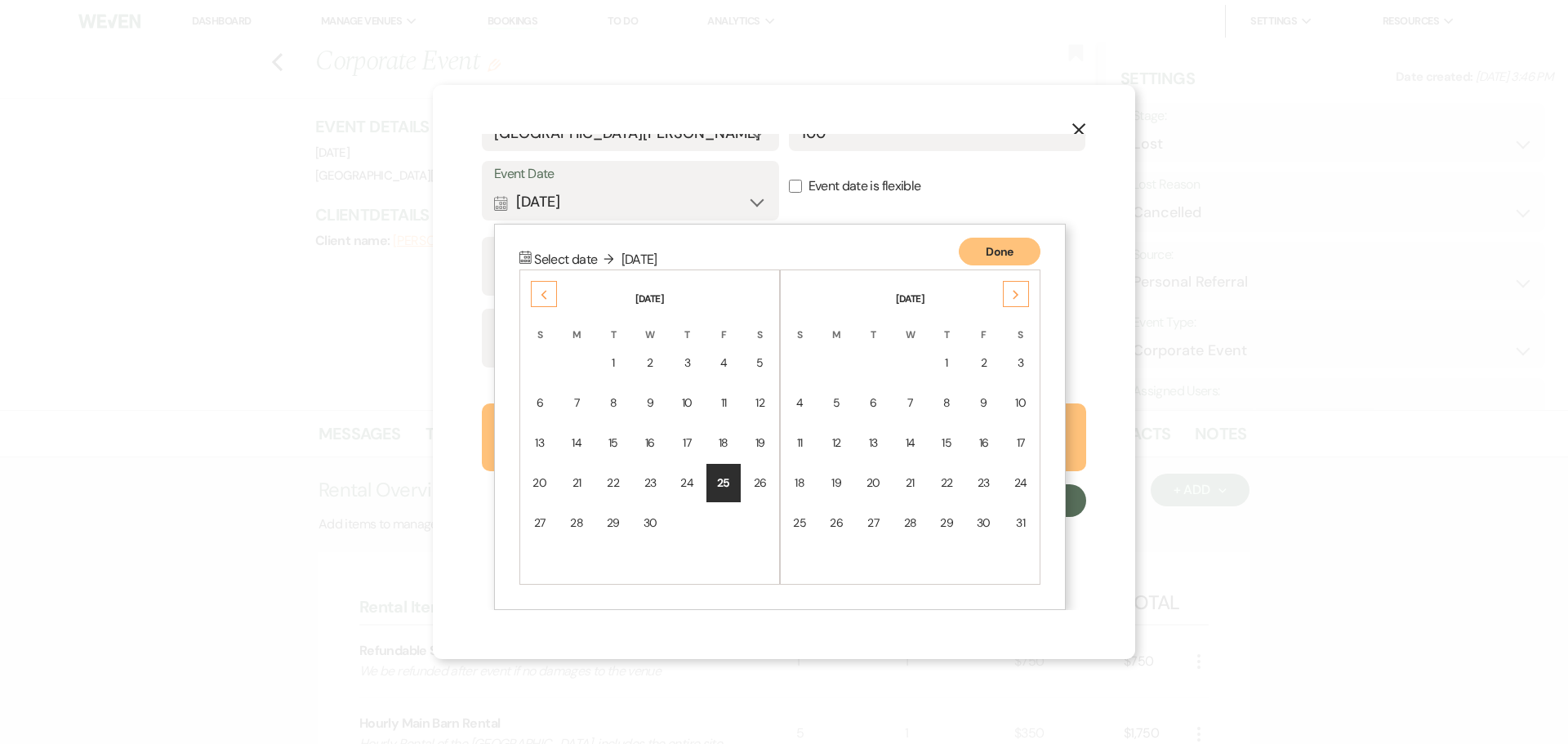
click at [1019, 297] on icon "Next" at bounding box center [1015, 295] width 8 height 10
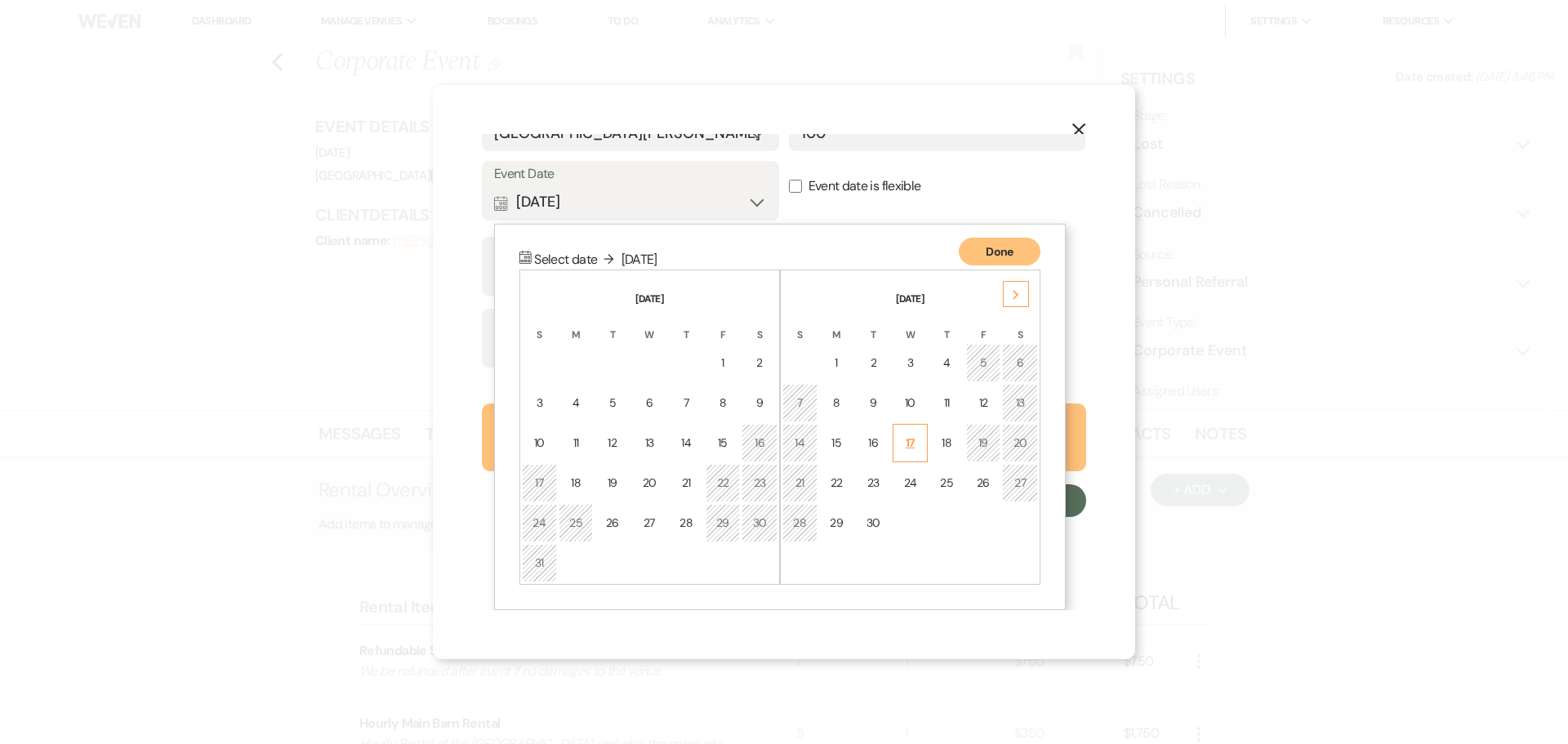
click at [917, 445] on div "17" at bounding box center [909, 443] width 14 height 17
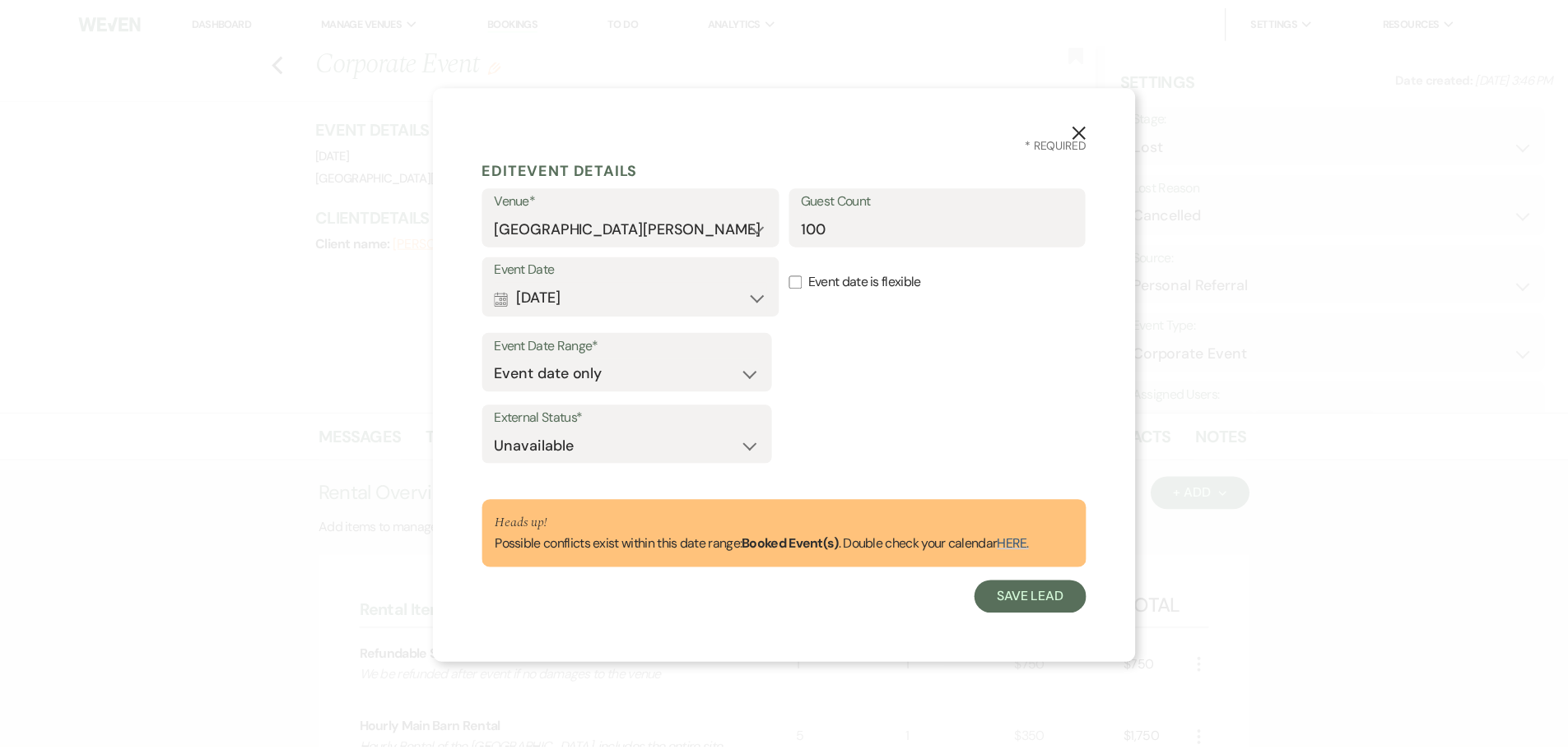
scroll to position [0, 0]
drag, startPoint x: 833, startPoint y: 220, endPoint x: 779, endPoint y: 218, distance: 54.0
click at [779, 218] on div "Venue* [GEOGRAPHIC_DATA][PERSON_NAME] Guest Count 100" at bounding box center [789, 222] width 609 height 69
type input "200"
click at [1019, 604] on button "Save Lead" at bounding box center [1039, 598] width 113 height 33
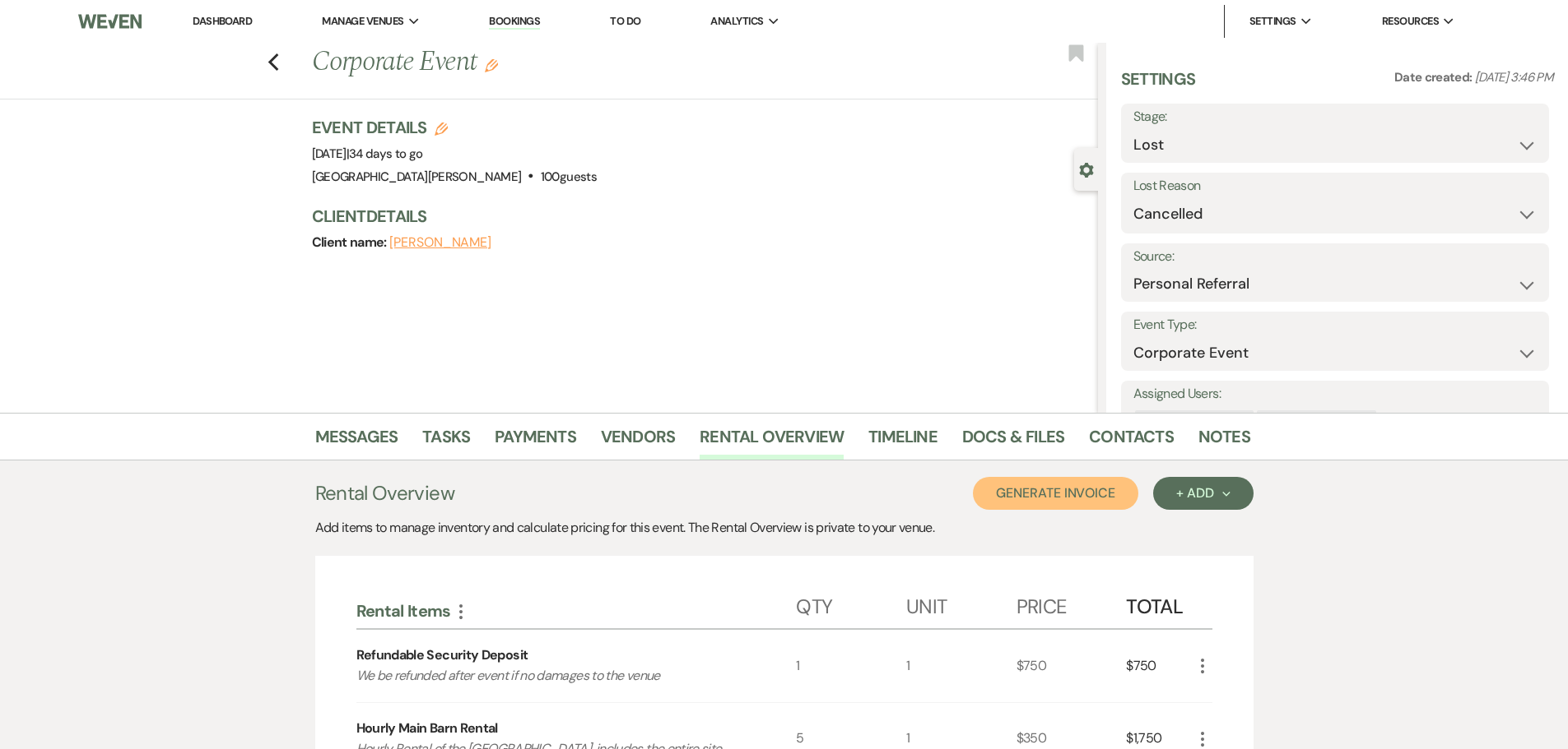
click at [1015, 493] on button "Generate Invoice" at bounding box center [1055, 494] width 165 height 33
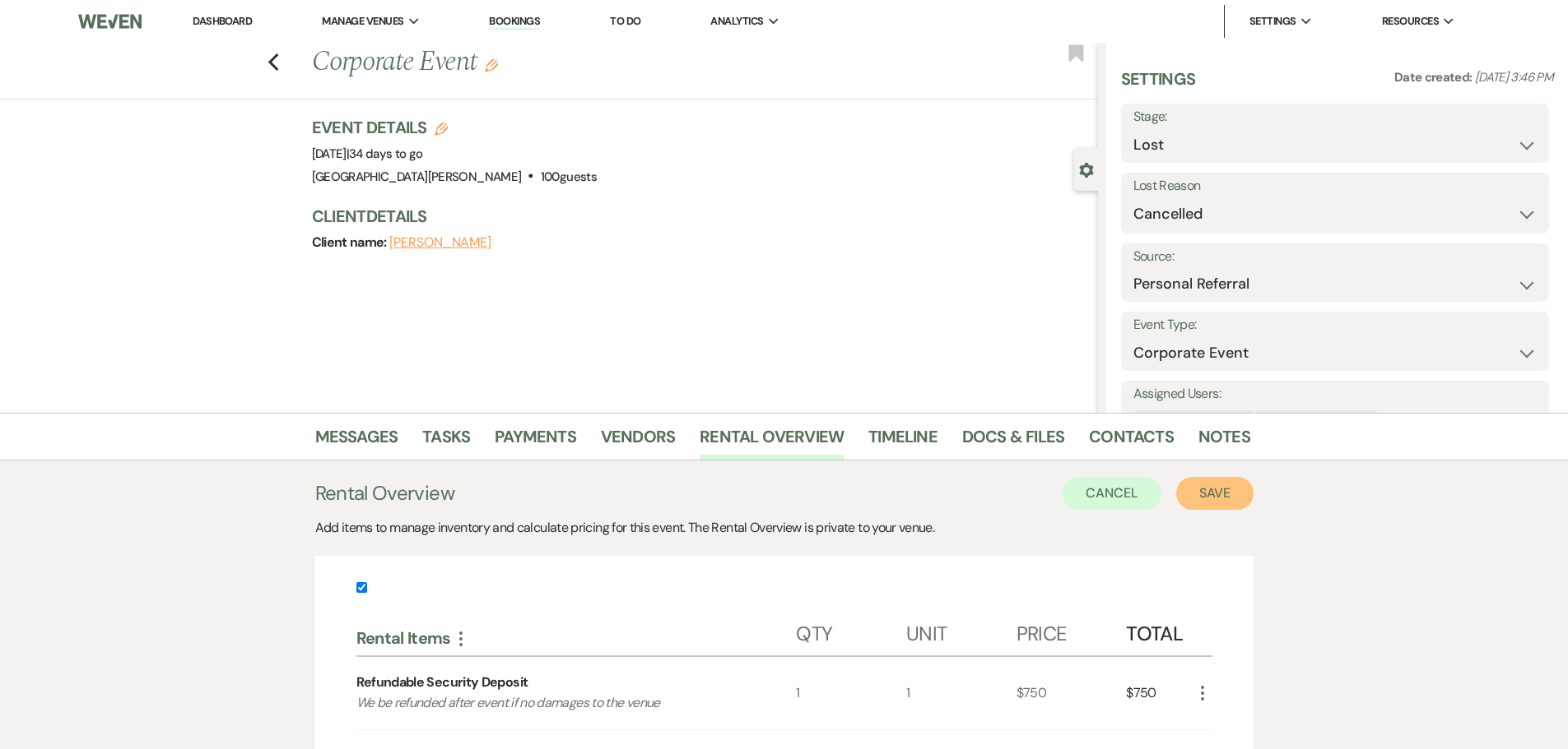
click at [1208, 488] on button "Save" at bounding box center [1214, 494] width 78 height 33
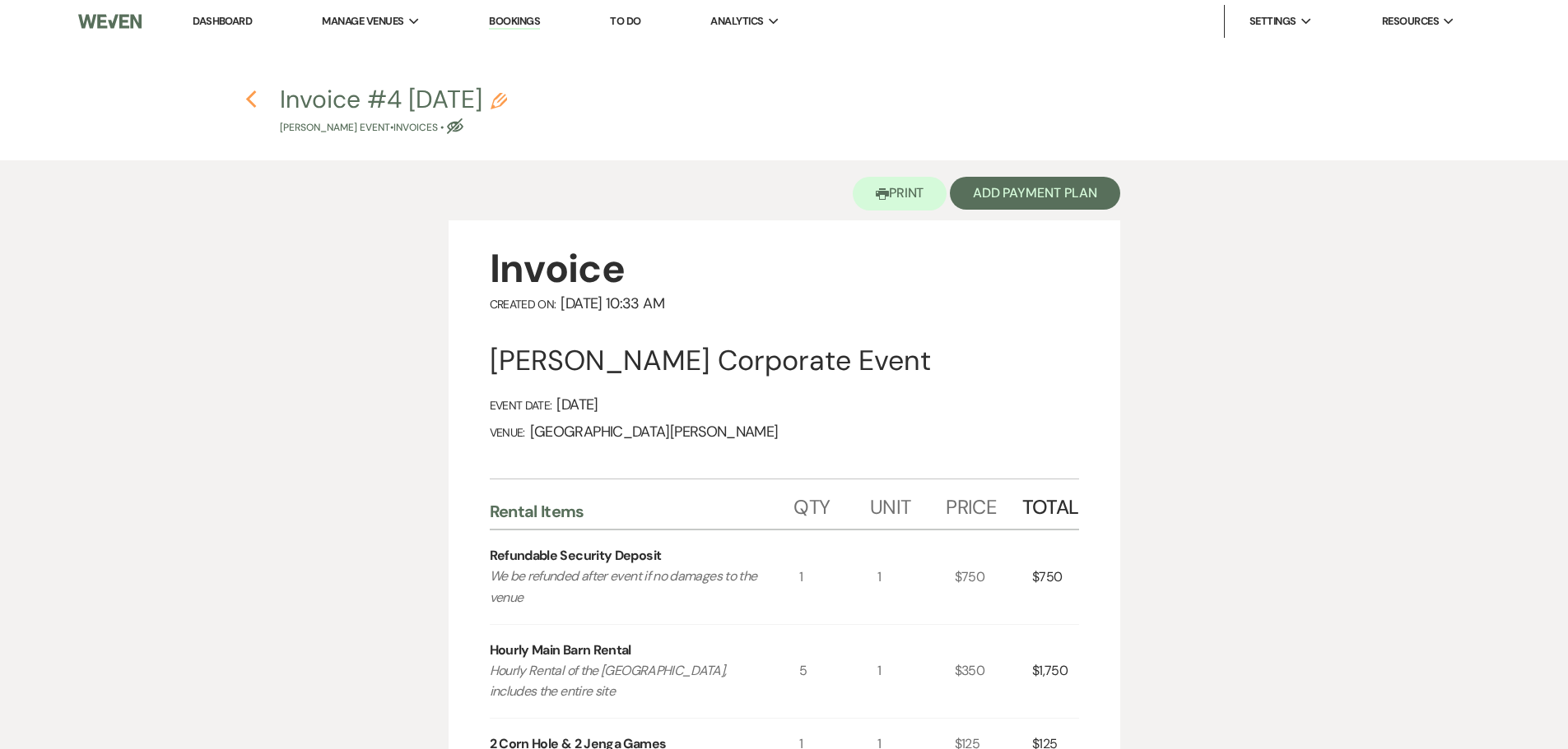
click at [252, 102] on icon "Previous" at bounding box center [252, 99] width 13 height 20
select select "8"
select select "11"
select select "12"
select select "9"
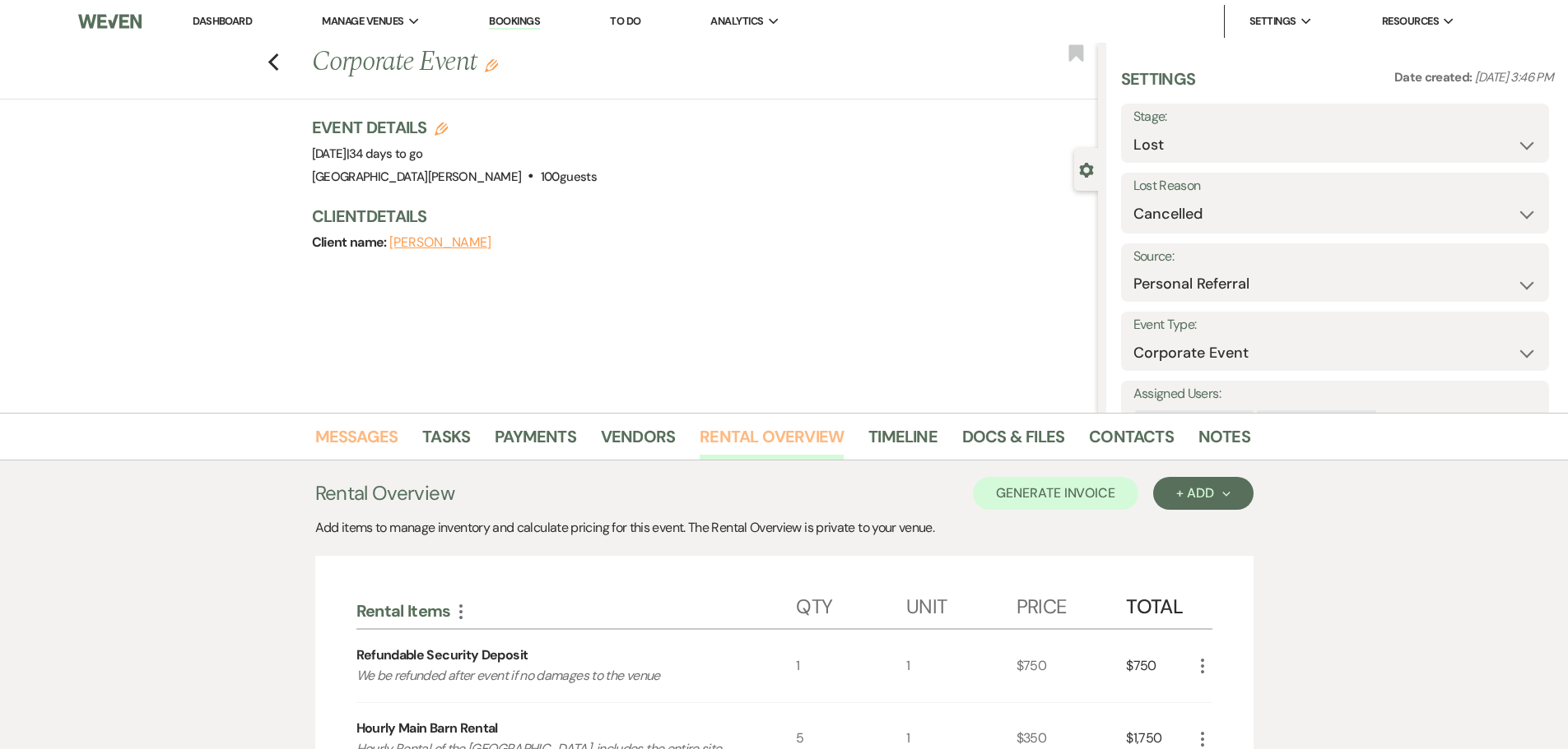
click at [359, 449] on link "Messages" at bounding box center [356, 442] width 83 height 36
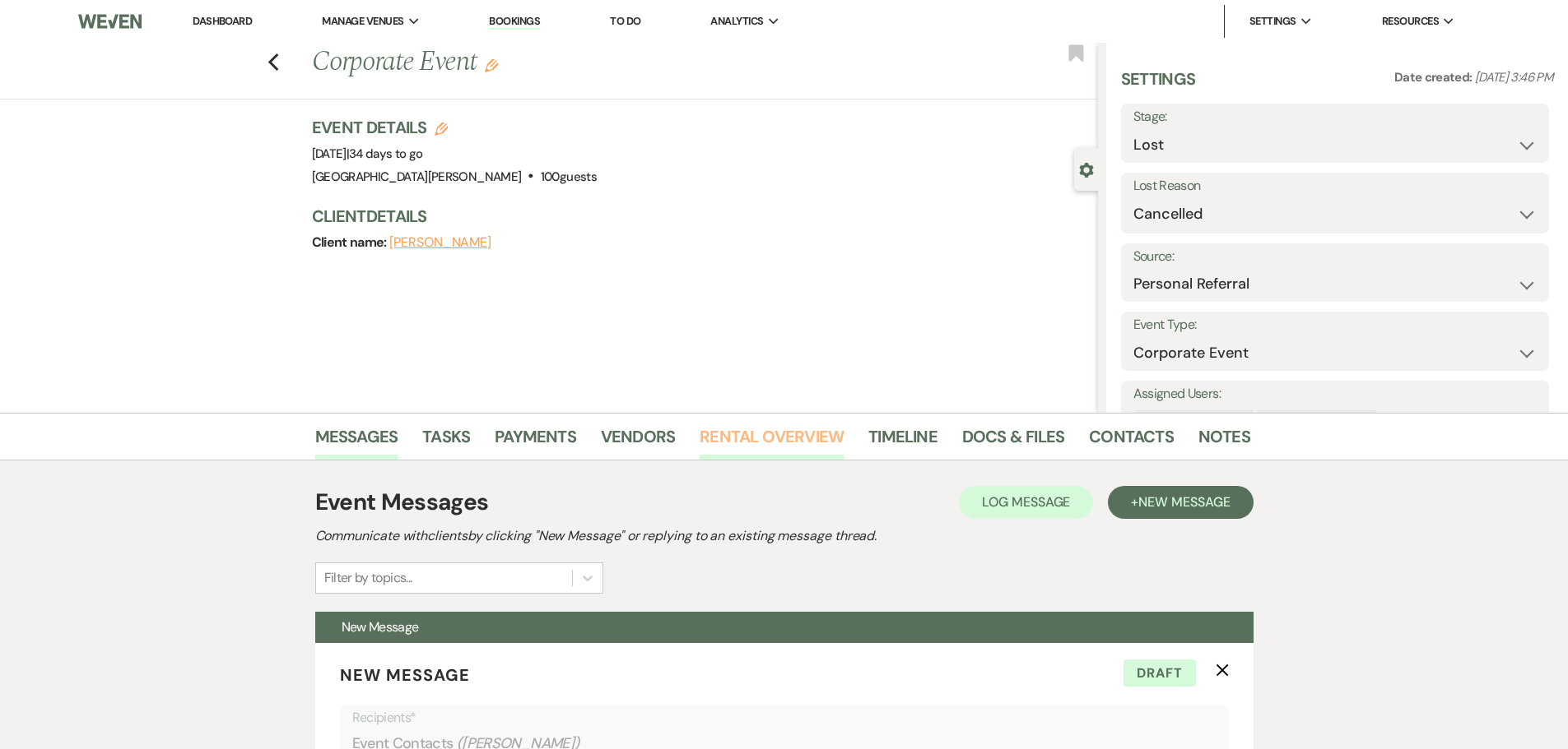
click at [795, 448] on link "Rental Overview" at bounding box center [771, 442] width 144 height 36
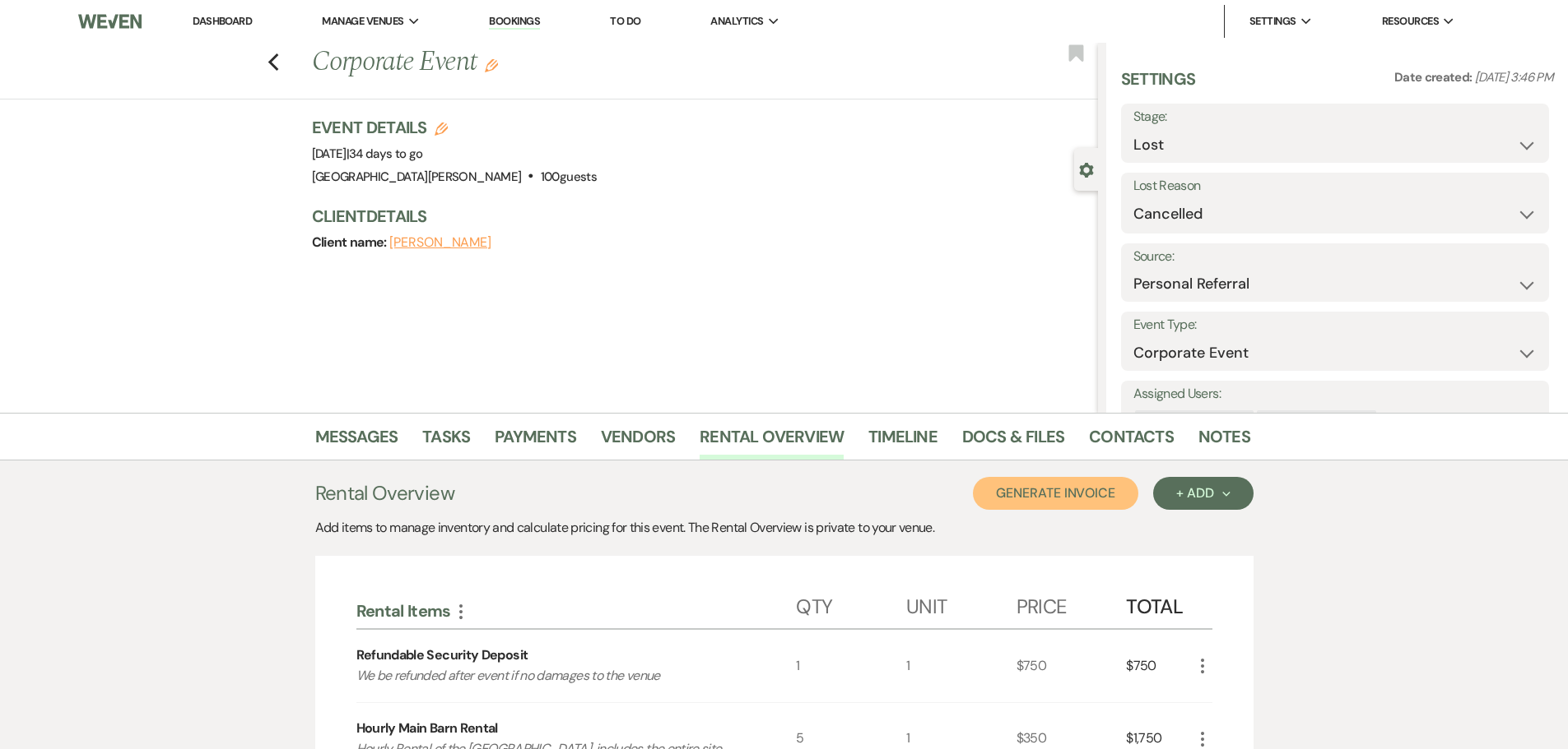
click at [1076, 497] on button "Generate Invoice" at bounding box center [1055, 494] width 165 height 33
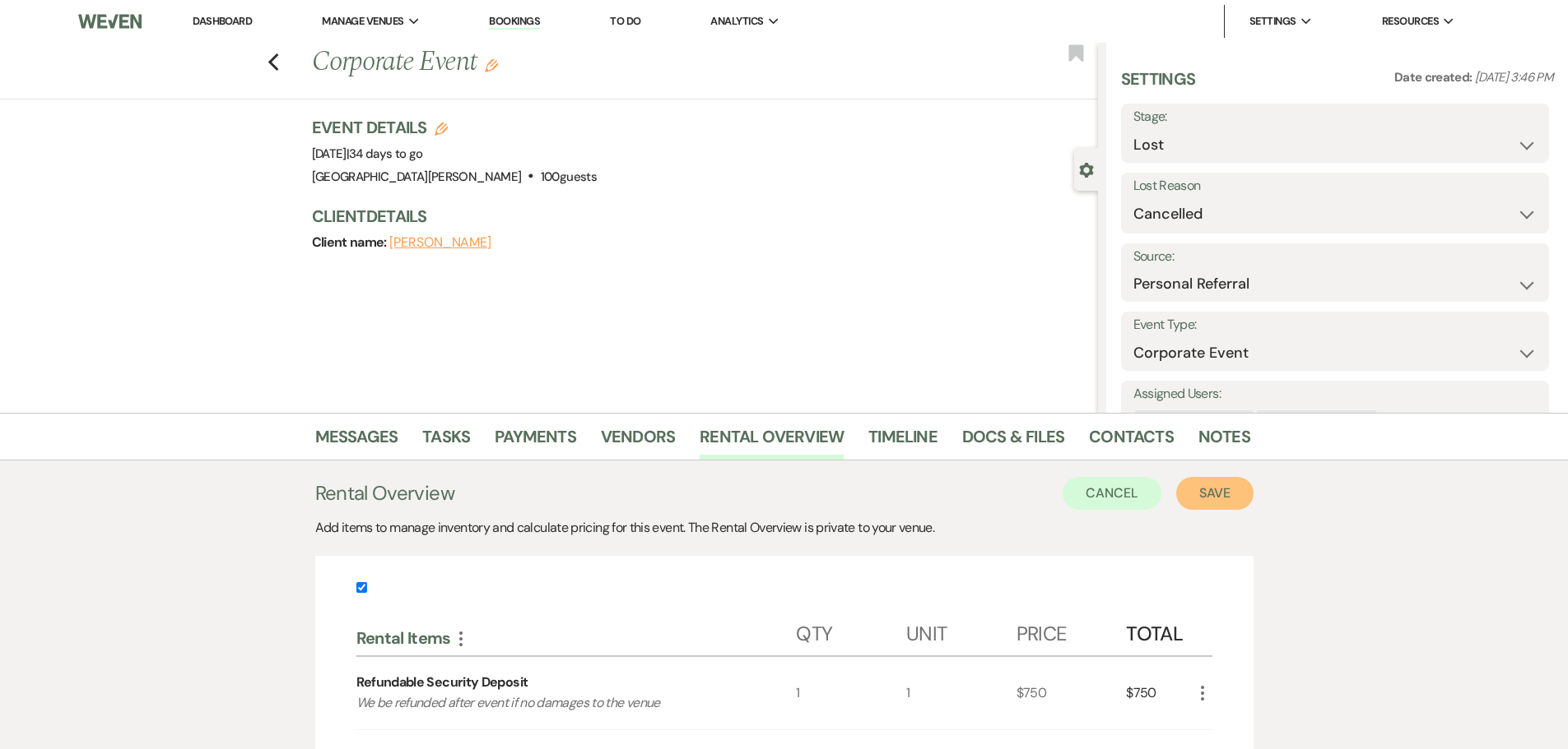
click at [1217, 497] on button "Save" at bounding box center [1214, 494] width 78 height 33
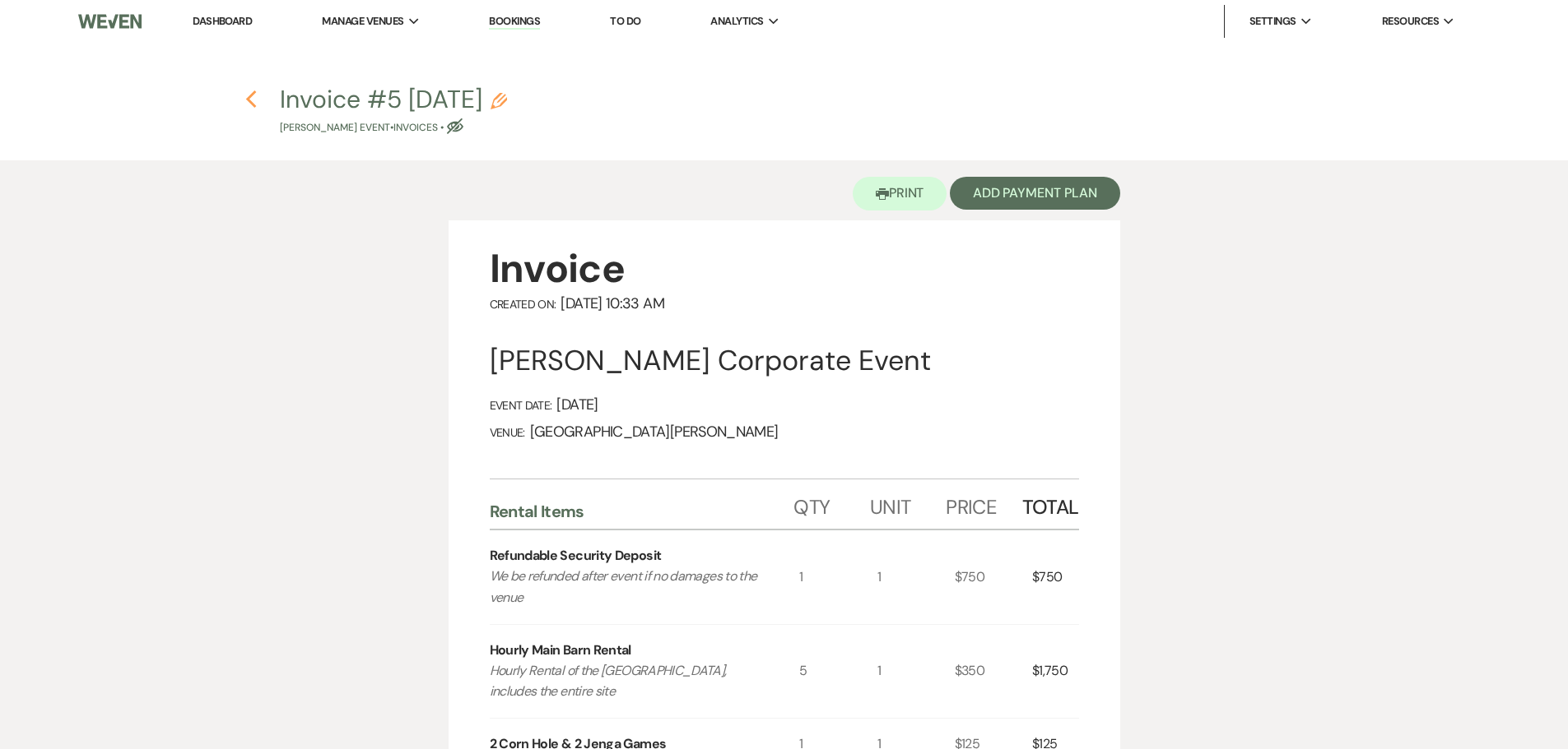
click at [255, 92] on use "button" at bounding box center [252, 99] width 11 height 18
select select "8"
select select "11"
select select "12"
select select "9"
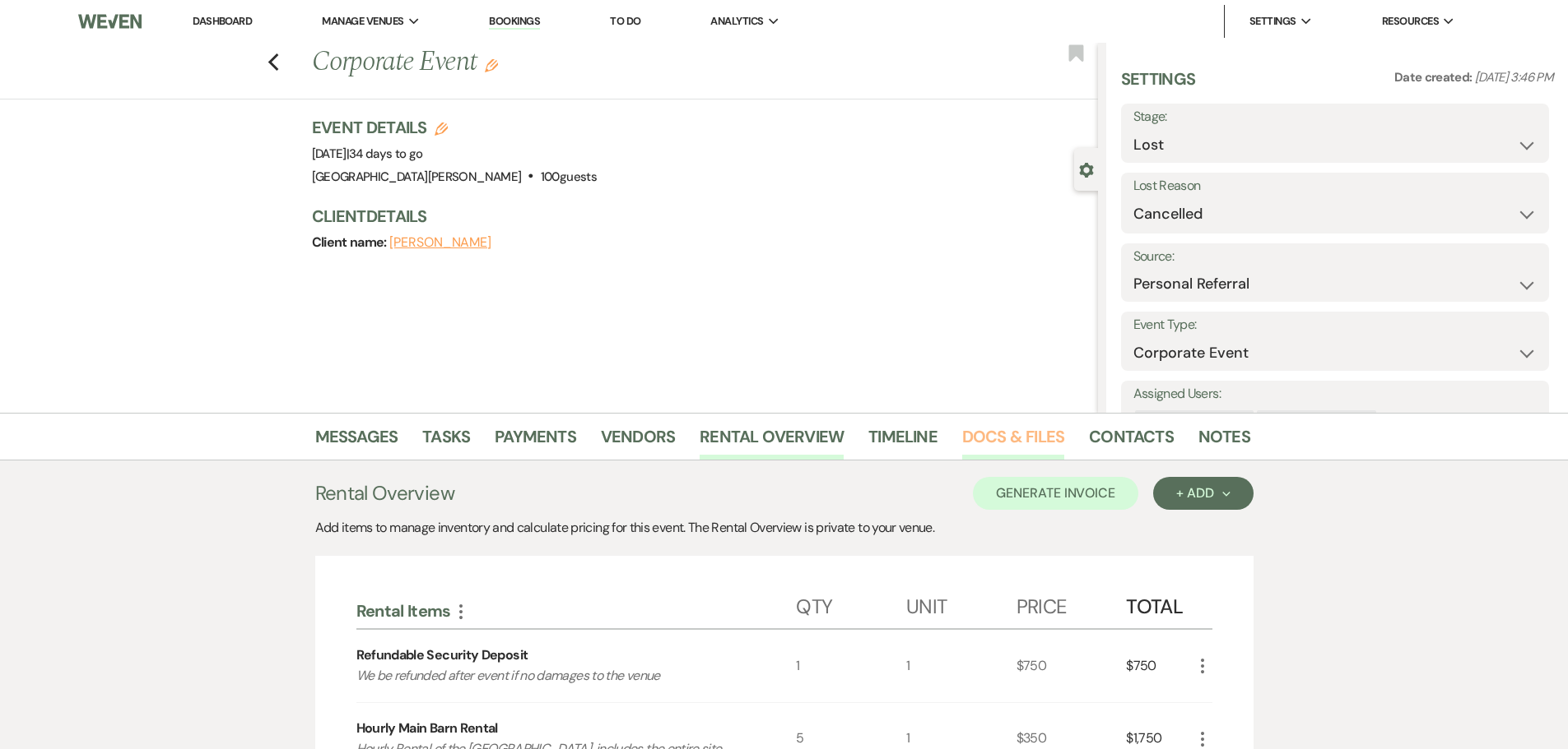
click at [1012, 439] on link "Docs & Files" at bounding box center [1013, 442] width 102 height 36
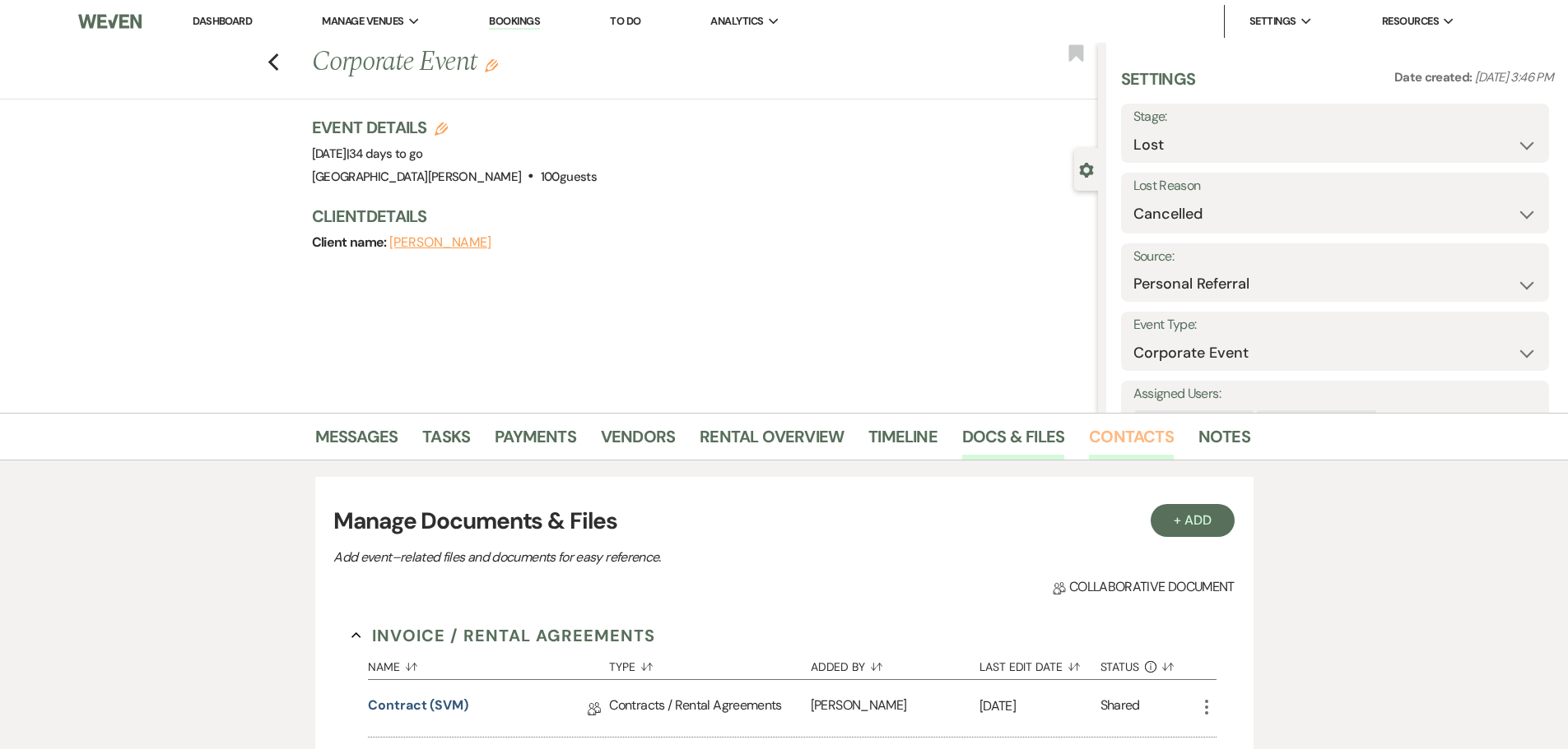
click at [1130, 448] on link "Contacts" at bounding box center [1131, 442] width 85 height 36
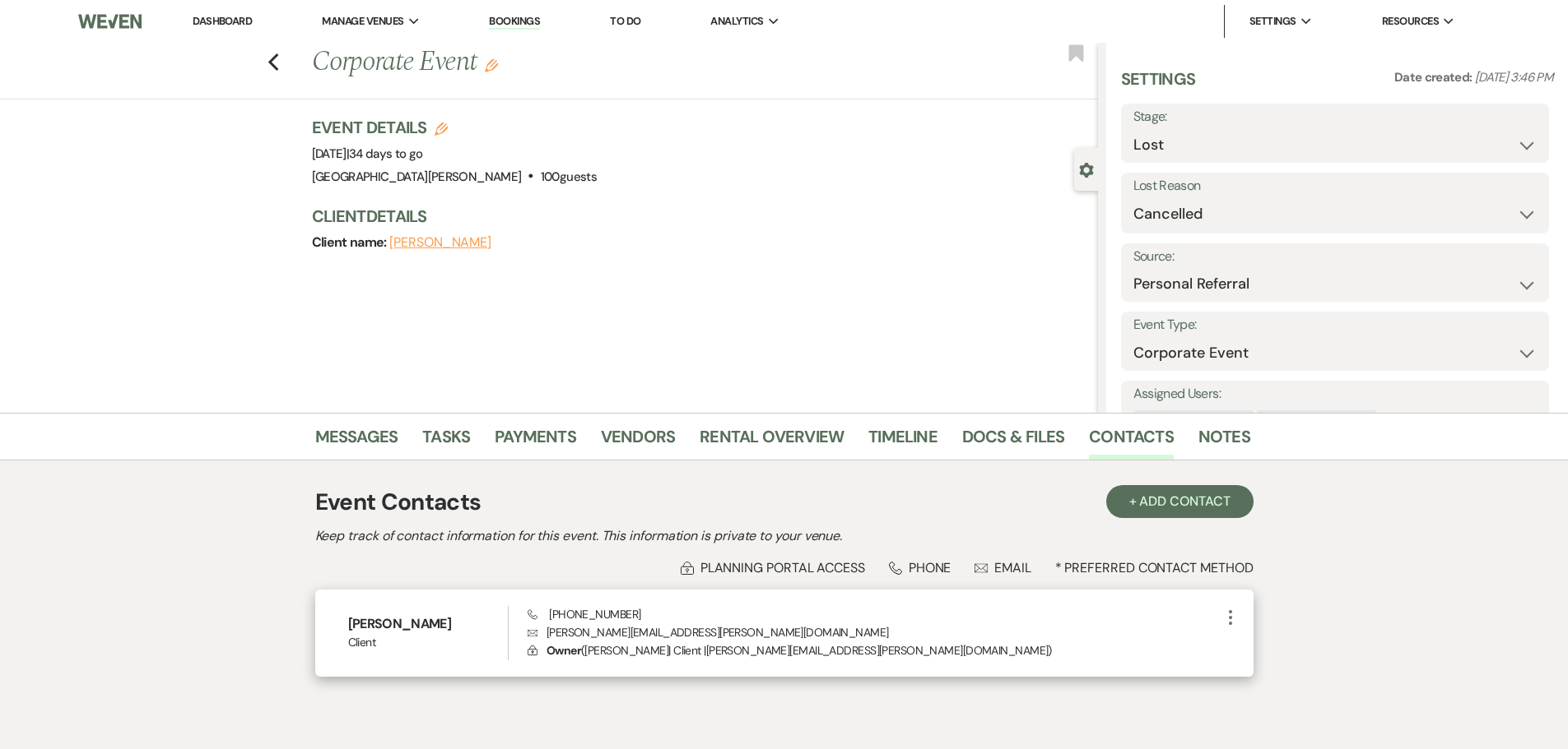
click at [1228, 623] on use "button" at bounding box center [1230, 618] width 4 height 15
click at [1256, 641] on button "Pencil Edit" at bounding box center [1269, 650] width 98 height 28
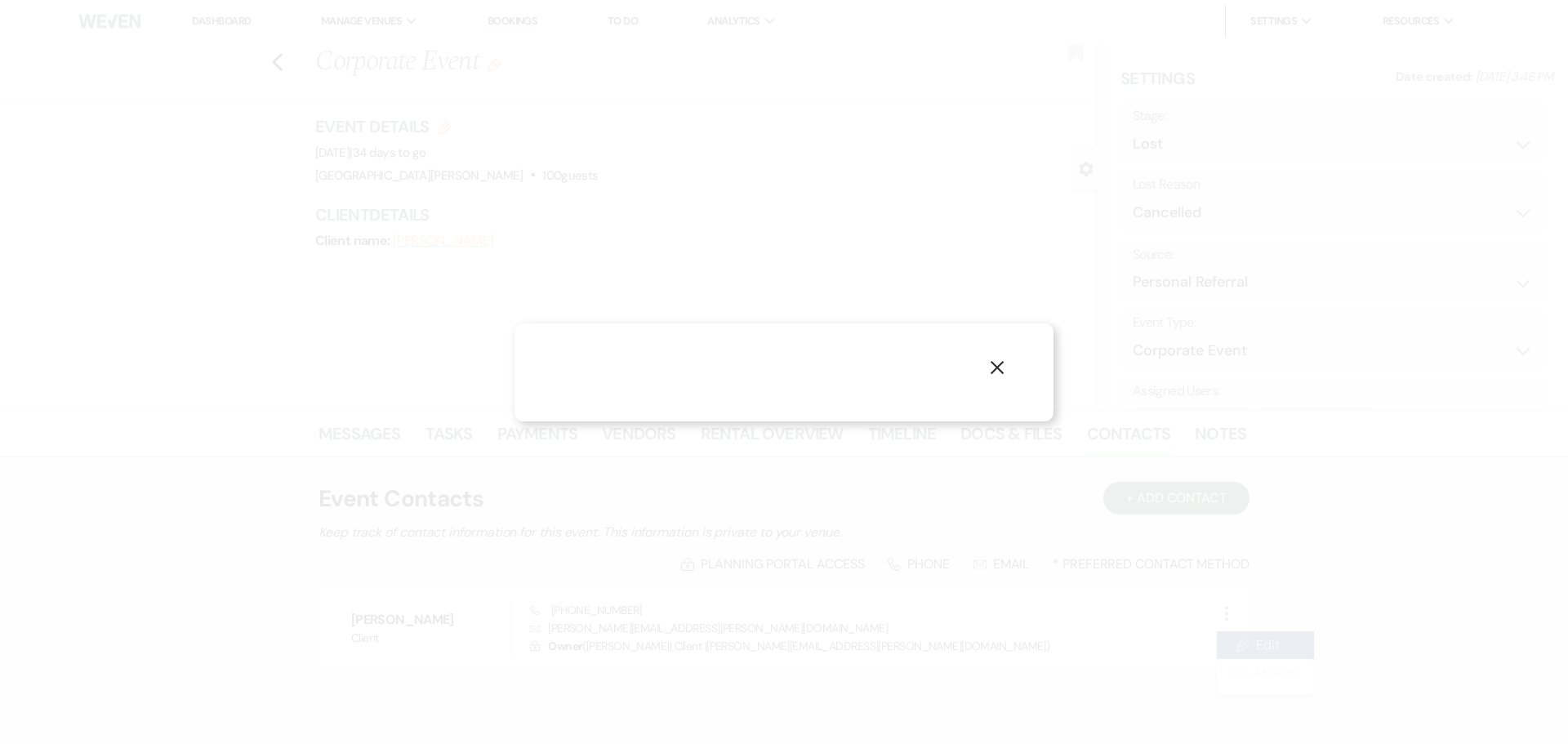
select select "1"
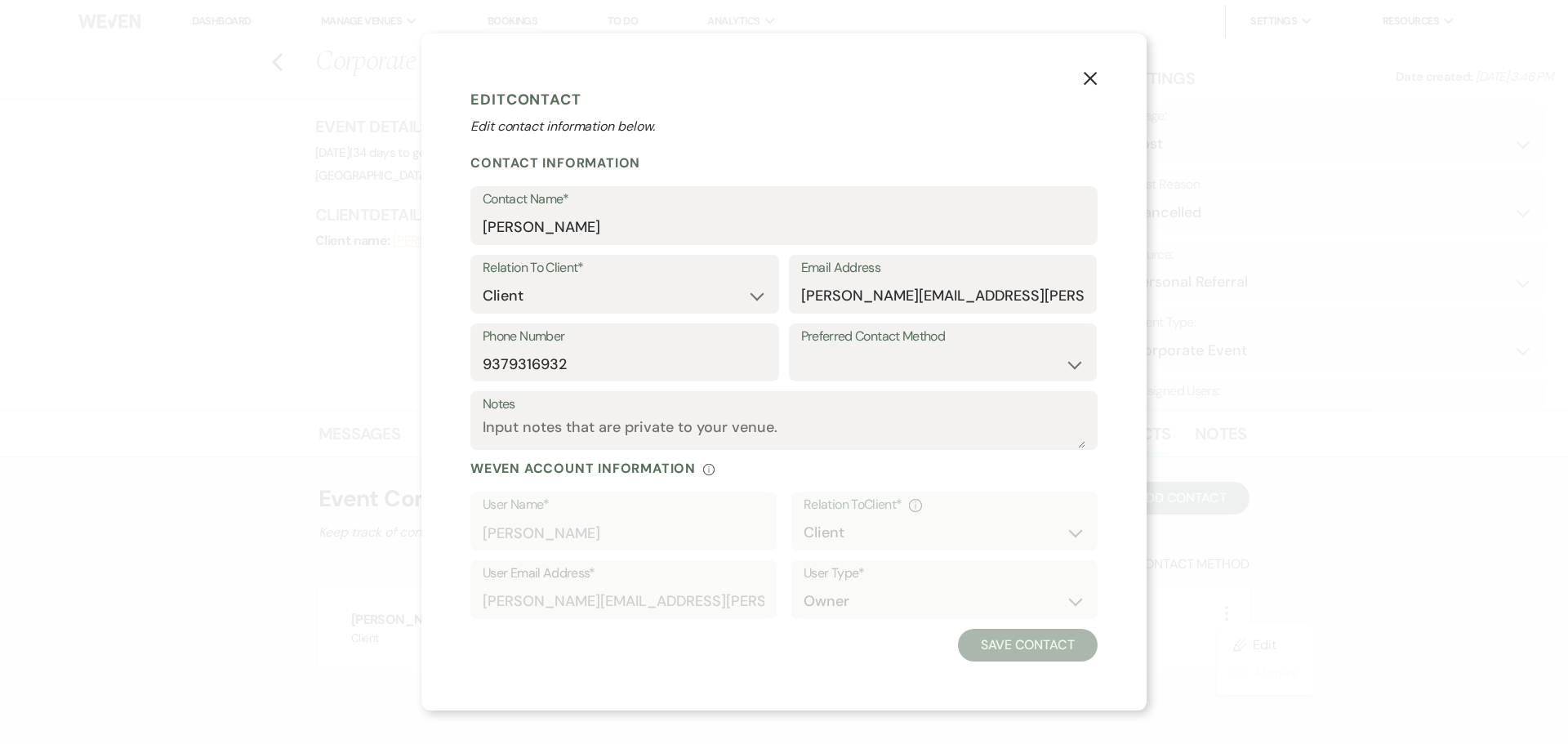
click at [1109, 84] on div "X Edit Contact Edit contact information below. Contact Information Contact Name…" at bounding box center [784, 372] width 726 height 677
click at [1102, 83] on div "X Edit Contact Edit contact information below. Contact Information Contact Name…" at bounding box center [784, 372] width 726 height 677
click at [1094, 83] on use "button" at bounding box center [1090, 77] width 13 height 13
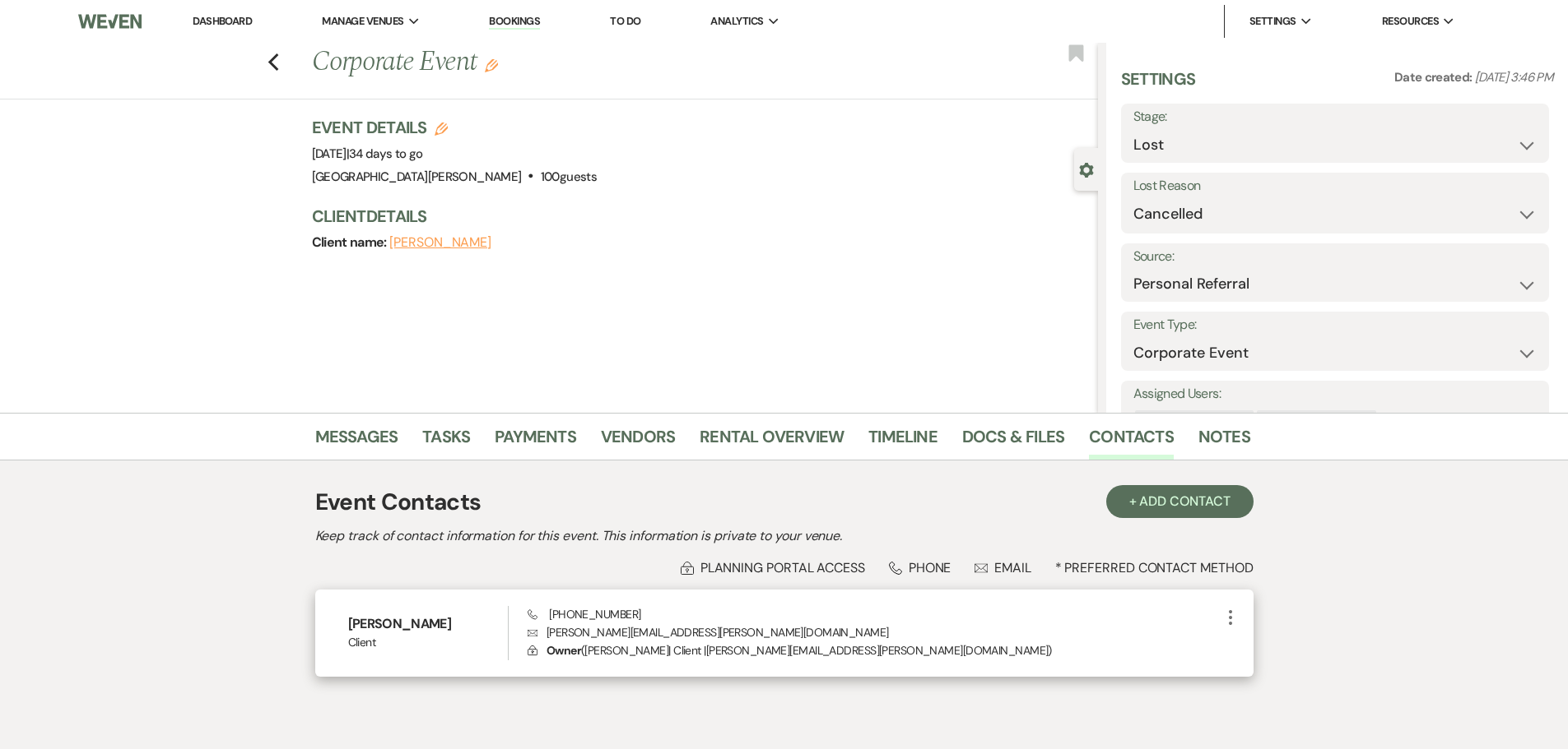
click at [1226, 624] on icon "More" at bounding box center [1230, 618] width 20 height 20
click at [1257, 651] on button "Pencil Edit" at bounding box center [1269, 650] width 98 height 28
select select "1"
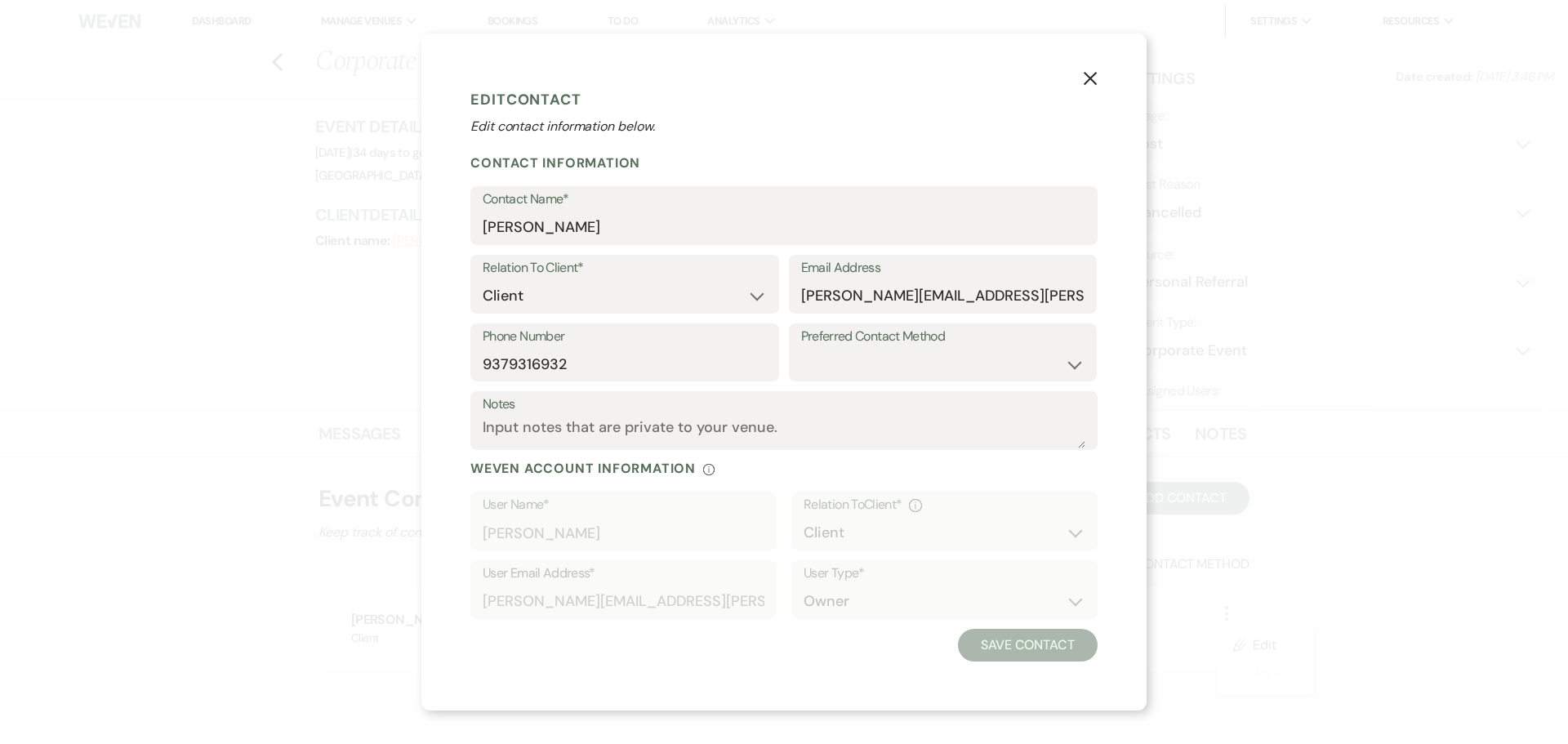
click at [1095, 80] on icon "X" at bounding box center [1091, 78] width 14 height 14
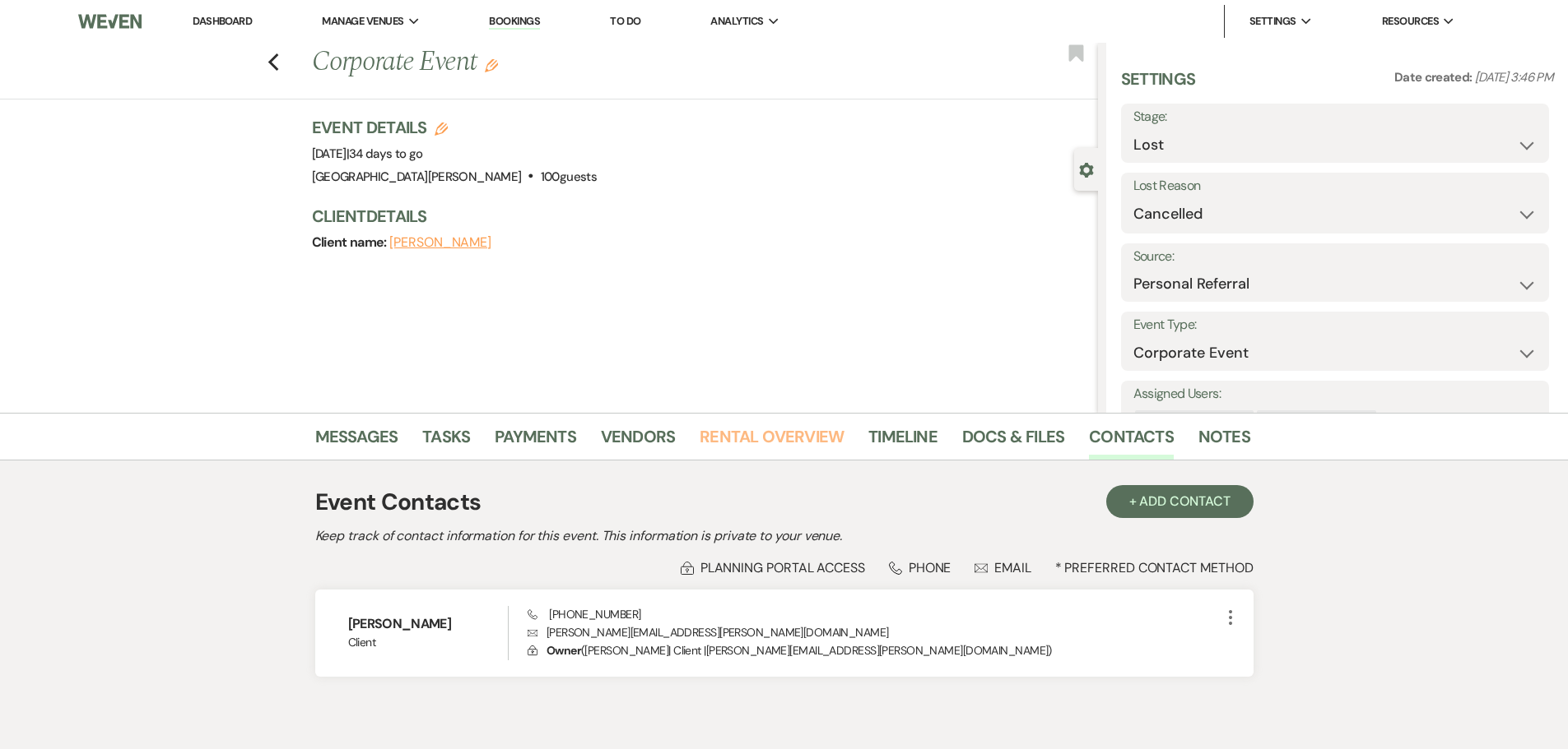
drag, startPoint x: 750, startPoint y: 447, endPoint x: 822, endPoint y: 463, distance: 73.8
click at [751, 447] on link "Rental Overview" at bounding box center [771, 442] width 144 height 36
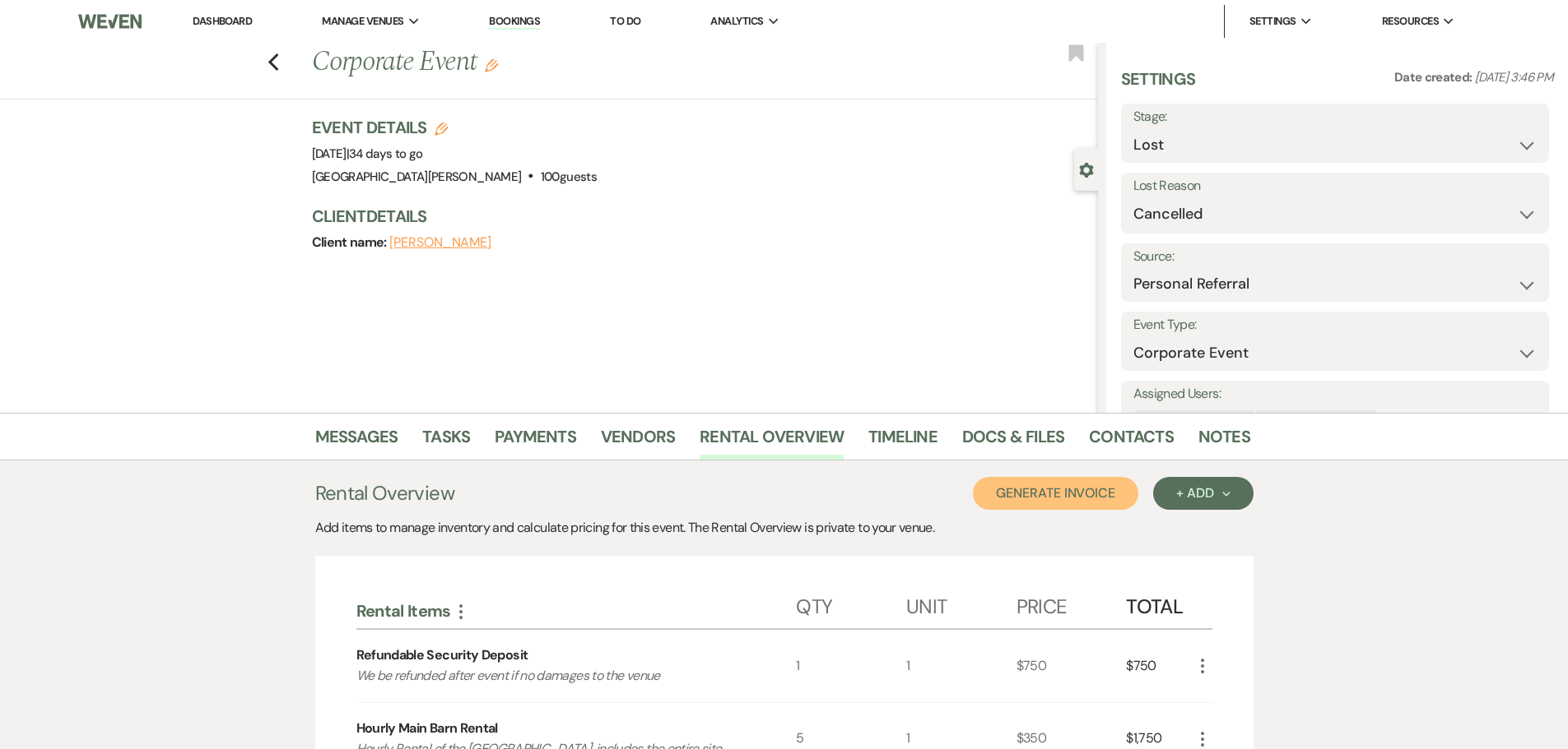
click at [1059, 504] on button "Generate Invoice" at bounding box center [1055, 494] width 165 height 33
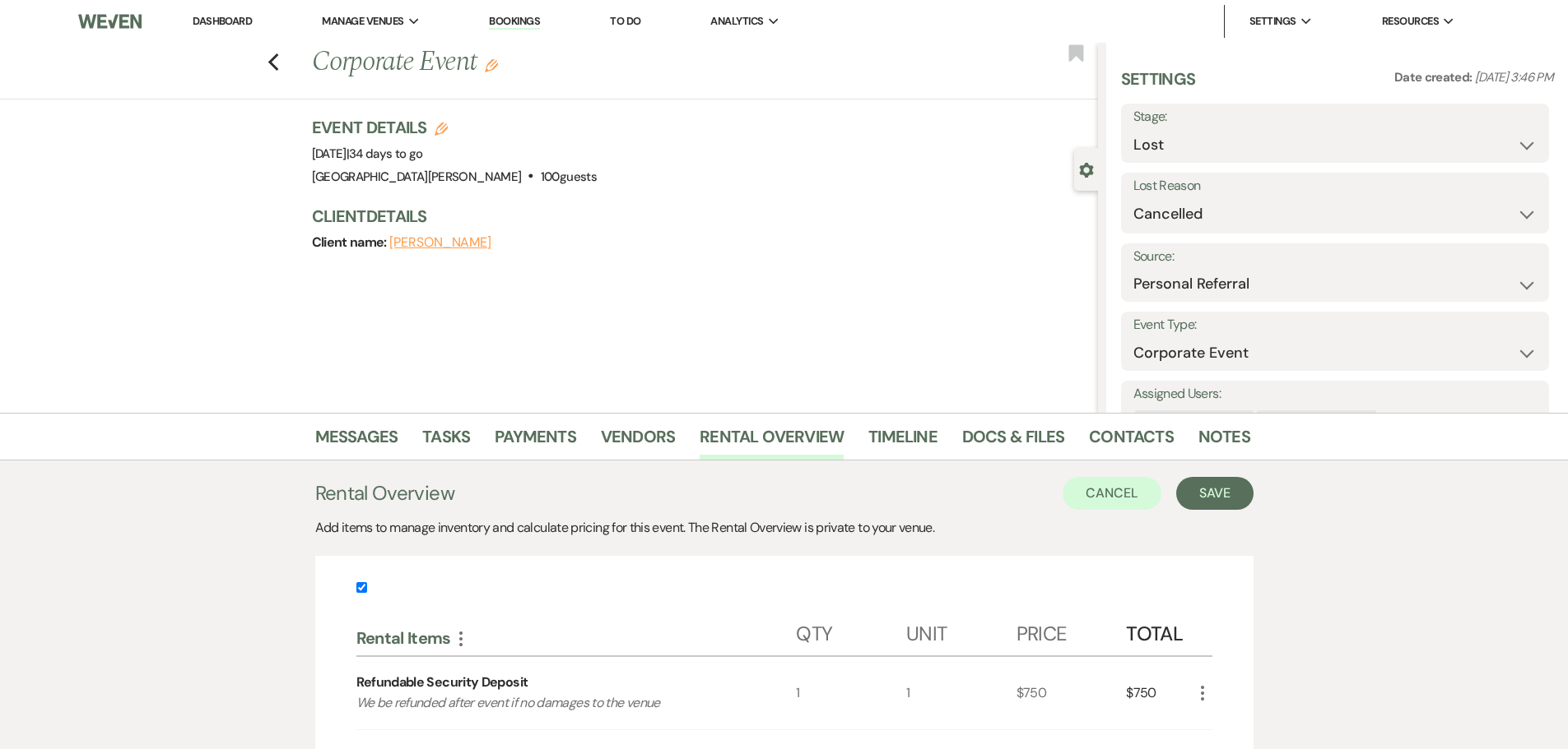
click at [1228, 498] on button "Save" at bounding box center [1214, 494] width 78 height 33
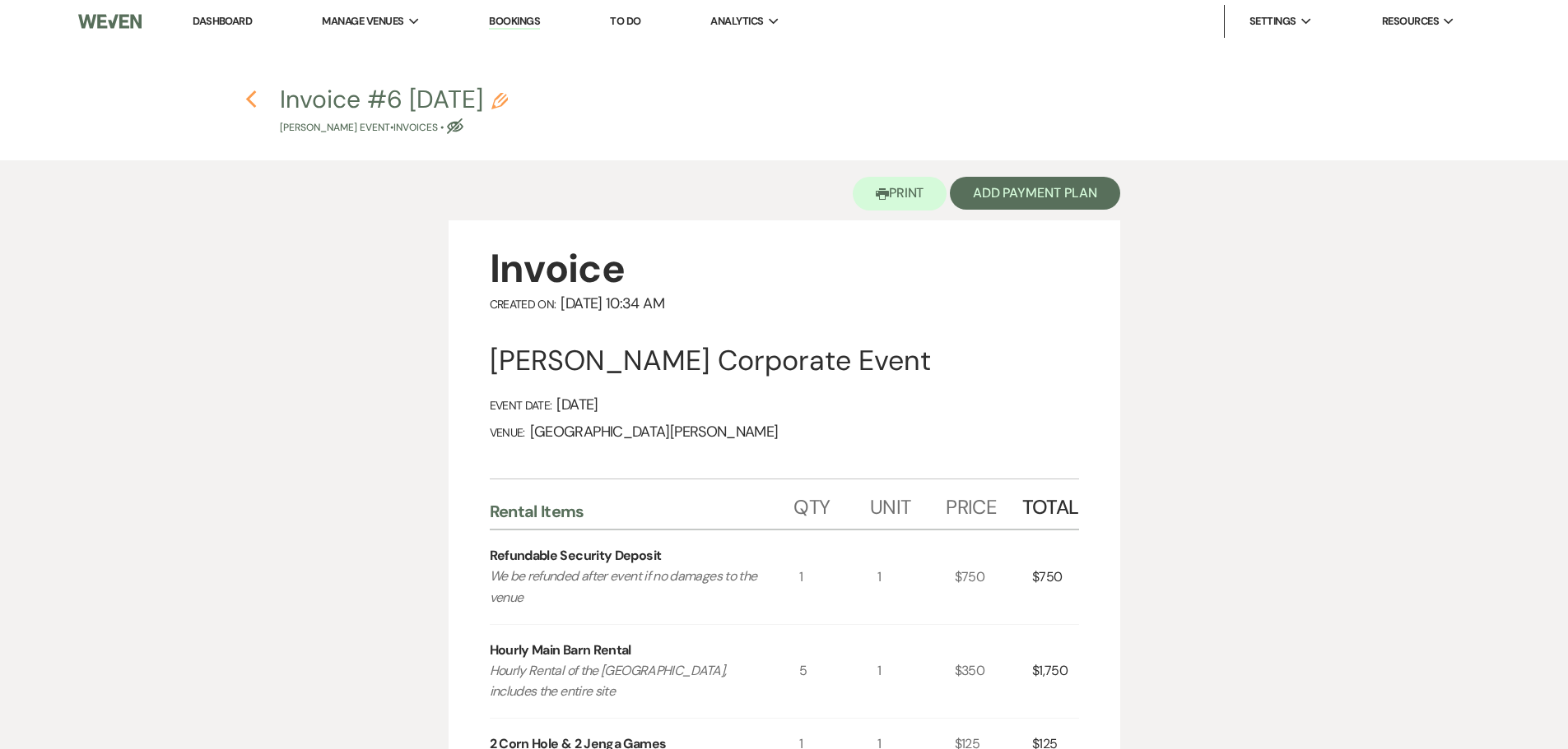
click at [247, 96] on icon "Previous" at bounding box center [252, 99] width 13 height 20
select select "8"
select select "11"
select select "12"
select select "9"
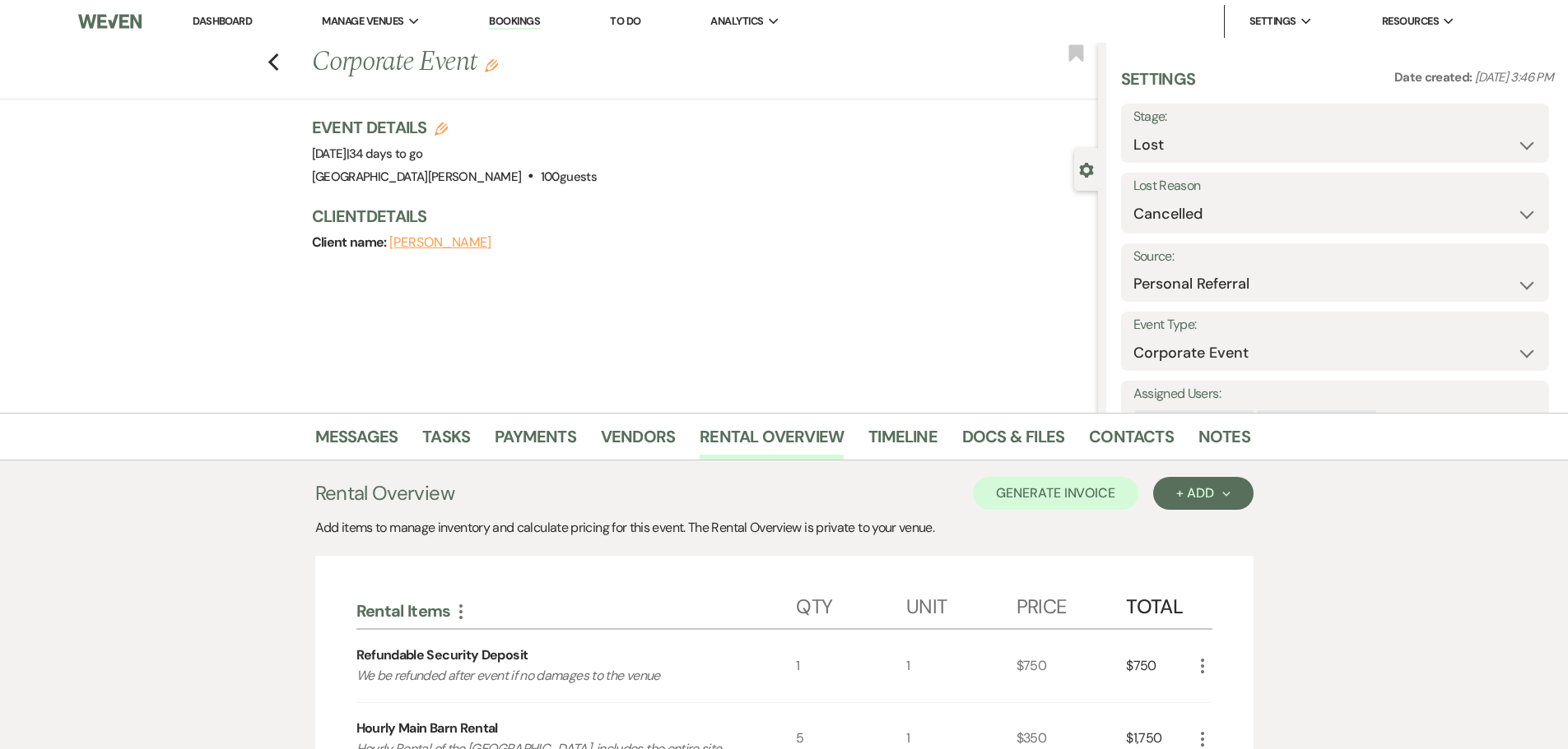
click at [491, 68] on icon "Edit" at bounding box center [491, 66] width 13 height 13
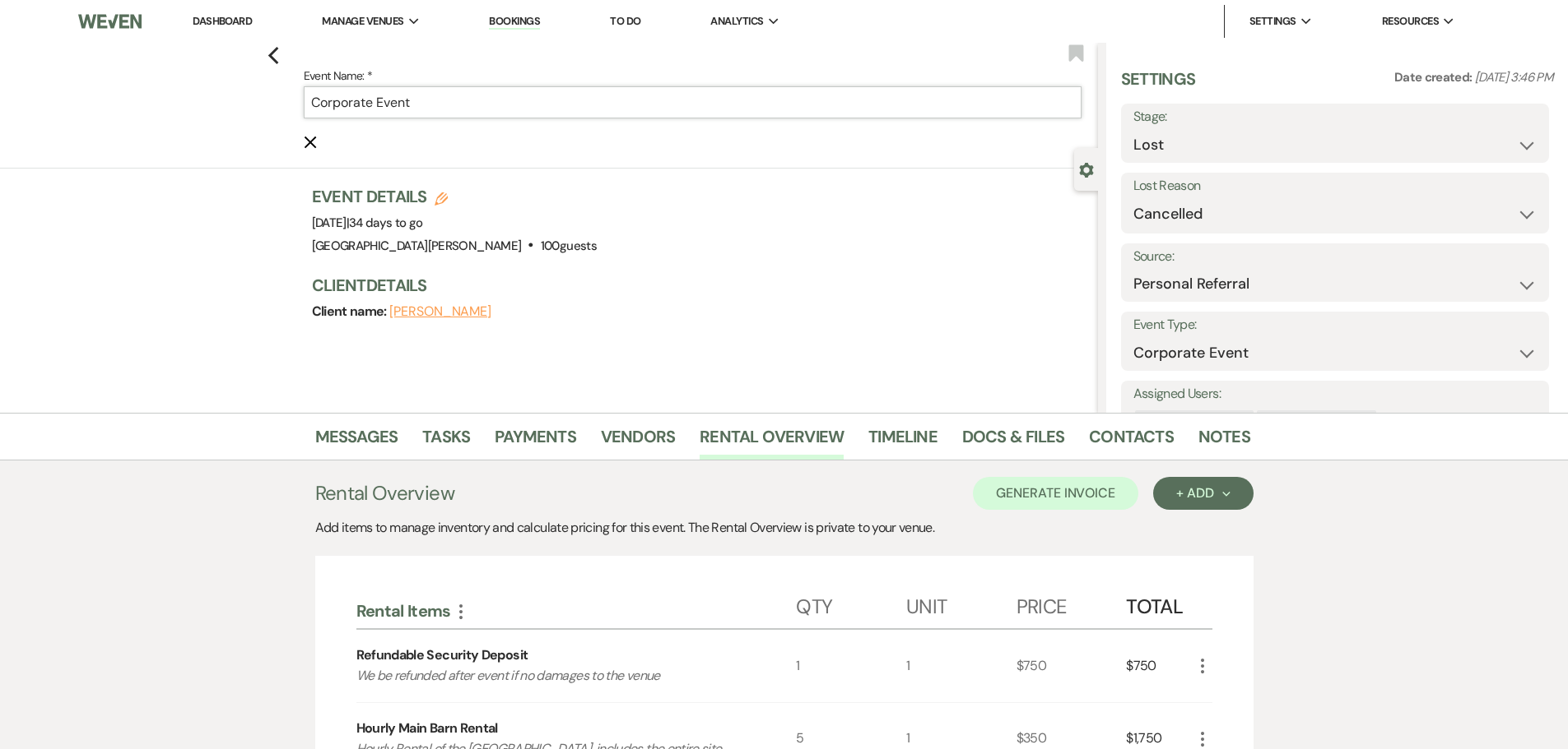
click at [314, 99] on input "Corporate Event" at bounding box center [693, 102] width 778 height 32
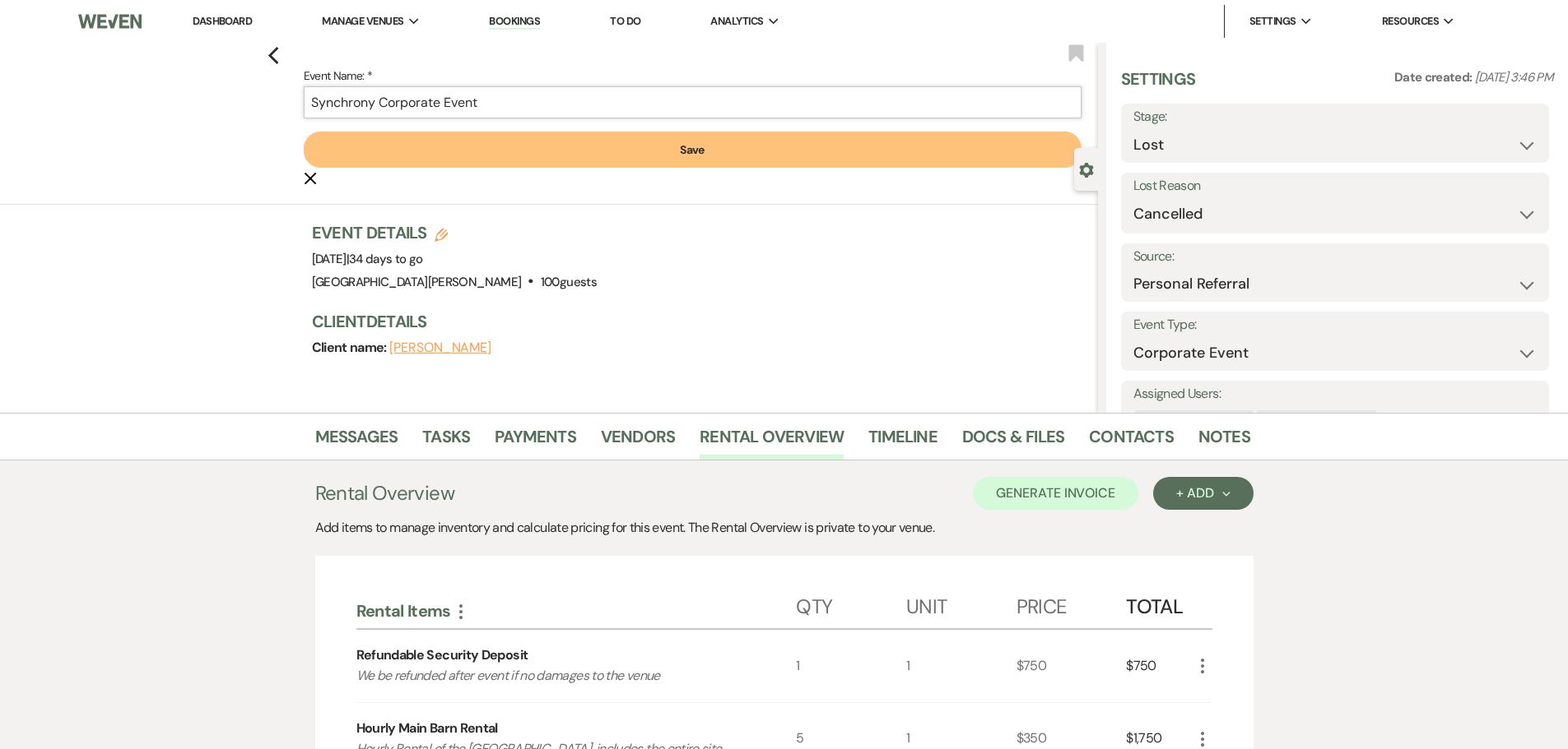
type input "Synchrony Corporate Event"
click at [440, 156] on button "Save" at bounding box center [693, 150] width 778 height 36
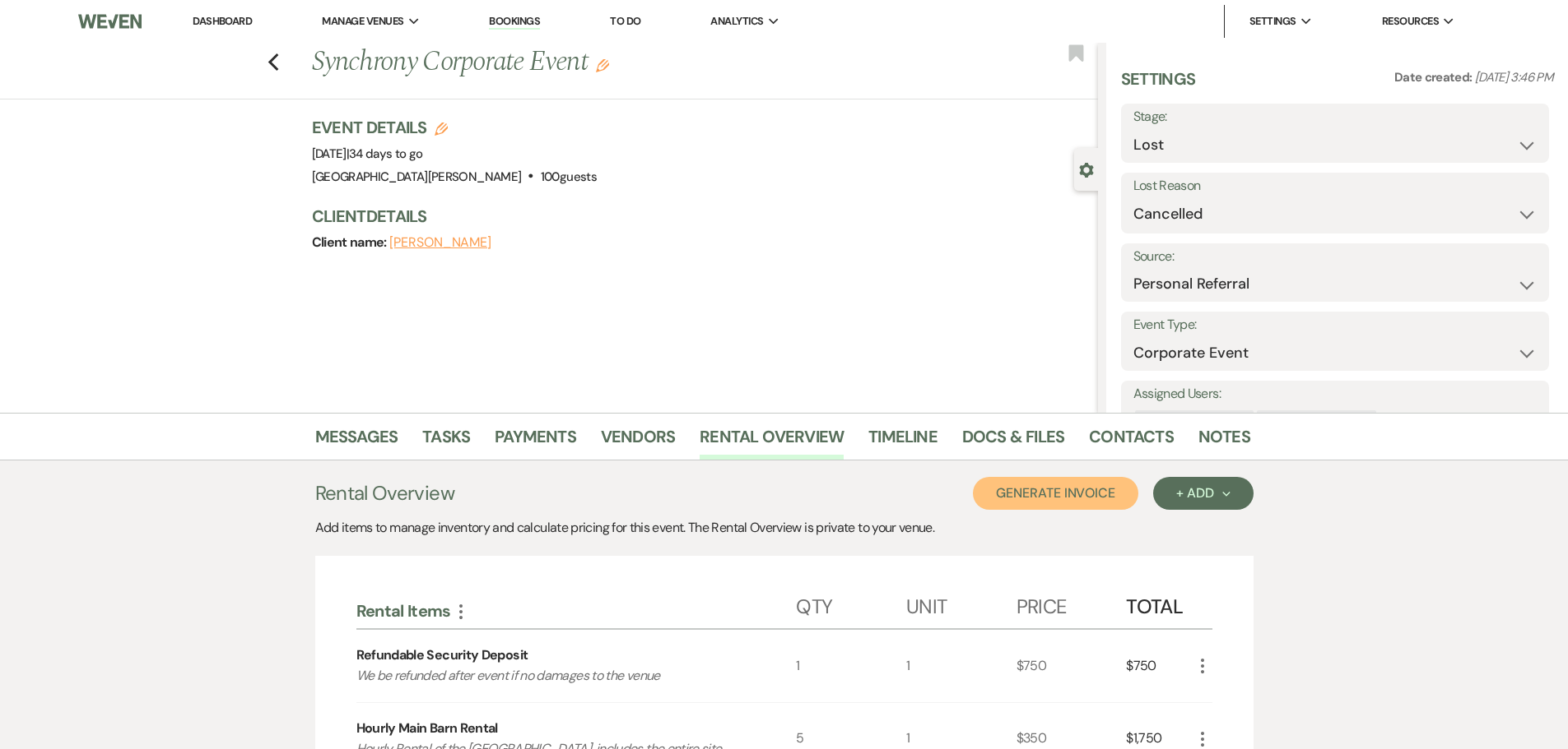
click at [1079, 486] on button "Generate Invoice" at bounding box center [1055, 494] width 165 height 33
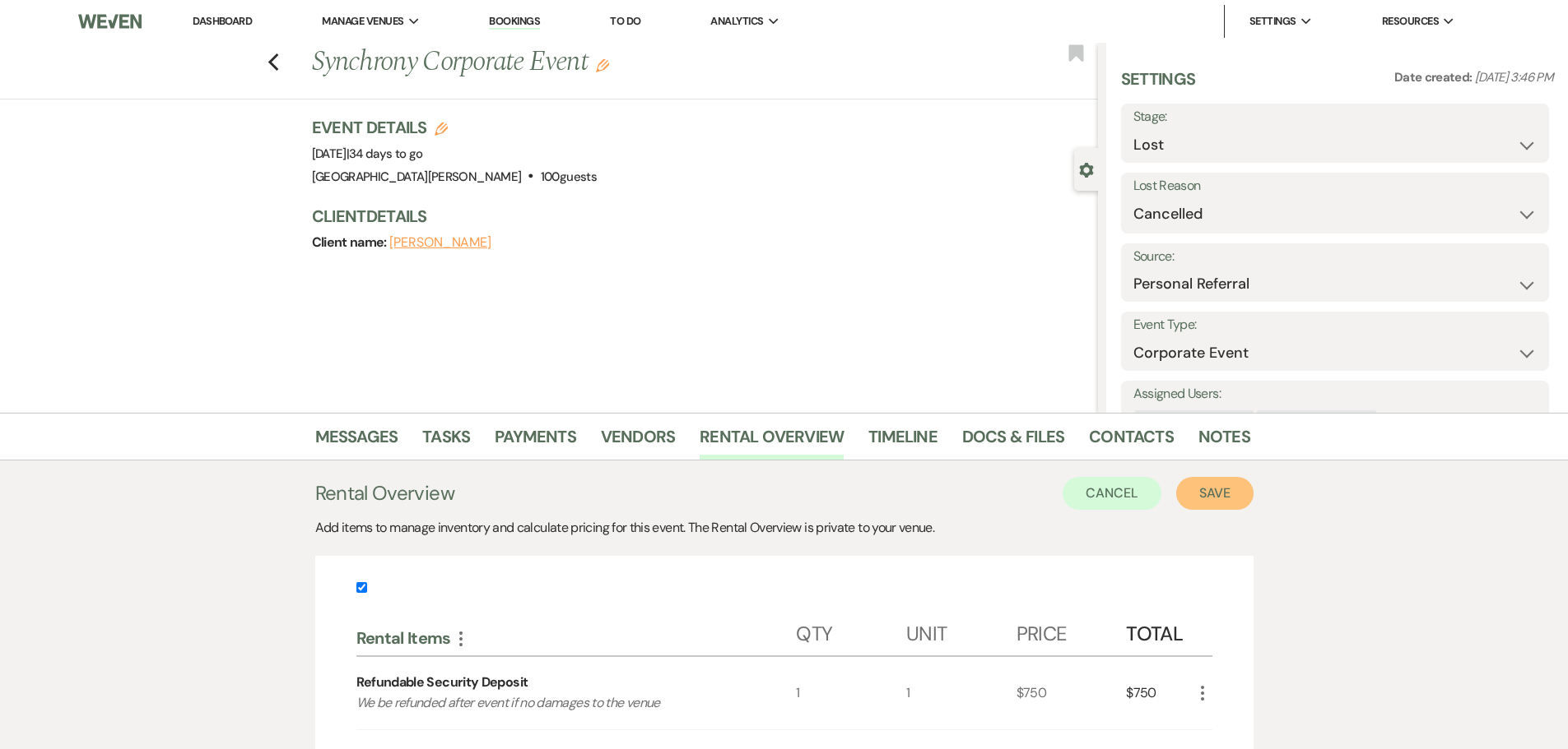
click at [1229, 492] on button "Save" at bounding box center [1214, 494] width 78 height 33
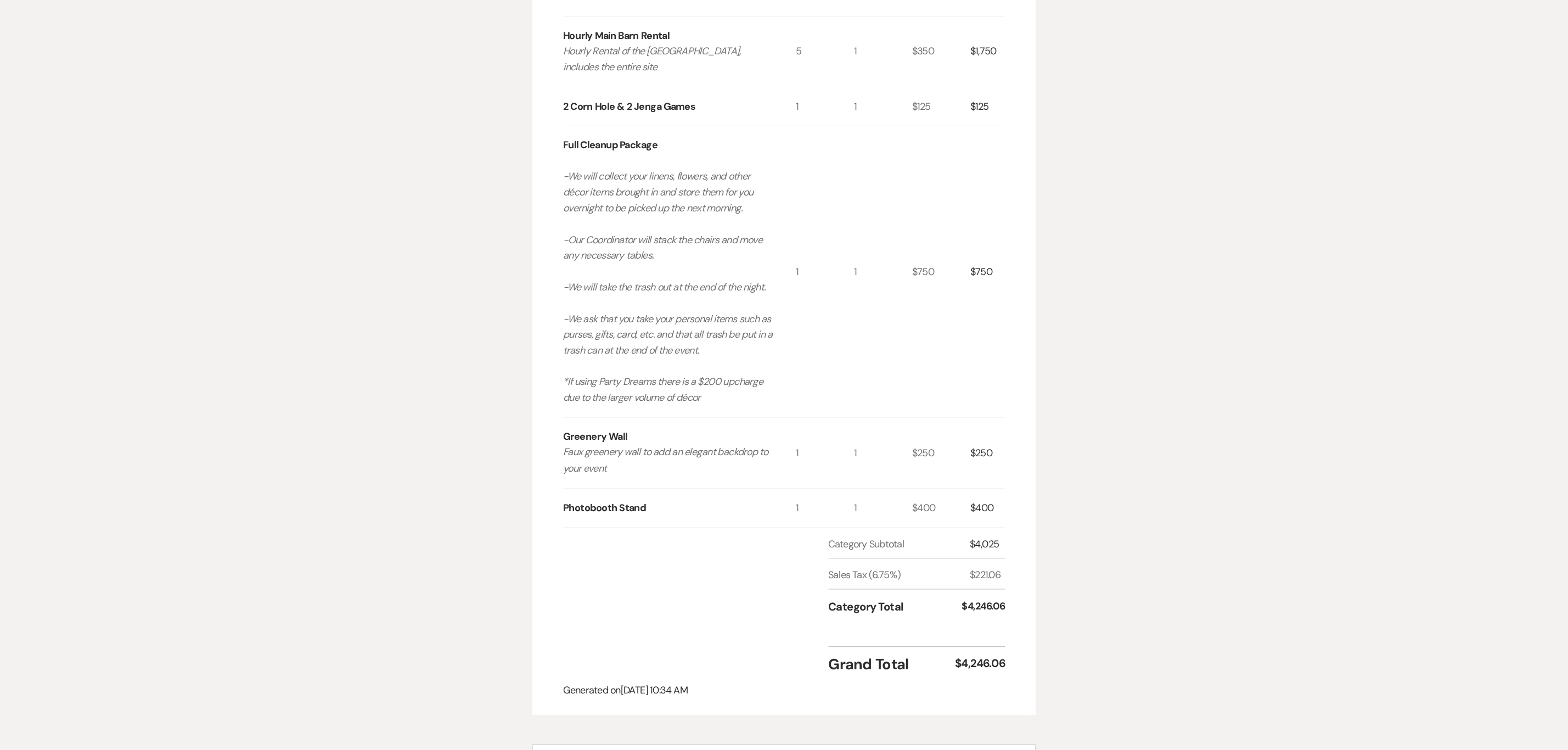
scroll to position [329, 0]
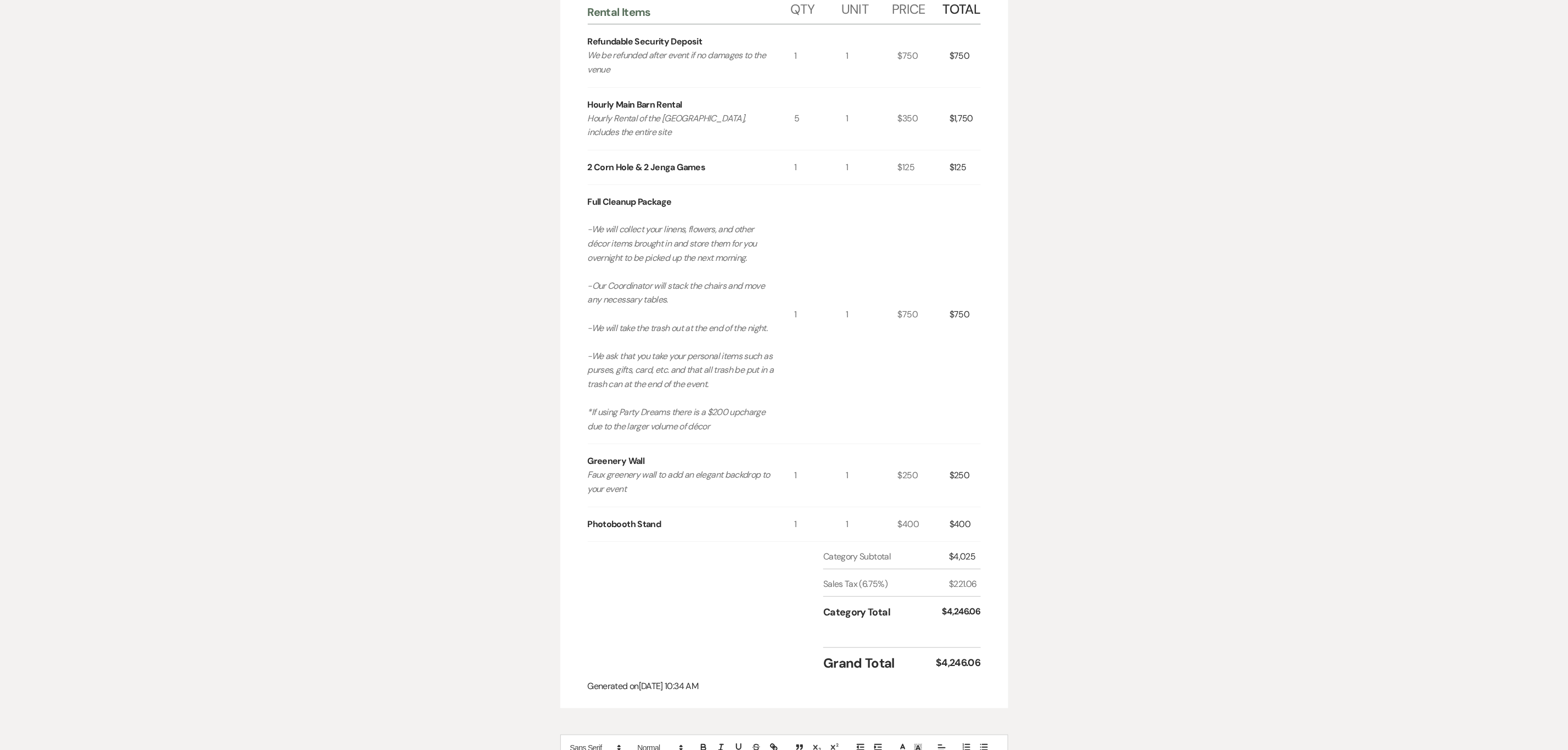
drag, startPoint x: 1354, startPoint y: 1, endPoint x: 1214, endPoint y: 314, distance: 342.9
click at [1045, 314] on div "Printer Print Add Payment Plan Invoice Created On: [DATE] 10:34 AM [PERSON_NAME…" at bounding box center [784, 346] width 1568 height 1137
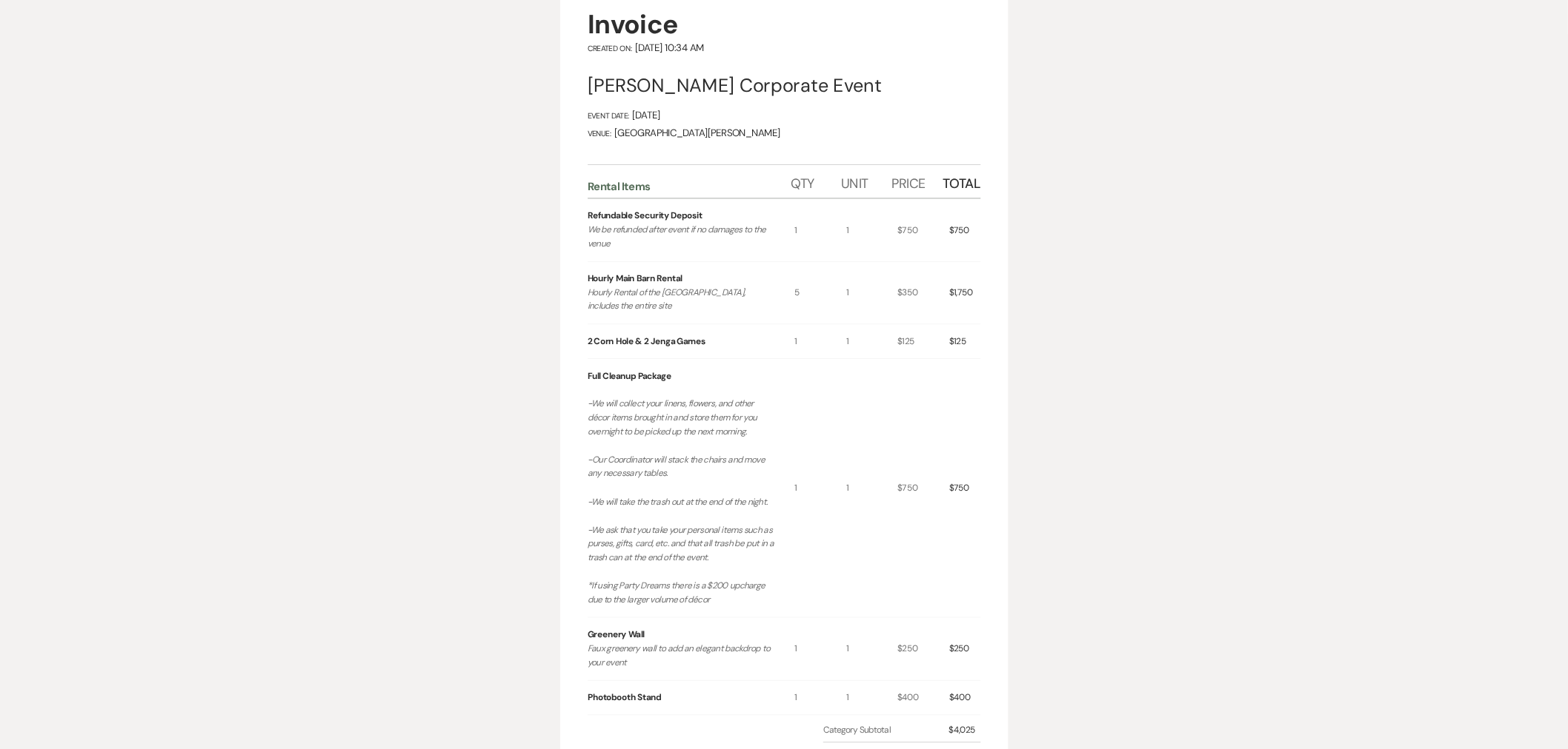
scroll to position [0, 0]
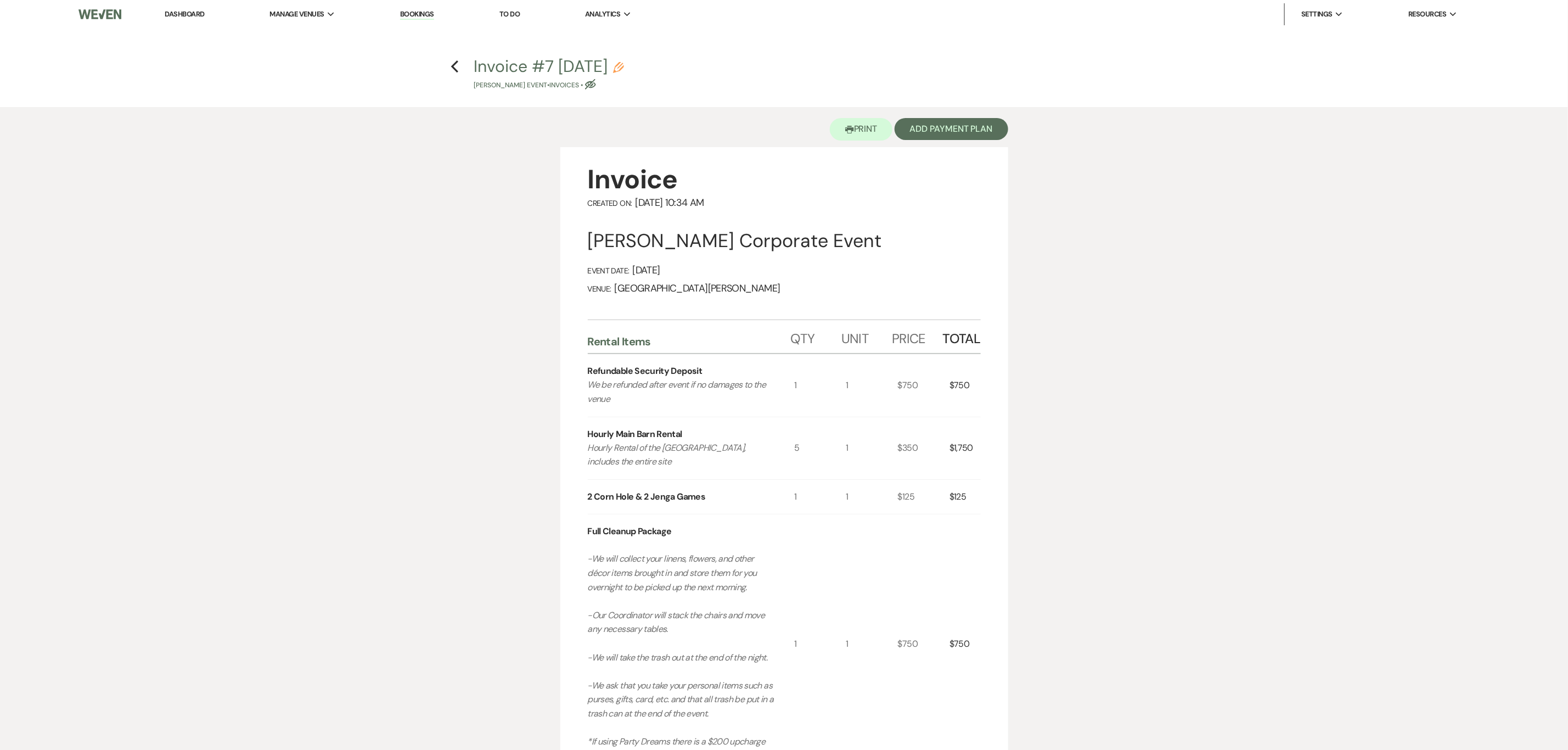
click at [180, 15] on link "Dashboard" at bounding box center [184, 13] width 40 height 9
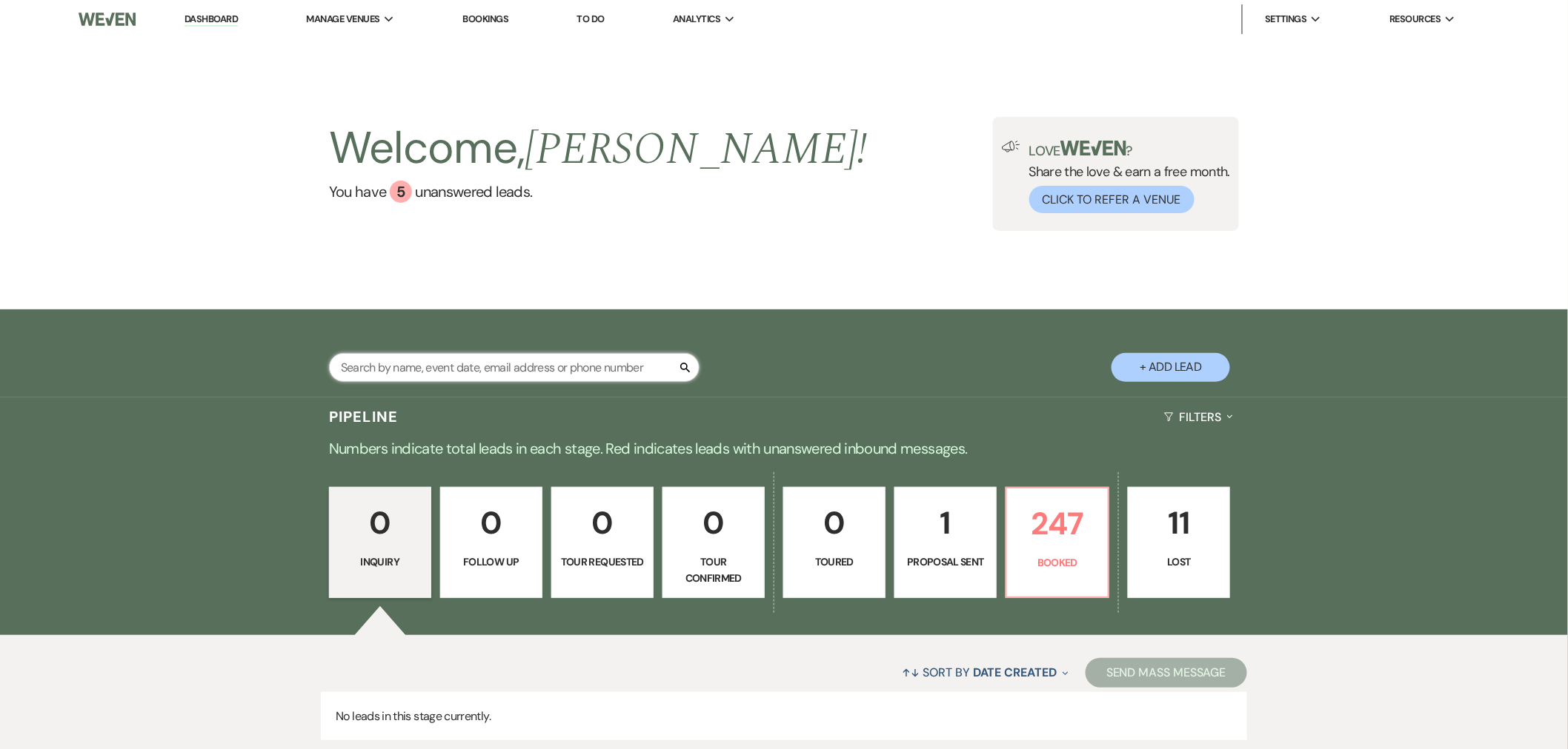
drag, startPoint x: 2086, startPoint y: 0, endPoint x: 648, endPoint y: 374, distance: 1485.8
click at [648, 374] on input "text" at bounding box center [514, 367] width 371 height 29
type input "synch"
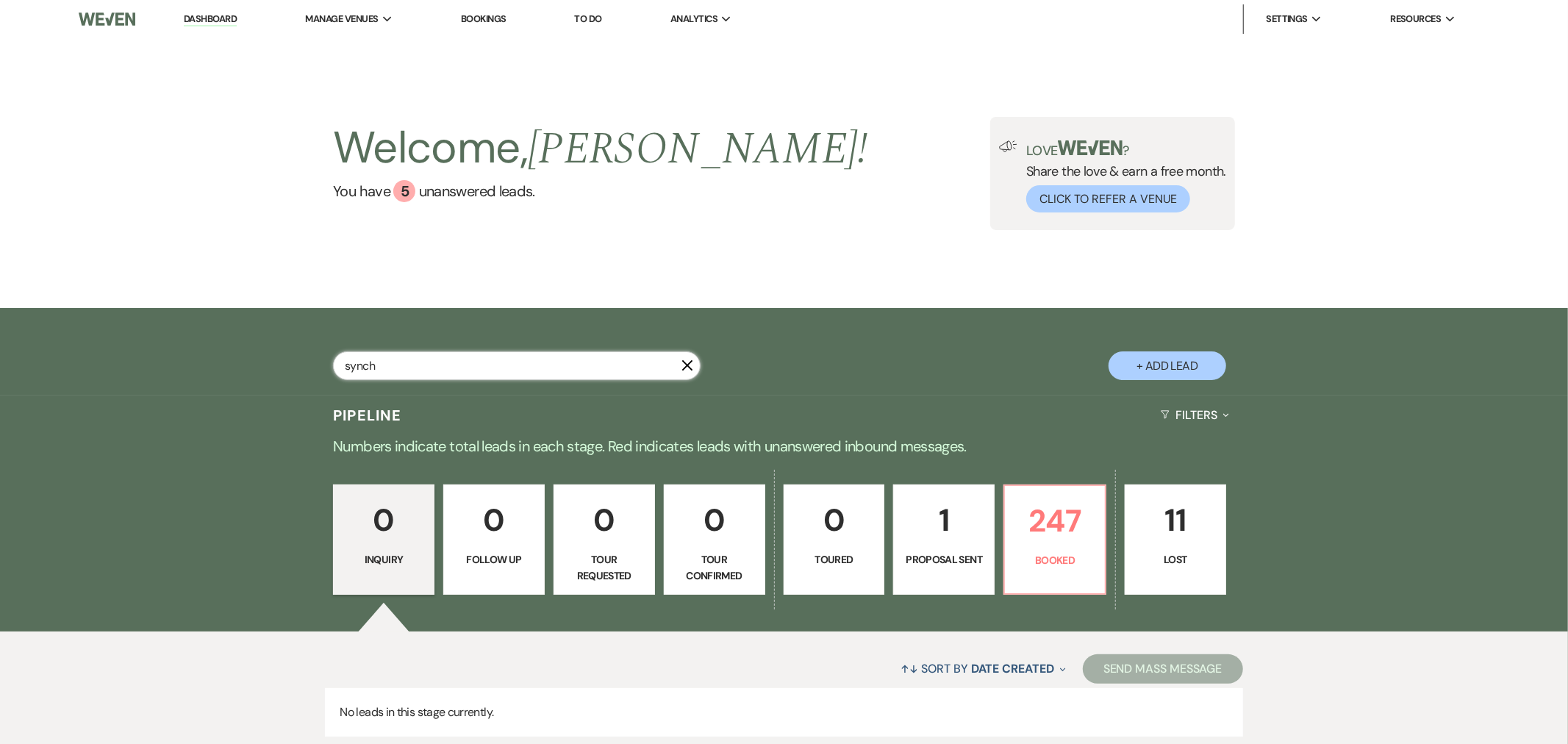
select select "8"
select select "11"
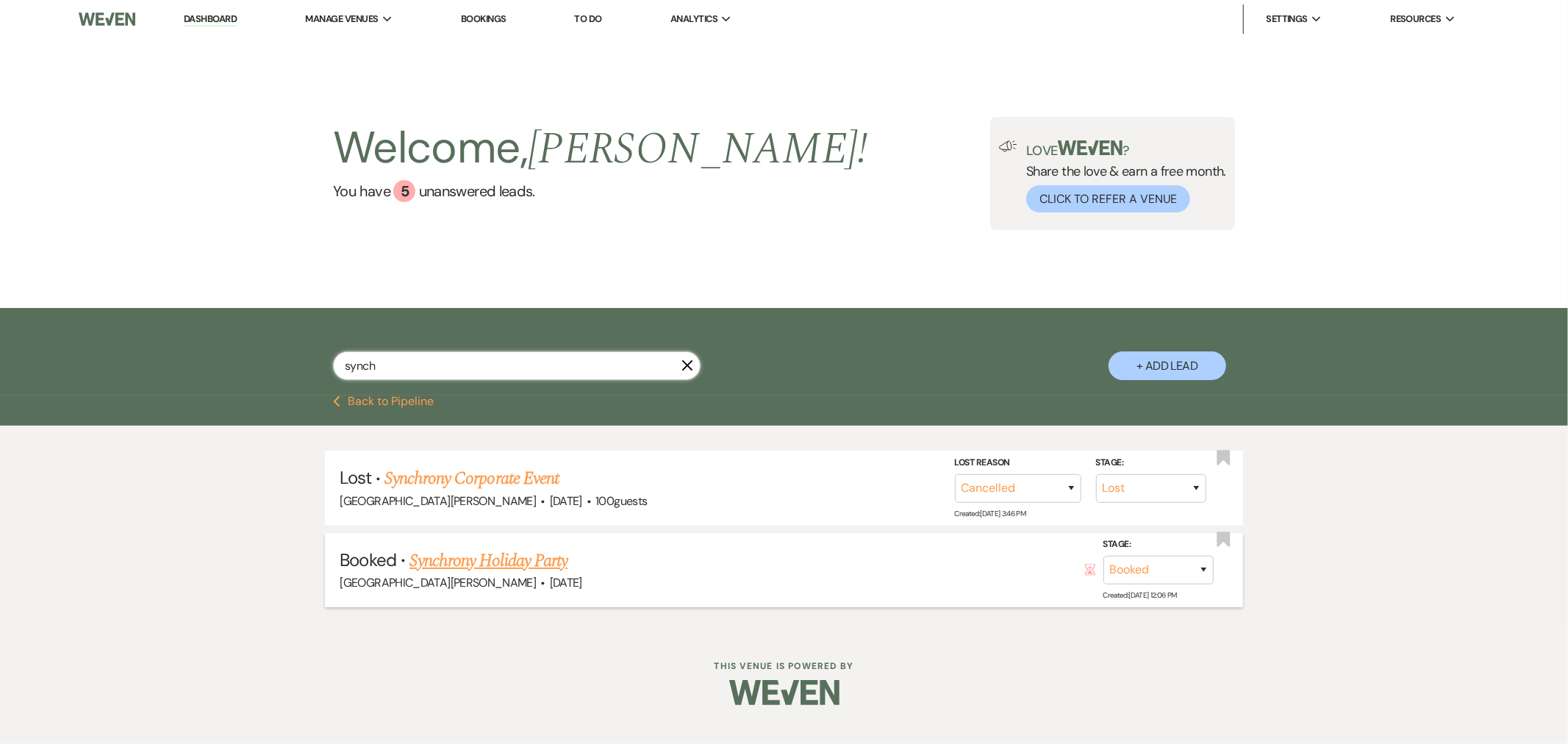
type input "synch"
click at [527, 559] on link "Synchrony Holiday Party" at bounding box center [488, 561] width 158 height 26
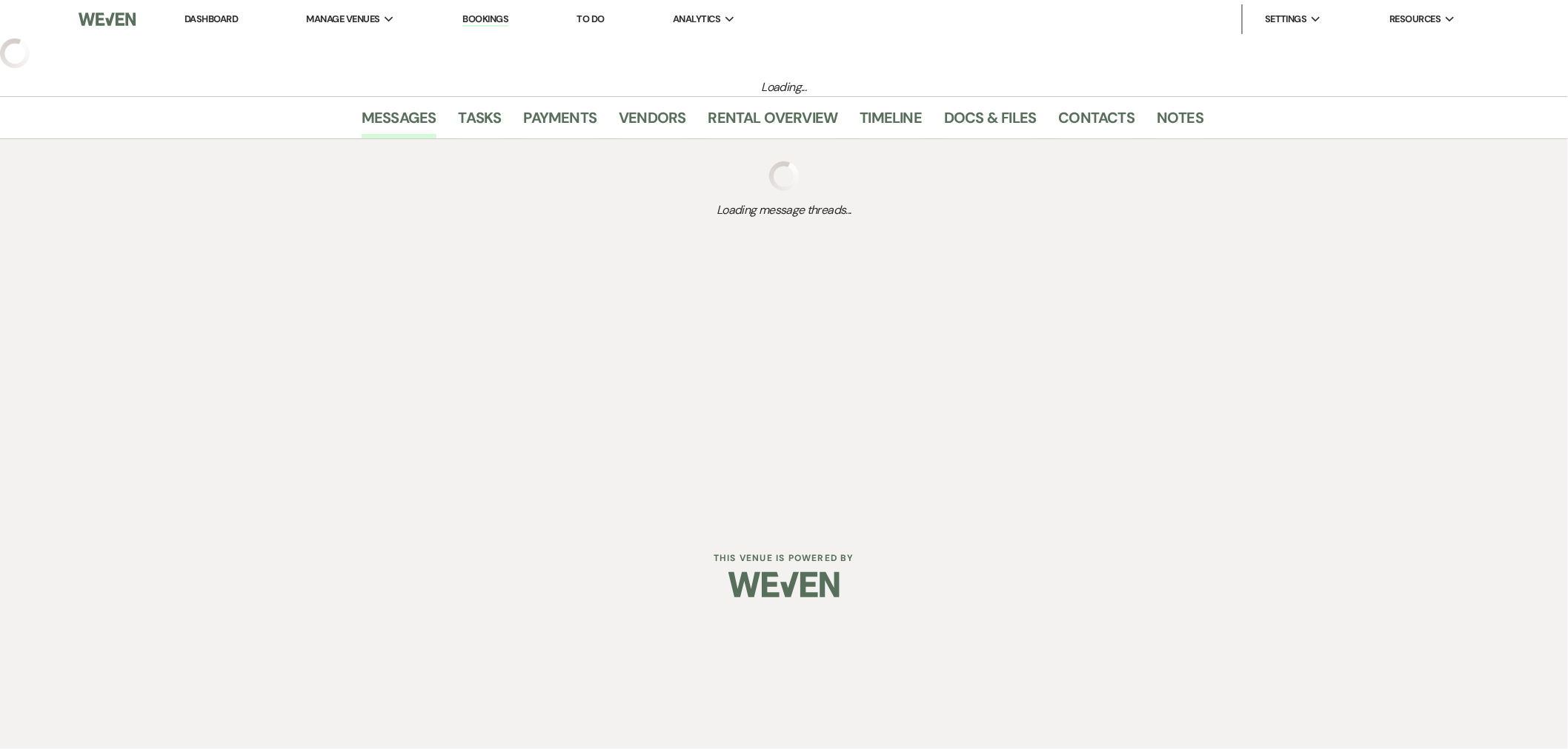
select select "9"
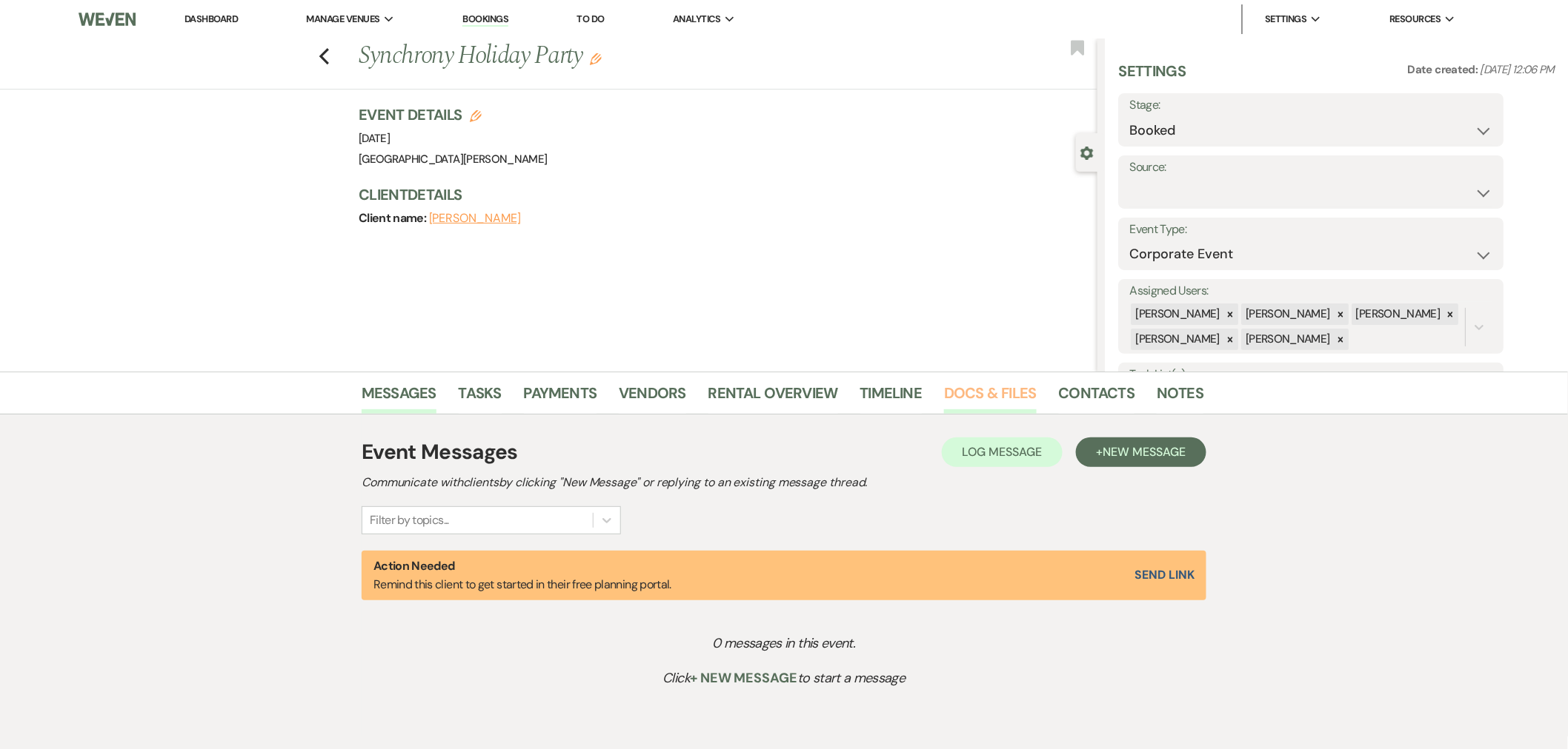
click at [965, 394] on link "Docs & Files" at bounding box center [990, 397] width 92 height 33
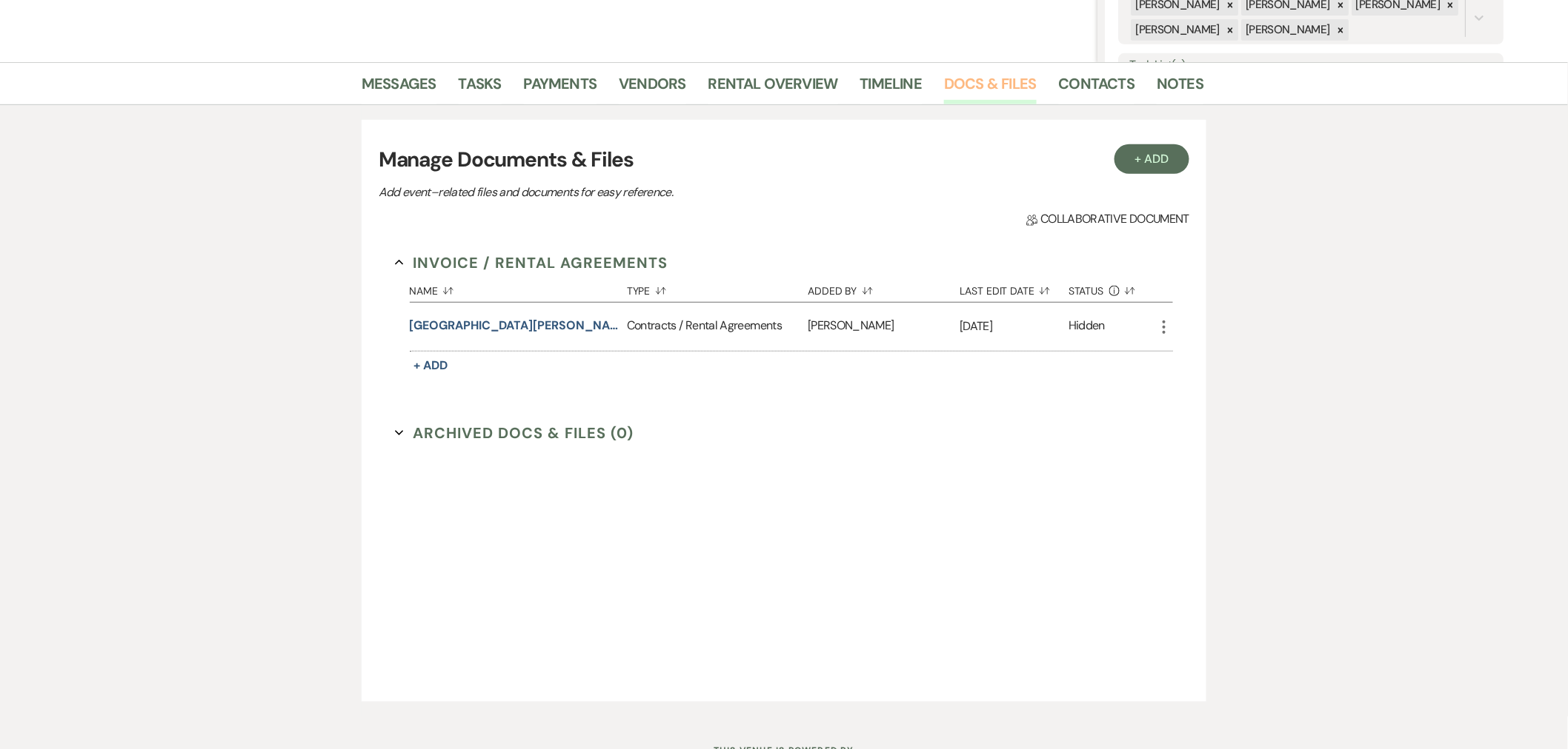
scroll to position [208, 0]
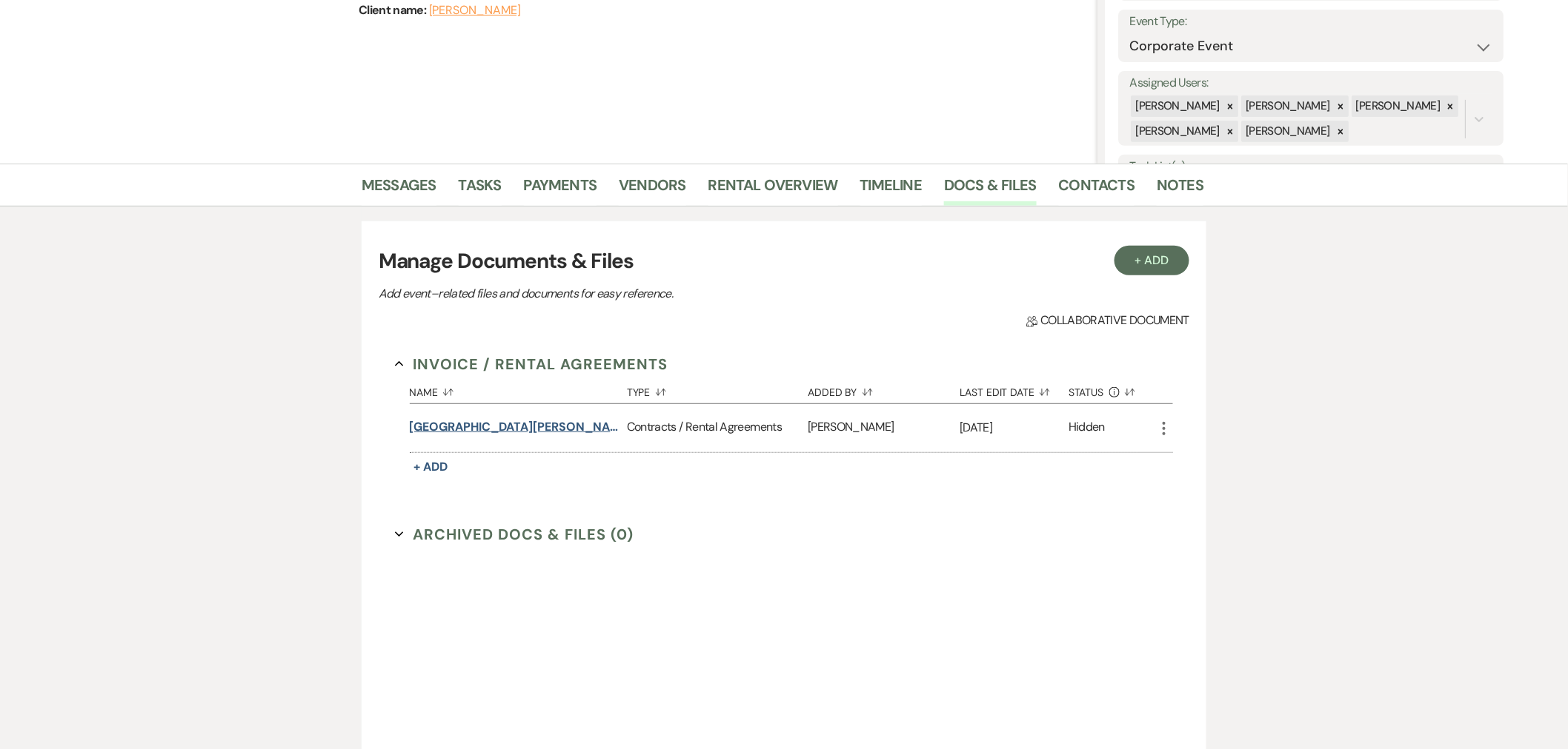
click at [520, 431] on button "[GEOGRAPHIC_DATA][PERSON_NAME] - [DATE] - Synchrony Holiday Party - 42265584 - …" at bounding box center [515, 427] width 211 height 18
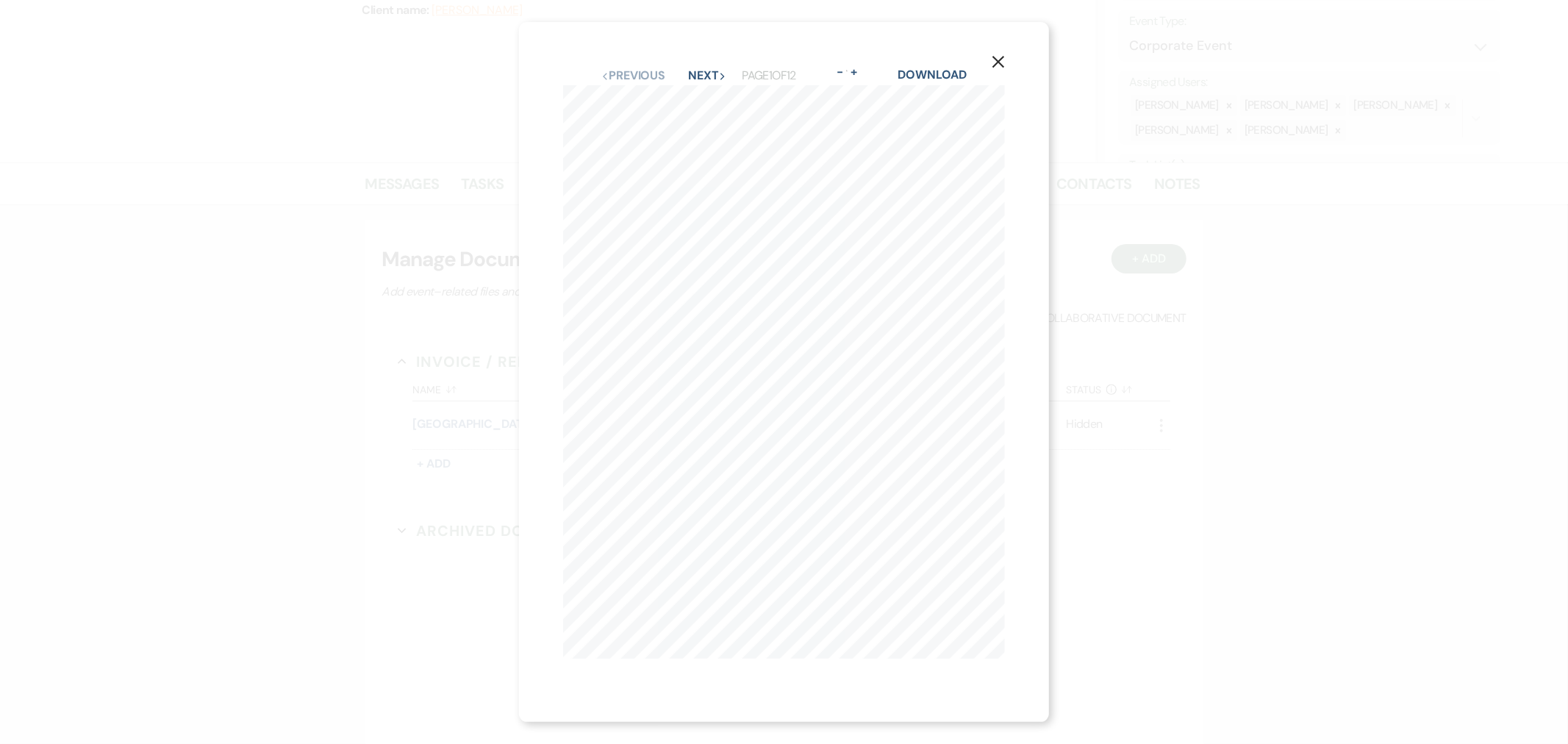
click at [1003, 56] on use "button" at bounding box center [998, 62] width 11 height 11
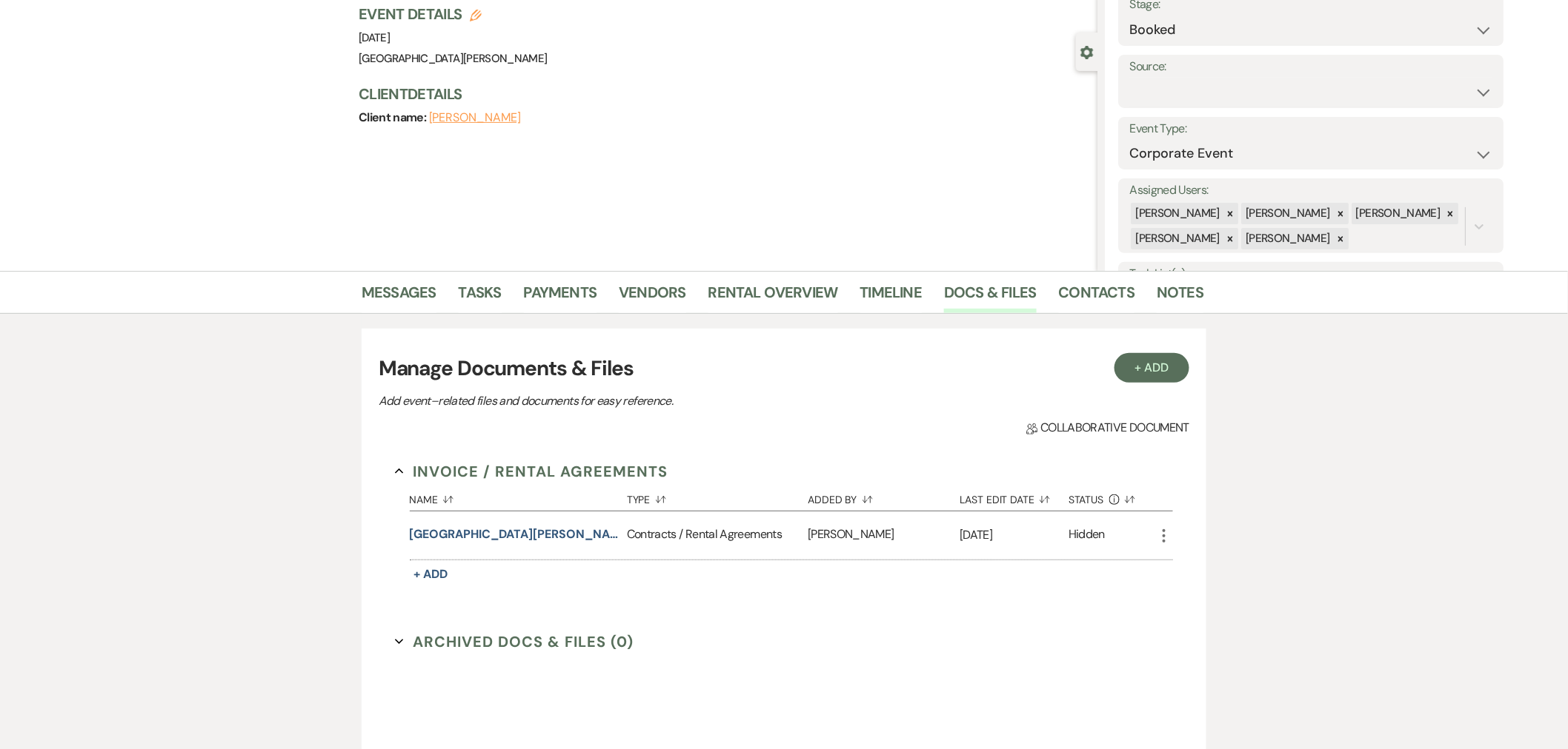
scroll to position [0, 0]
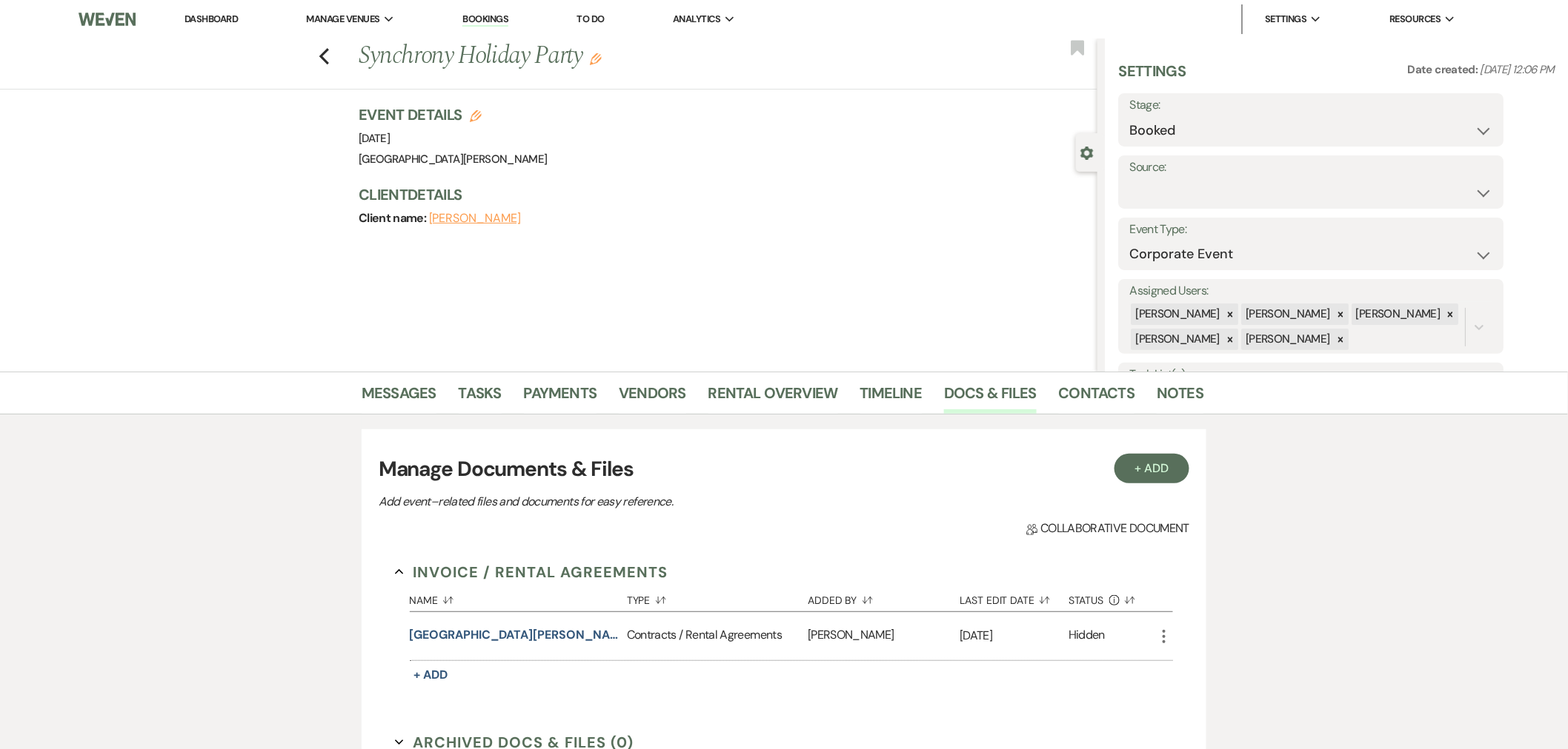
click at [232, 23] on link "Dashboard" at bounding box center [211, 18] width 53 height 12
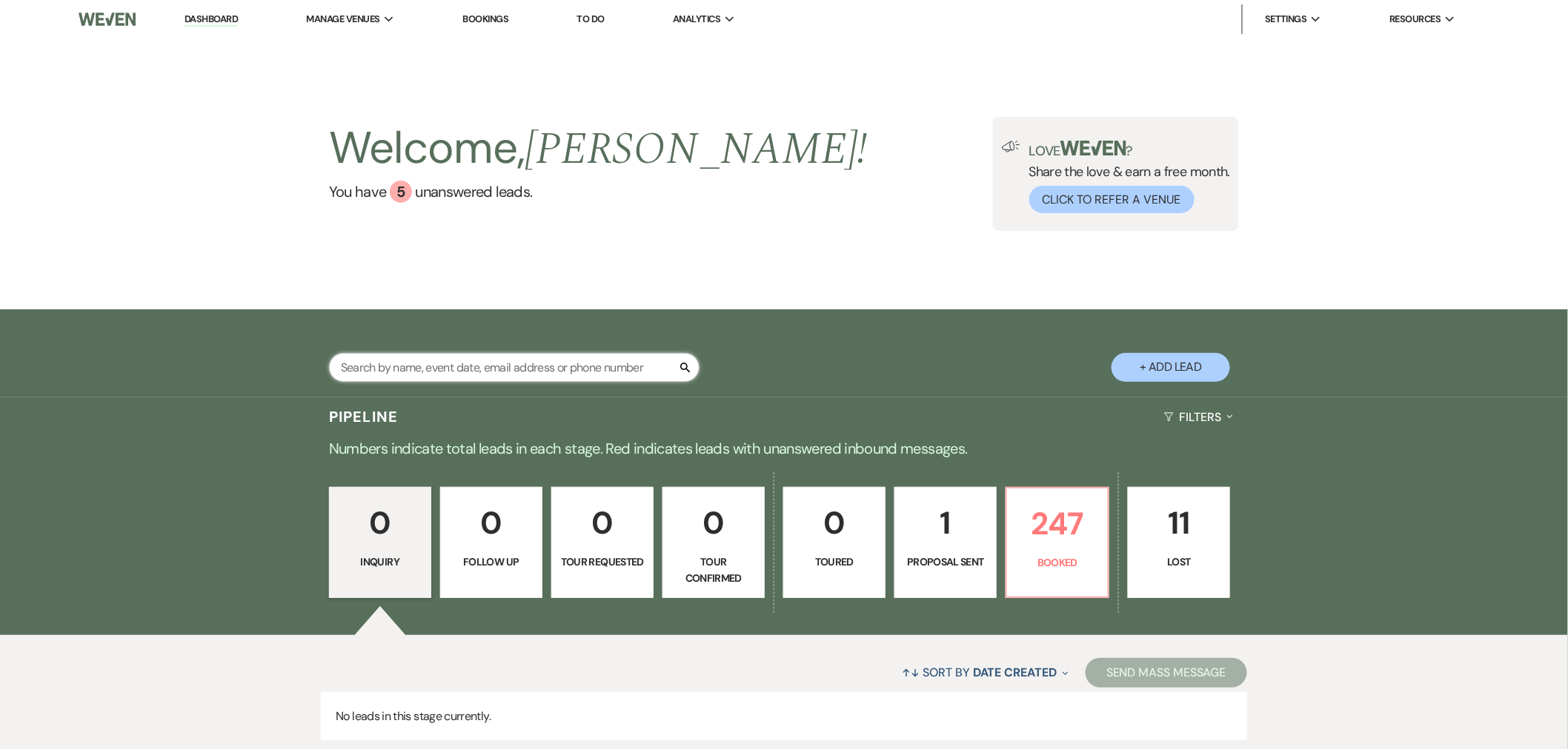
click at [501, 364] on input "text" at bounding box center [514, 367] width 371 height 29
type input "caproni"
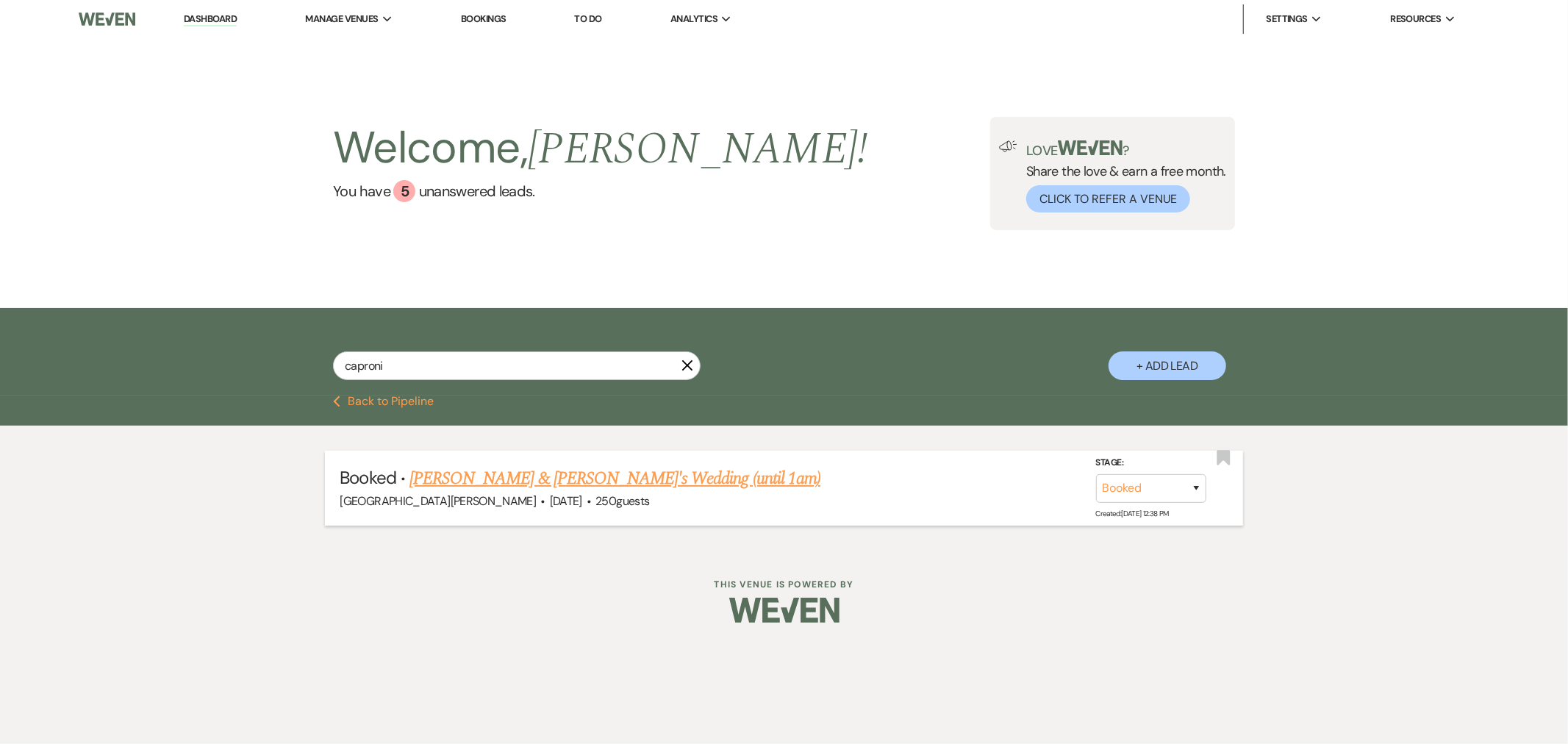
click at [604, 467] on link "[PERSON_NAME] & [PERSON_NAME]'s Wedding (until 1am)" at bounding box center [615, 479] width 411 height 26
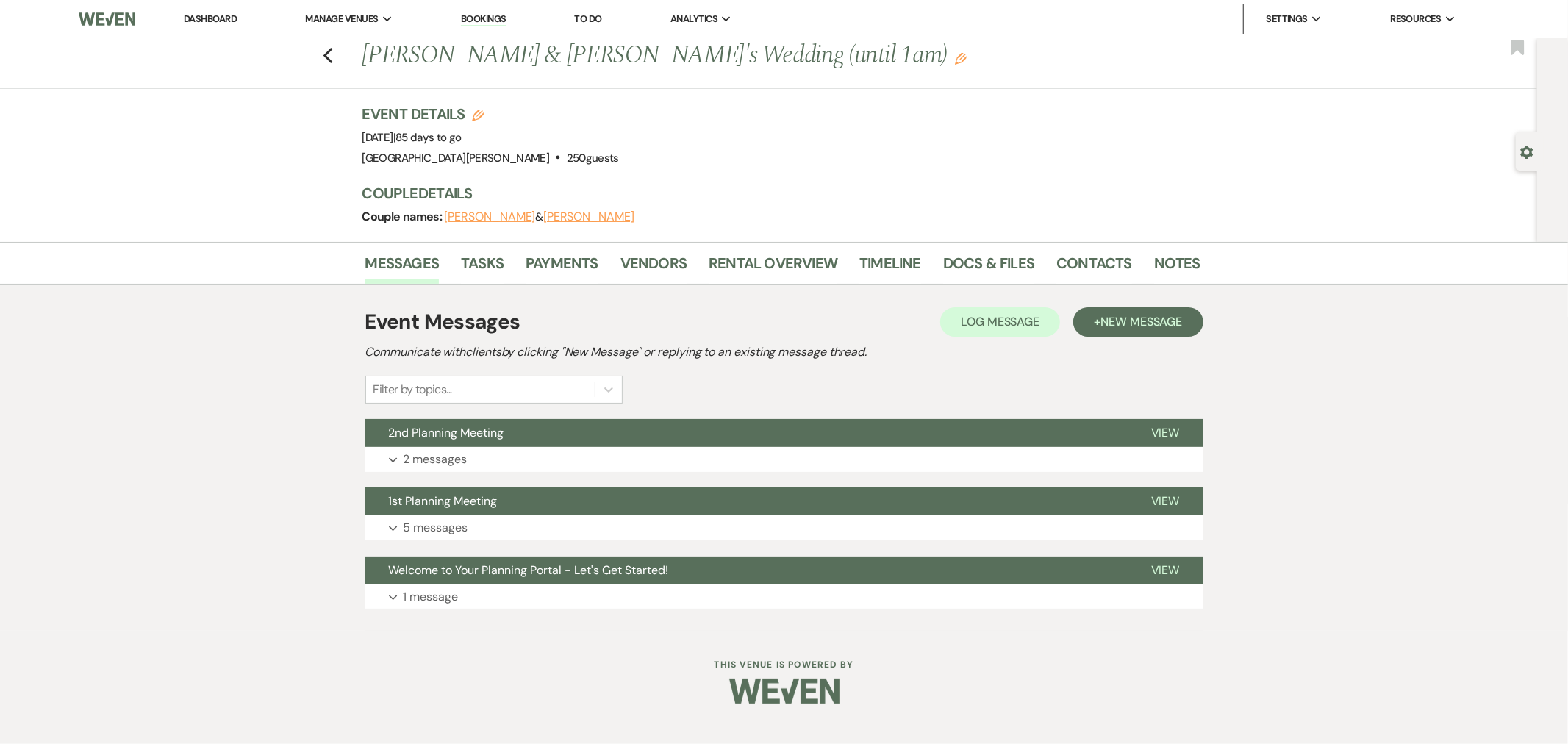
click at [753, 393] on div "Event Messages Log Log Message + New Message Communicate with clients by clicki…" at bounding box center [784, 355] width 838 height 97
click at [458, 445] on button "2nd Planning Meeting" at bounding box center [746, 433] width 762 height 28
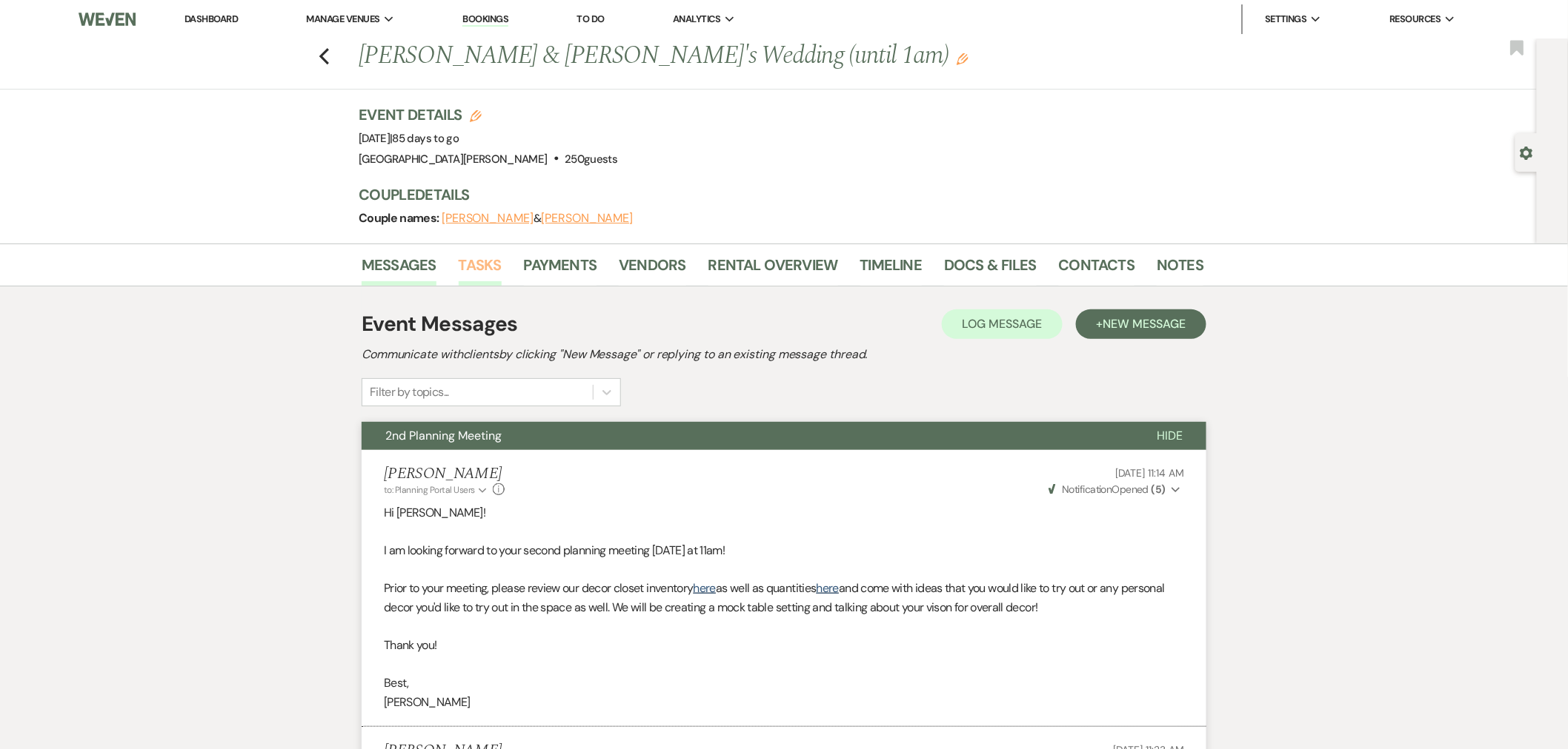
click at [463, 267] on link "Tasks" at bounding box center [480, 269] width 43 height 33
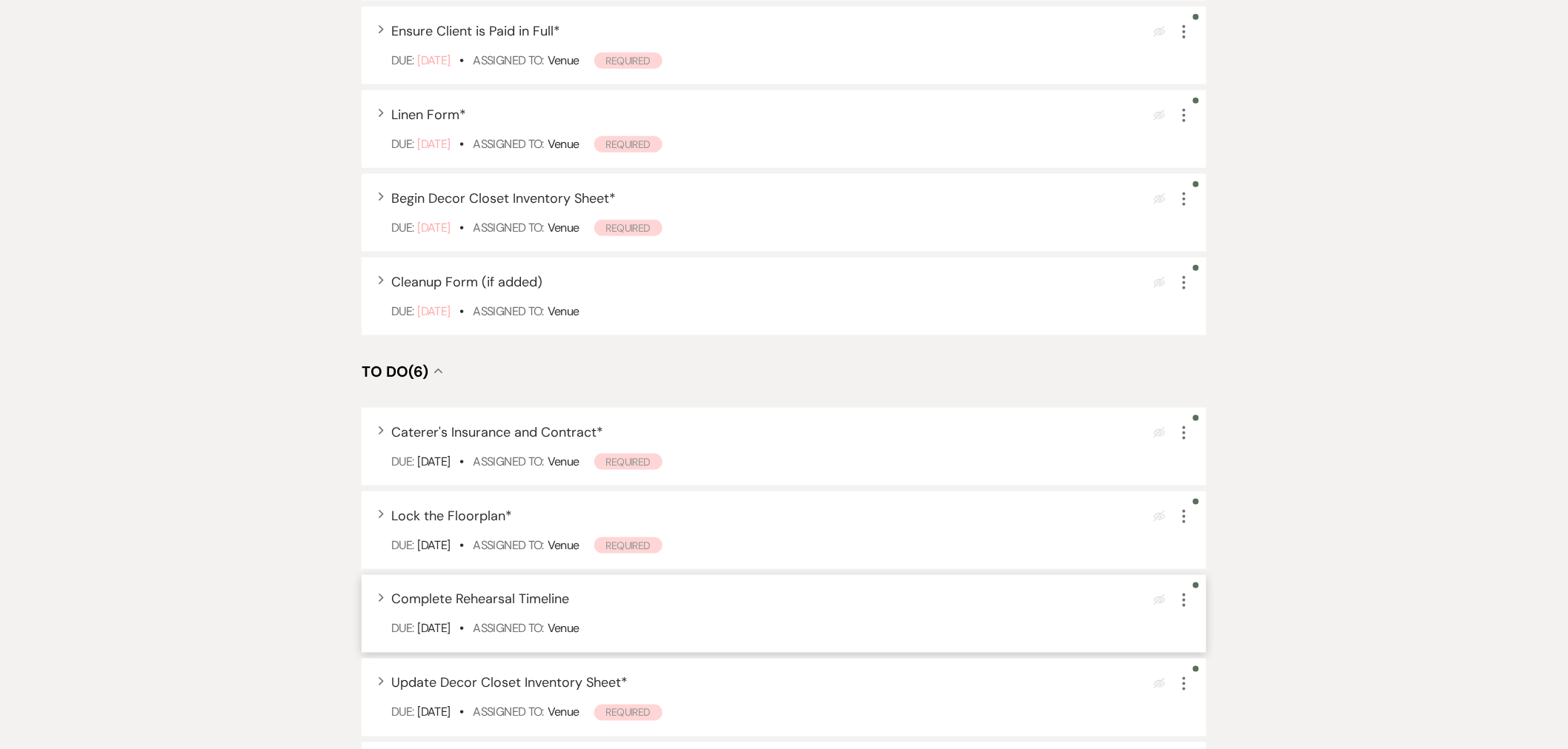
scroll to position [741, 0]
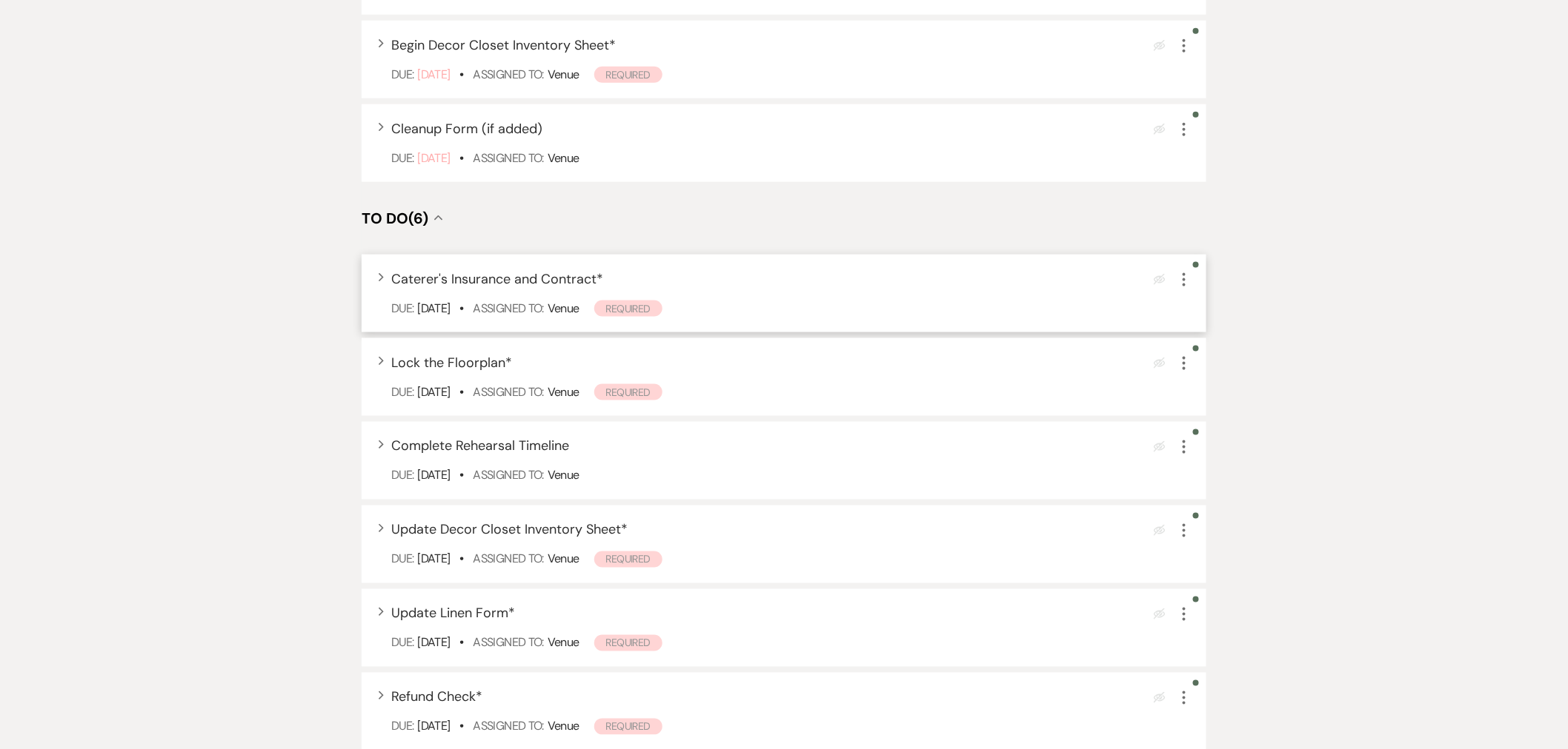
click at [1188, 278] on icon "More" at bounding box center [1184, 280] width 18 height 18
click at [1233, 367] on button "Plan Portal Link Mark As Complete" at bounding box center [1247, 378] width 145 height 24
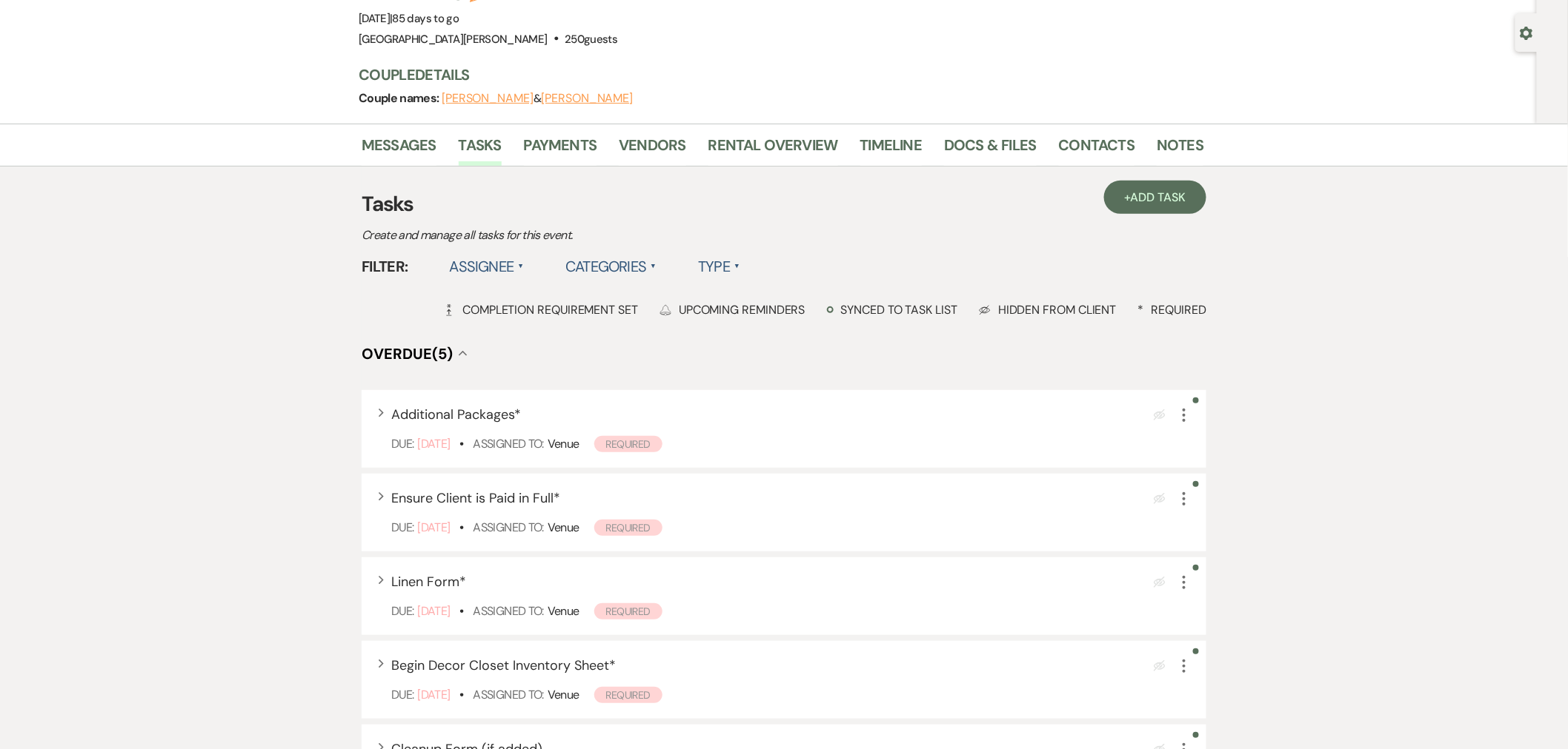
scroll to position [0, 0]
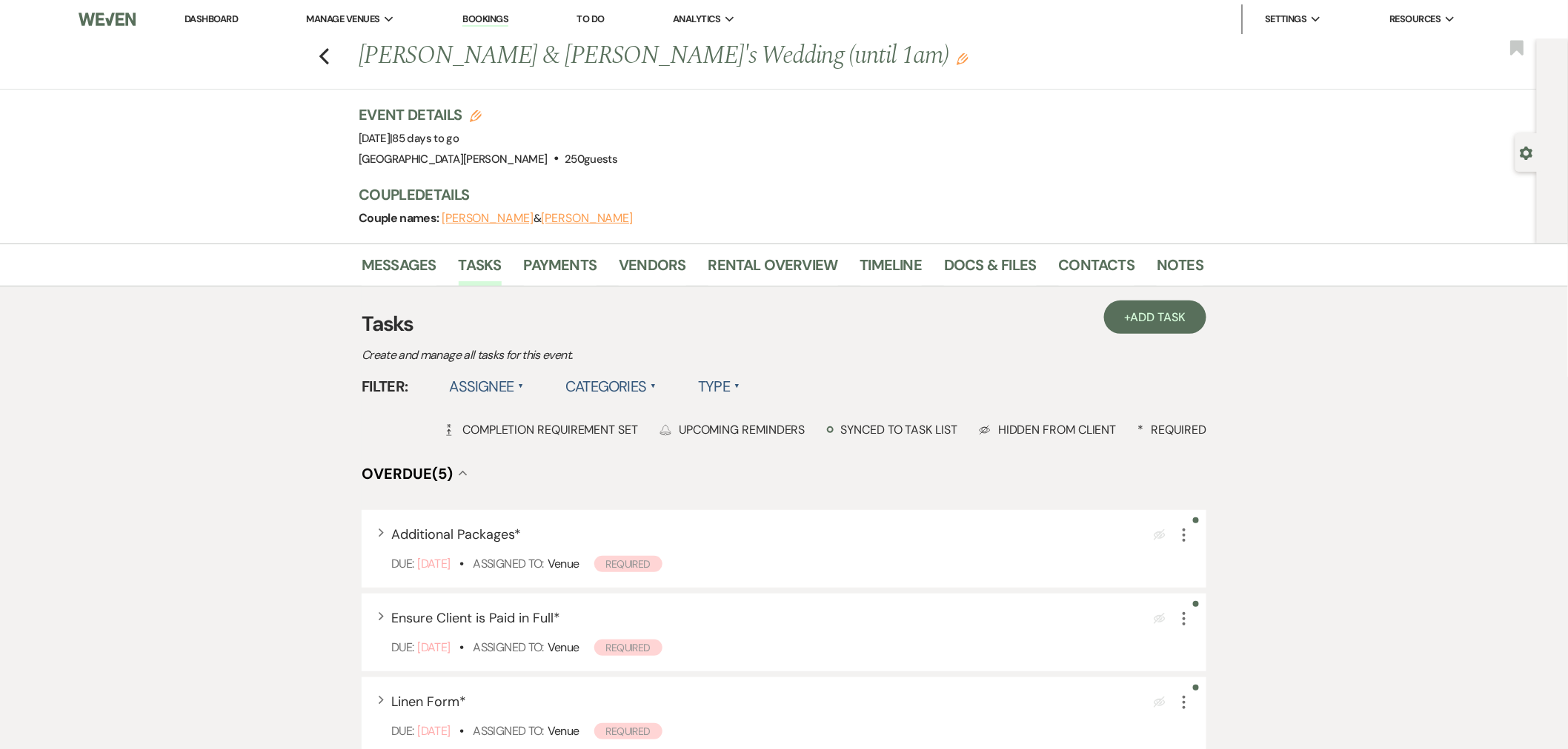
drag, startPoint x: 225, startPoint y: 22, endPoint x: 238, endPoint y: 28, distance: 14.3
click at [225, 22] on link "Dashboard" at bounding box center [211, 18] width 53 height 12
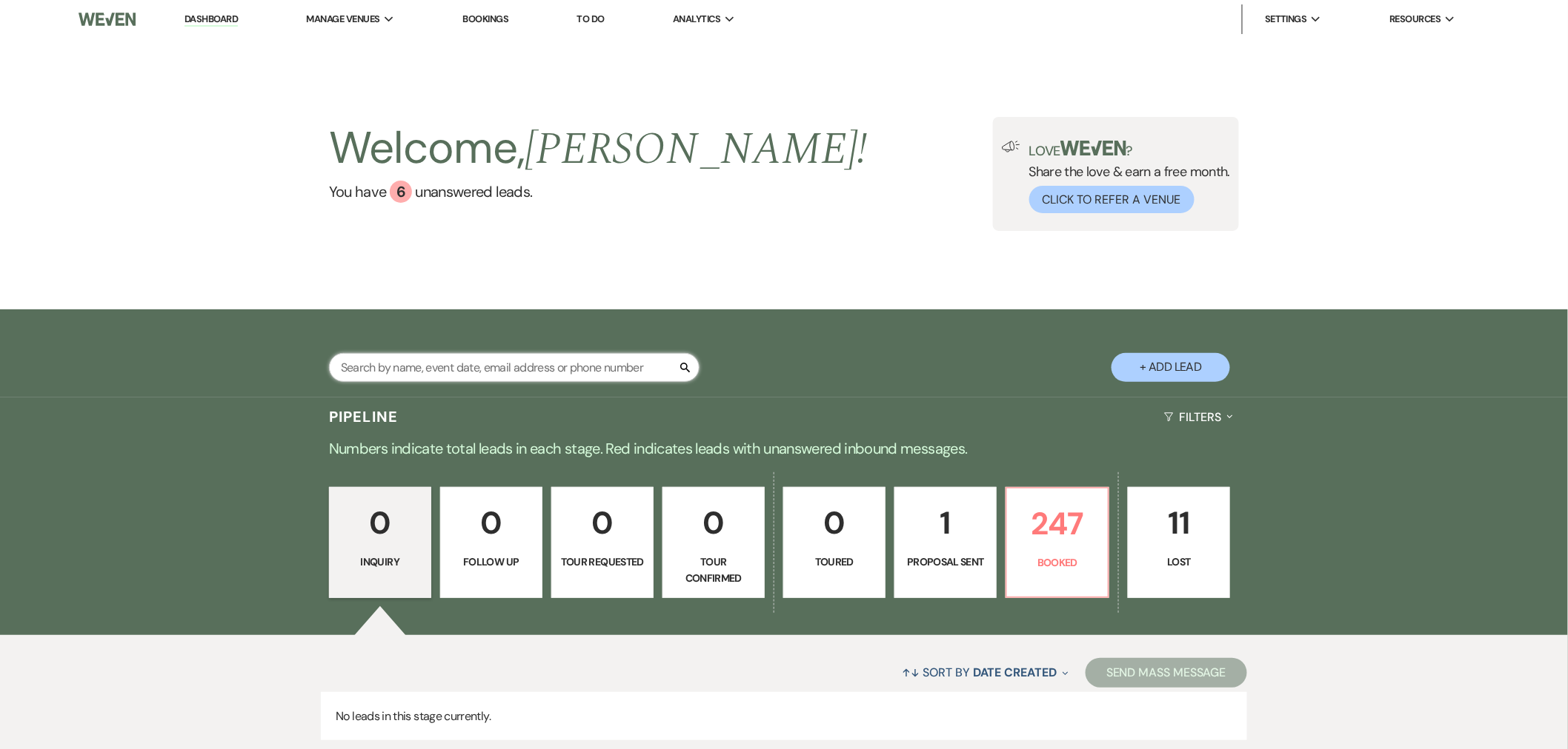
click at [487, 360] on input "text" at bounding box center [514, 367] width 371 height 29
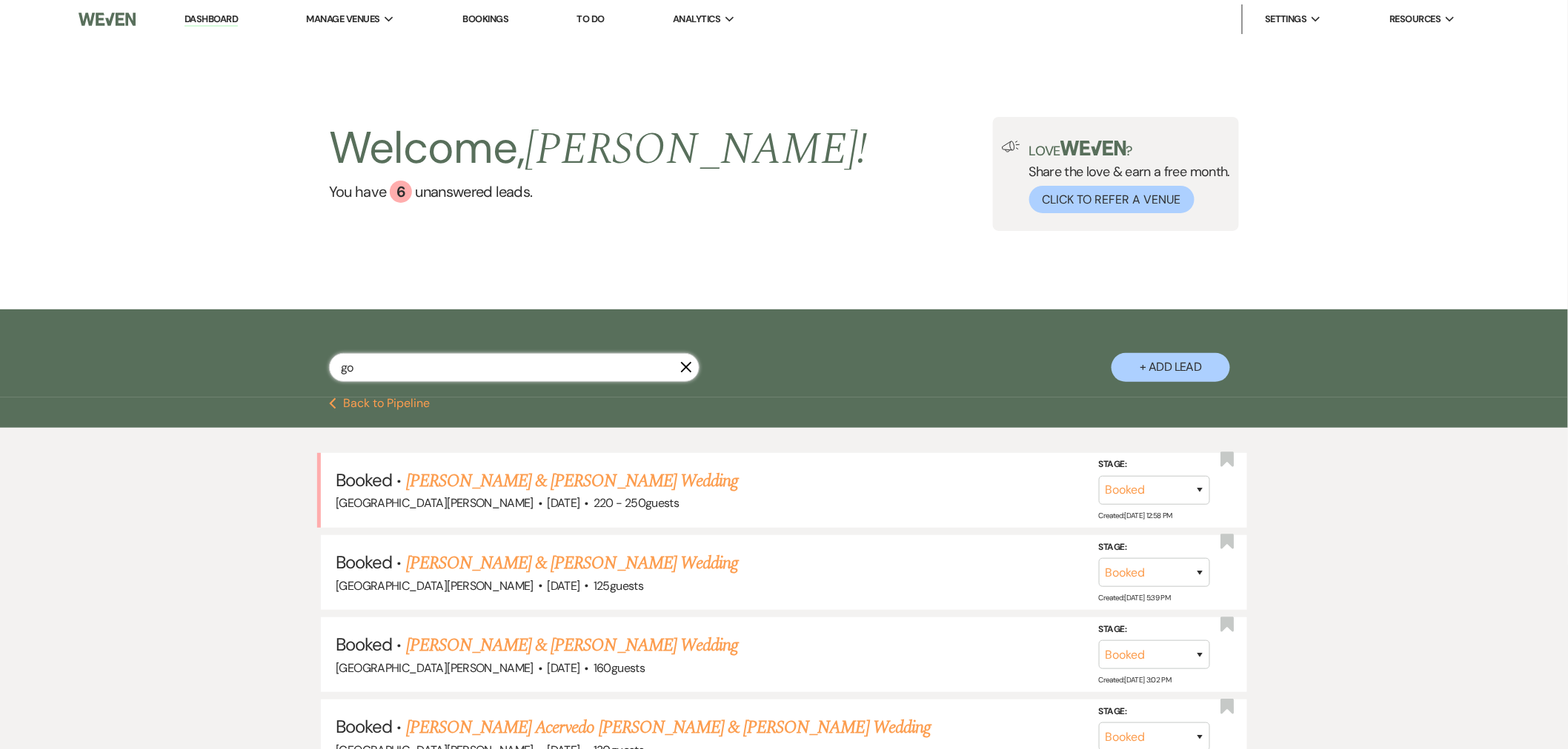
type input "go"
click at [209, 23] on link "Dashboard" at bounding box center [211, 19] width 53 height 14
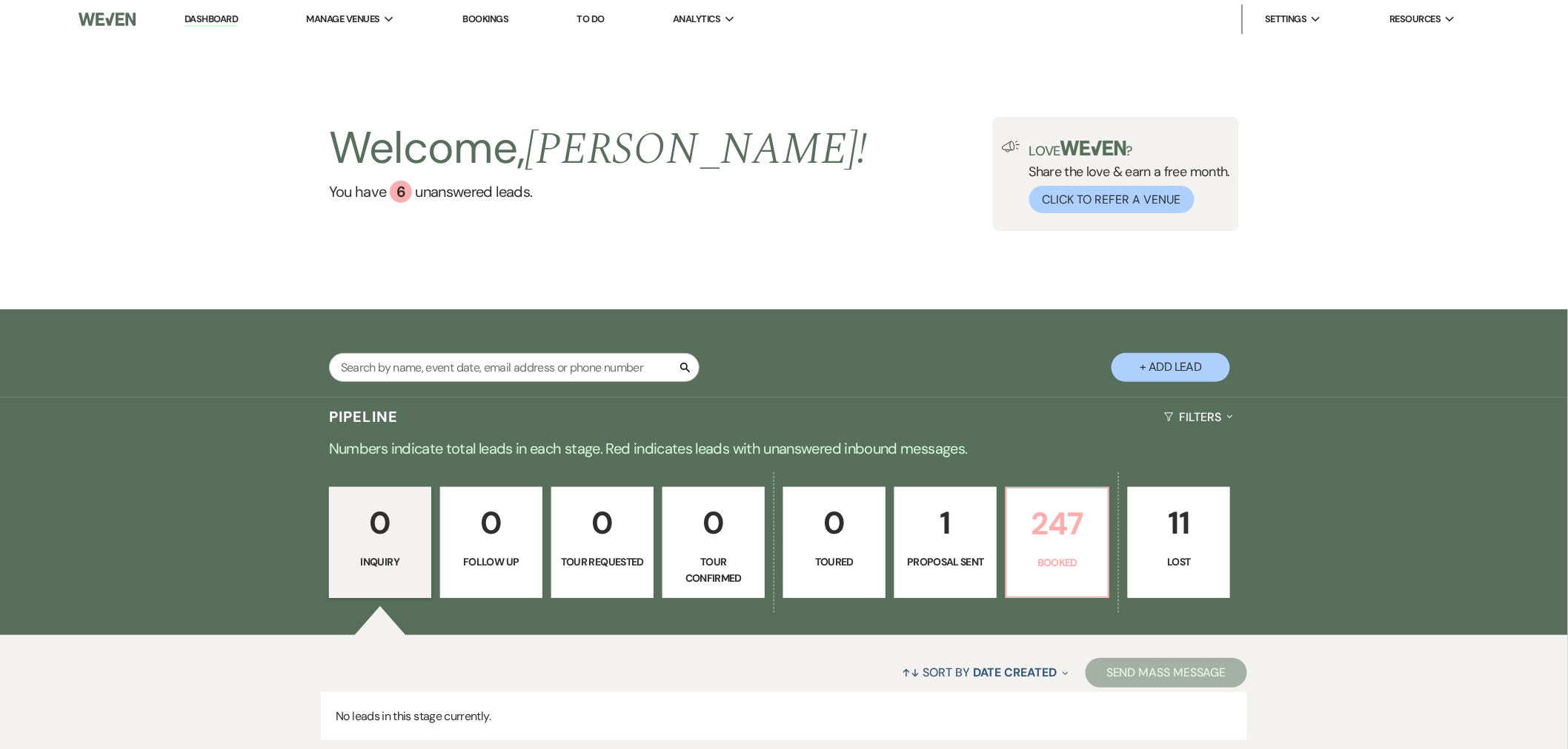
click at [1049, 544] on p "247" at bounding box center [1057, 524] width 83 height 49
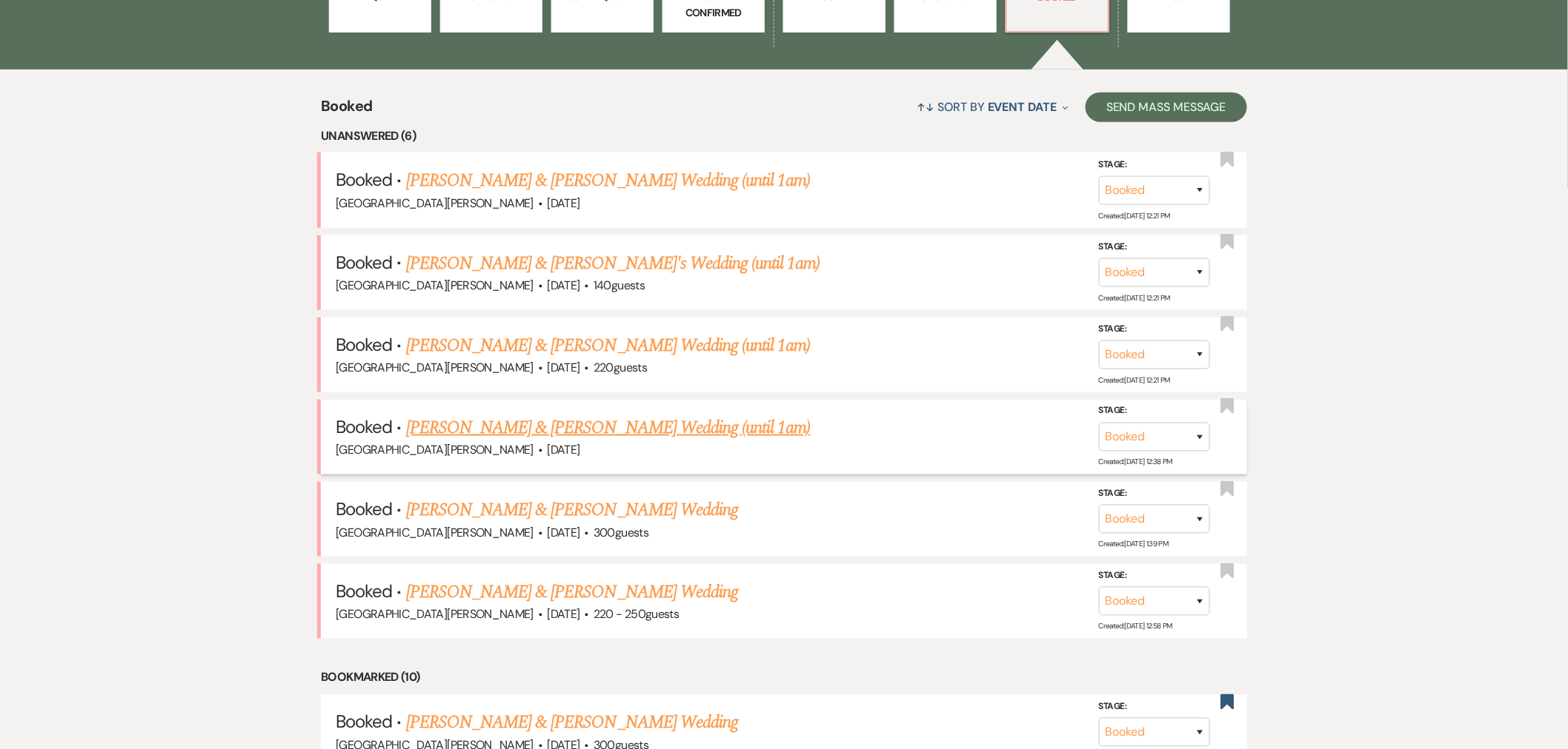
scroll to position [576, 0]
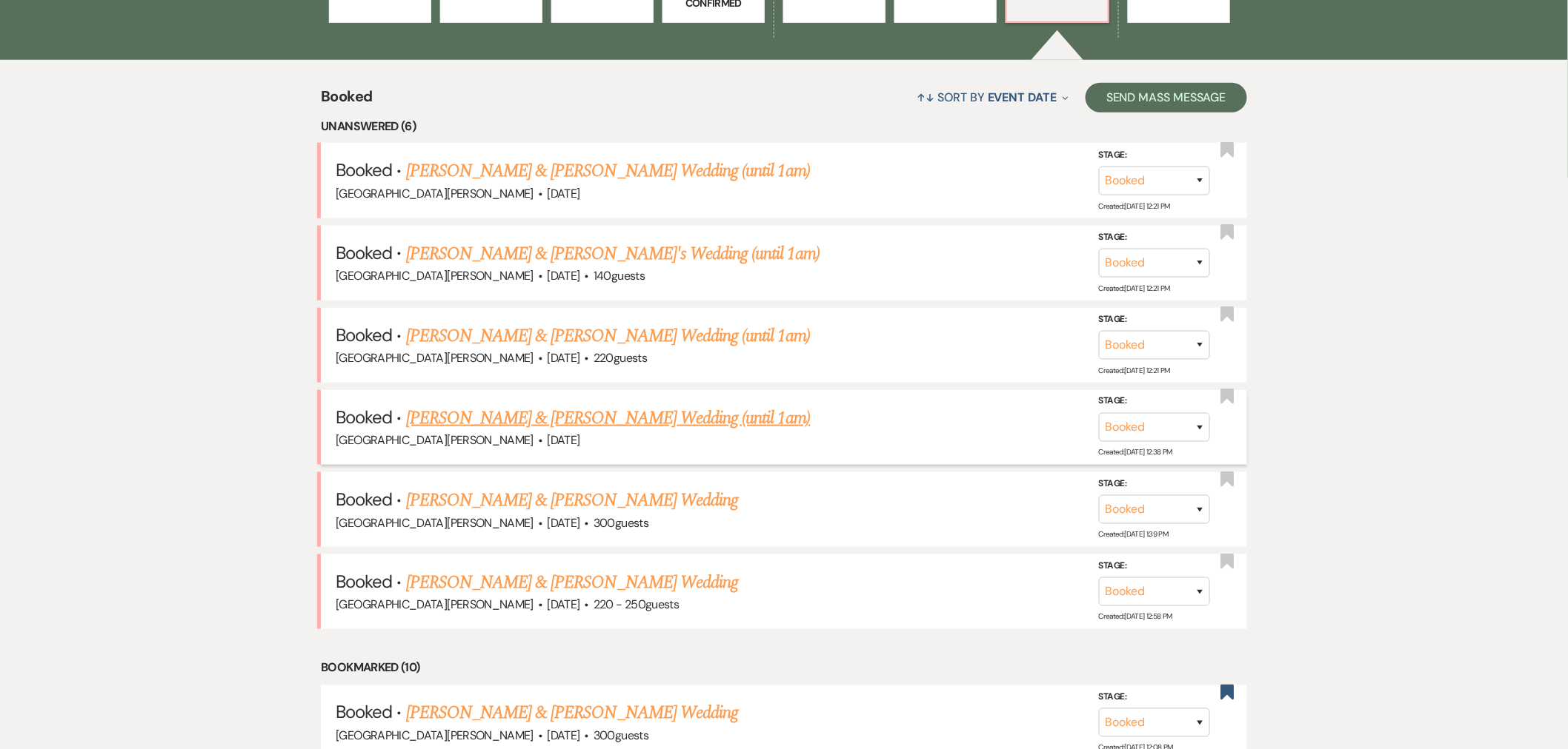
click at [643, 418] on link "[PERSON_NAME] & [PERSON_NAME] Wedding (until 1am)" at bounding box center [608, 418] width 404 height 26
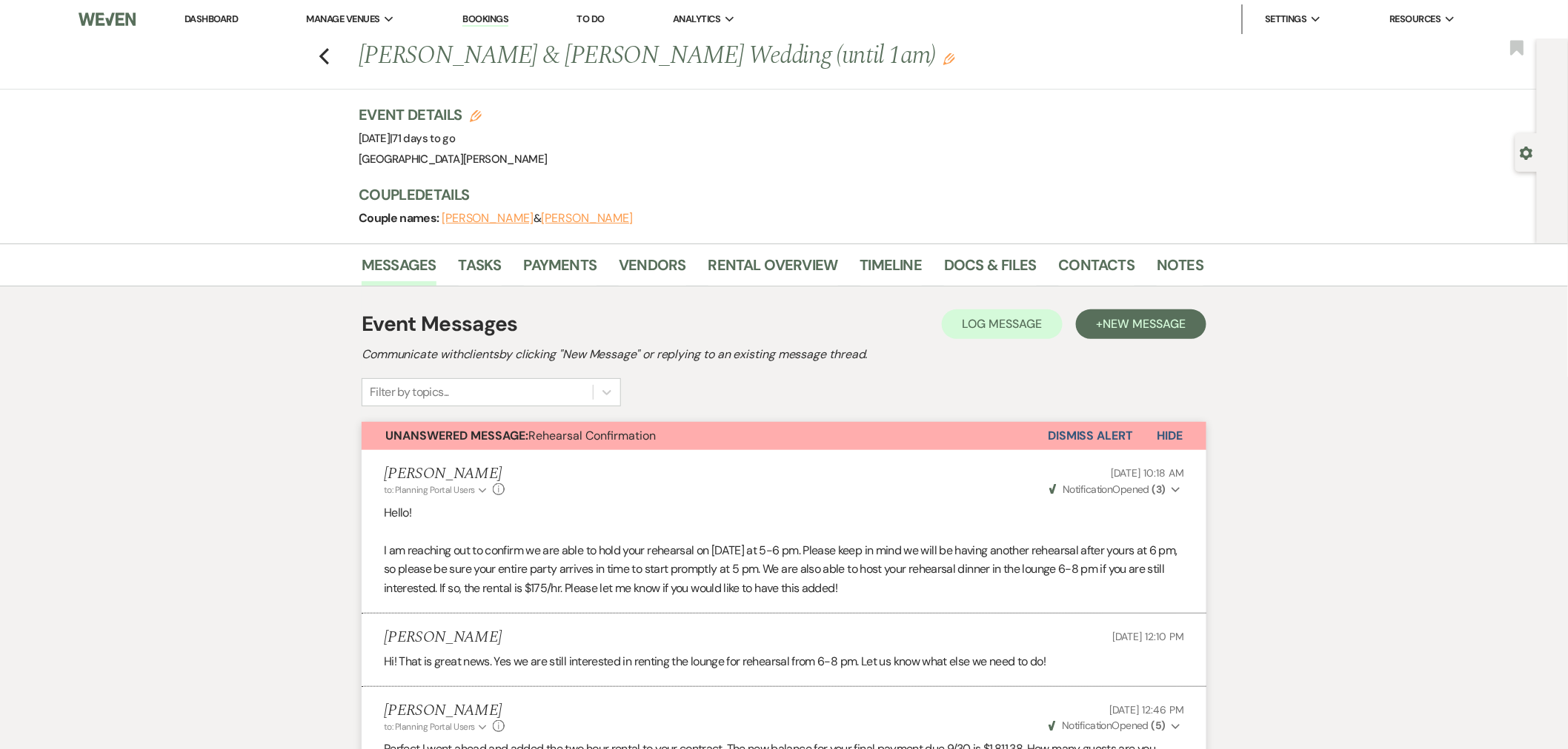
click at [224, 16] on link "Dashboard" at bounding box center [211, 18] width 53 height 12
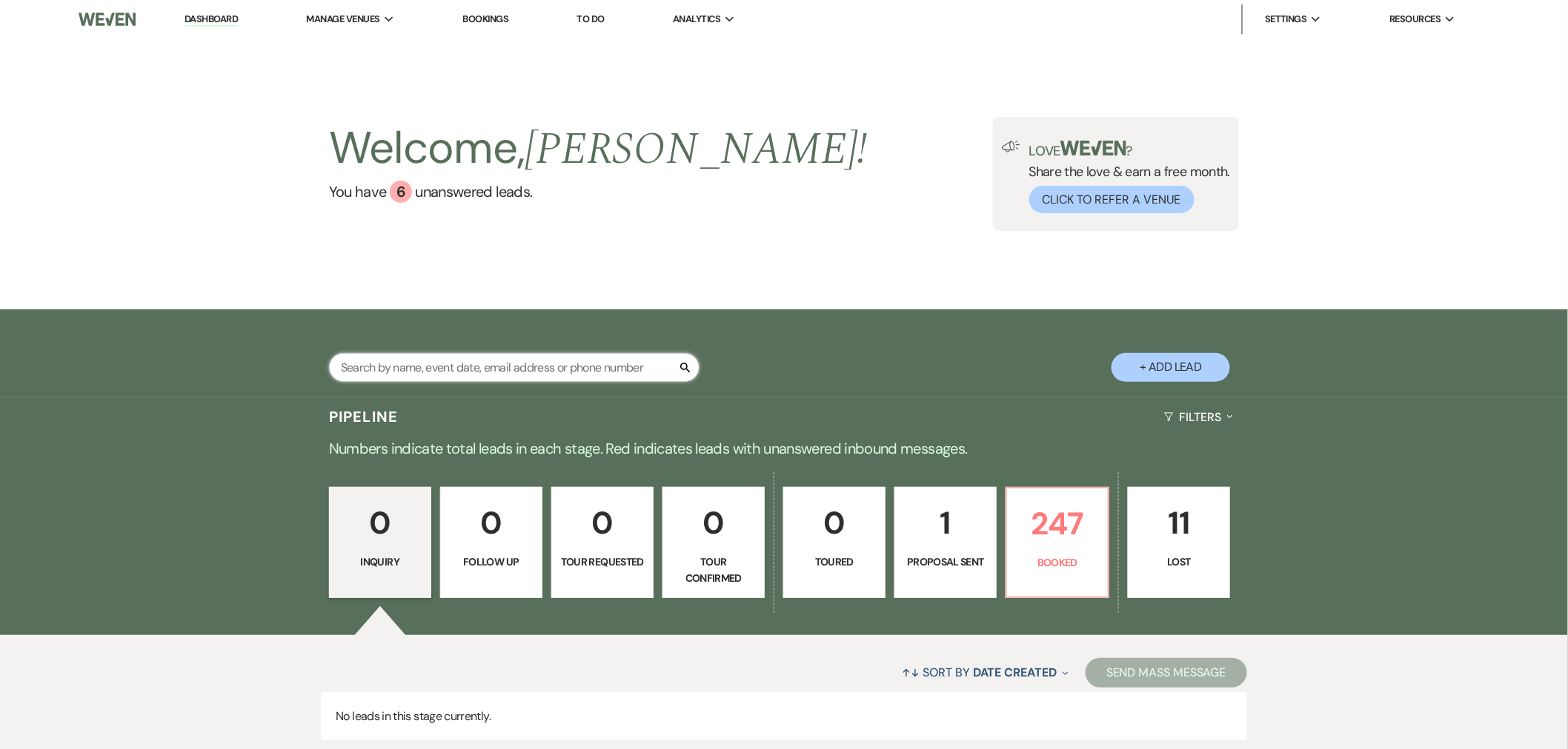
click at [443, 368] on input "text" at bounding box center [514, 367] width 371 height 29
type input "caproni"
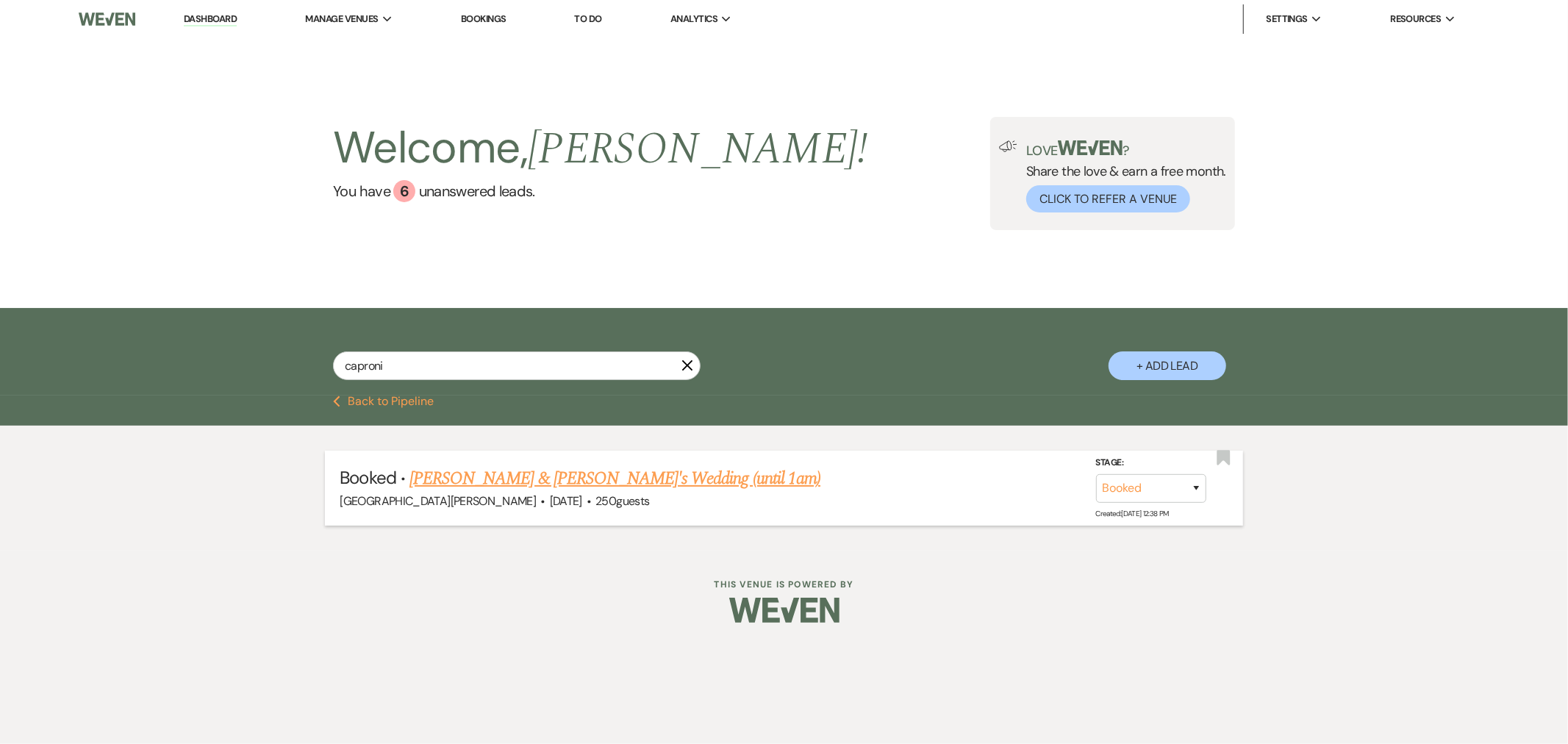
click at [608, 467] on link "[PERSON_NAME] & [PERSON_NAME]'s Wedding (until 1am)" at bounding box center [615, 479] width 411 height 26
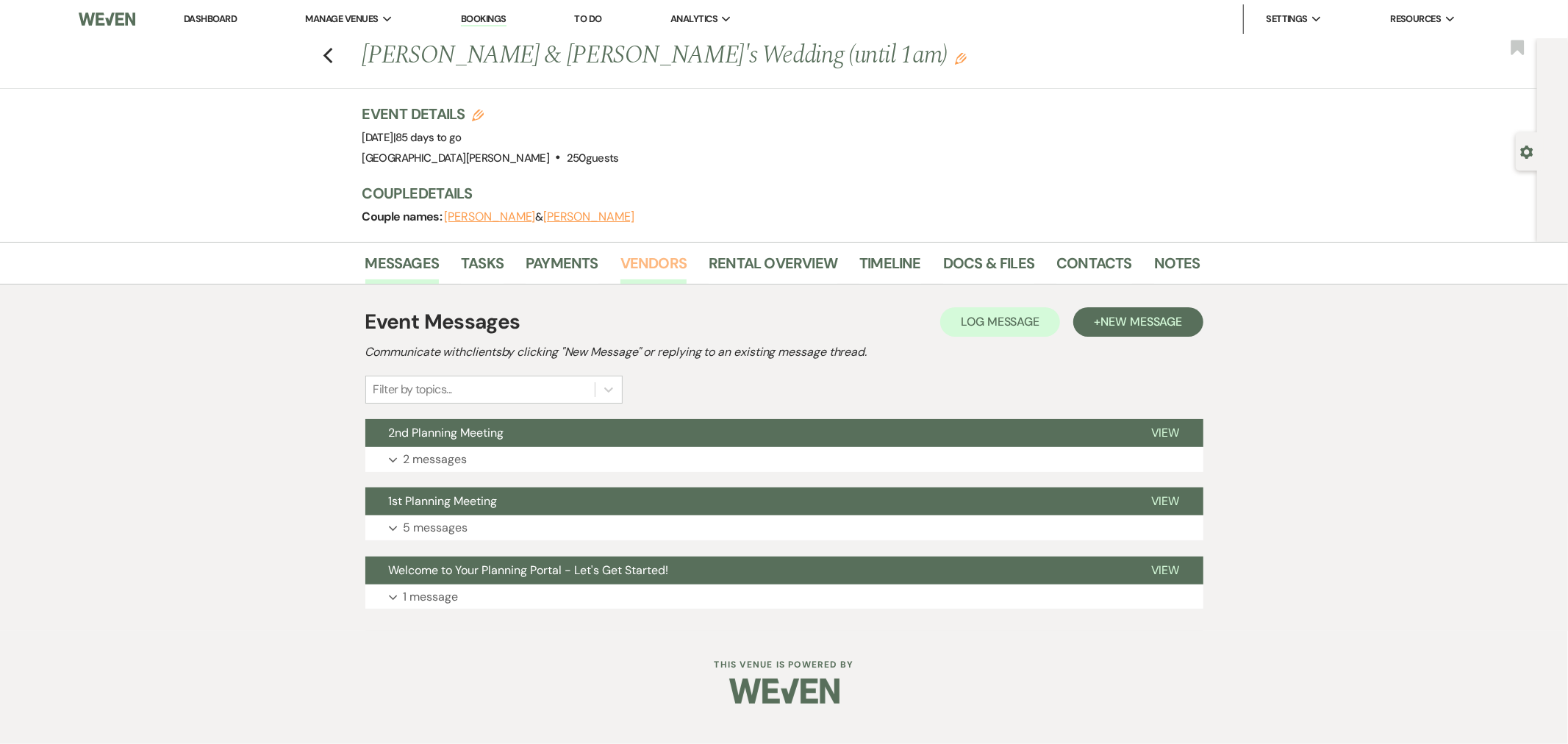
click at [621, 256] on link "Vendors" at bounding box center [653, 268] width 66 height 33
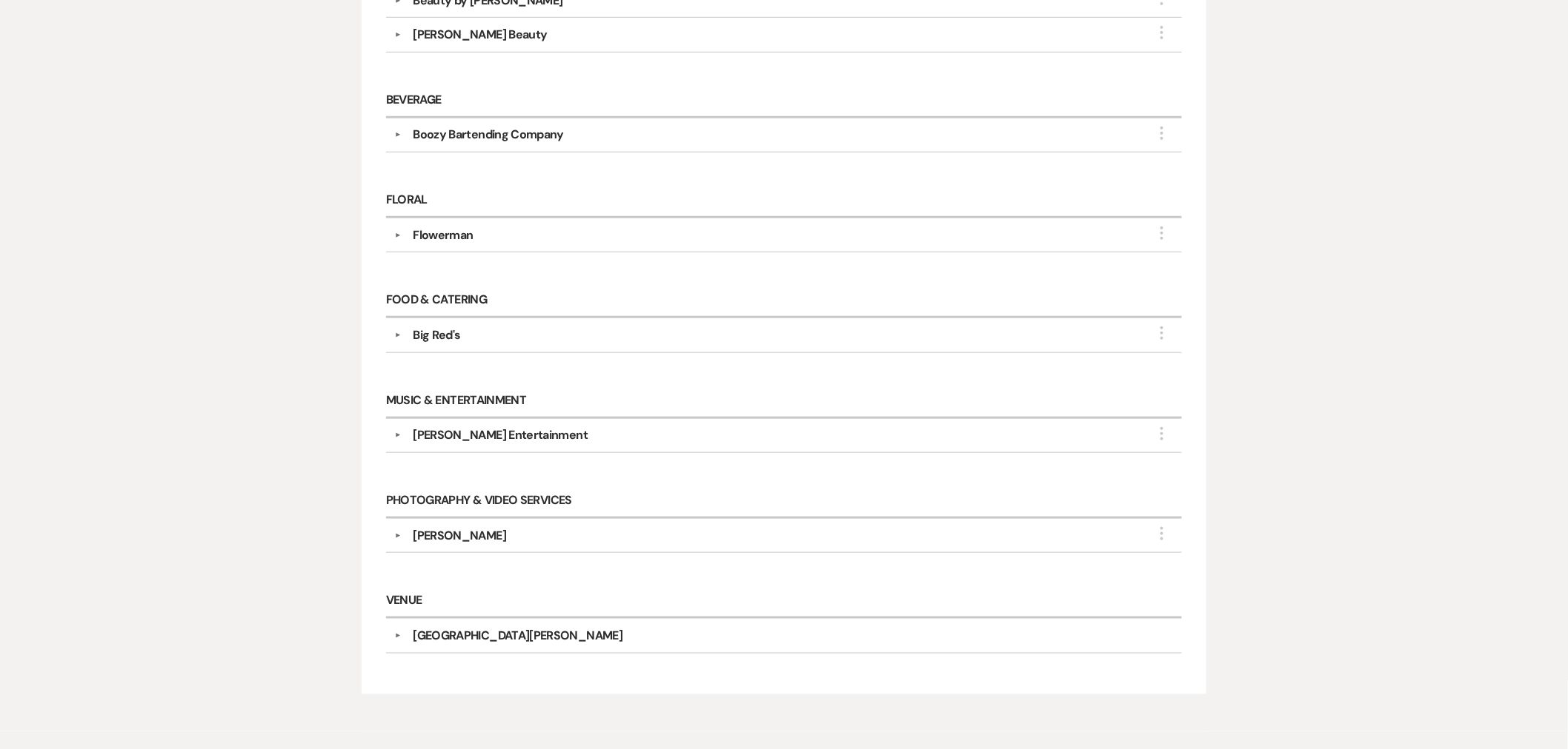
scroll to position [493, 0]
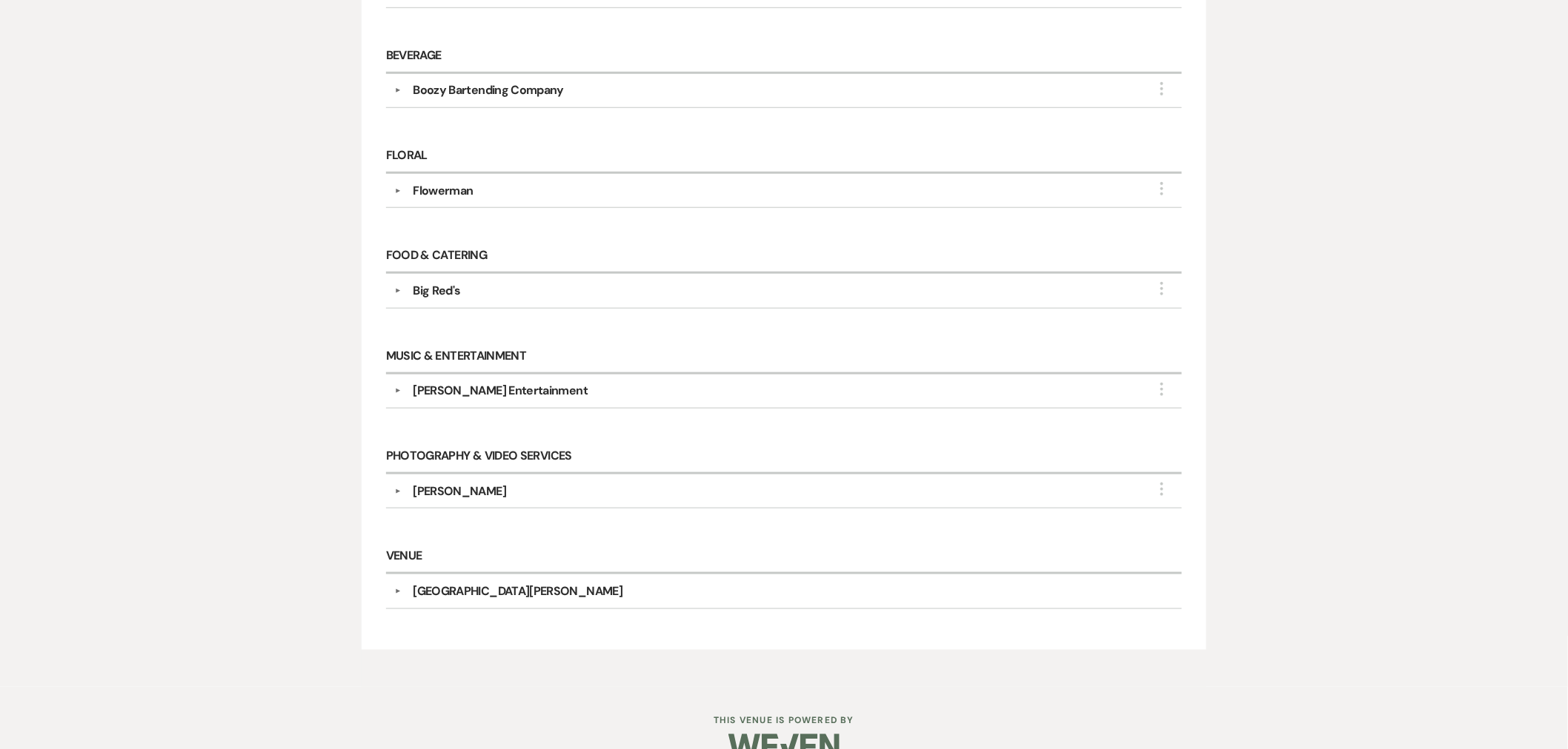
click at [413, 395] on div "[PERSON_NAME] Entertainment" at bounding box center [500, 391] width 175 height 18
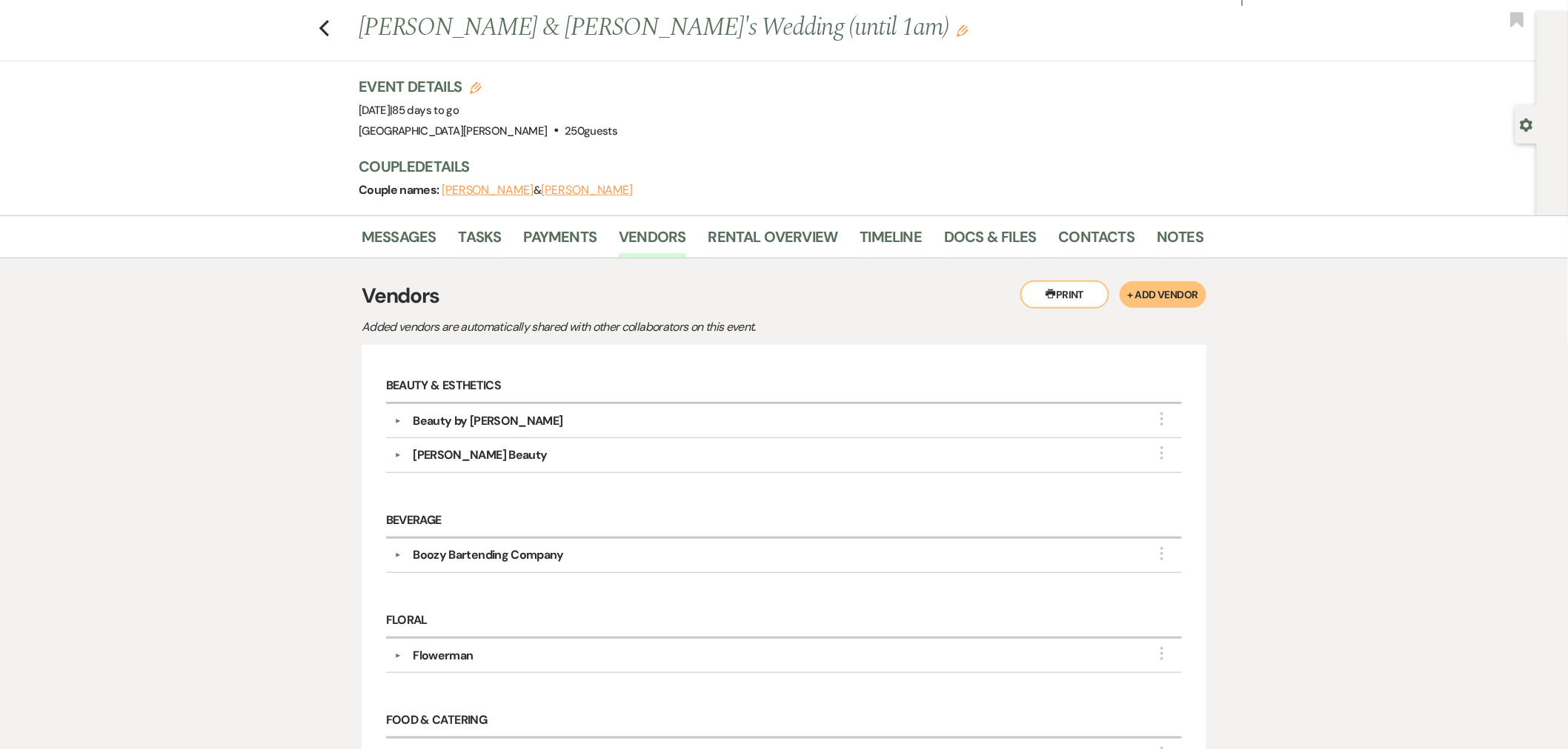
scroll to position [0, 0]
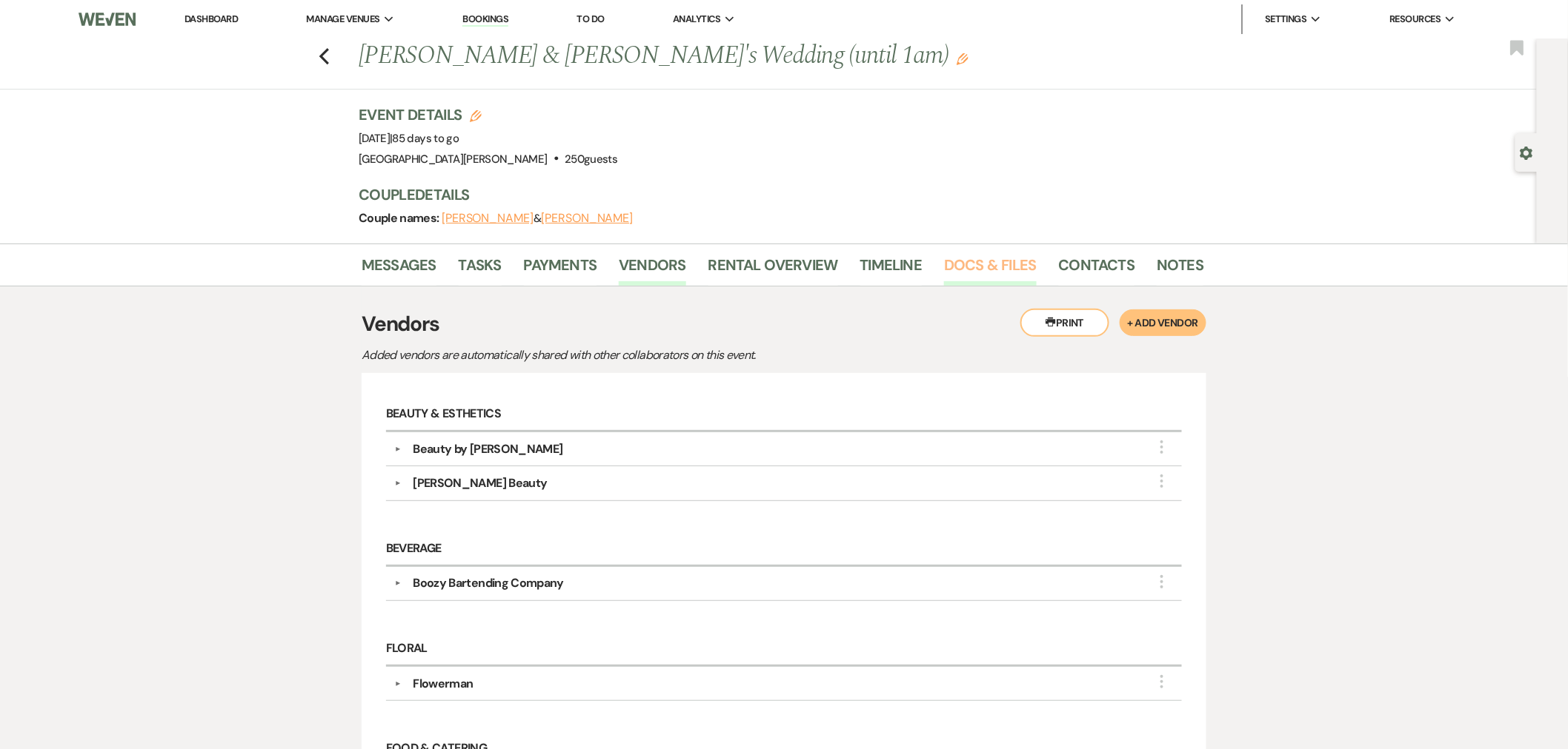
click at [971, 260] on link "Docs & Files" at bounding box center [990, 269] width 92 height 33
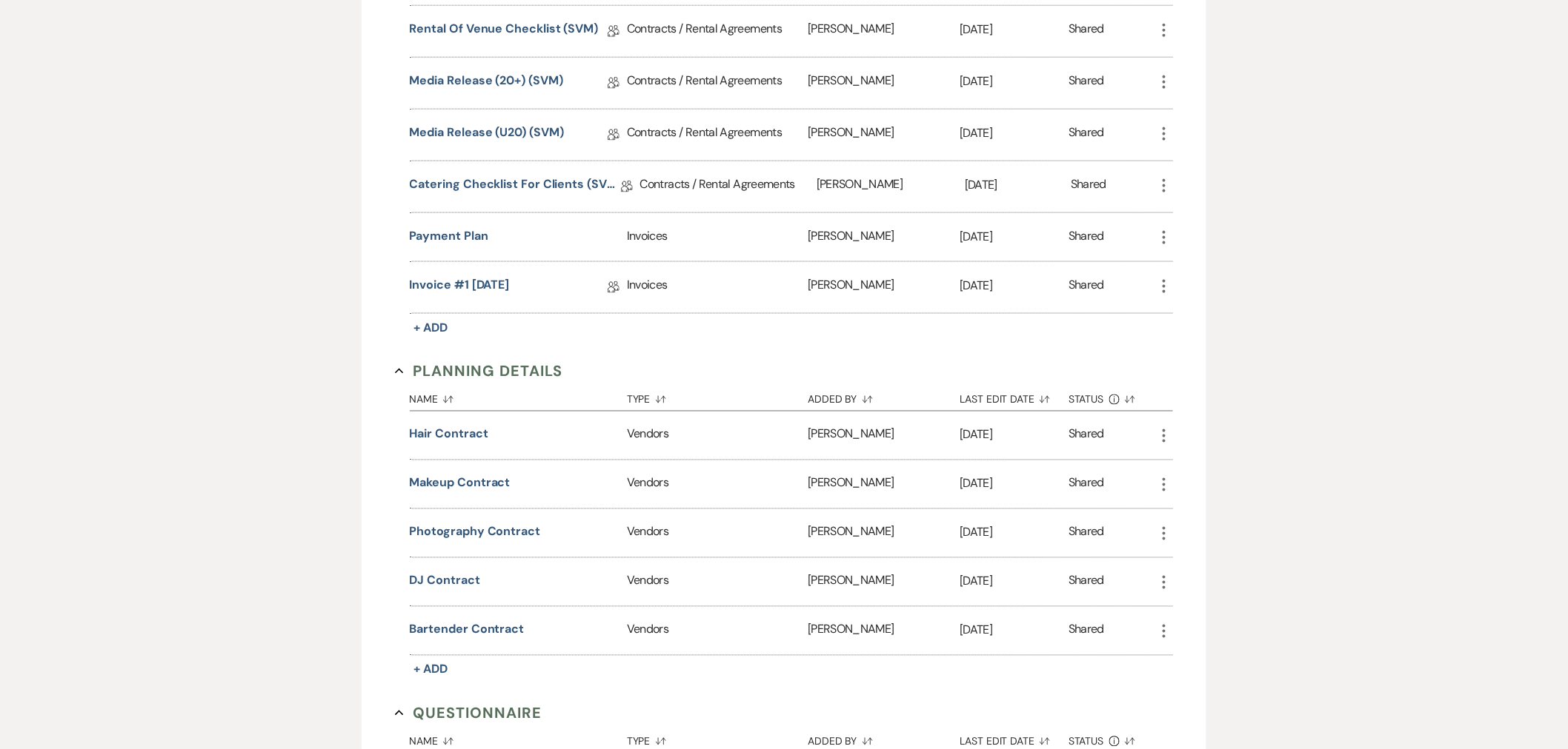
scroll to position [905, 0]
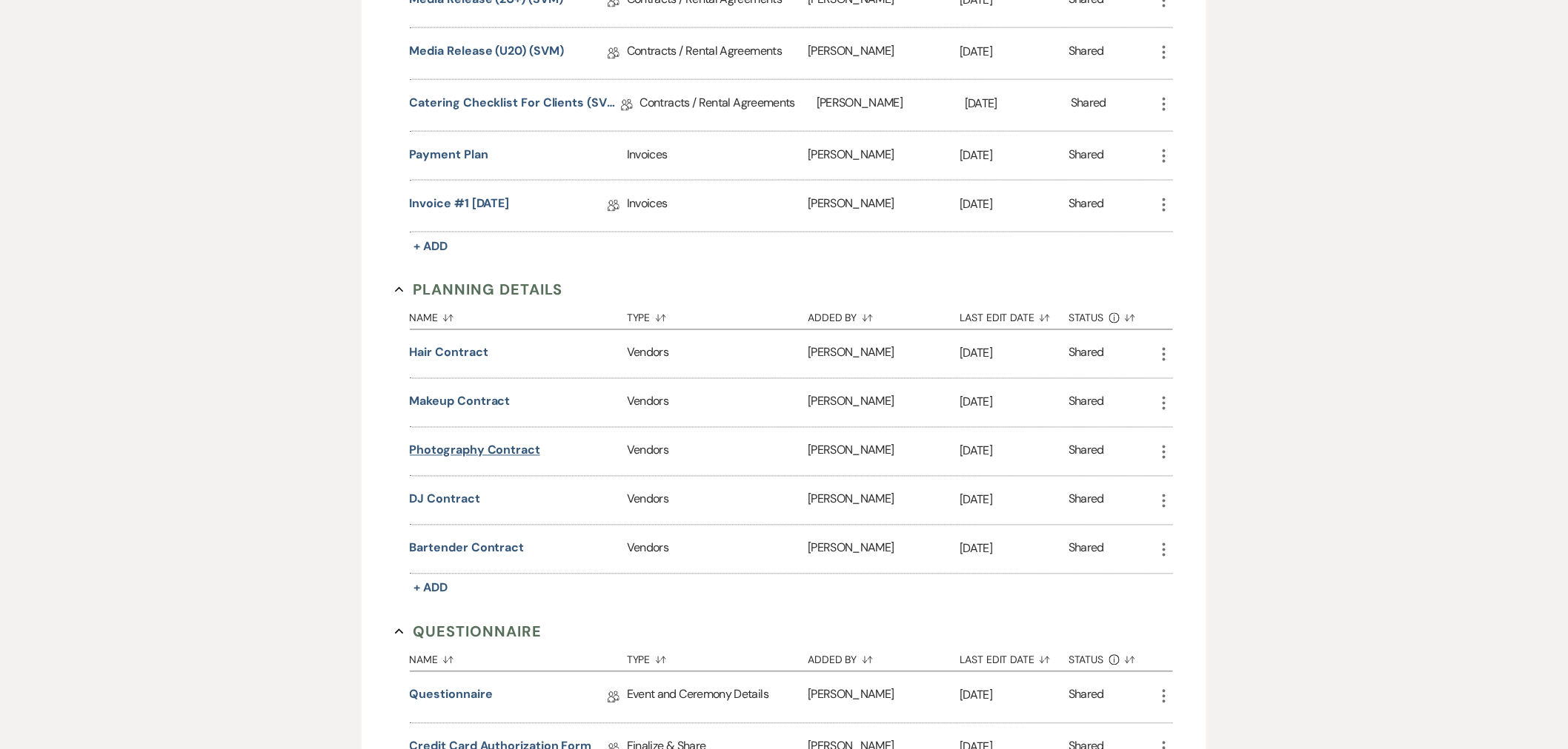
click at [515, 452] on button "Photography Contract" at bounding box center [475, 451] width 131 height 18
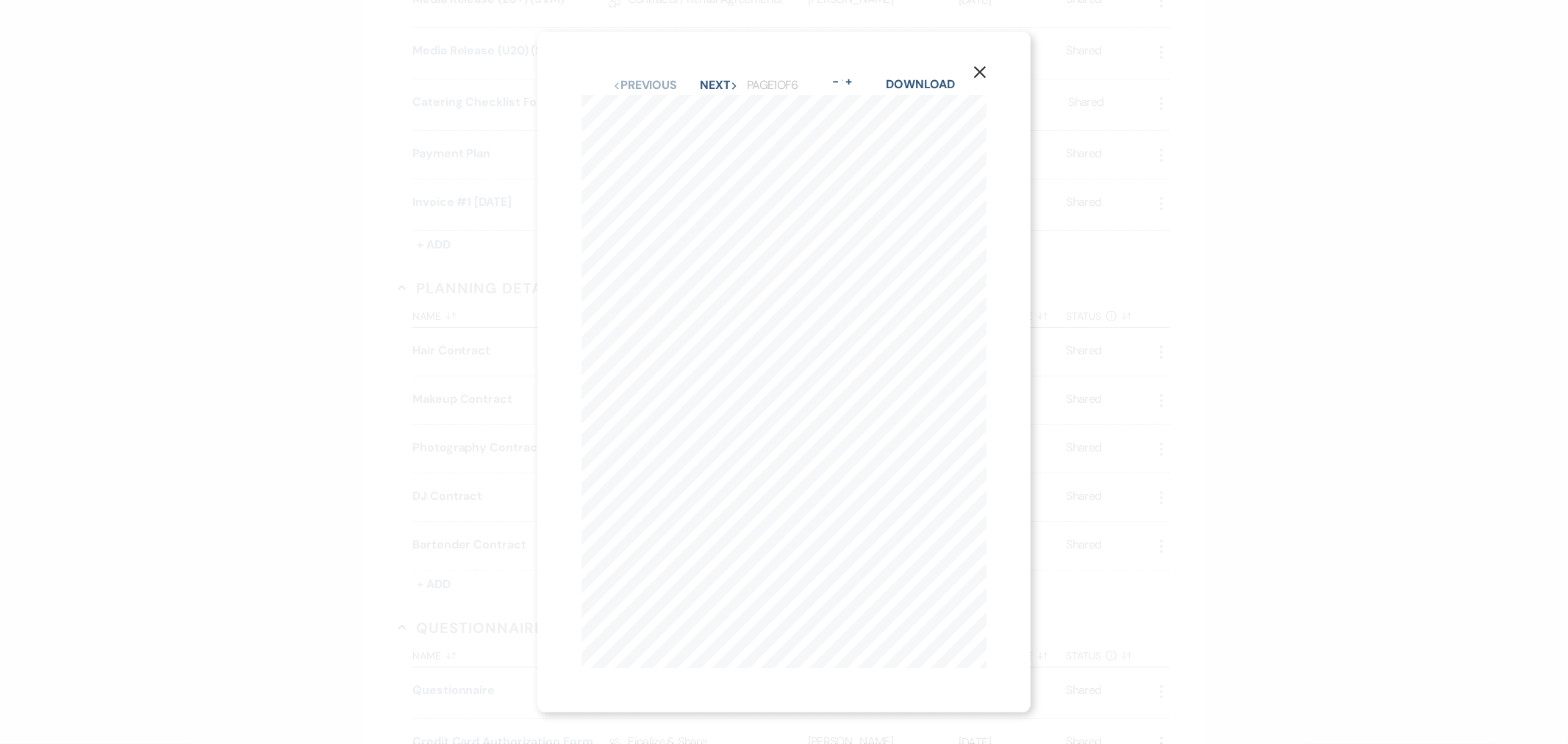
click at [987, 68] on icon "X" at bounding box center [980, 72] width 13 height 13
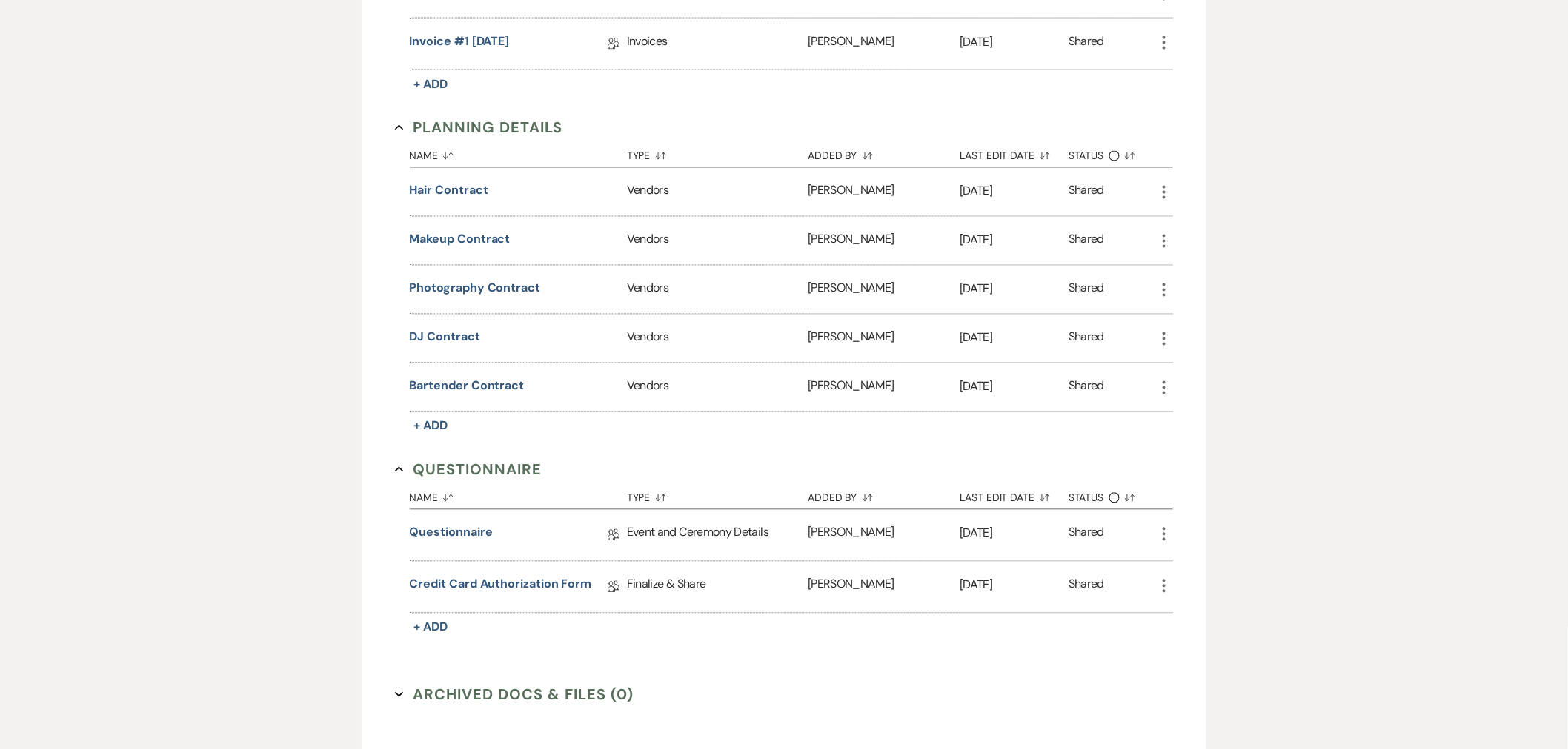
scroll to position [1069, 0]
click at [465, 380] on button "Bartender Contract" at bounding box center [468, 384] width 115 height 18
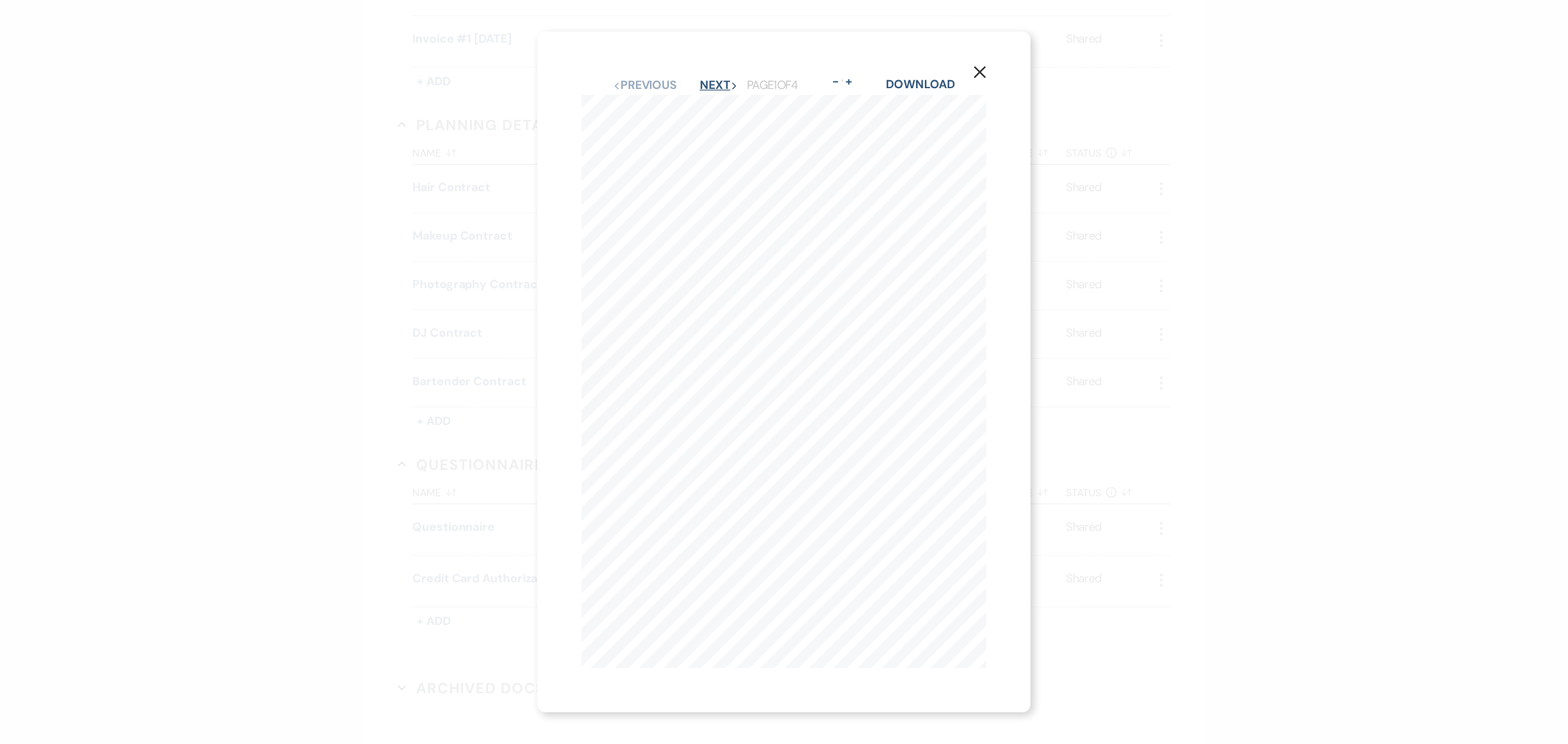
click at [708, 79] on button "Next Next" at bounding box center [718, 85] width 38 height 11
click at [713, 79] on button "Next Next" at bounding box center [718, 85] width 38 height 11
click at [990, 72] on button "X" at bounding box center [979, 71] width 22 height 26
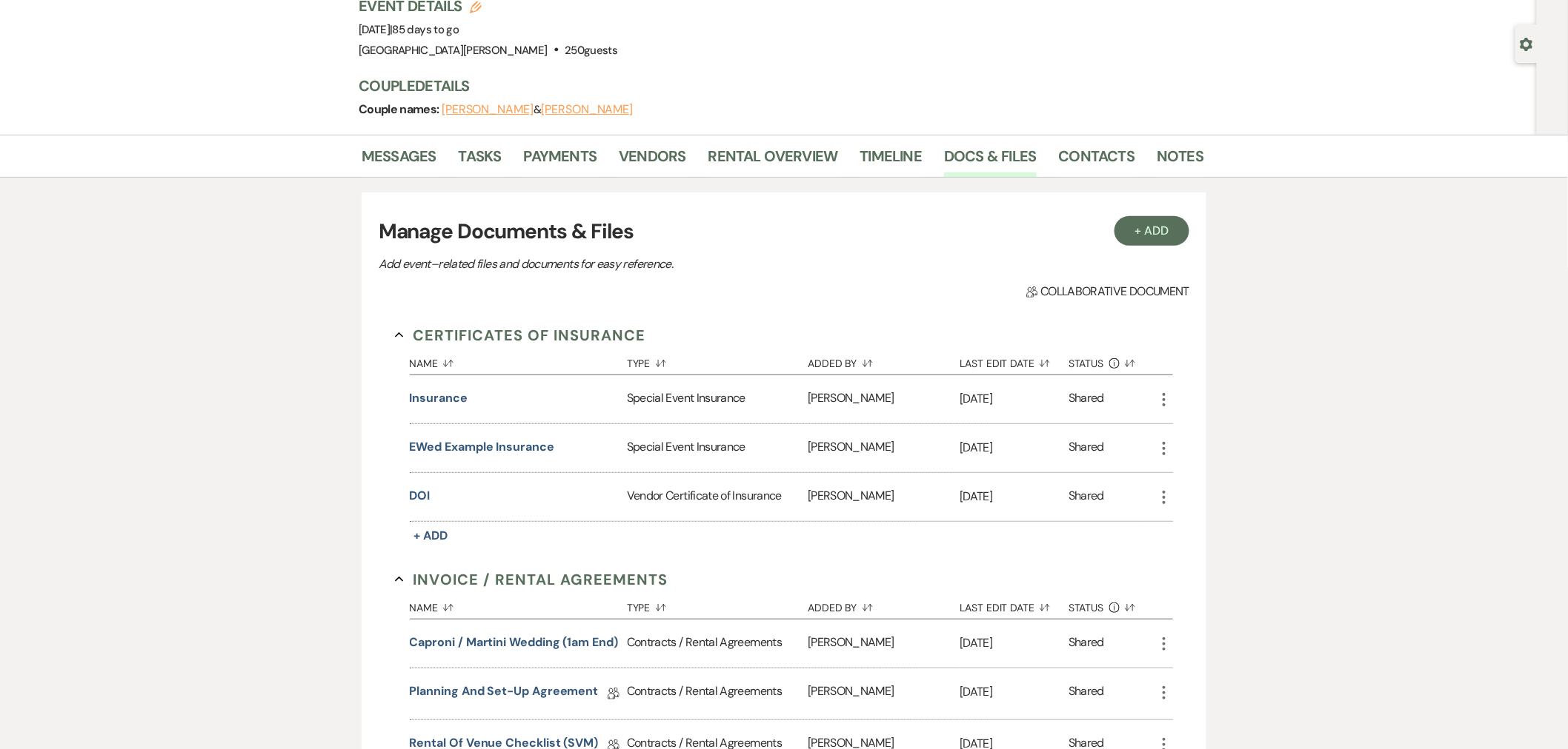
scroll to position [0, 0]
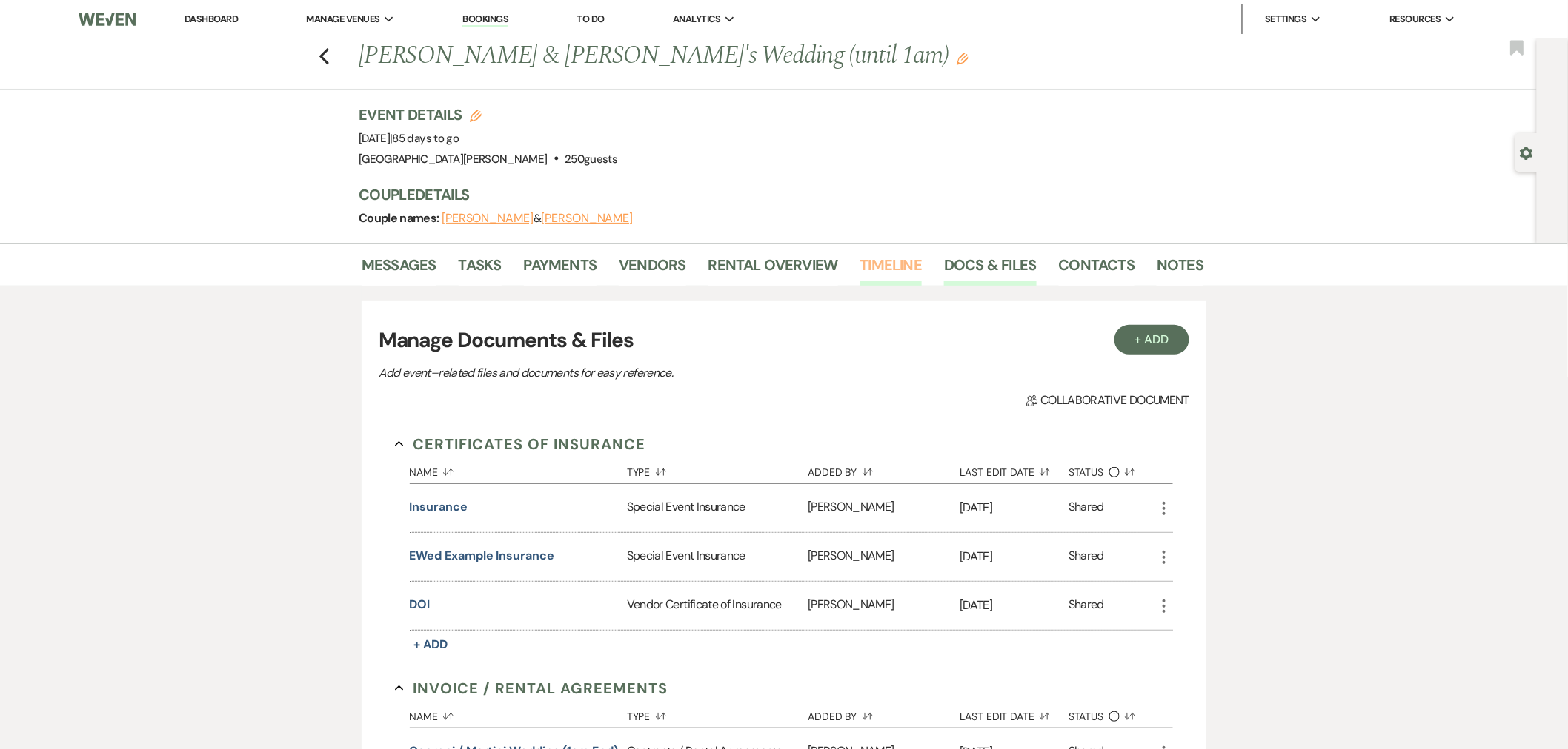
drag, startPoint x: 890, startPoint y: 272, endPoint x: 906, endPoint y: 283, distance: 19.4
click at [890, 272] on link "Timeline" at bounding box center [892, 269] width 62 height 33
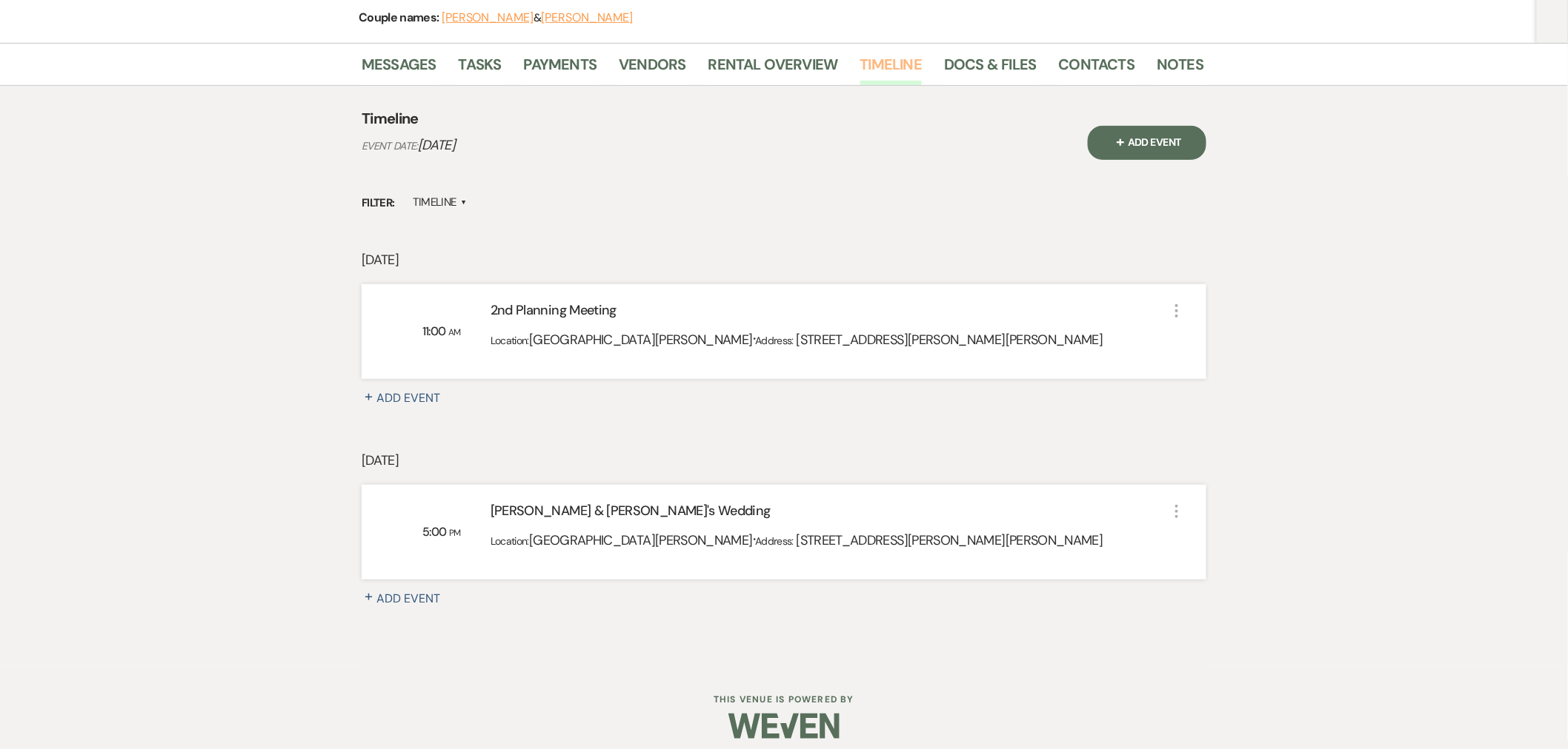
scroll to position [212, 0]
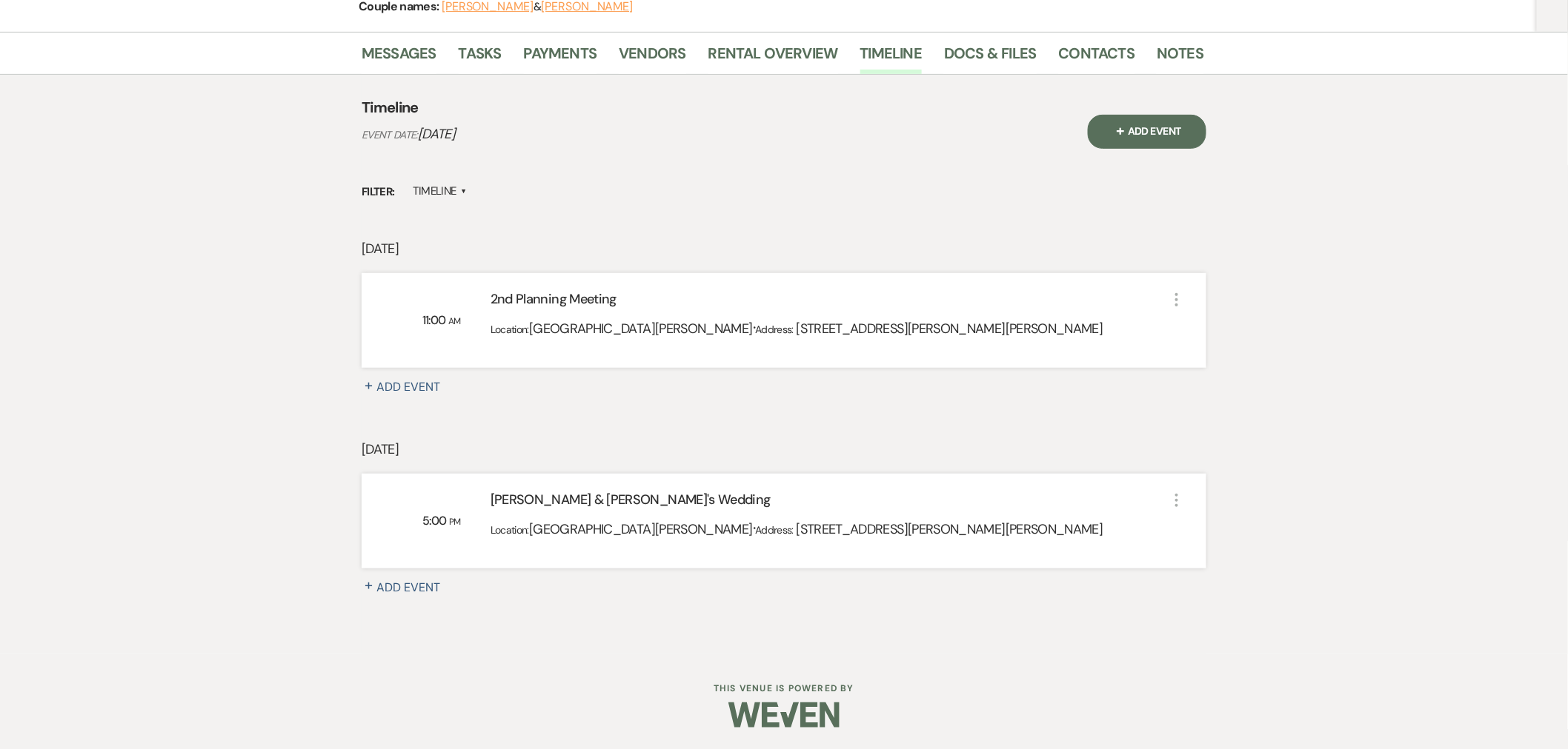
click at [1136, 129] on button "+ Add Event" at bounding box center [1147, 131] width 118 height 34
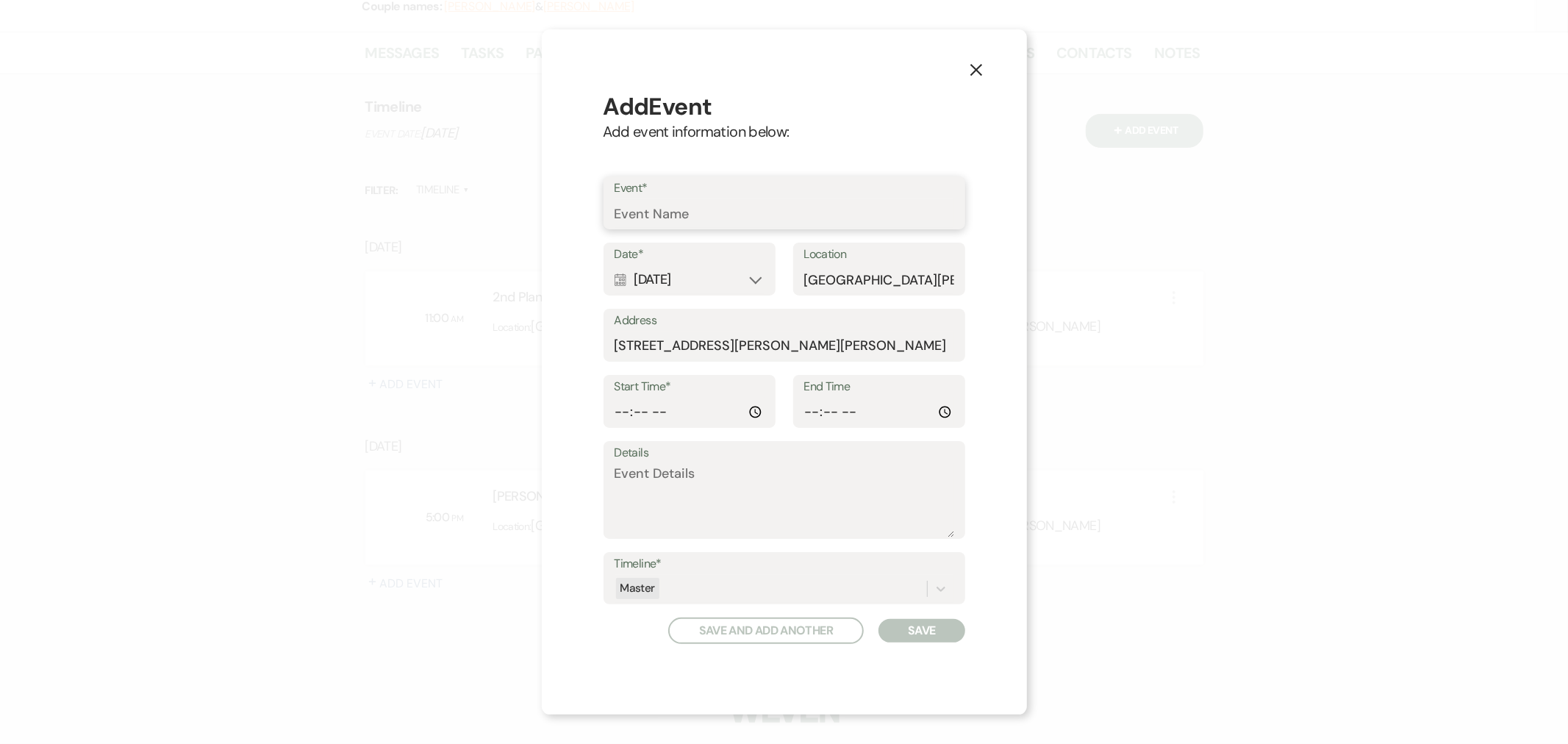
click at [653, 215] on input "Event*" at bounding box center [784, 213] width 340 height 29
type input "Final Planning Meeting"
click at [620, 412] on input "Start Time*" at bounding box center [690, 412] width 150 height 29
click at [620, 410] on input "Start Time*" at bounding box center [690, 412] width 150 height 29
click at [722, 486] on textarea "Details" at bounding box center [784, 501] width 340 height 73
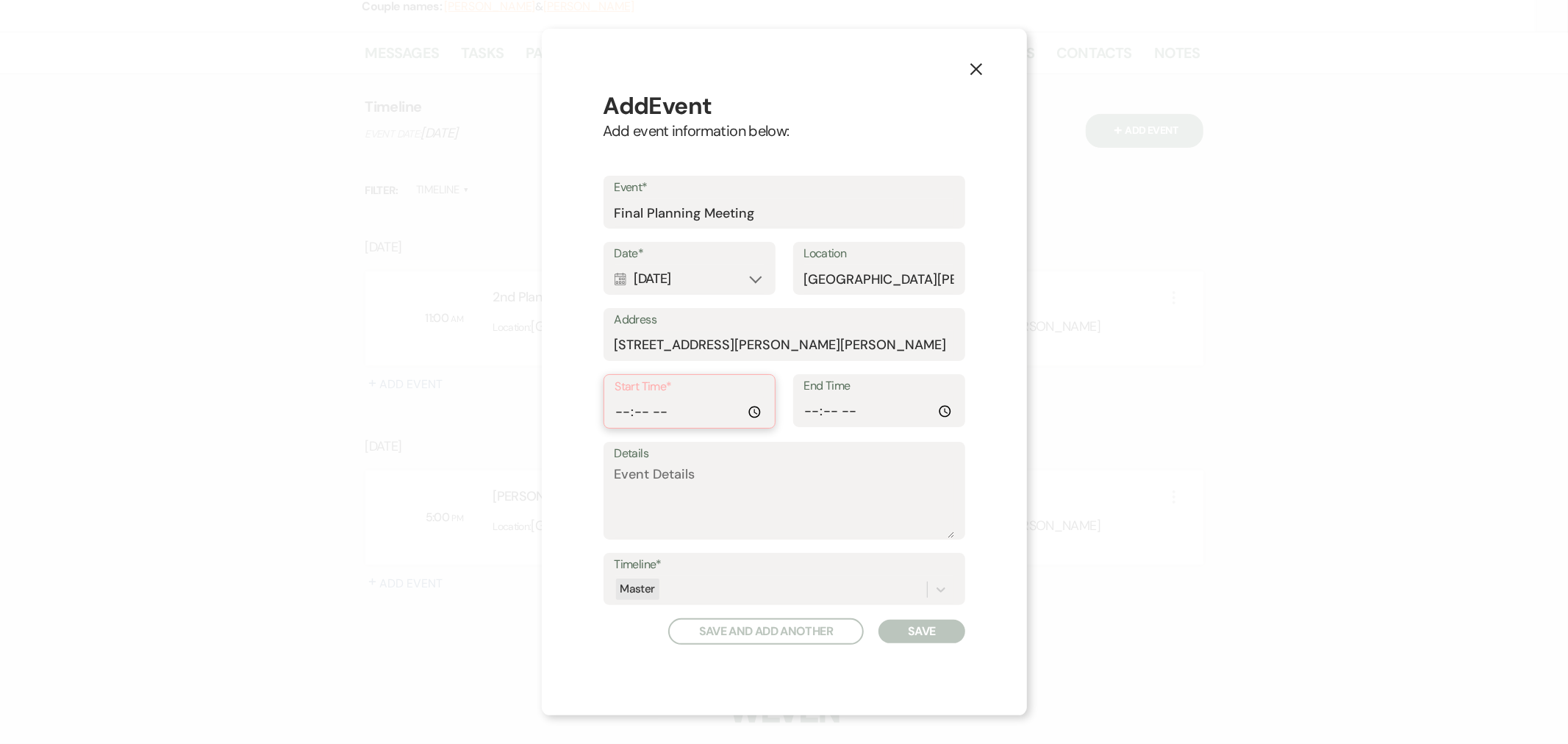
click at [659, 414] on input "Start Time*" at bounding box center [690, 412] width 148 height 29
click at [632, 410] on input "Start Time*" at bounding box center [690, 412] width 148 height 29
click at [664, 415] on input "Start Time*" at bounding box center [690, 412] width 148 height 29
type input "11:00"
click at [677, 286] on div "Calendar [DATE] Expand" at bounding box center [690, 279] width 150 height 29
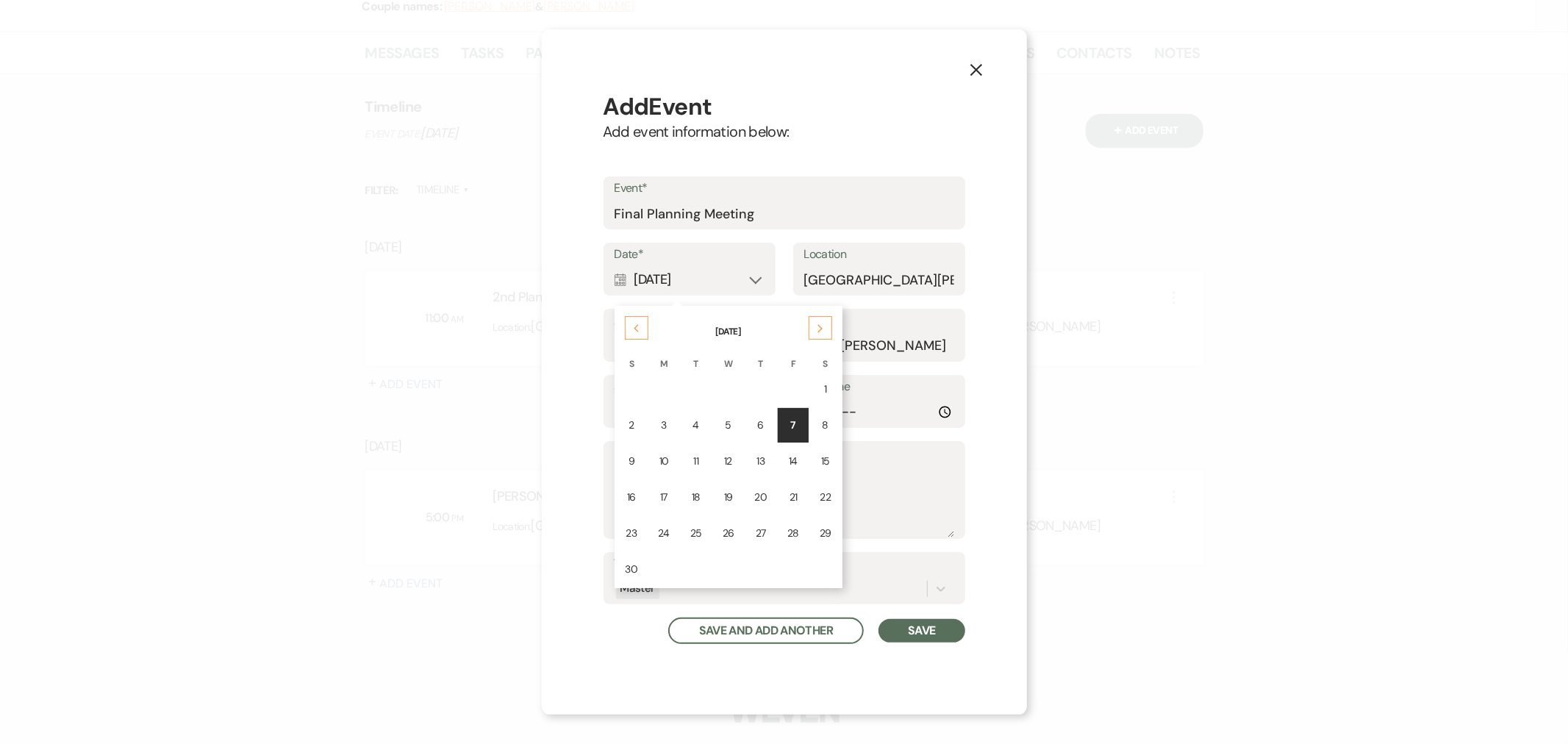
click at [634, 330] on use at bounding box center [636, 329] width 5 height 8
click at [722, 496] on div "22" at bounding box center [728, 497] width 11 height 16
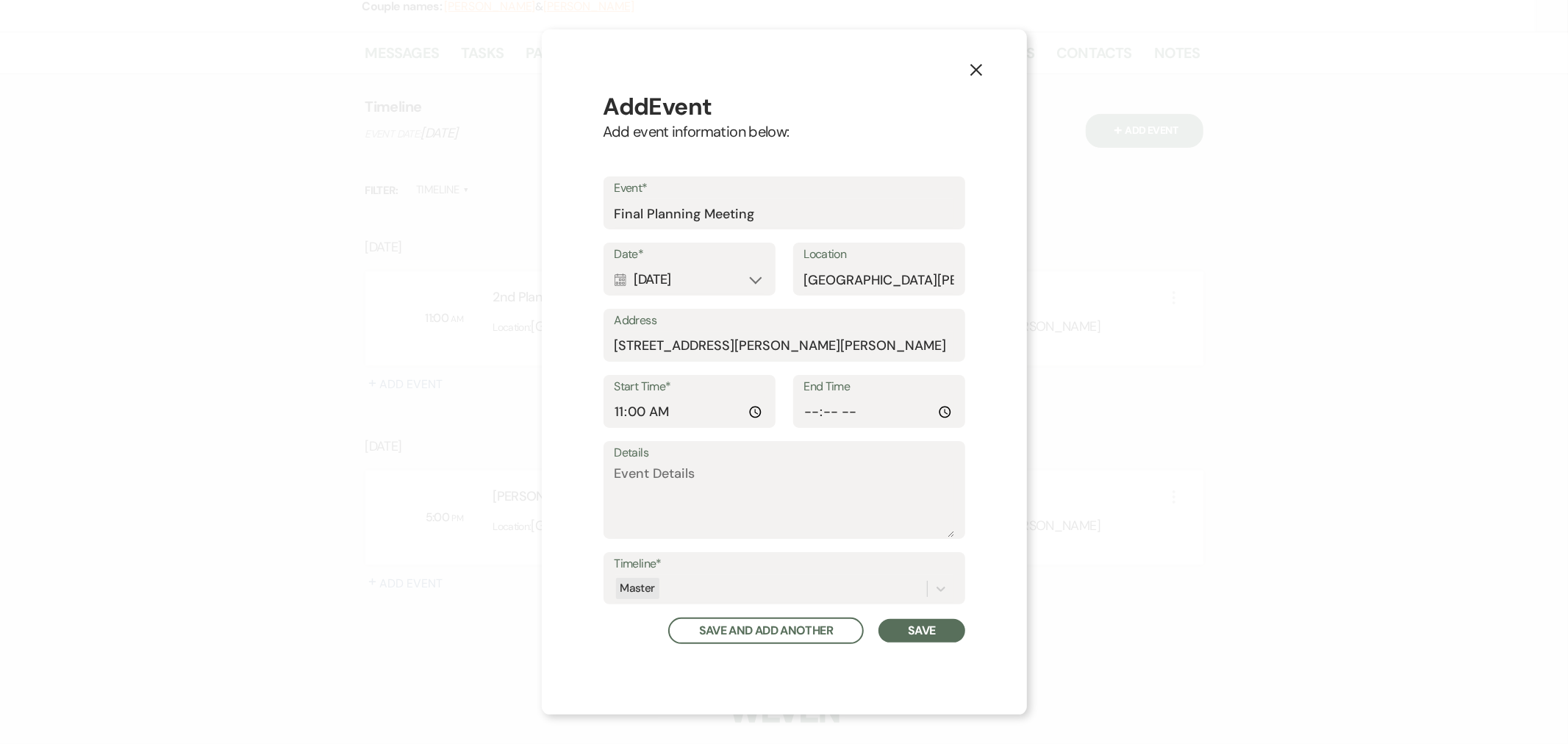
click at [904, 636] on button "Save" at bounding box center [921, 631] width 86 height 24
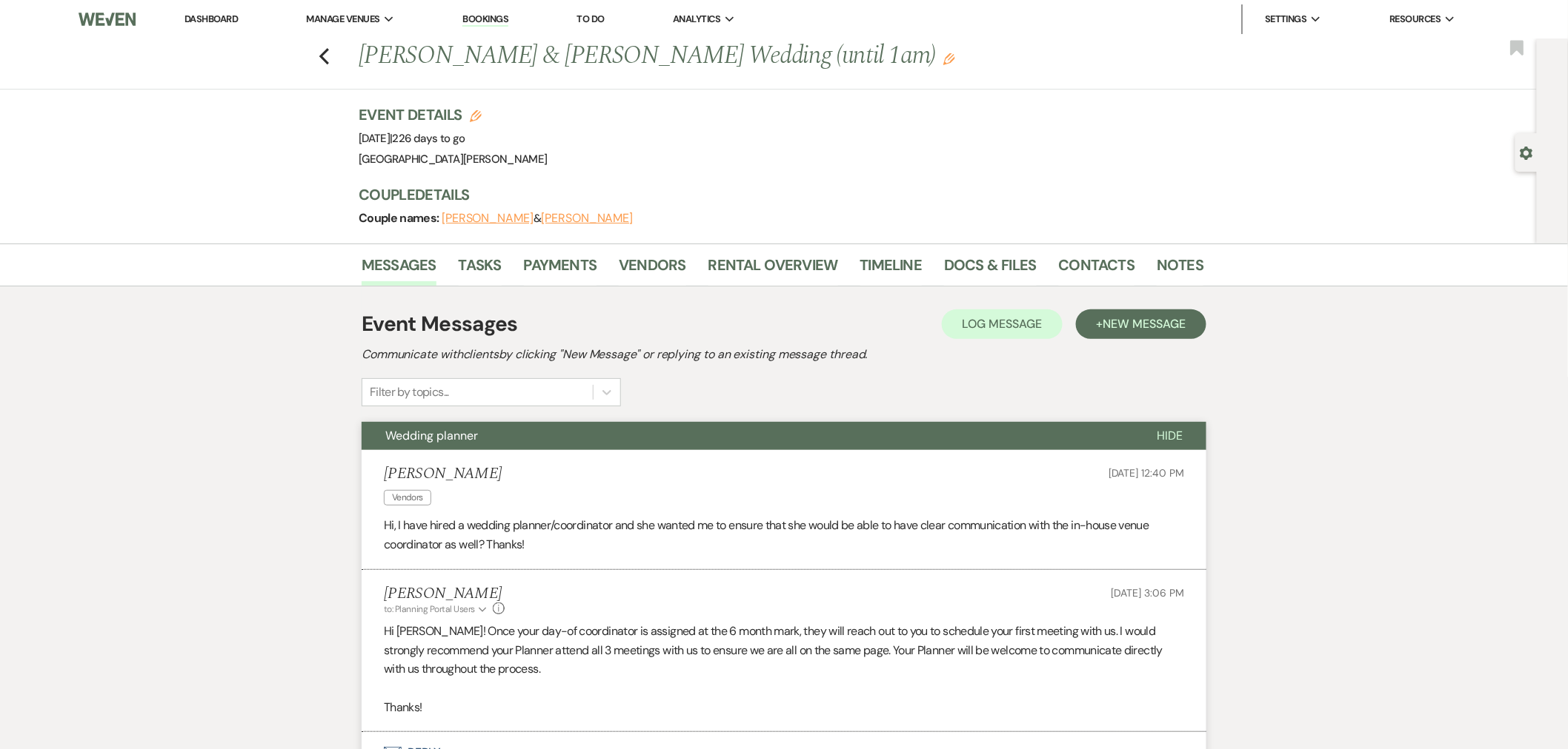
scroll to position [82, 0]
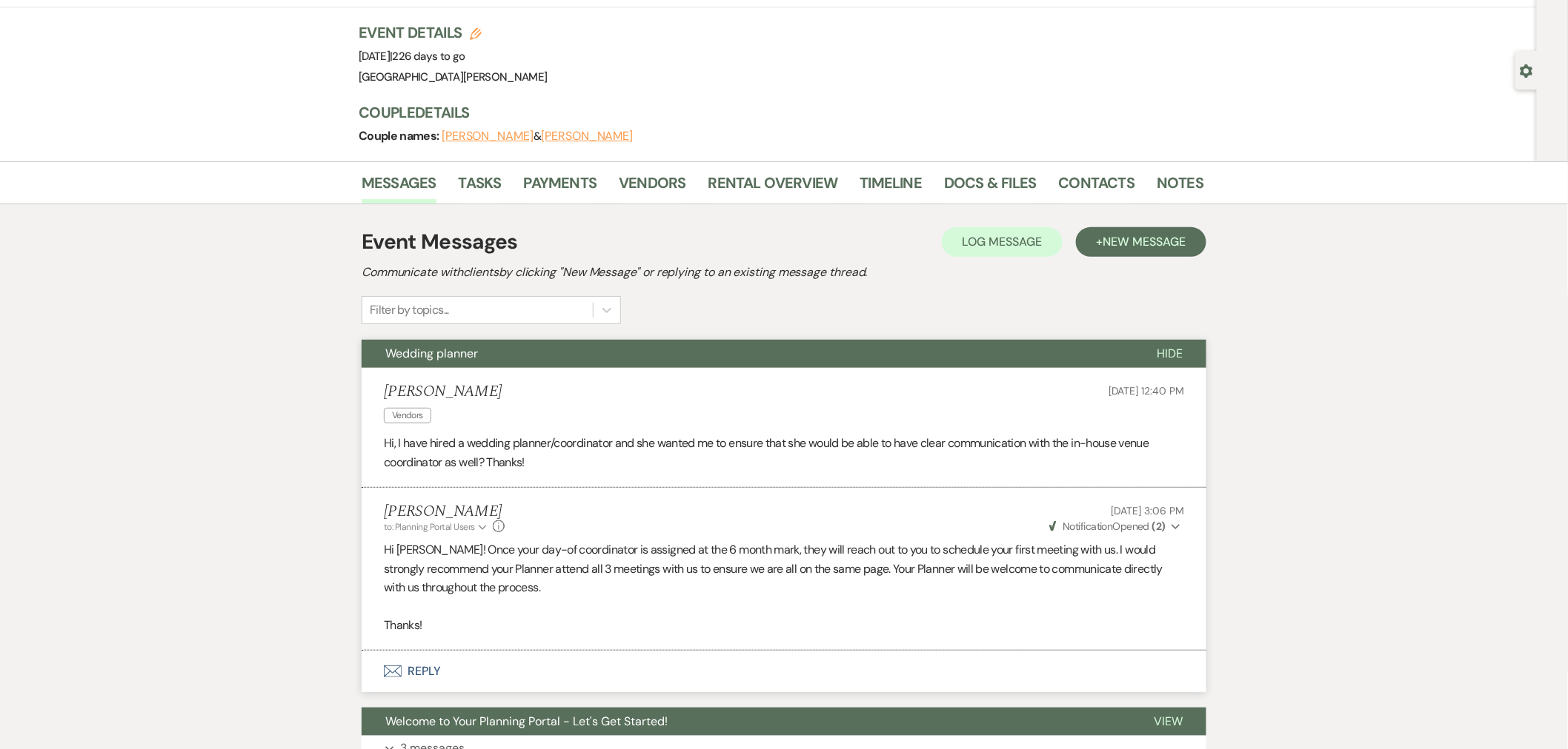
click at [1526, 70] on icon "Gear" at bounding box center [1526, 71] width 13 height 13
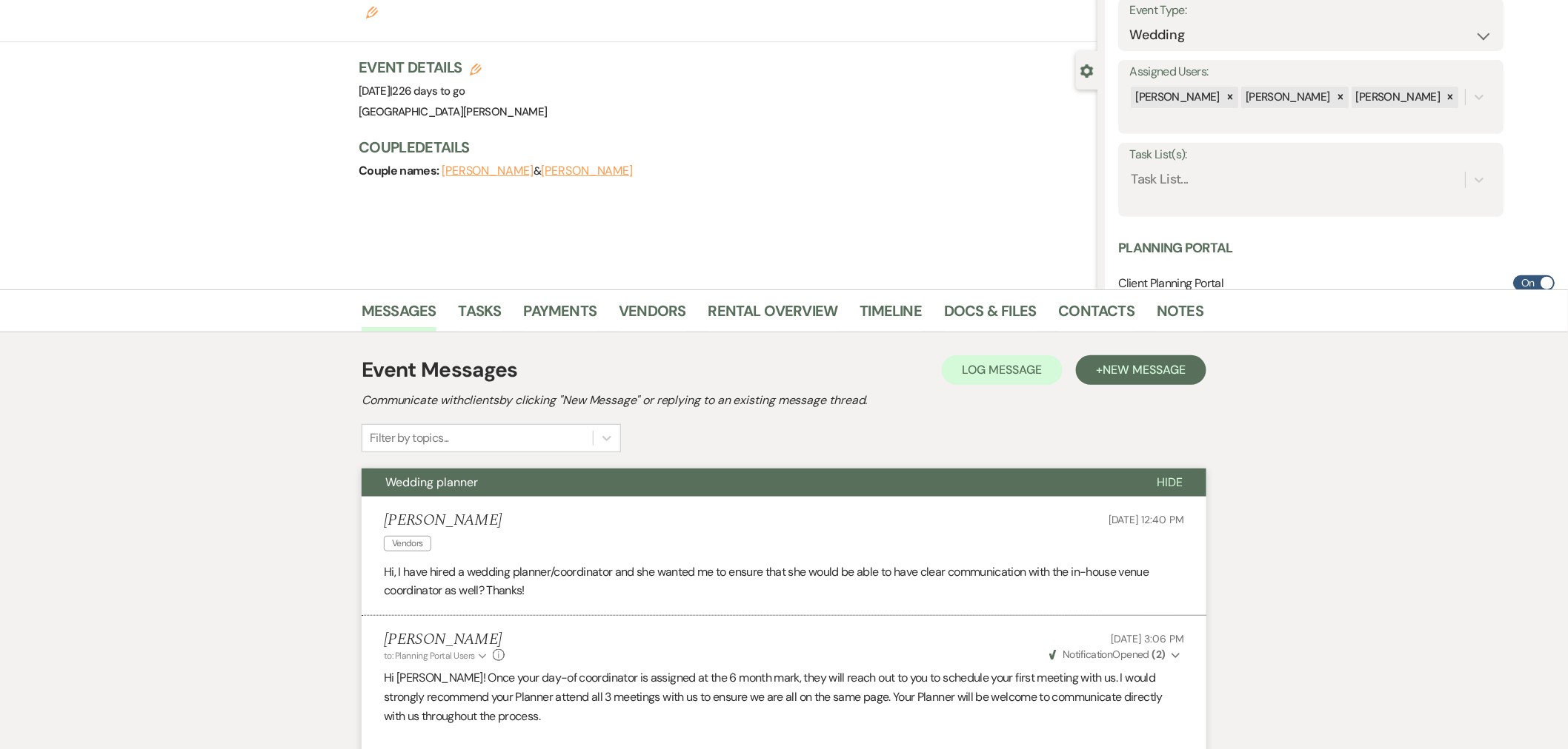
scroll to position [164, 0]
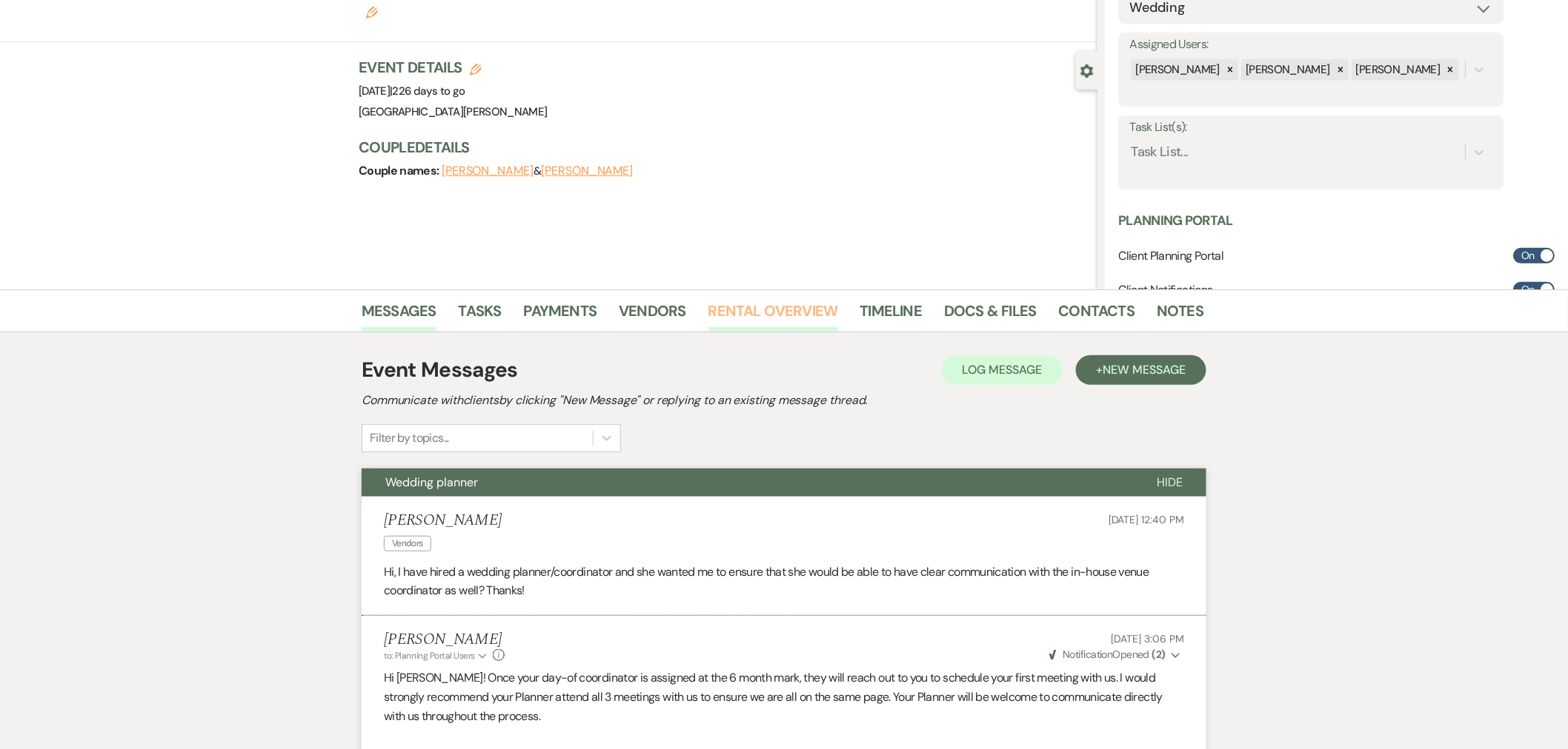
click at [756, 320] on link "Rental Overview" at bounding box center [773, 315] width 130 height 33
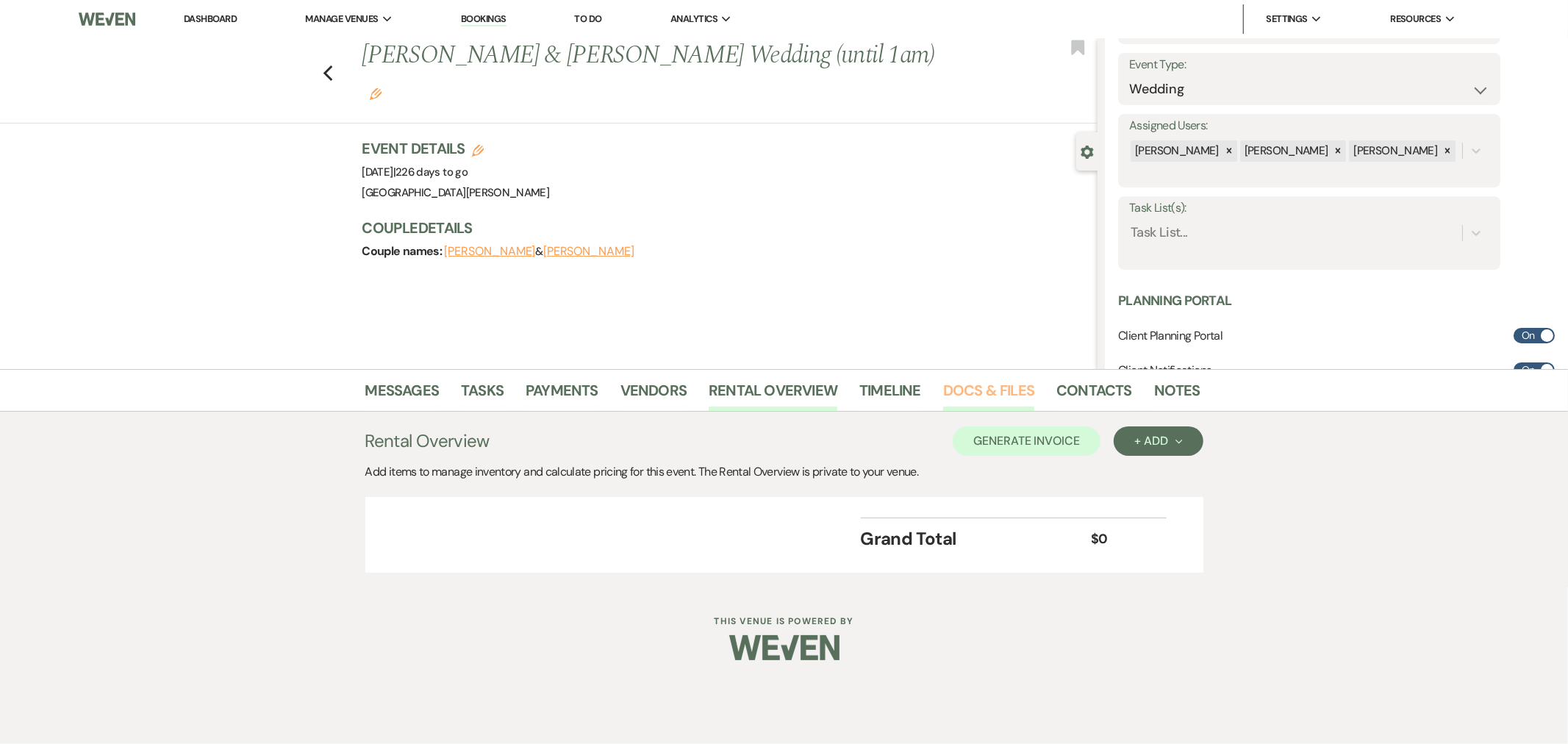
click at [988, 395] on link "Docs & Files" at bounding box center [989, 395] width 91 height 33
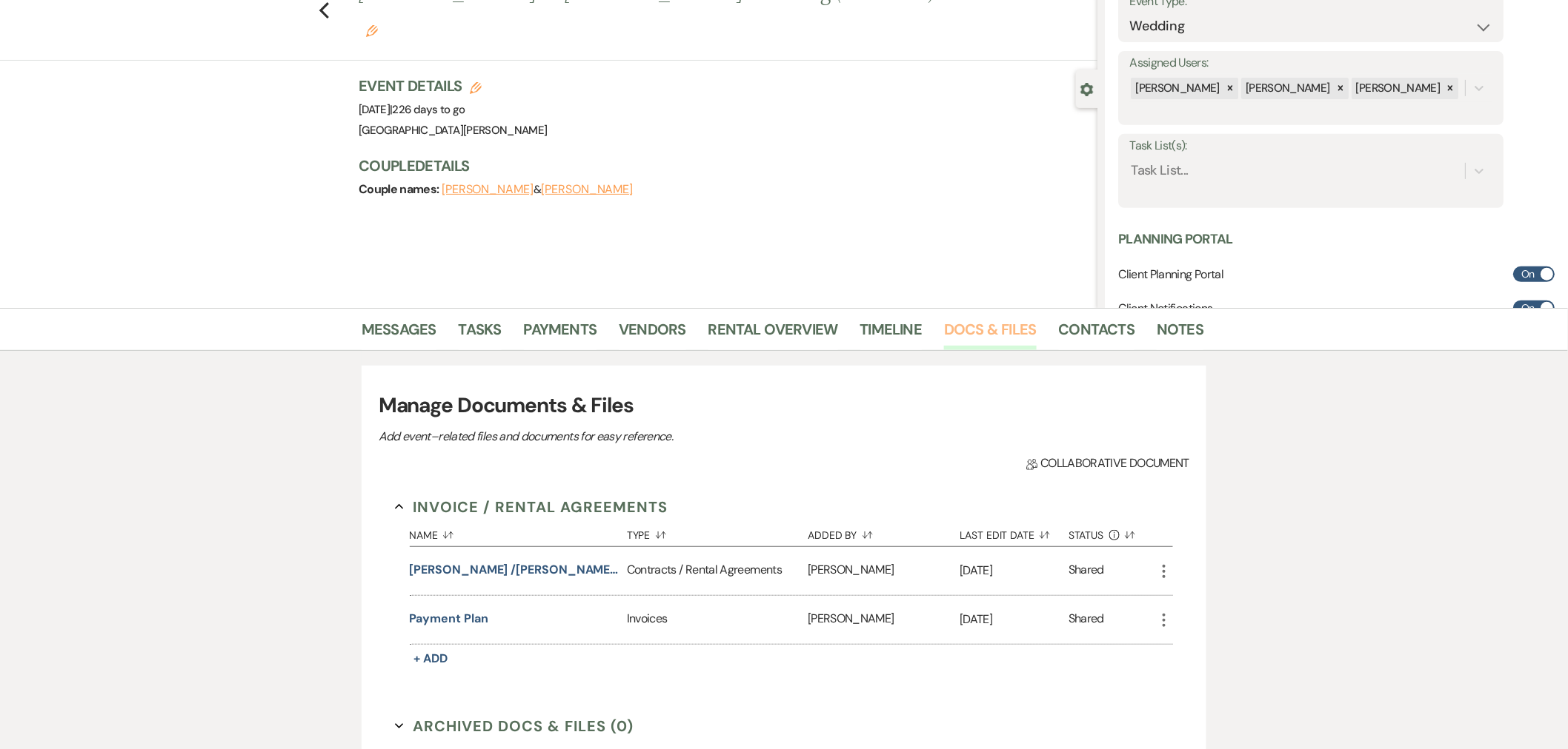
scroll to position [246, 0]
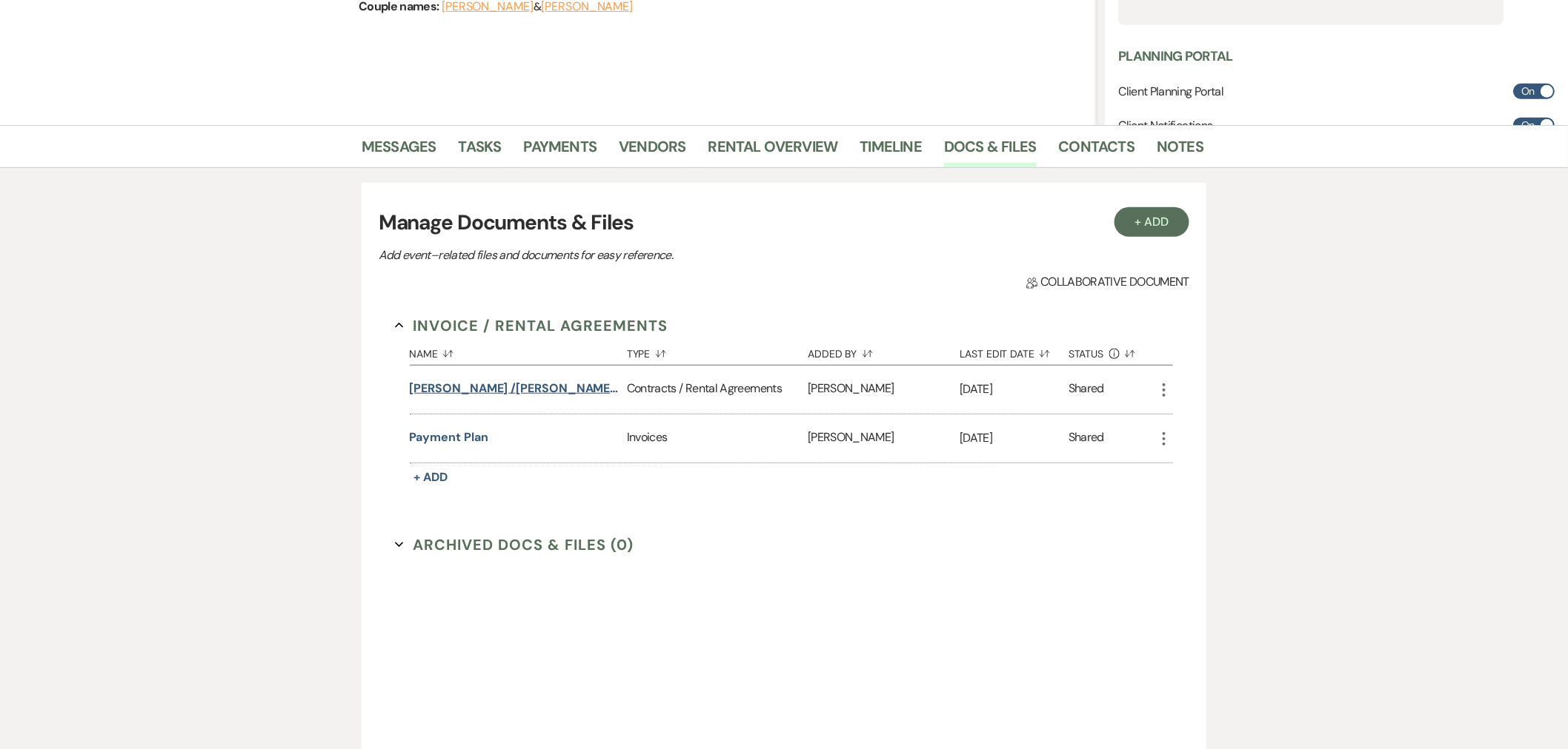
click at [538, 395] on button "McManimon /Sparks Wedding (1am end)" at bounding box center [515, 389] width 211 height 18
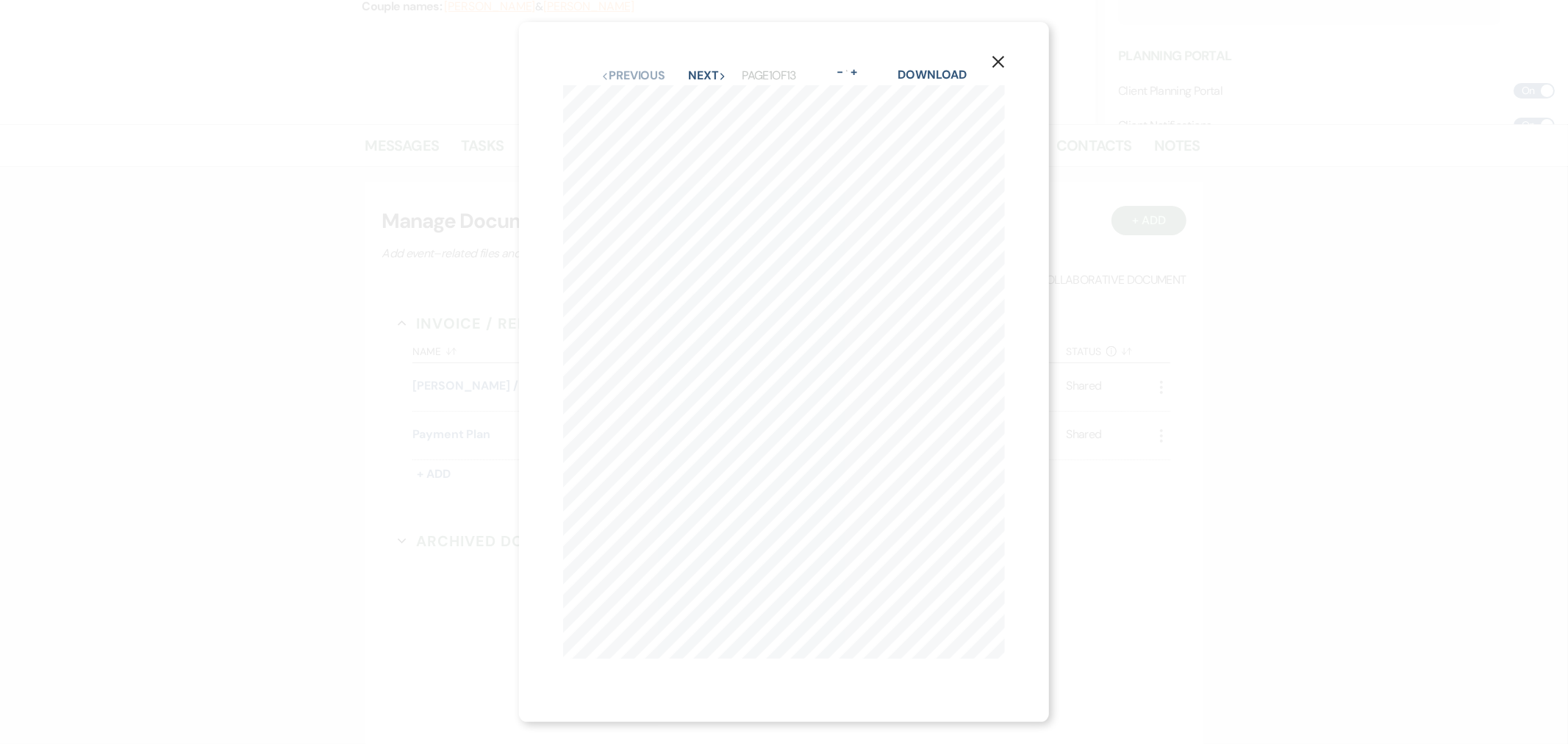
click at [997, 56] on button "X" at bounding box center [998, 62] width 22 height 26
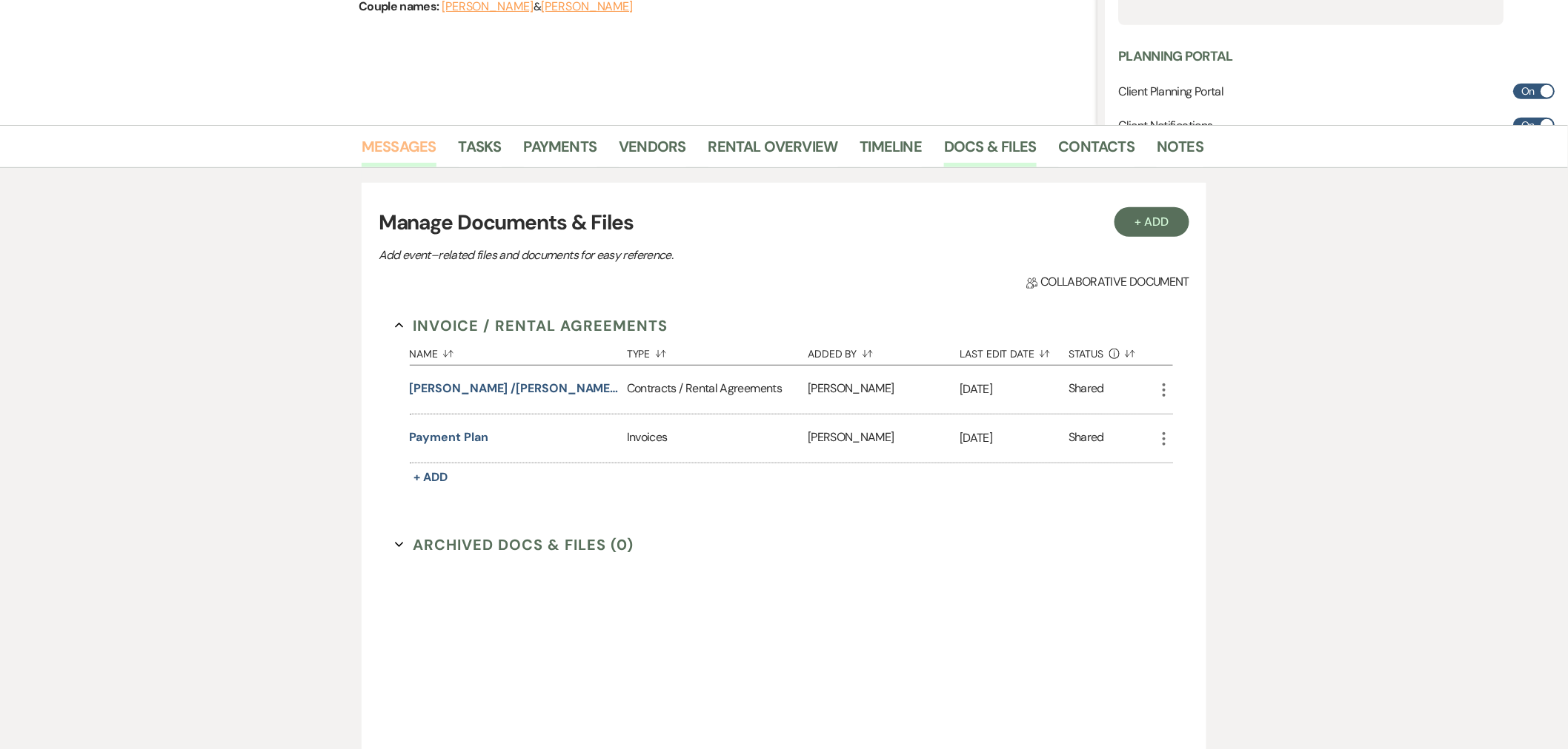
click at [426, 153] on link "Messages" at bounding box center [399, 151] width 75 height 33
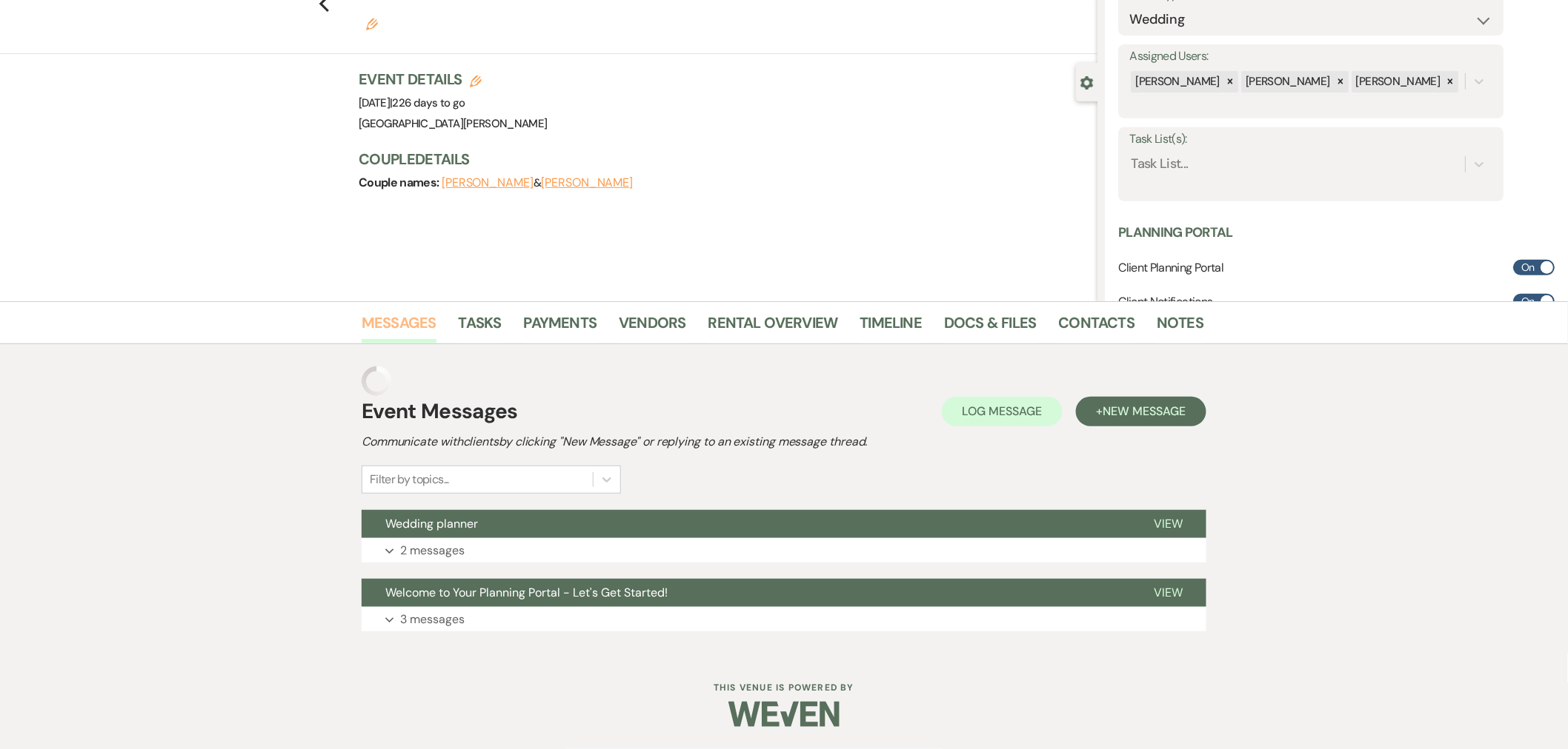
scroll to position [40, 0]
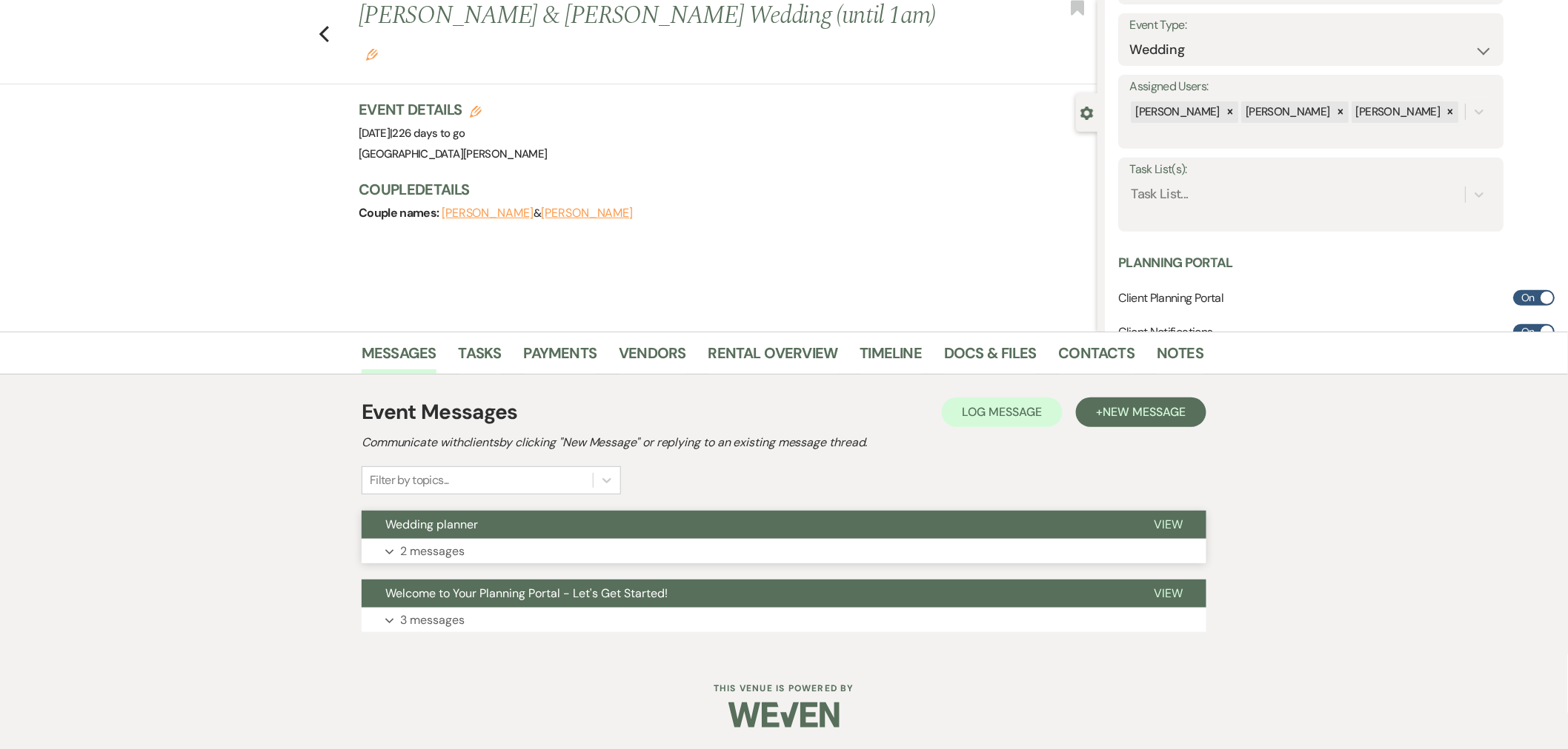
click at [580, 531] on button "Wedding planner" at bounding box center [745, 525] width 768 height 28
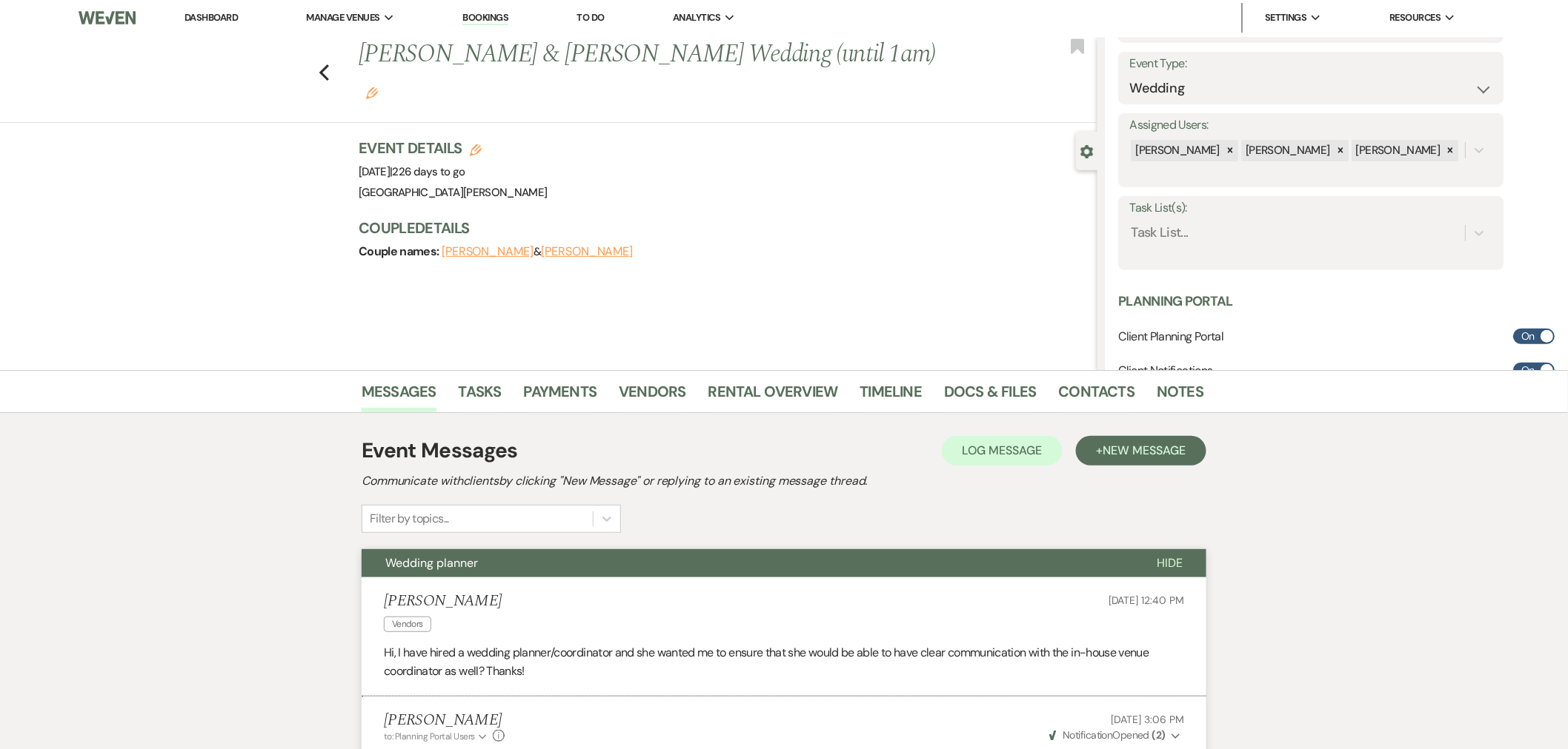
scroll to position [0, 0]
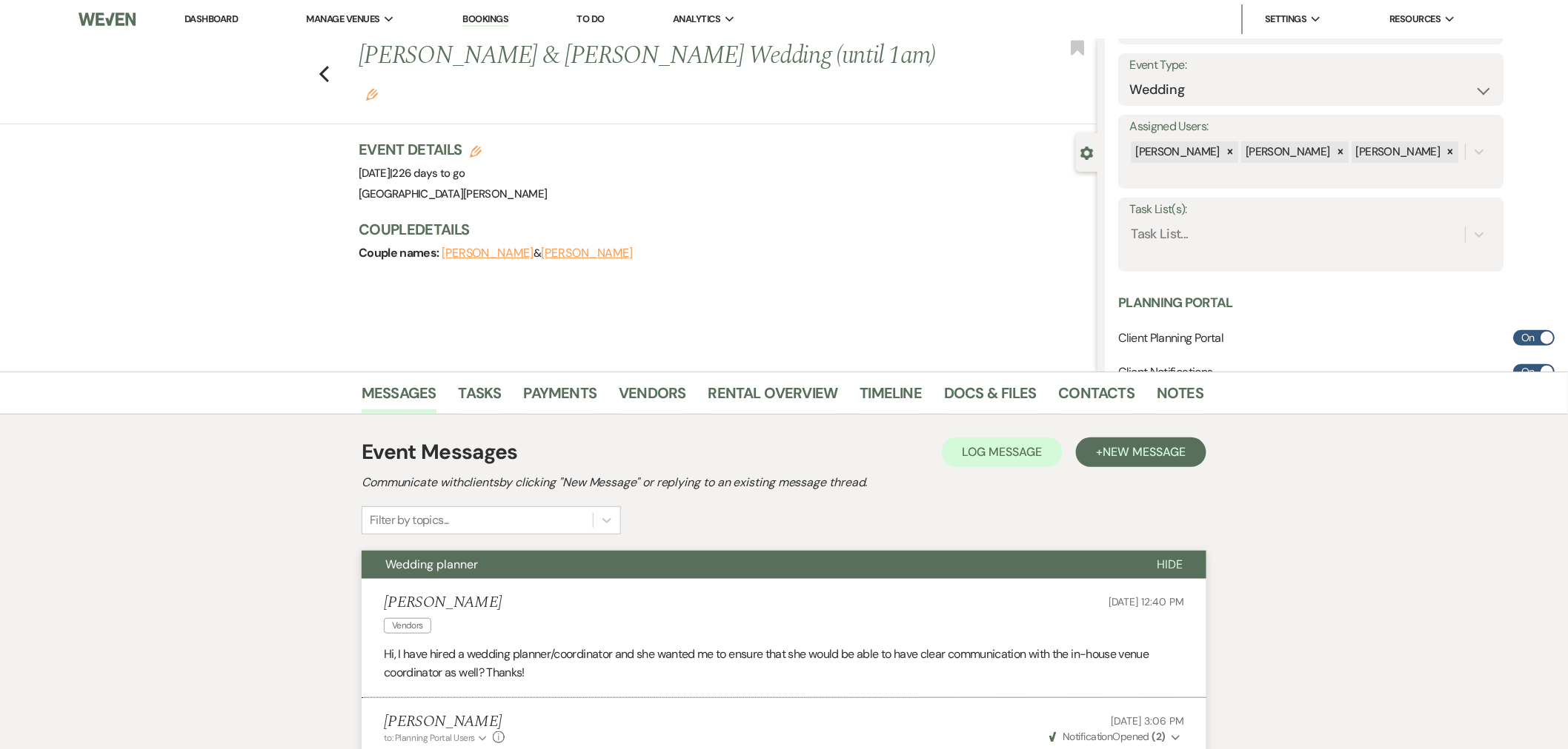
click at [210, 18] on link "Dashboard" at bounding box center [211, 18] width 53 height 12
